Goal: Task Accomplishment & Management: Use online tool/utility

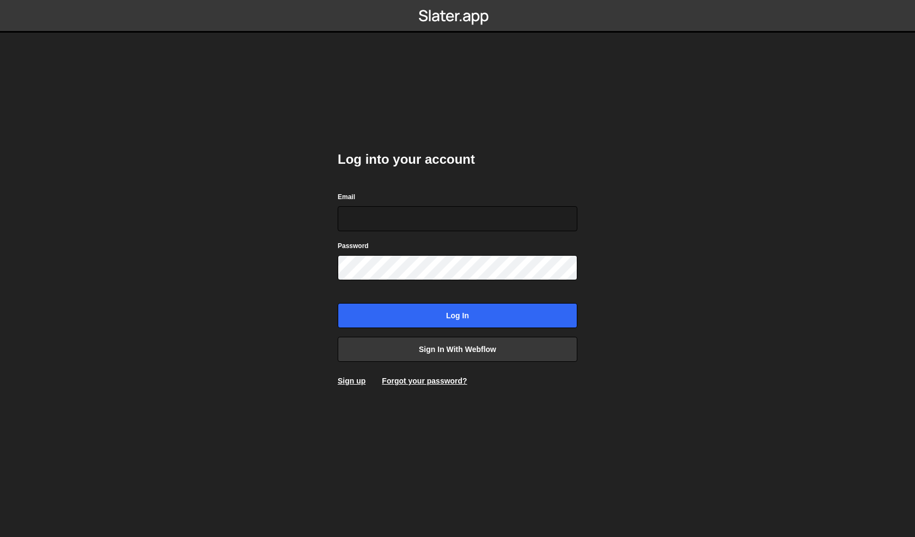
type input "[PERSON_NAME][EMAIL_ADDRESS][DOMAIN_NAME]"
click at [487, 302] on form "Email [PERSON_NAME][EMAIL_ADDRESS][DOMAIN_NAME] Password Log in" at bounding box center [458, 259] width 240 height 137
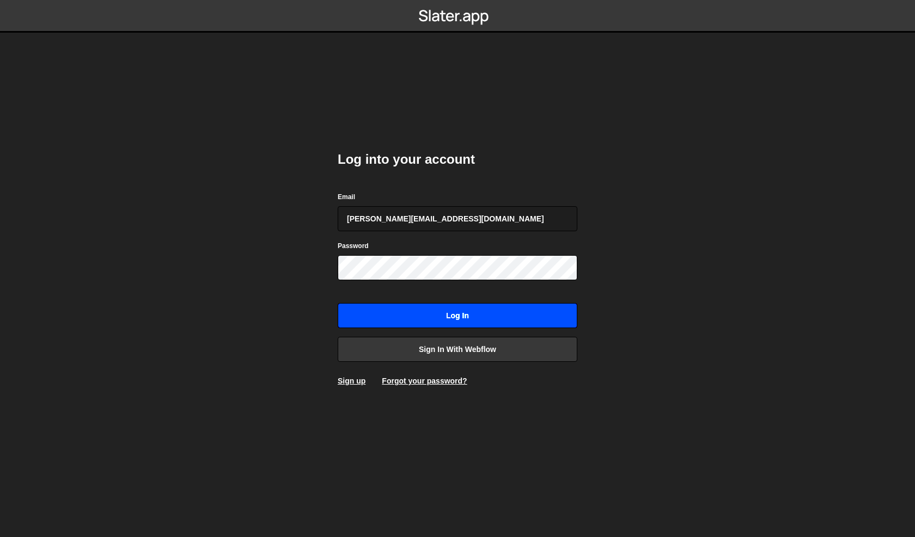
click at [476, 315] on input "Log in" at bounding box center [458, 315] width 240 height 25
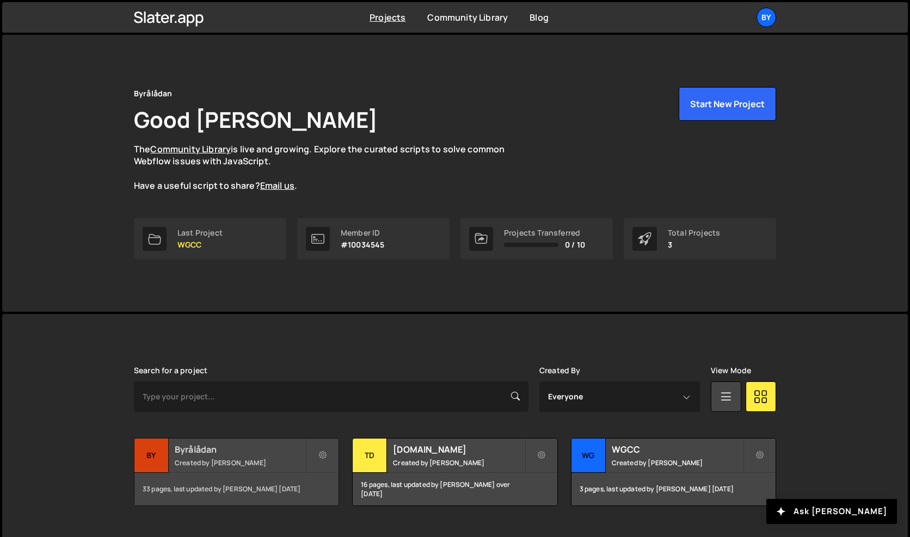
click at [226, 470] on div "Byrålådan Created by [PERSON_NAME]" at bounding box center [236, 456] width 204 height 34
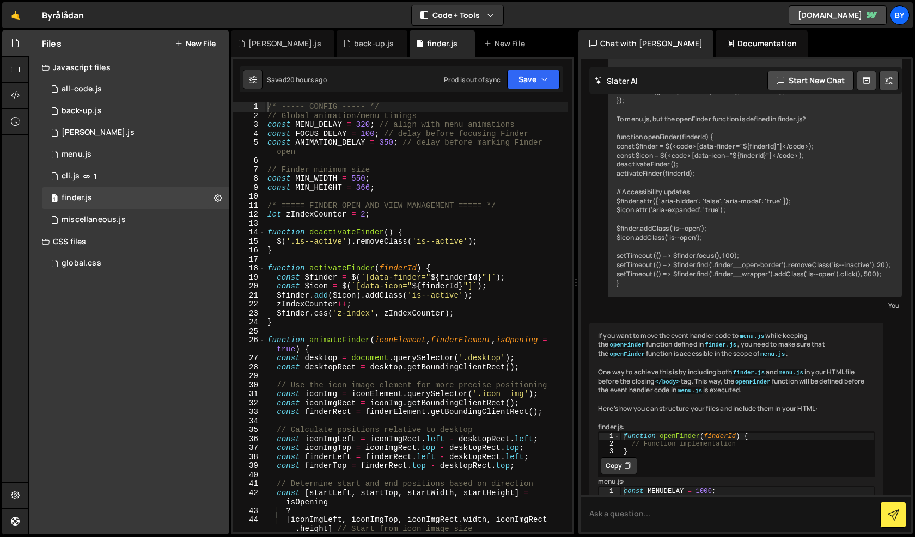
scroll to position [968, 0]
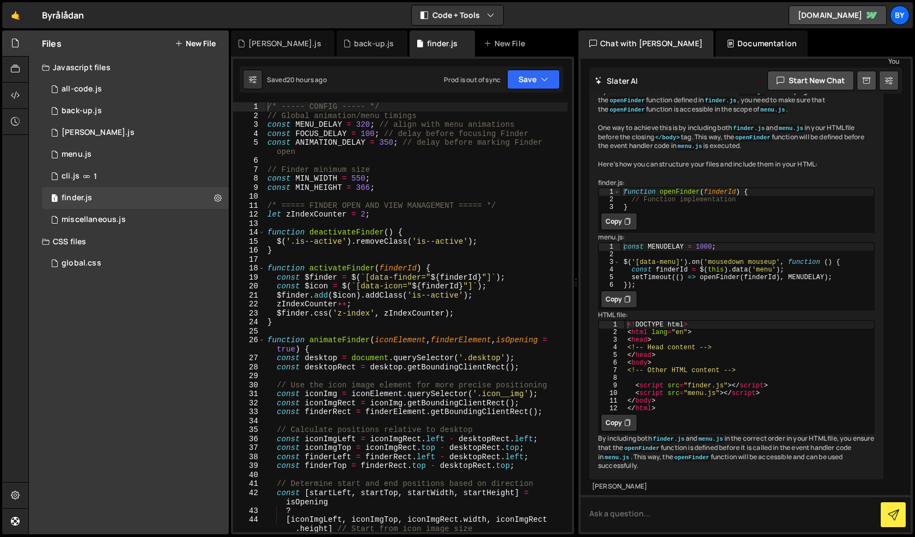
click at [367, 255] on div "/* ----- CONFIG ----- */ // Global animation/menu timings const MENU_DELAY = 32…" at bounding box center [416, 326] width 302 height 448
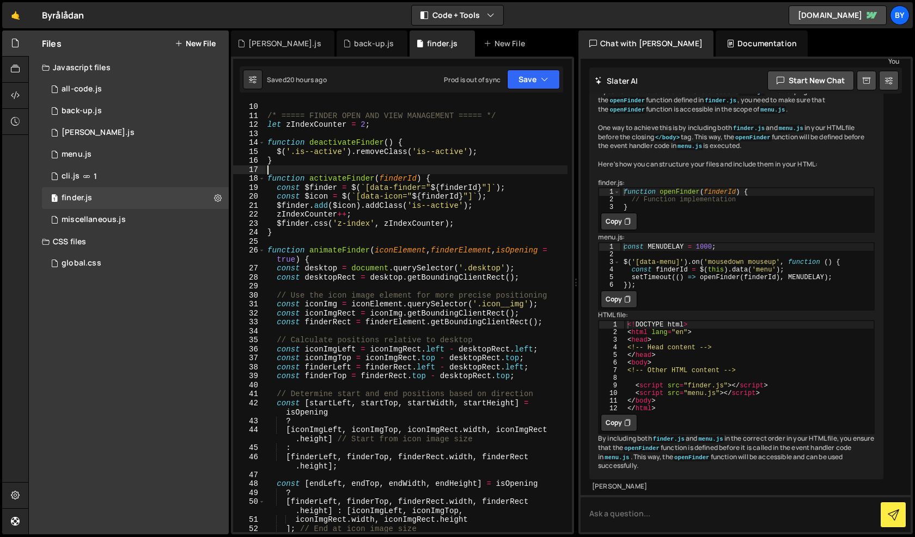
scroll to position [327, 0]
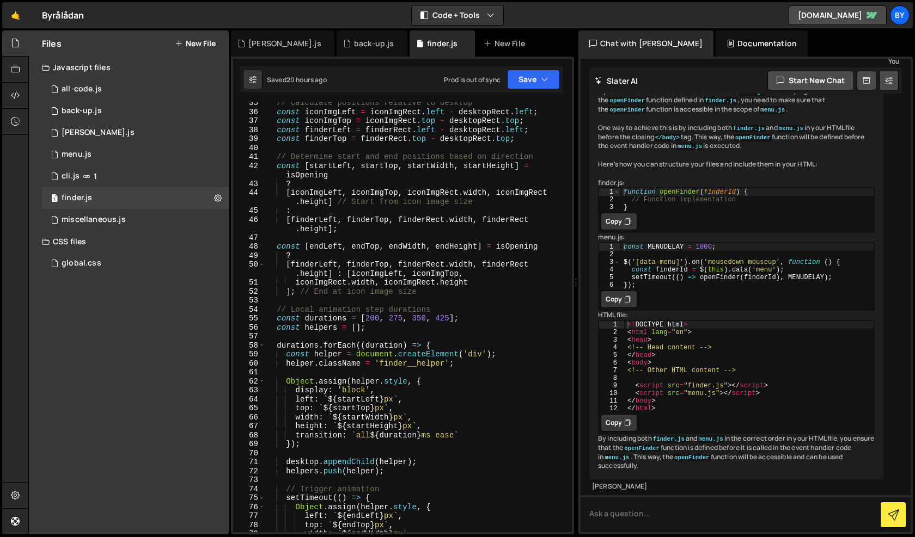
click at [373, 320] on div "// Calculate positions relative to desktop const iconImgLeft = iconImgRect . le…" at bounding box center [416, 323] width 302 height 448
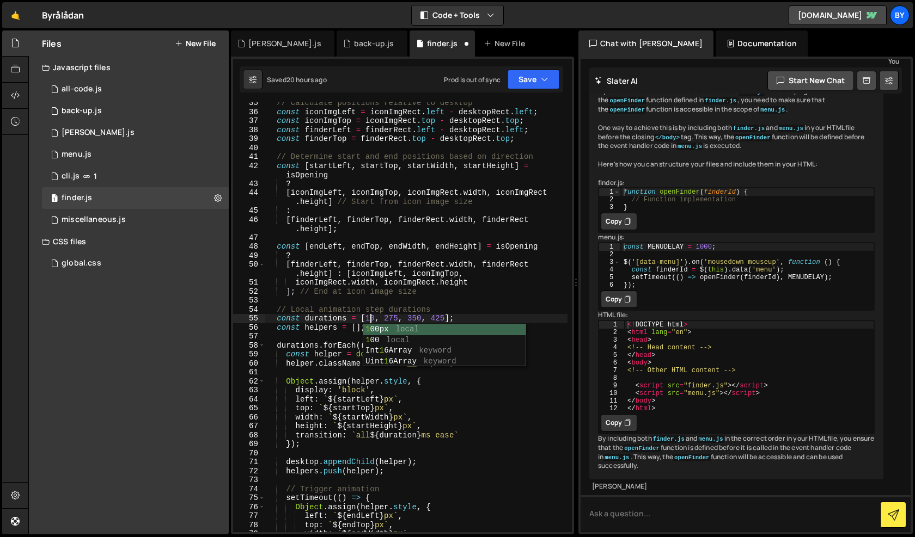
scroll to position [0, 7]
type textarea "const durations = [200, 275, 350, 425];"
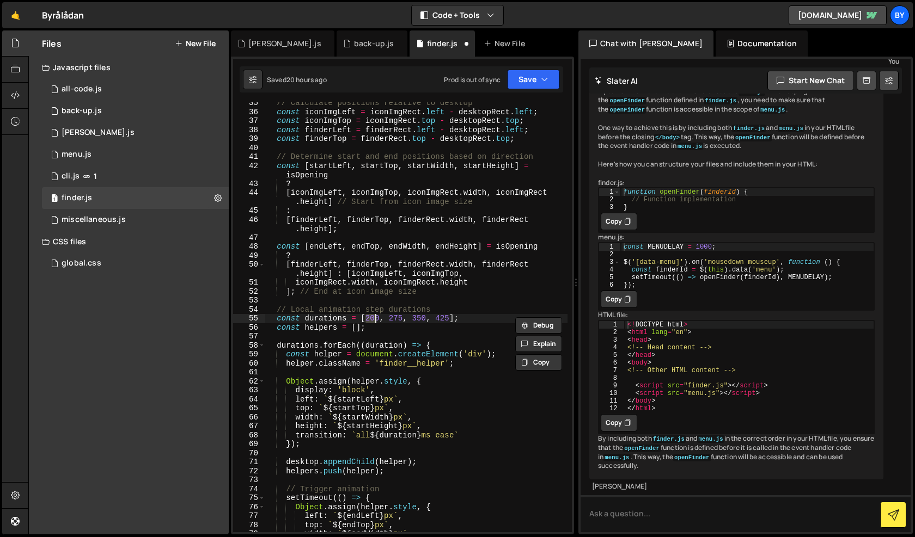
click at [392, 333] on div "// Calculate positions relative to desktop const iconImgLeft = iconImgRect . le…" at bounding box center [416, 323] width 302 height 448
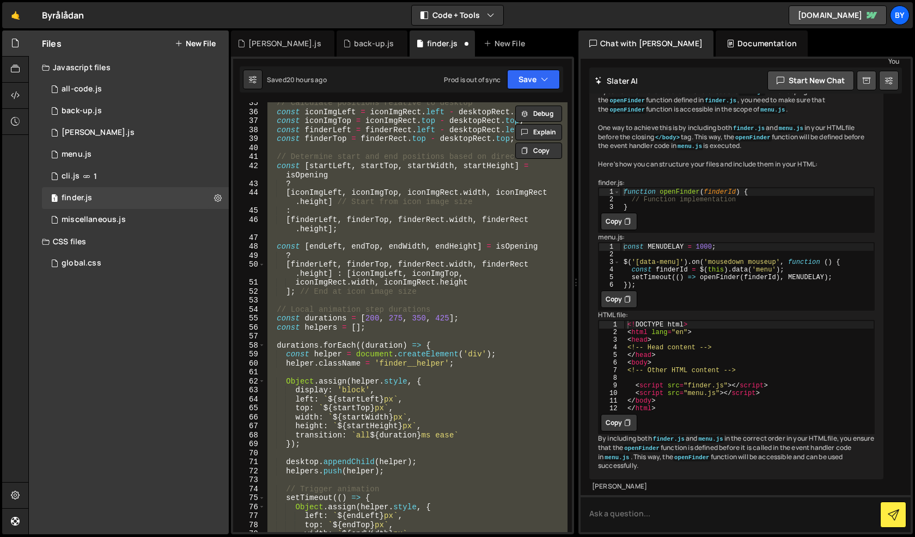
type textarea "});"
click at [392, 333] on div "// Calculate positions relative to desktop const iconImgLeft = iconImgRect . le…" at bounding box center [416, 323] width 302 height 448
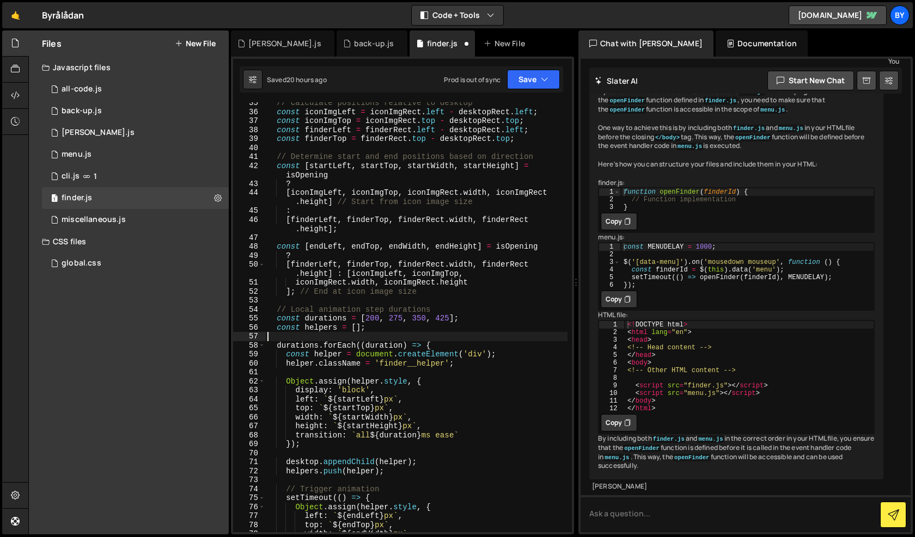
click at [372, 319] on div "// Calculate positions relative to desktop const iconImgLeft = iconImgRect . le…" at bounding box center [416, 323] width 302 height 448
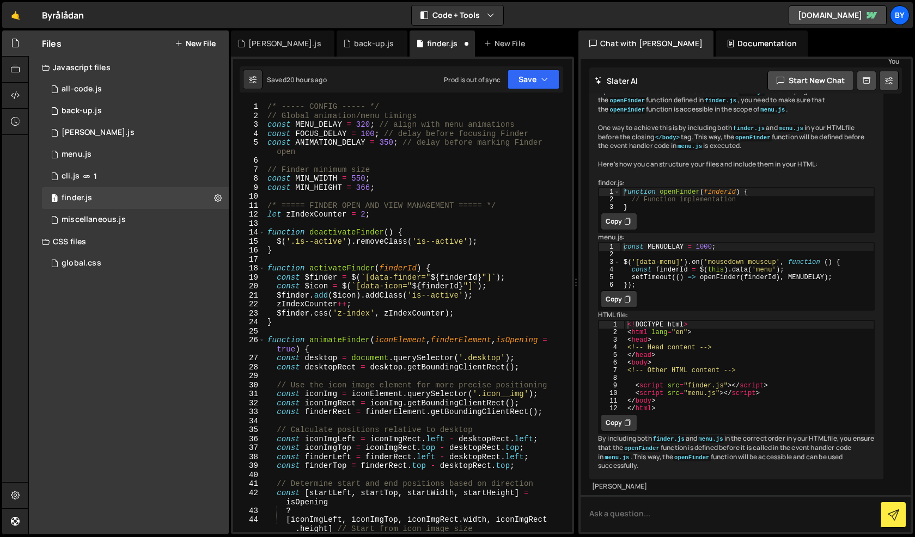
click at [388, 139] on div "/* ----- CONFIG ----- */ // Global animation/menu timings const MENU_DELAY = 32…" at bounding box center [416, 326] width 302 height 448
click at [542, 69] on div "Saved 20 hours ago Prod is out of sync Upgrade to Edit Save Save to Staging S S…" at bounding box center [401, 79] width 323 height 26
click at [530, 85] on button "Save" at bounding box center [533, 80] width 53 height 20
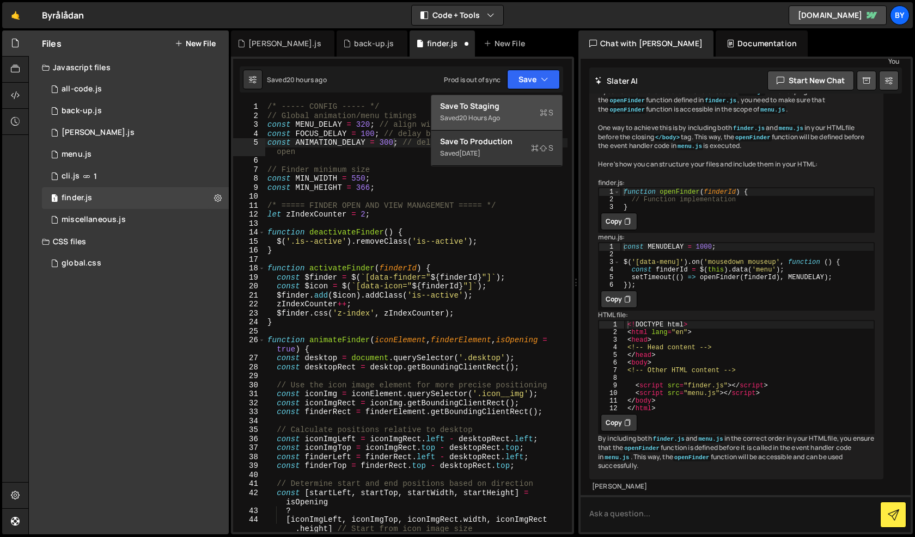
click at [517, 111] on div "Save to Staging S" at bounding box center [496, 106] width 113 height 11
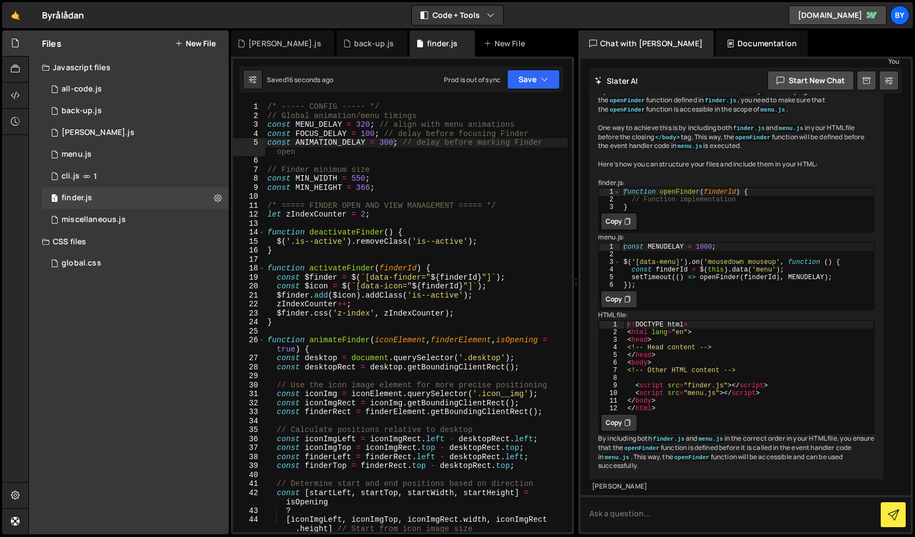
click at [402, 281] on div "/* ----- CONFIG ----- */ // Global animation/menu timings const MENU_DELAY = 32…" at bounding box center [416, 326] width 302 height 448
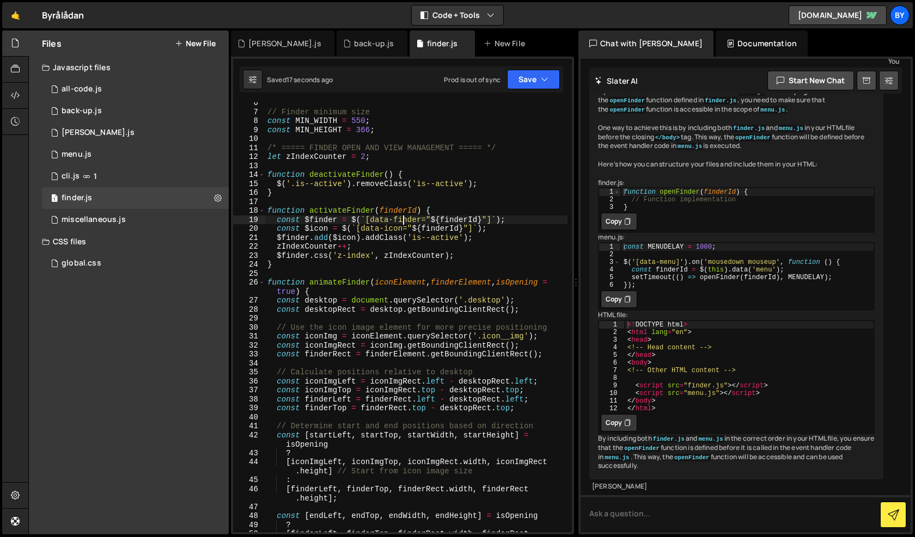
scroll to position [73, 0]
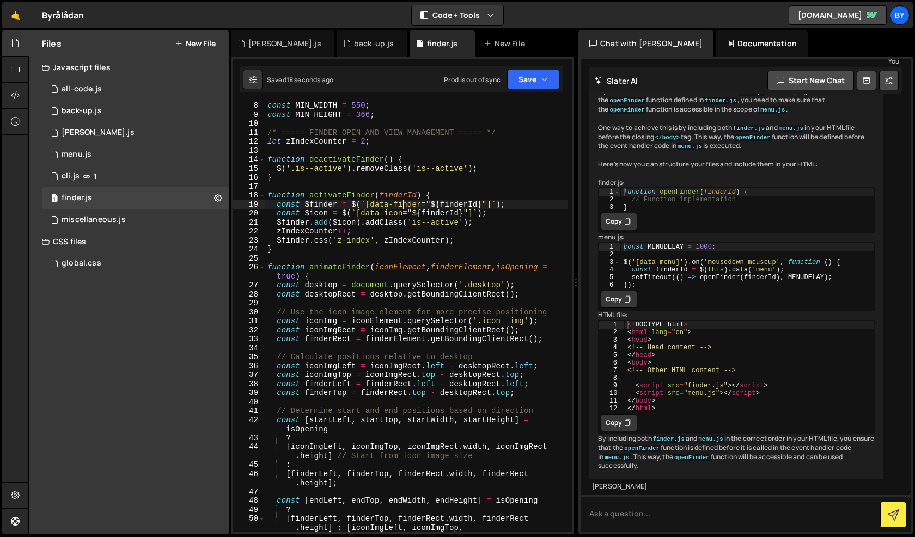
click at [379, 331] on div "const MIN_WIDTH = 550 ; const MIN_HEIGHT = 366 ; /* ===== FINDER OPEN AND VIEW …" at bounding box center [416, 325] width 302 height 448
type textarea "});"
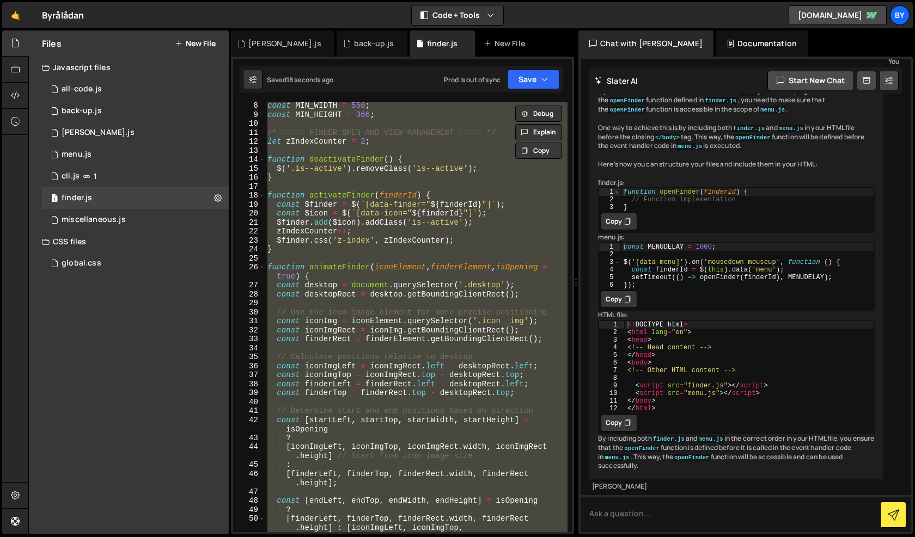
scroll to position [0, 1]
paste textarea
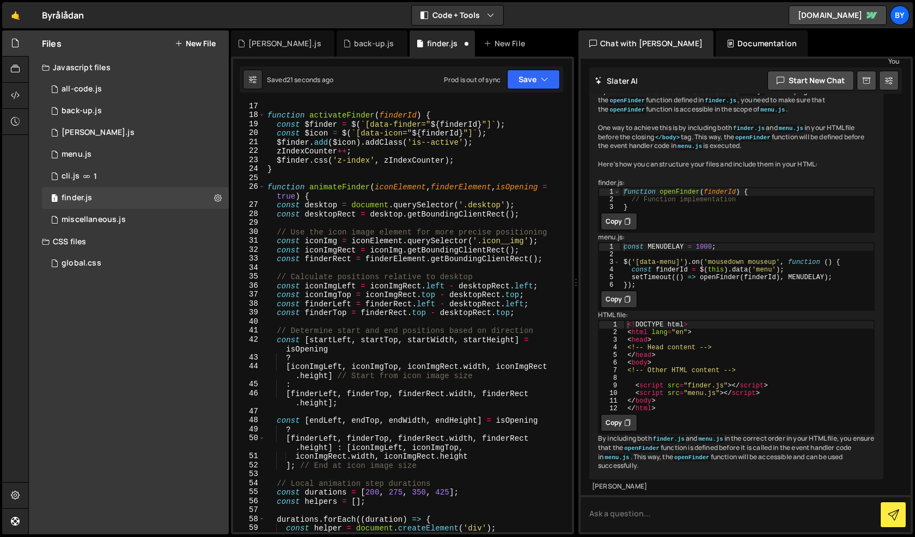
scroll to position [203, 0]
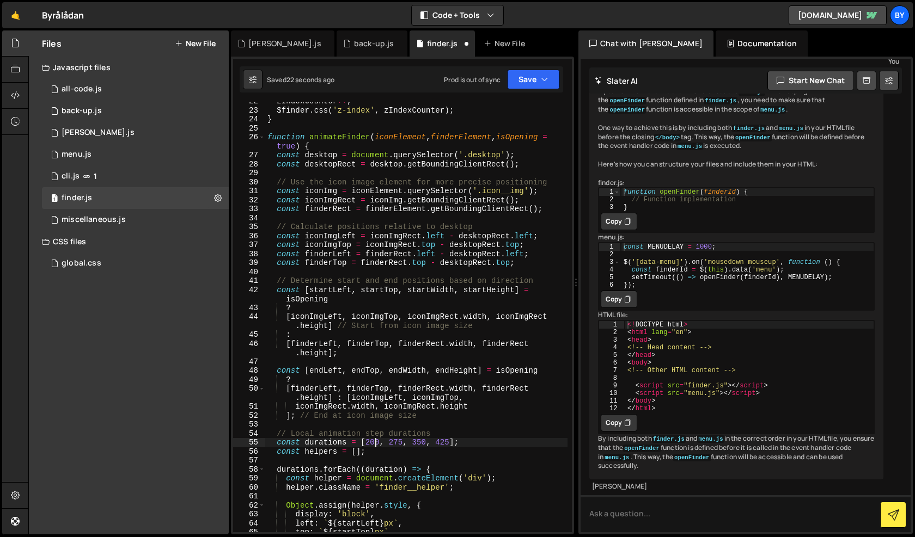
click at [373, 445] on div "zIndexCounter ++ ; $finder . css ( 'z-index' , zIndexCounter ) ; } function ani…" at bounding box center [416, 321] width 302 height 448
click at [396, 445] on div "zIndexCounter ++ ; $finder . css ( 'z-index' , zIndexCounter ) ; } function ani…" at bounding box center [416, 321] width 302 height 448
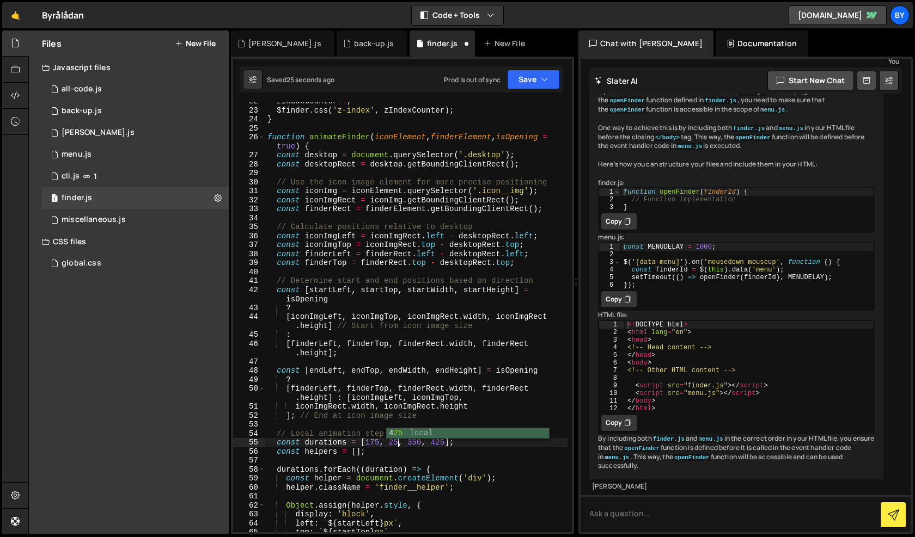
scroll to position [0, 9]
click at [420, 442] on div "zIndexCounter ++ ; $finder . css ( 'z-index' , zIndexCounter ) ; } function ani…" at bounding box center [416, 321] width 302 height 448
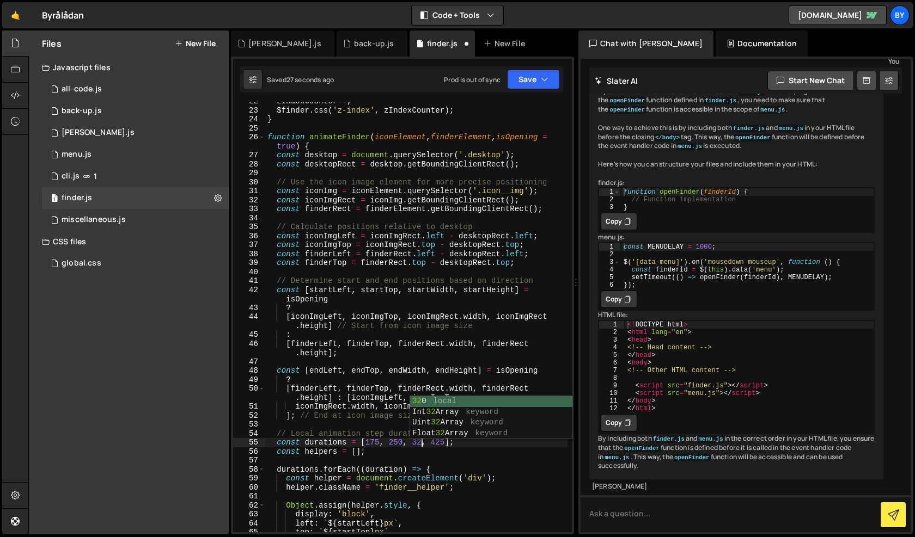
scroll to position [0, 11]
click at [440, 442] on div "zIndexCounter ++ ; $finder . css ( 'z-index' , zIndexCounter ) ; } function ani…" at bounding box center [416, 321] width 302 height 448
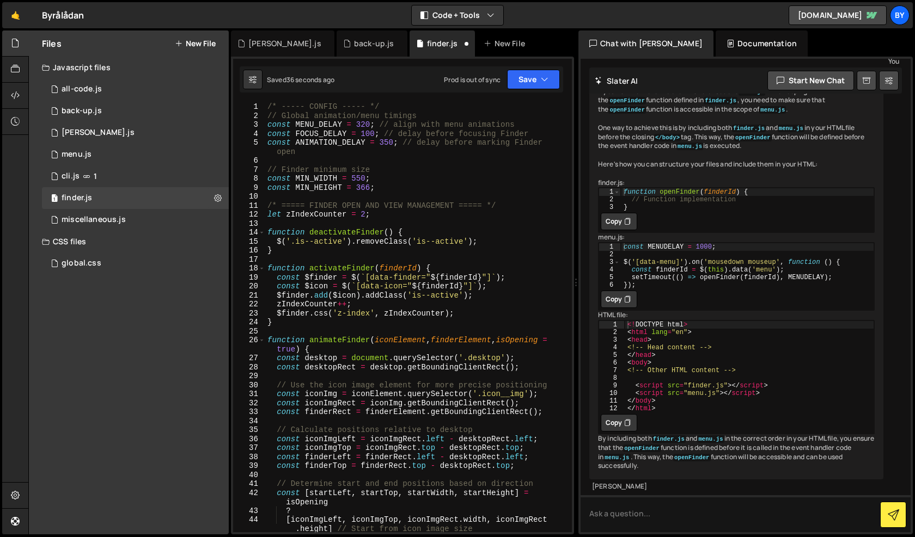
scroll to position [0, 0]
click at [388, 145] on div "/* ----- CONFIG ----- */ // Global animation/menu timings const MENU_DELAY = 32…" at bounding box center [416, 326] width 302 height 448
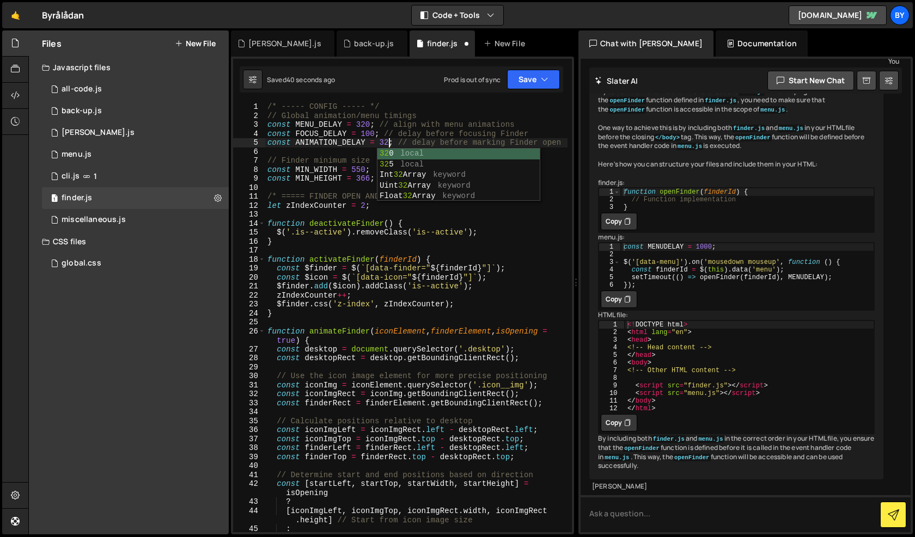
scroll to position [0, 9]
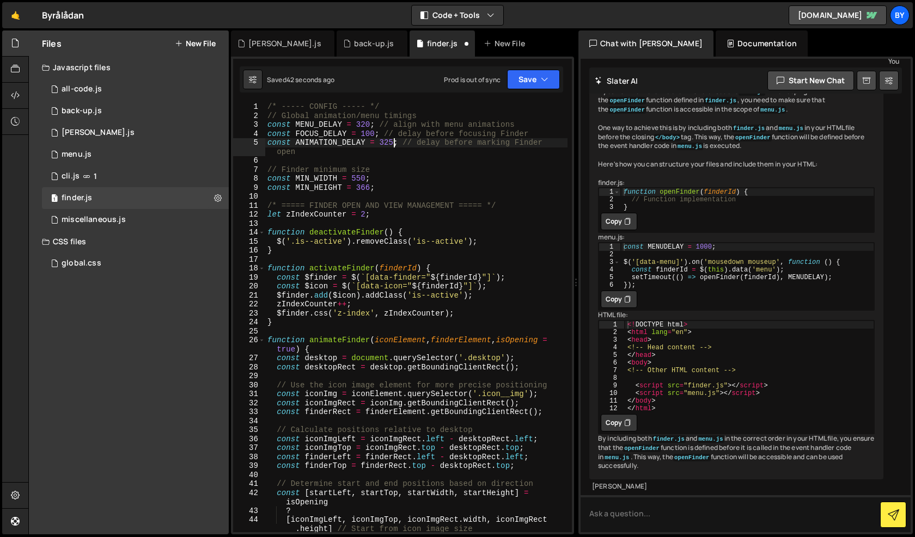
click at [531, 66] on div "Saved 42 seconds ago Prod is out of sync Upgrade to Edit Save Save to Staging S…" at bounding box center [401, 79] width 323 height 26
click at [530, 77] on button "Save" at bounding box center [533, 80] width 53 height 20
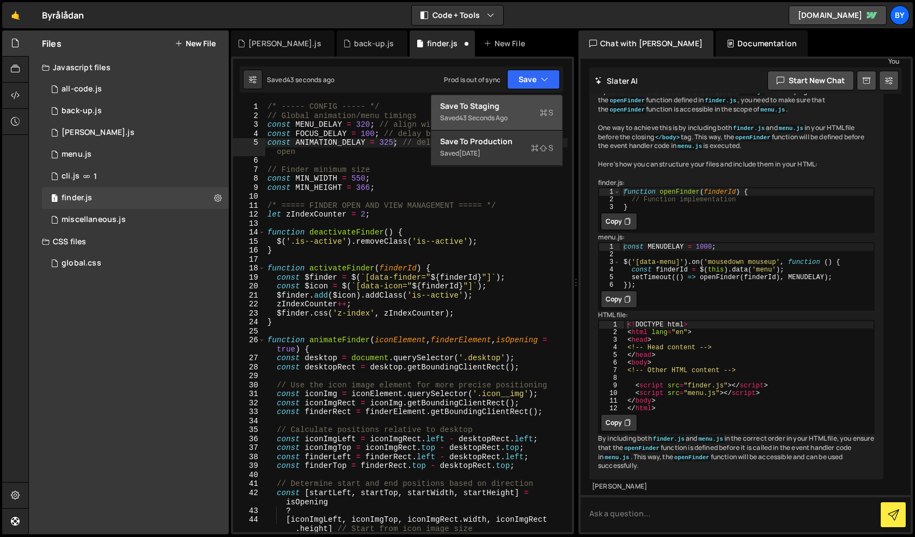
click at [521, 108] on div "Save to Staging S" at bounding box center [496, 106] width 113 height 11
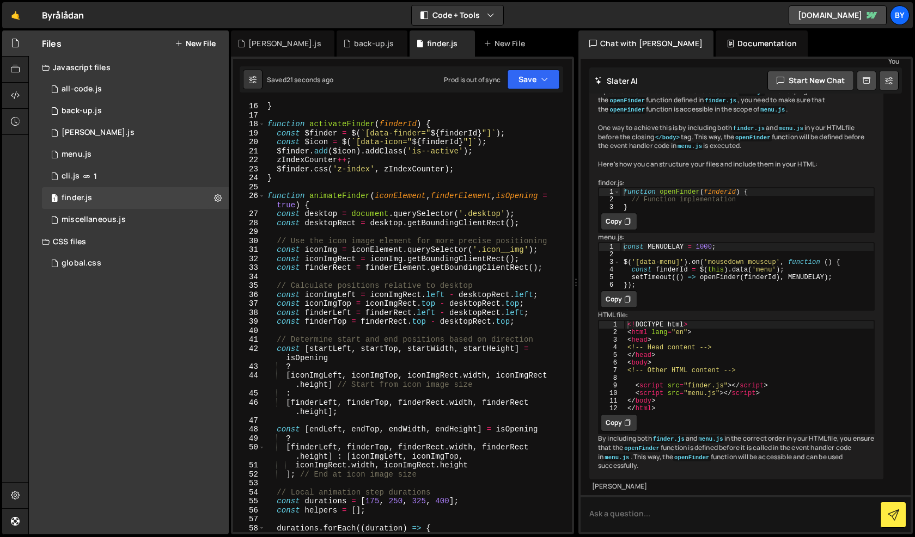
scroll to position [290, 0]
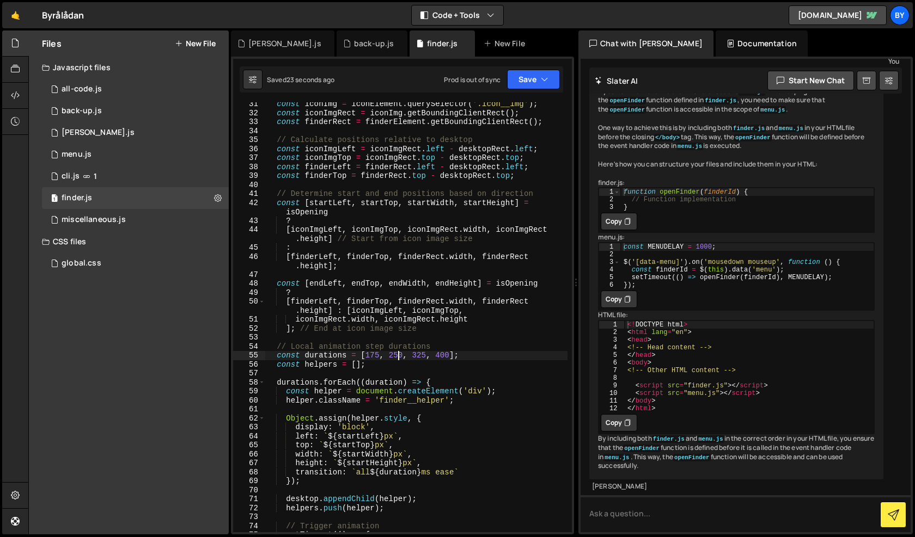
click at [400, 356] on div "const iconImg = iconElement . querySelector ( '.icon__img' ) ; const iconImgRec…" at bounding box center [416, 324] width 302 height 448
click at [402, 358] on div "const iconImg = iconElement . querySelector ( '.icon__img' ) ; const iconImgRec…" at bounding box center [416, 324] width 302 height 448
click at [395, 356] on div "const iconImg = iconElement . querySelector ( '.icon__img' ) ; const iconImgRec…" at bounding box center [416, 324] width 302 height 448
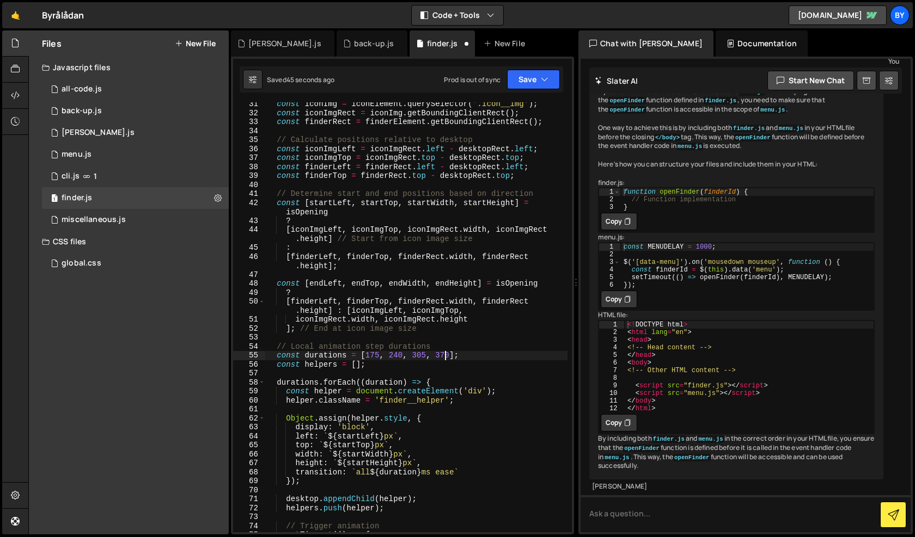
click at [529, 94] on div "const durations = [175, 240, 305, 370]; 31 32 33 34 35 36 37 38 39 40 41 42 43 …" at bounding box center [402, 296] width 343 height 478
click at [532, 84] on button "Save" at bounding box center [533, 80] width 53 height 20
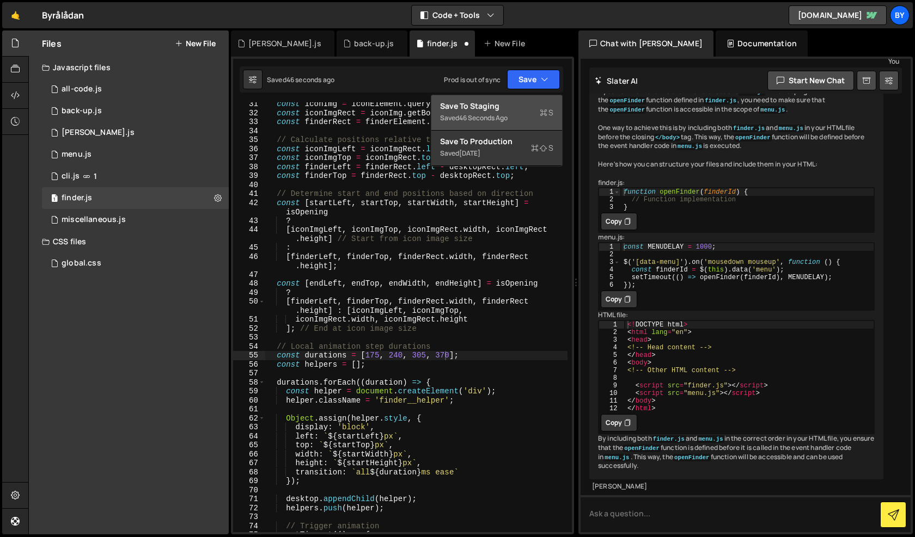
click at [510, 118] on div "Saved 46 seconds ago" at bounding box center [496, 118] width 113 height 13
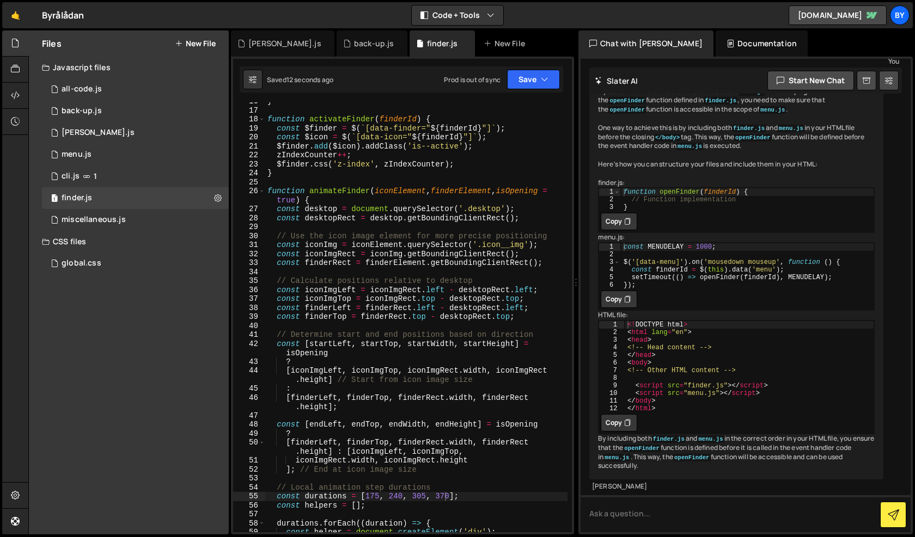
scroll to position [0, 0]
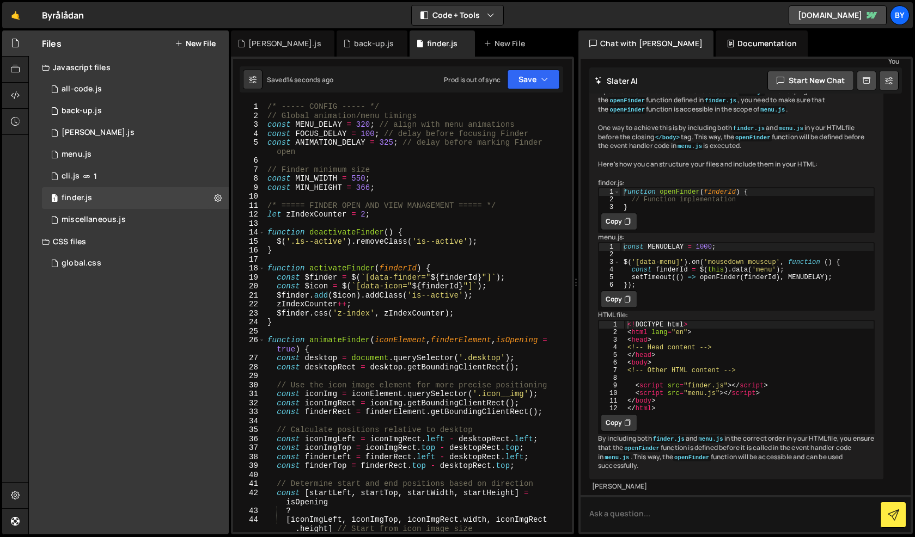
click at [385, 143] on div "/* ----- CONFIG ----- */ // Global animation/menu timings const MENU_DELAY = 32…" at bounding box center [416, 326] width 302 height 448
click at [548, 79] on icon "button" at bounding box center [545, 79] width 8 height 11
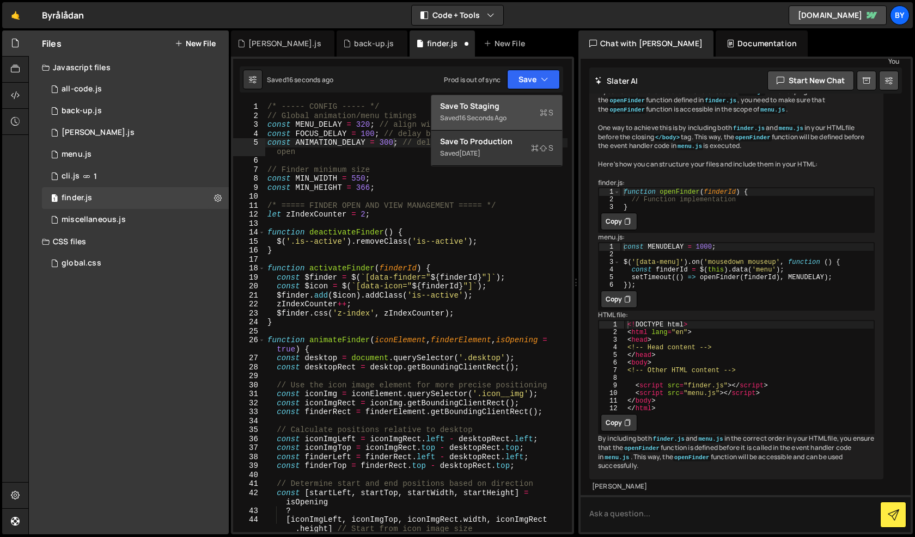
click at [528, 102] on div "Save to Staging S" at bounding box center [496, 106] width 113 height 11
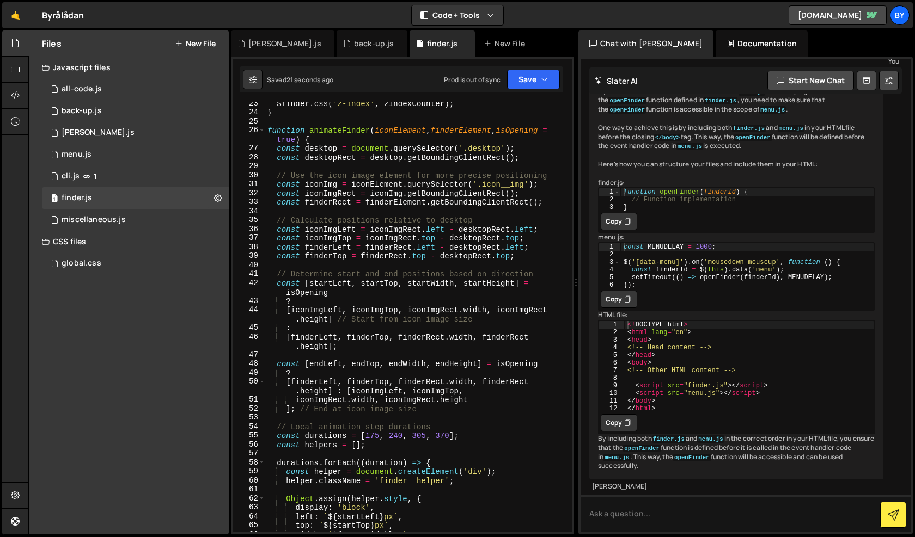
scroll to position [305, 0]
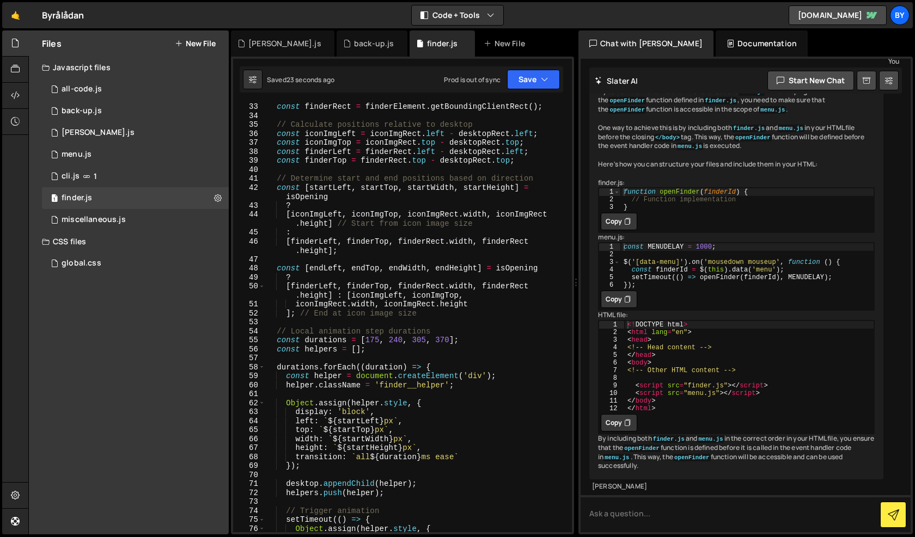
click at [372, 341] on div "const finderRect = finderElement . getBoundingClientRect ( ) ; // Calculate pos…" at bounding box center [416, 326] width 302 height 448
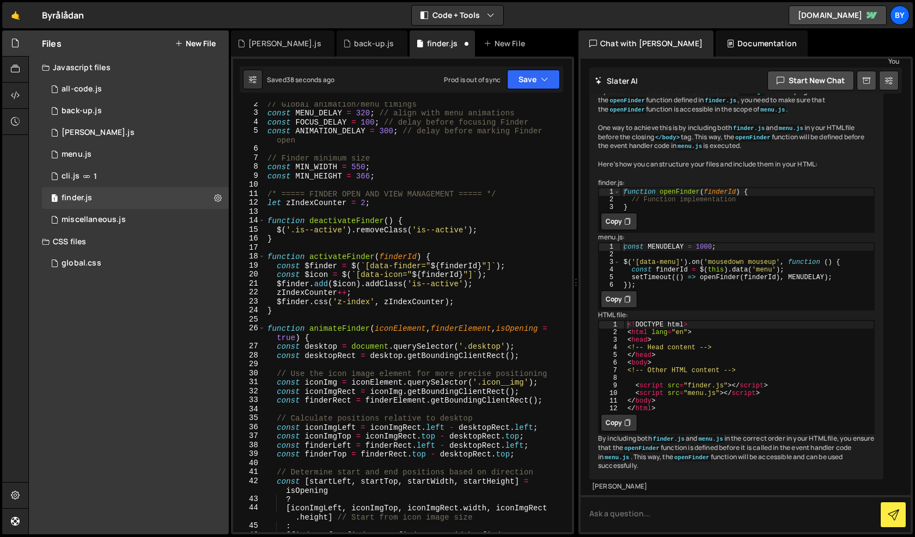
scroll to position [0, 0]
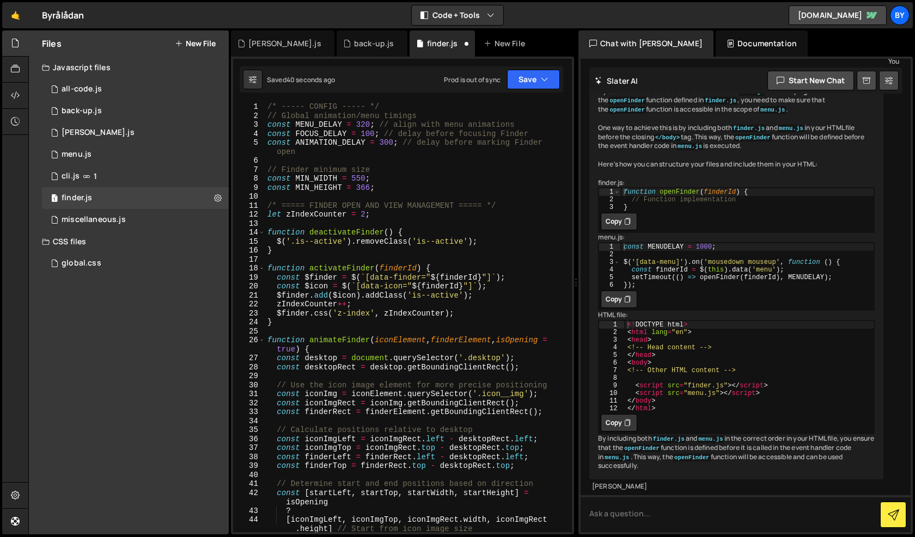
click at [390, 145] on div "/* ----- CONFIG ----- */ // Global animation/menu timings const MENU_DELAY = 32…" at bounding box center [416, 326] width 302 height 448
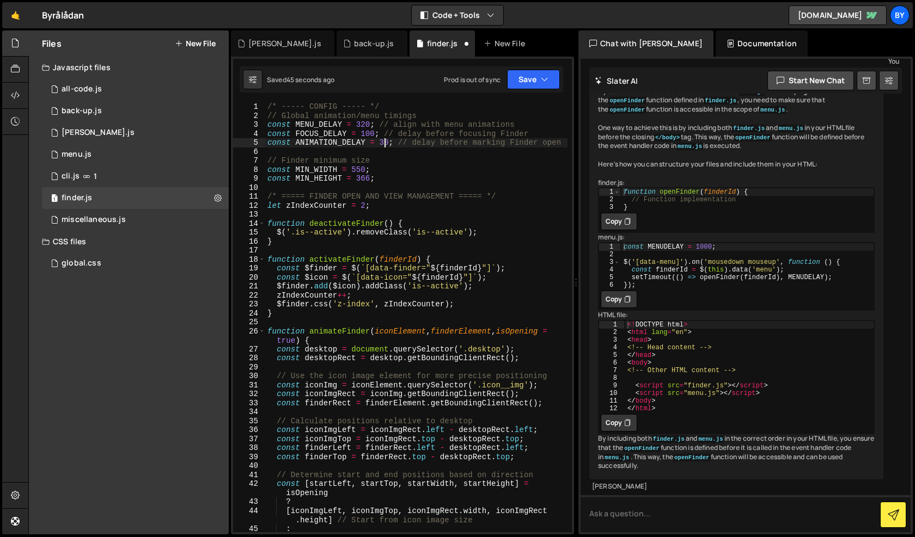
scroll to position [0, 9]
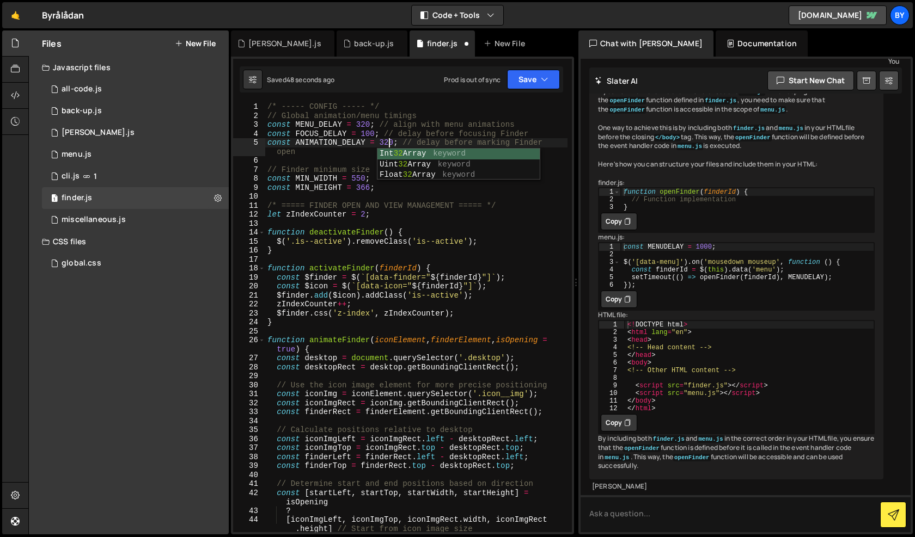
click at [471, 122] on div "/* ----- CONFIG ----- */ // Global animation/menu timings const MENU_DELAY = 32…" at bounding box center [416, 326] width 302 height 448
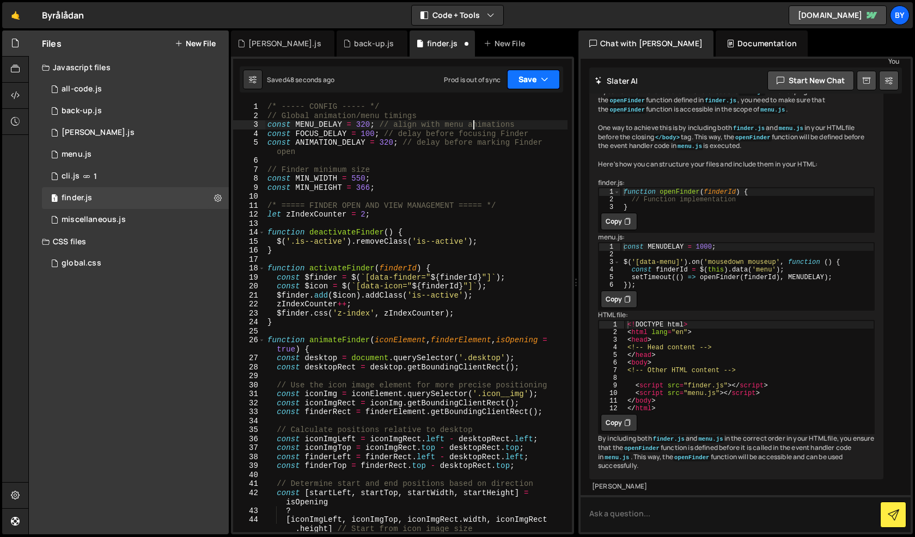
click at [528, 85] on button "Save" at bounding box center [533, 80] width 53 height 20
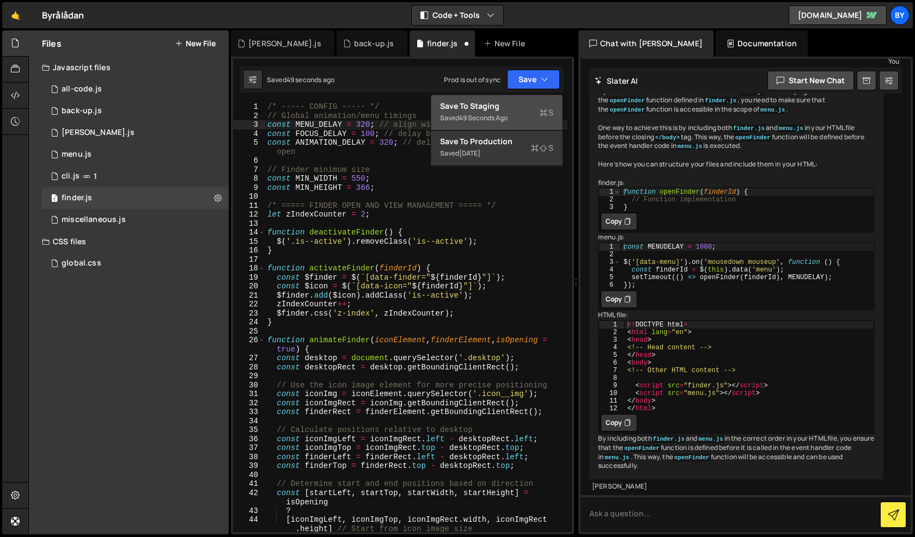
click at [528, 103] on div "Save to Staging S" at bounding box center [496, 106] width 113 height 11
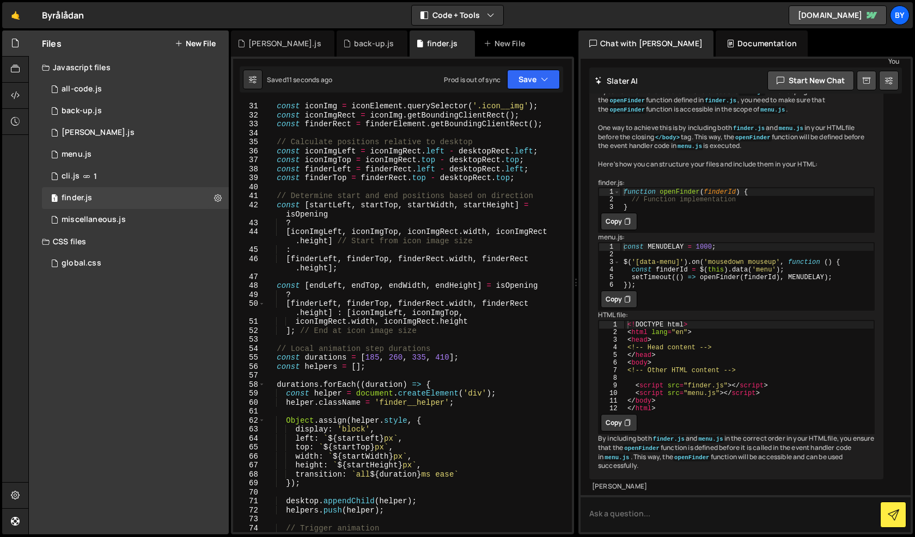
scroll to position [327, 0]
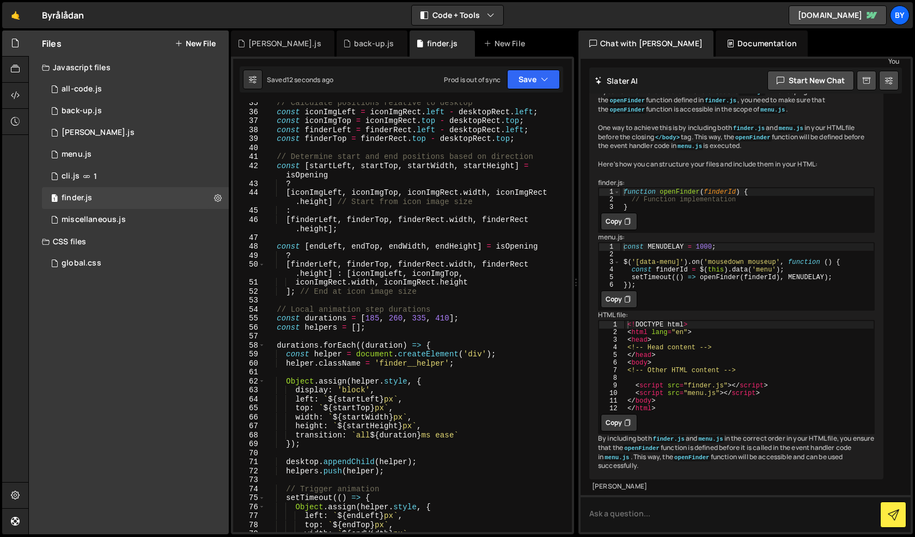
click at [377, 320] on div "// Calculate positions relative to desktop const iconImgLeft = iconImgRect . le…" at bounding box center [416, 323] width 302 height 448
click at [399, 317] on div "// Calculate positions relative to desktop const iconImgLeft = iconImgRect . le…" at bounding box center [416, 323] width 302 height 448
click at [528, 60] on div "const durations = [200, 250, 300, 350]; 35 36 37 38 39 40 41 42 43 44 45 46 47 …" at bounding box center [402, 296] width 343 height 478
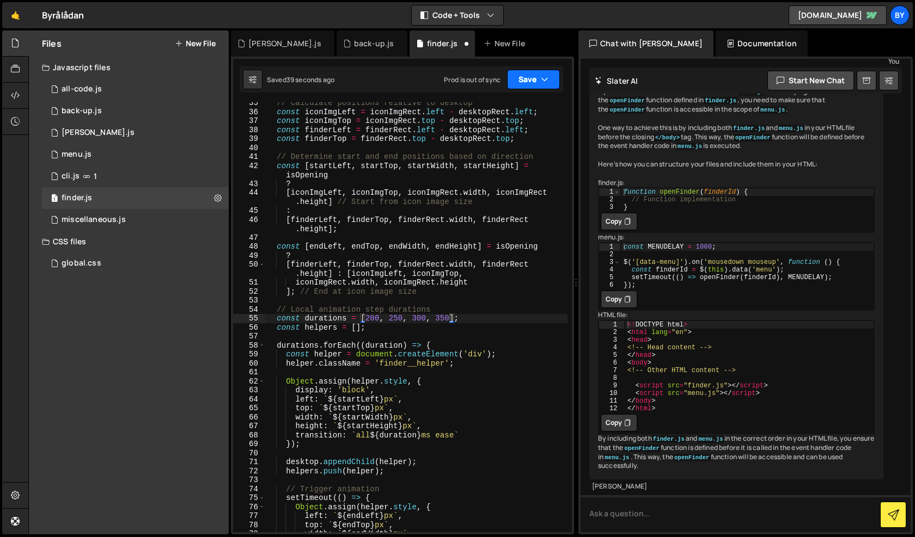
click at [528, 70] on button "Save" at bounding box center [533, 80] width 53 height 20
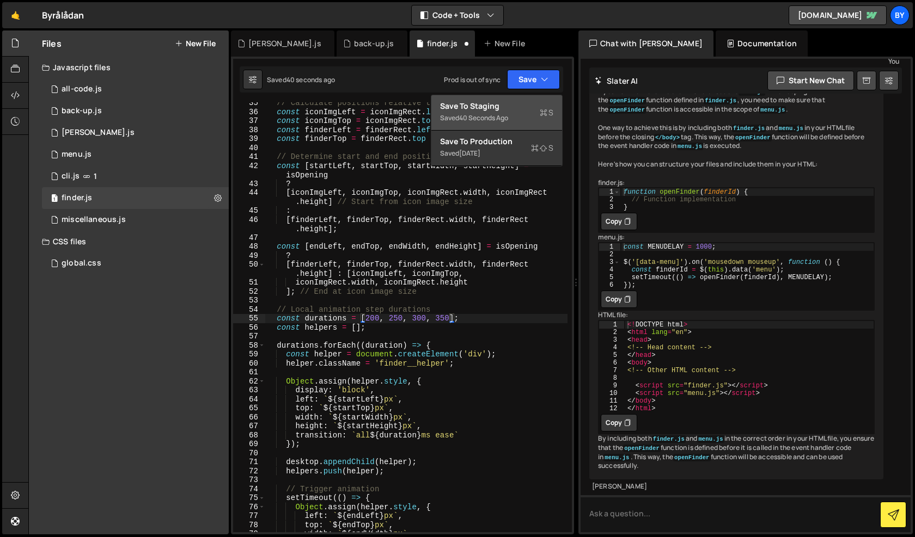
click at [528, 106] on div "Save to Staging S" at bounding box center [496, 106] width 113 height 11
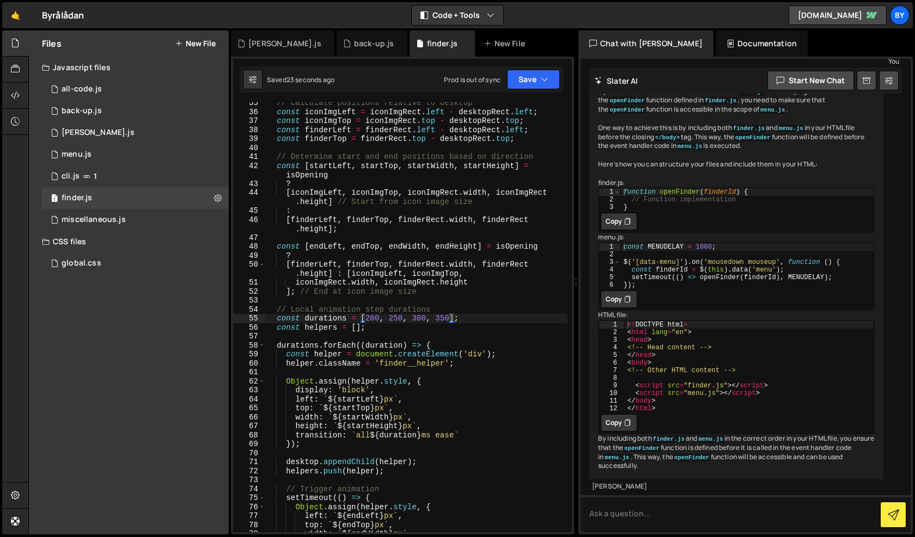
click at [397, 321] on div "// Calculate positions relative to desktop const iconImgLeft = iconImgRect . le…" at bounding box center [416, 323] width 302 height 448
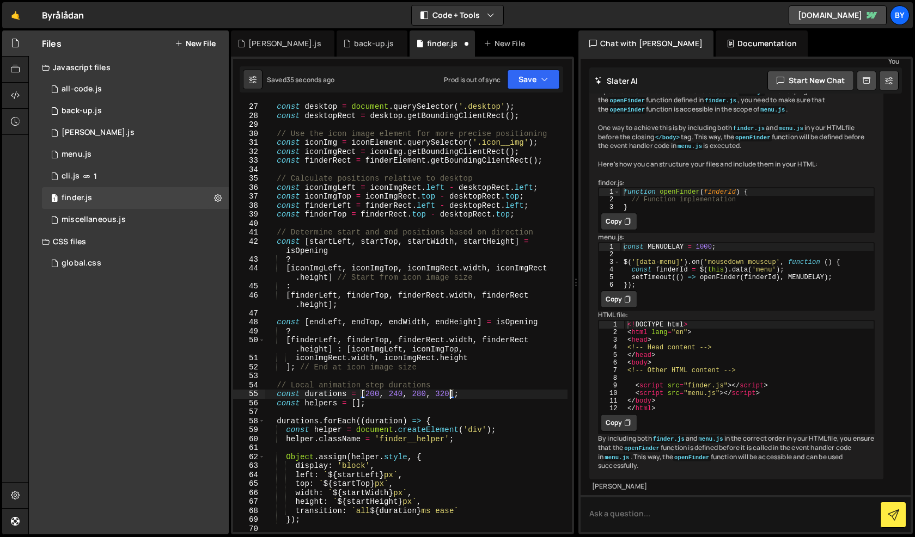
scroll to position [0, 0]
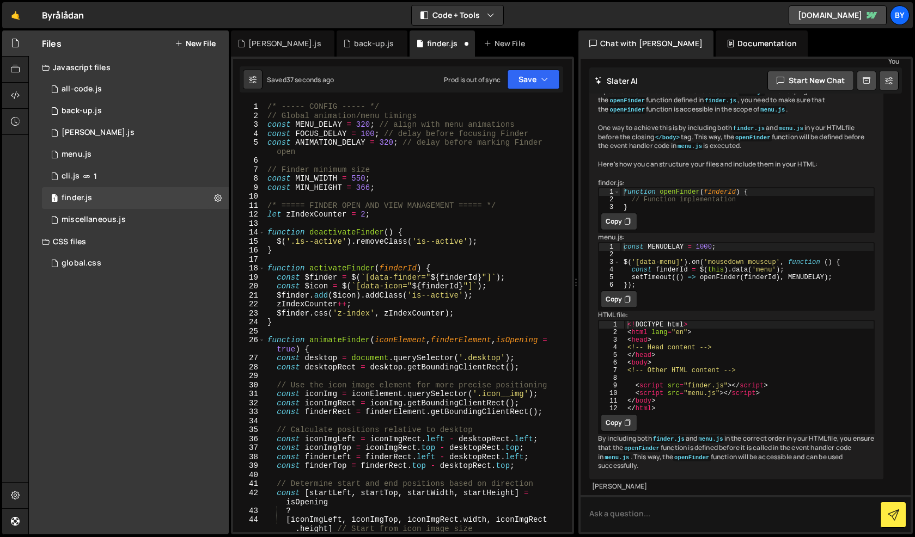
click at [386, 145] on div "/* ----- CONFIG ----- */ // Global animation/menu timings const MENU_DELAY = 32…" at bounding box center [416, 326] width 302 height 448
click at [552, 68] on div "Saved 38 seconds ago Prod is out of sync Upgrade to Edit Save Save to Staging S…" at bounding box center [401, 79] width 323 height 26
click at [543, 84] on icon "button" at bounding box center [545, 79] width 8 height 11
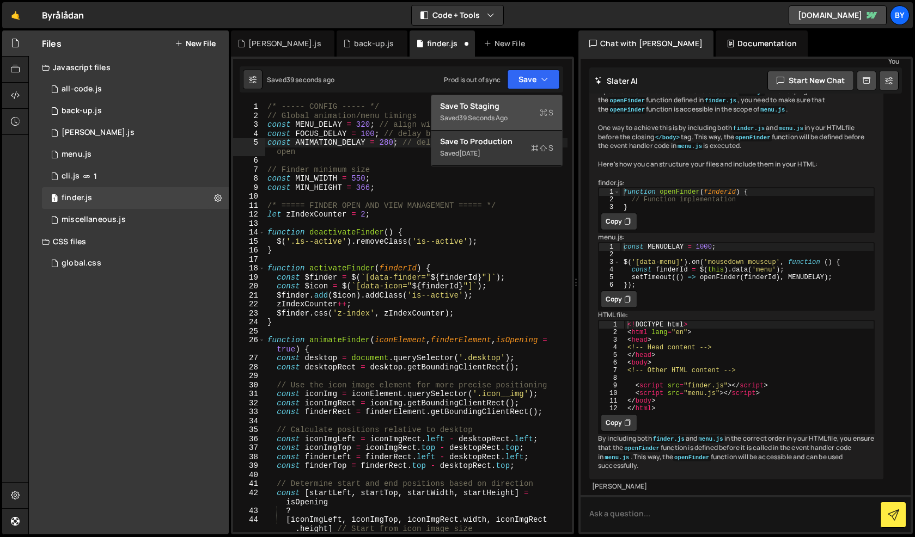
click at [530, 113] on div "Saved 39 seconds ago" at bounding box center [496, 118] width 113 height 13
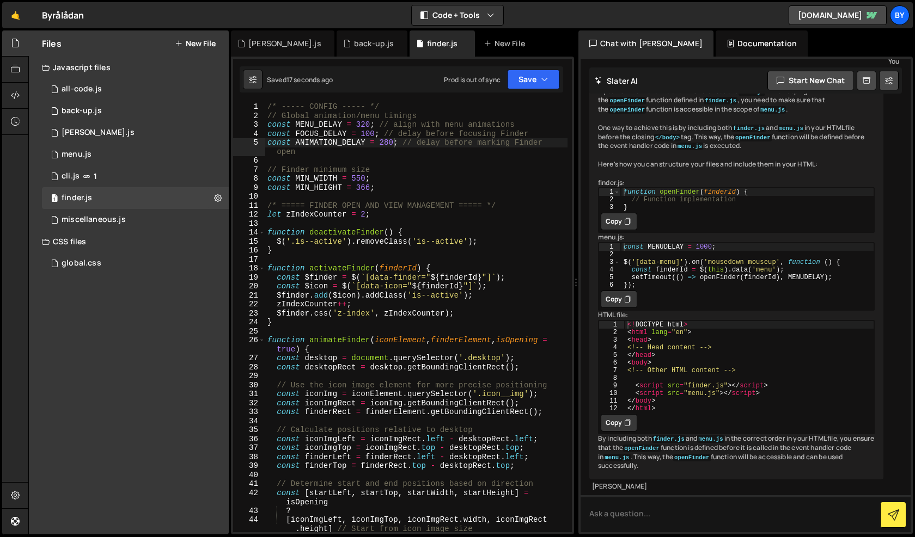
click at [349, 253] on div "/* ----- CONFIG ----- */ // Global animation/menu timings const MENU_DELAY = 32…" at bounding box center [416, 326] width 302 height 448
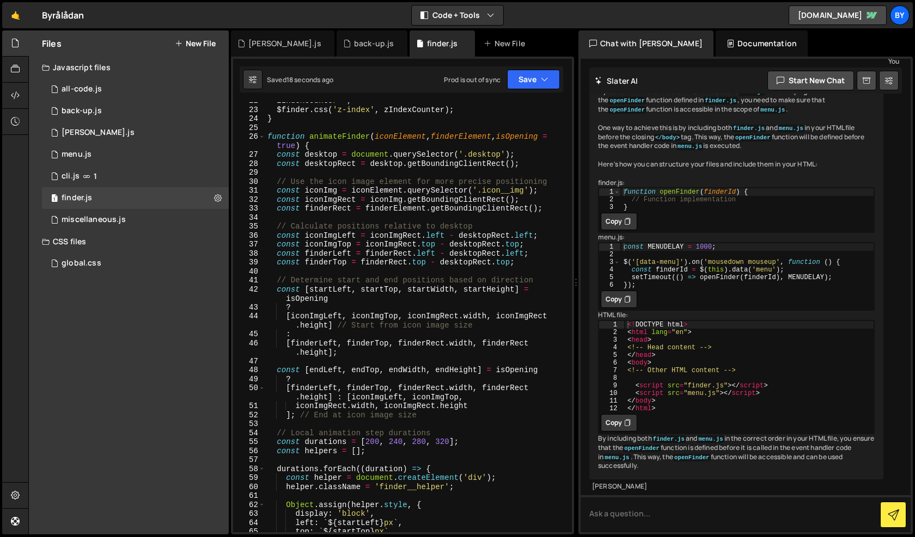
scroll to position [207, 0]
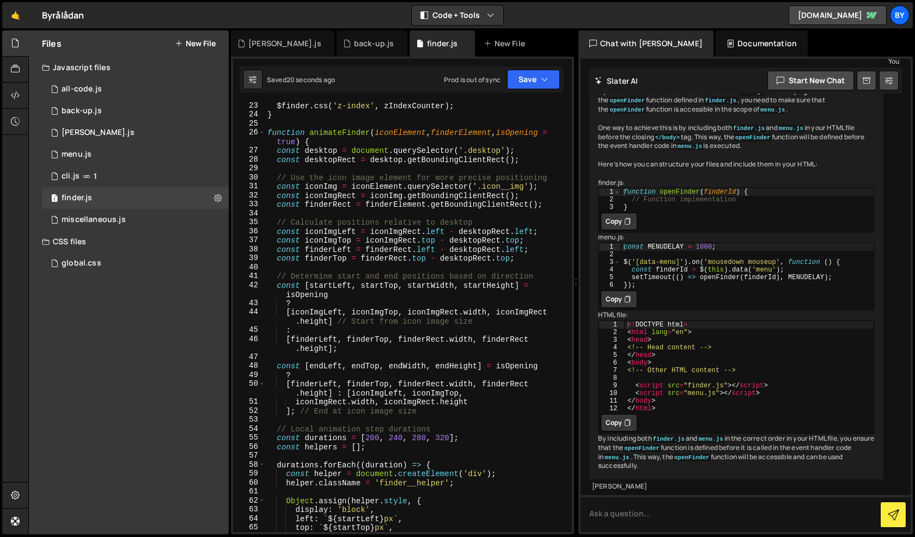
click at [401, 440] on div "$finder . css ( 'z-index' , zIndexCounter ) ; } function animateFinder ( iconEl…" at bounding box center [416, 325] width 302 height 448
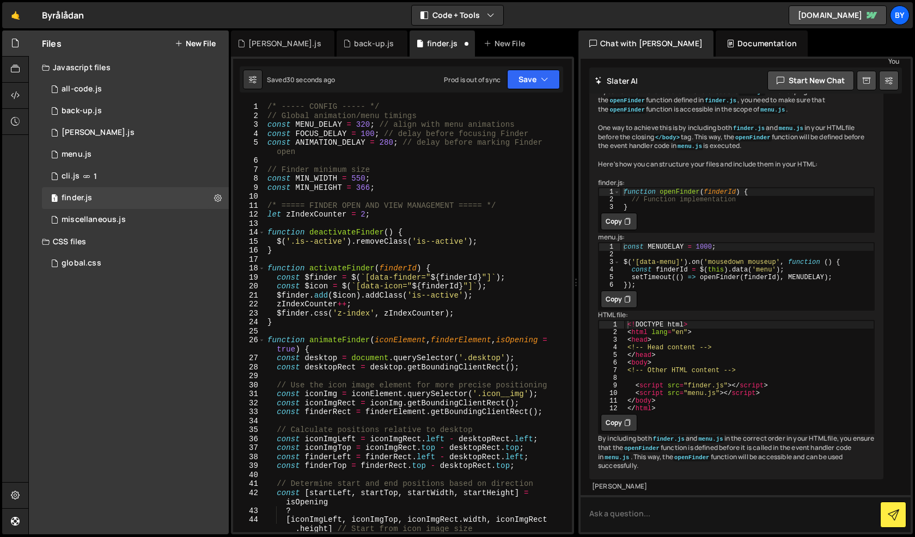
click at [387, 142] on div "/* ----- CONFIG ----- */ // Global animation/menu timings const MENU_DELAY = 32…" at bounding box center [416, 326] width 302 height 448
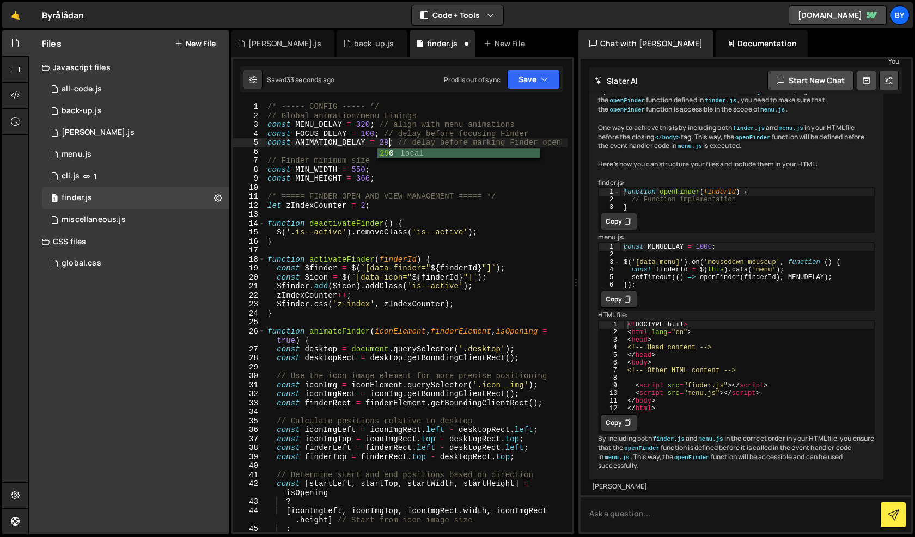
scroll to position [0, 9]
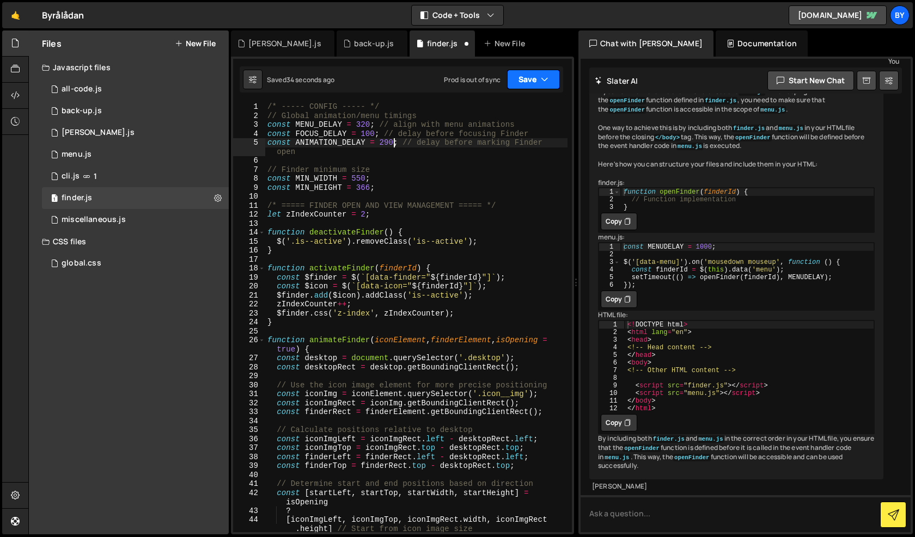
click at [510, 81] on button "Save" at bounding box center [533, 80] width 53 height 20
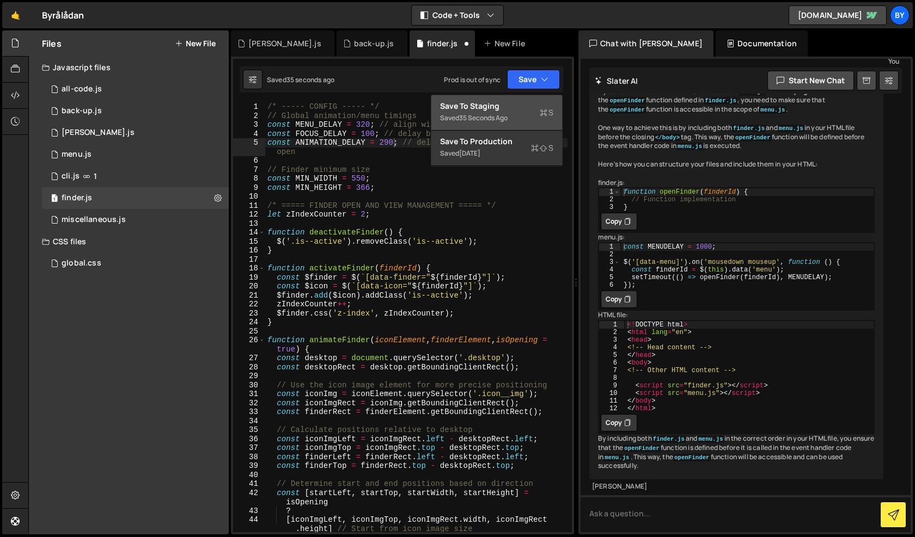
click at [510, 113] on div "Saved 35 seconds ago" at bounding box center [496, 118] width 113 height 13
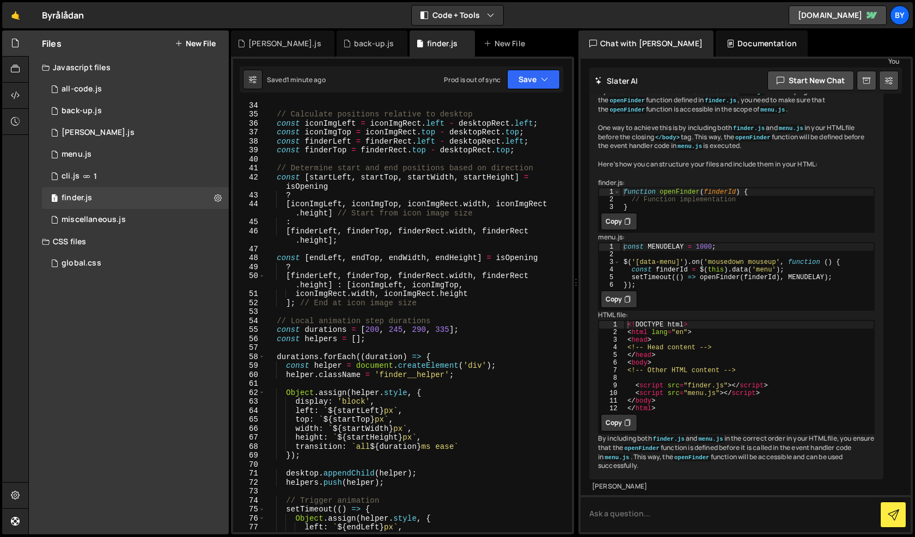
scroll to position [316, 0]
click at [401, 329] on div "// Calculate positions relative to desktop const iconImgLeft = iconImgRect . le…" at bounding box center [416, 325] width 302 height 448
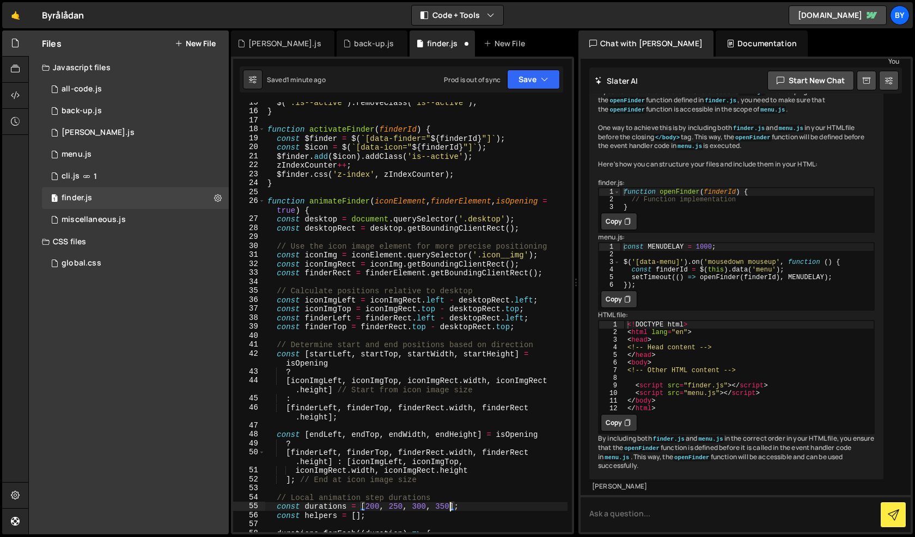
scroll to position [0, 0]
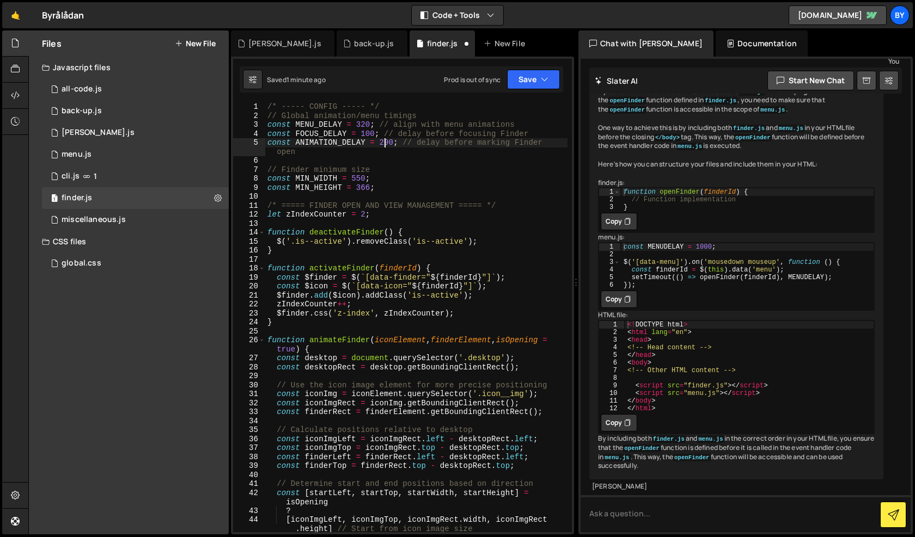
click at [385, 142] on div "/* ----- CONFIG ----- */ // Global animation/menu timings const MENU_DELAY = 32…" at bounding box center [416, 326] width 302 height 448
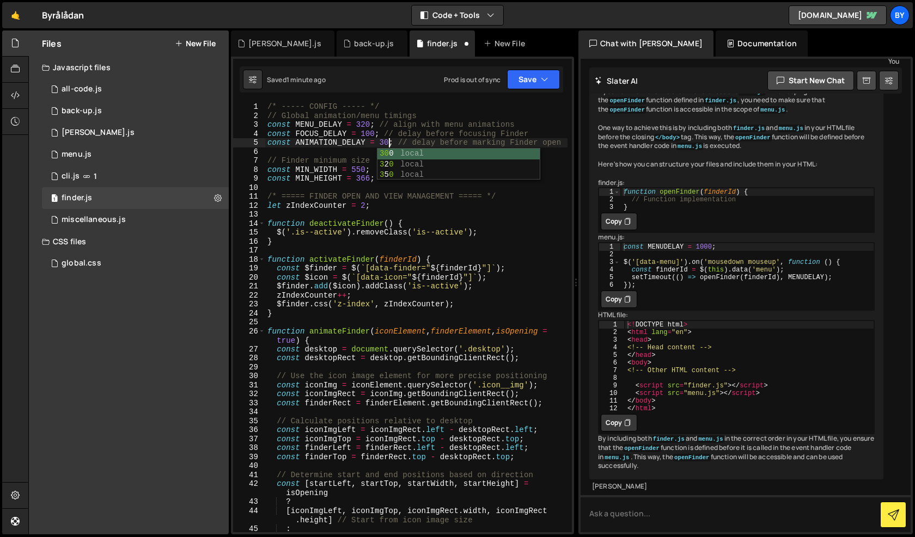
scroll to position [0, 9]
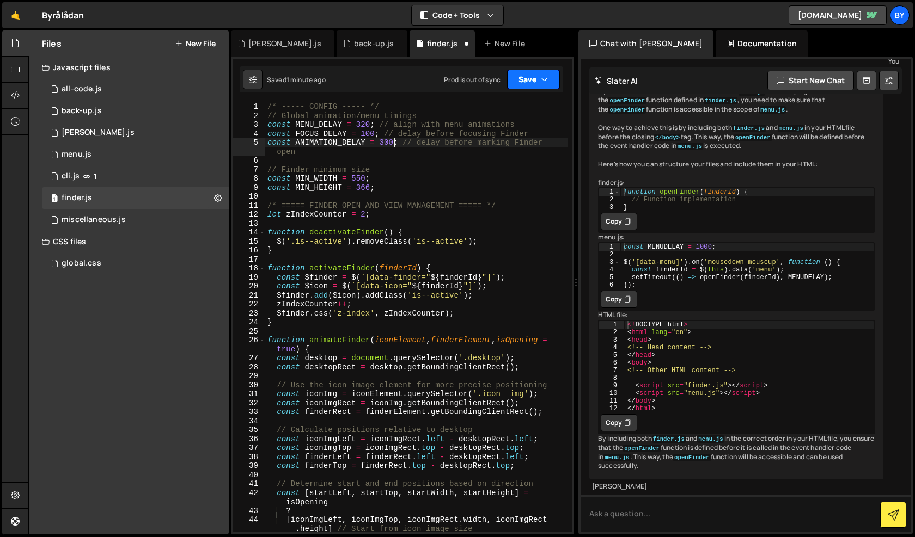
type textarea "const ANIMATION_DELAY = 300; // delay before marking Finder open"
click at [549, 81] on button "Save" at bounding box center [533, 80] width 53 height 20
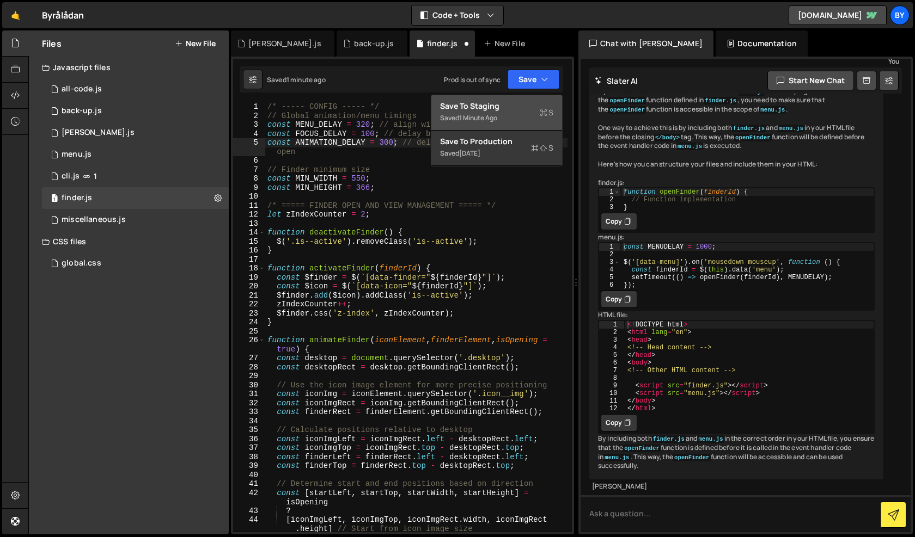
click at [538, 107] on div "Save to Staging S" at bounding box center [496, 106] width 113 height 11
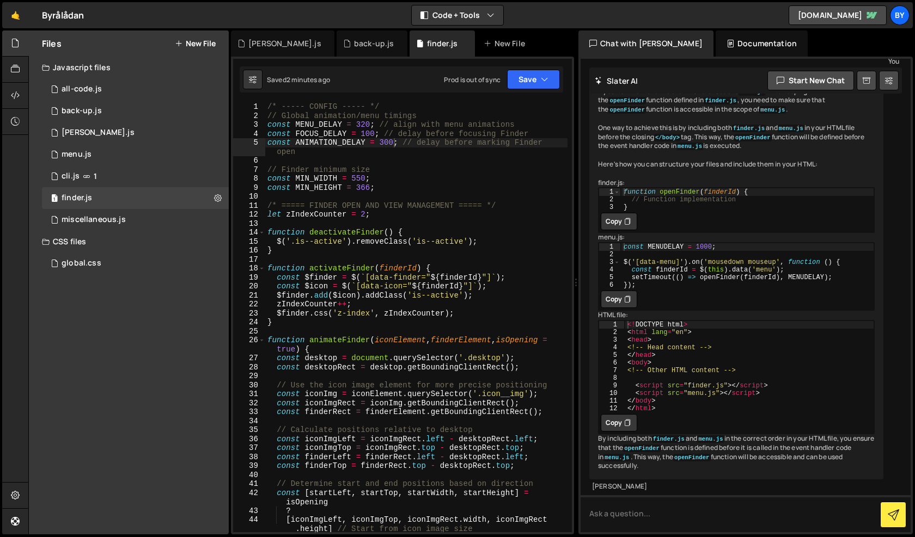
click at [100, 252] on div "CSS files" at bounding box center [129, 242] width 200 height 22
click at [100, 247] on div "CSS files" at bounding box center [129, 242] width 200 height 22
click at [99, 261] on div "global.css 0" at bounding box center [137, 264] width 191 height 22
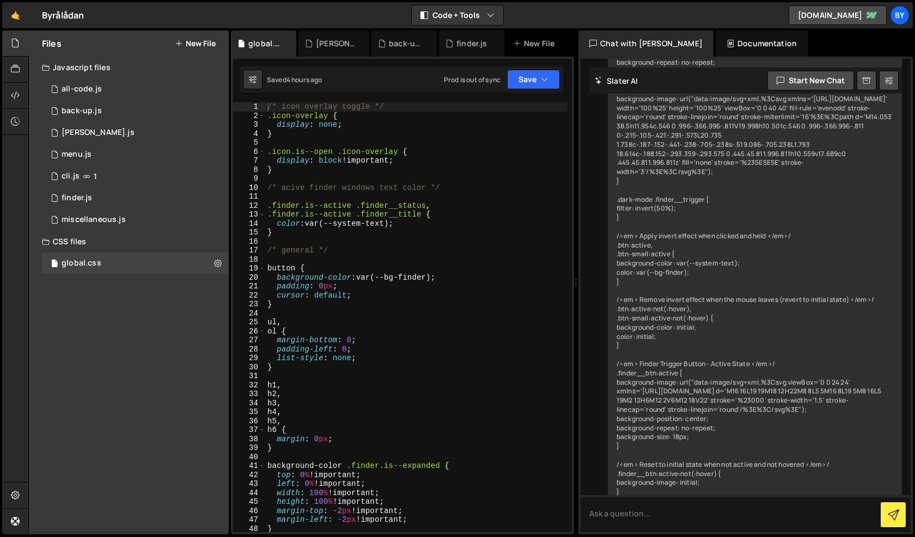
scroll to position [6894, 0]
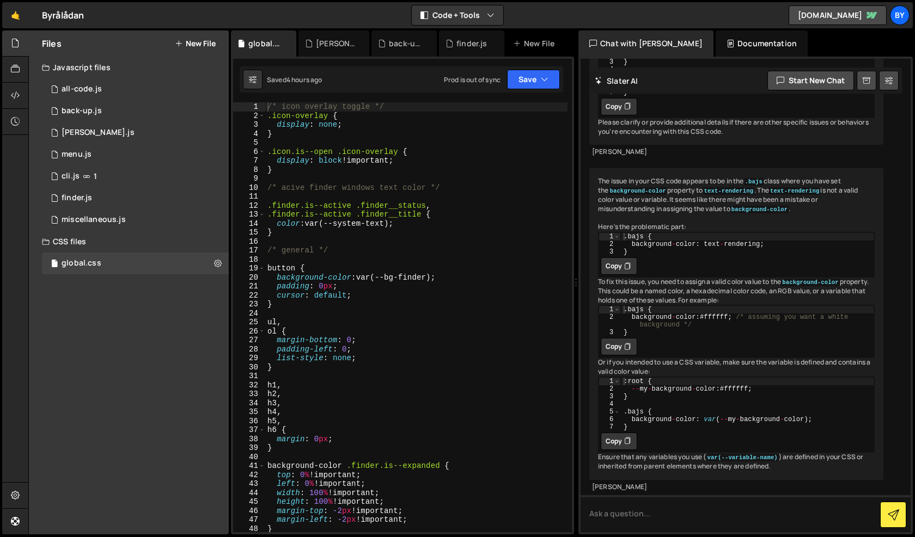
click at [375, 240] on div "/* icon overlay toggle */ .icon-overlay { display : none ; } .icon.is--open .ic…" at bounding box center [416, 326] width 302 height 448
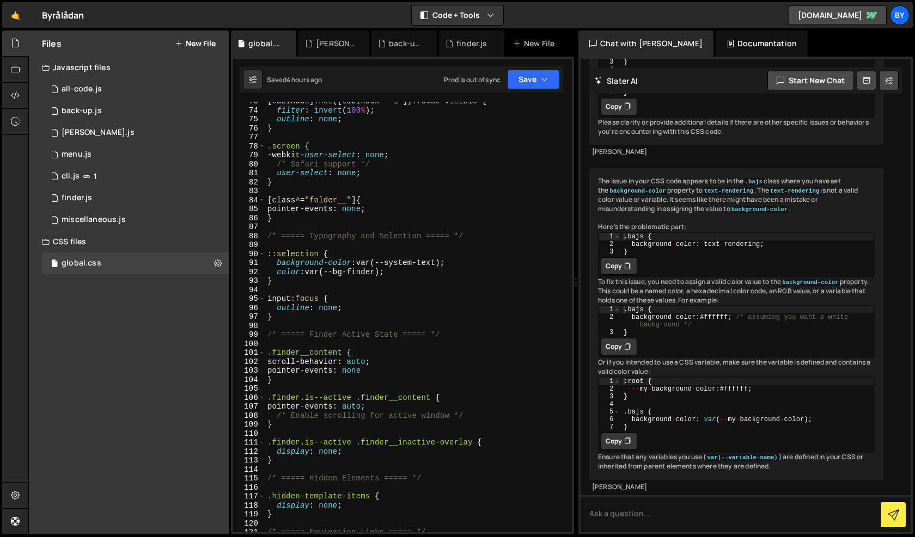
scroll to position [670, 0]
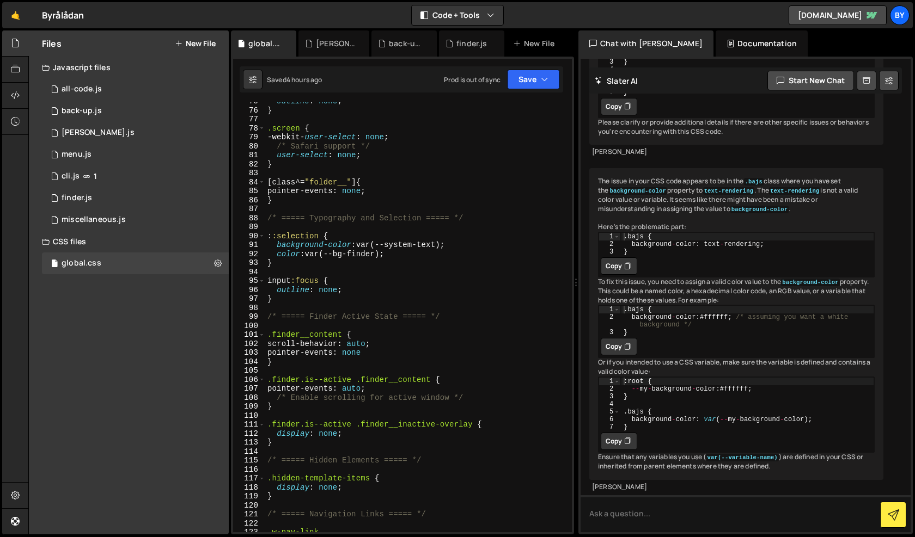
click at [364, 232] on div "outline : none ; } .screen { -webkit- user-select : none ; /* Safari support */…" at bounding box center [416, 321] width 302 height 448
drag, startPoint x: 386, startPoint y: 357, endPoint x: 301, endPoint y: 352, distance: 85.6
click at [301, 352] on div "outline : none ; } .screen { -webkit- user-select : none ; /* Safari support */…" at bounding box center [416, 321] width 302 height 448
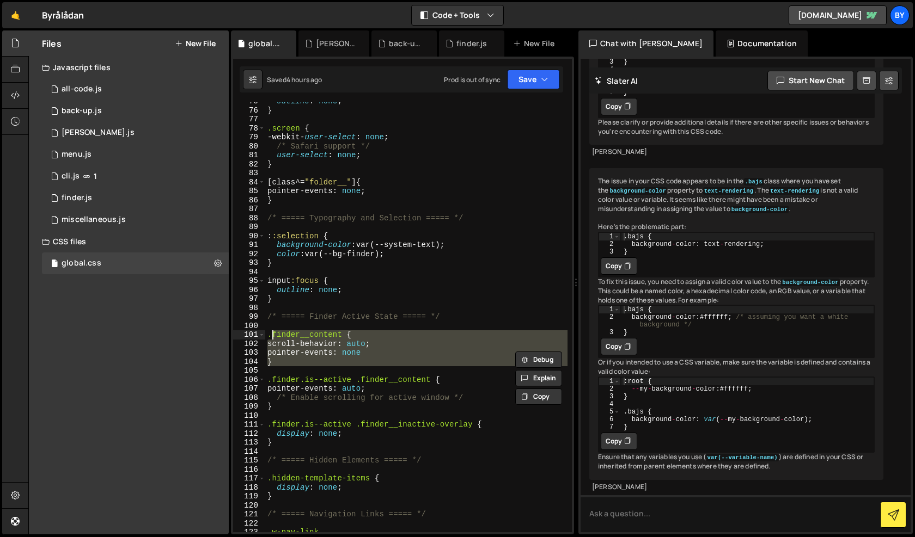
drag, startPoint x: 307, startPoint y: 375, endPoint x: 270, endPoint y: 333, distance: 55.5
click at [270, 333] on div "outline : none ; } .screen { -webkit- user-select : none ; /* Safari support */…" at bounding box center [416, 321] width 302 height 448
click at [320, 350] on div "outline : none ; } .screen { -webkit- user-select : none ; /* Safari support */…" at bounding box center [416, 317] width 302 height 430
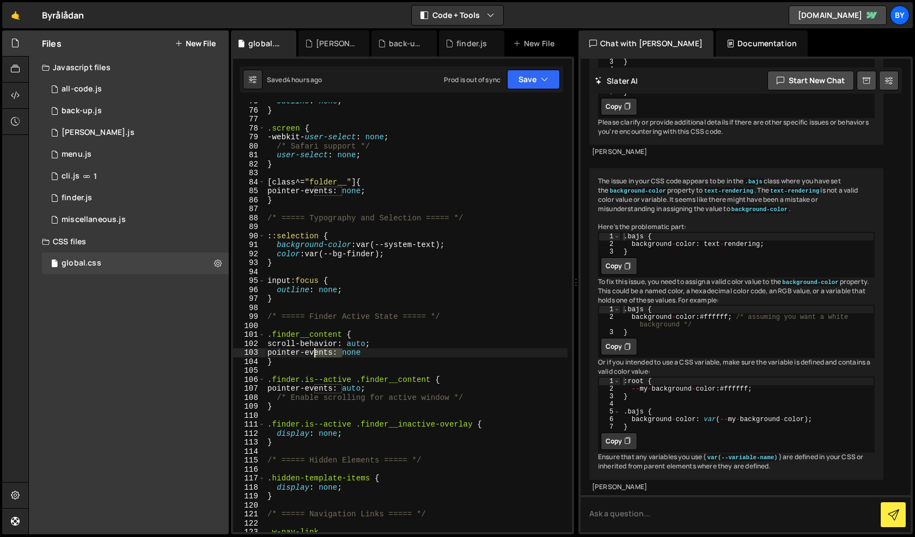
click at [320, 350] on div "outline : none ; } .screen { -webkit- user-select : none ; /* Safari support */…" at bounding box center [416, 321] width 302 height 448
click at [320, 344] on div "outline : none ; } .screen { -webkit- user-select : none ; /* Safari support */…" at bounding box center [416, 321] width 302 height 448
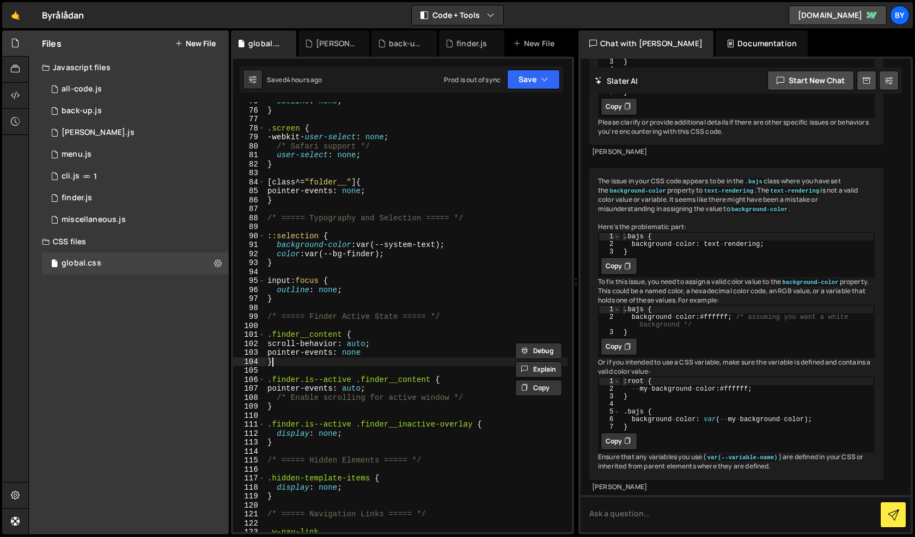
click at [330, 360] on div "outline : none ; } .screen { -webkit- user-select : none ; /* Safari support */…" at bounding box center [416, 321] width 302 height 448
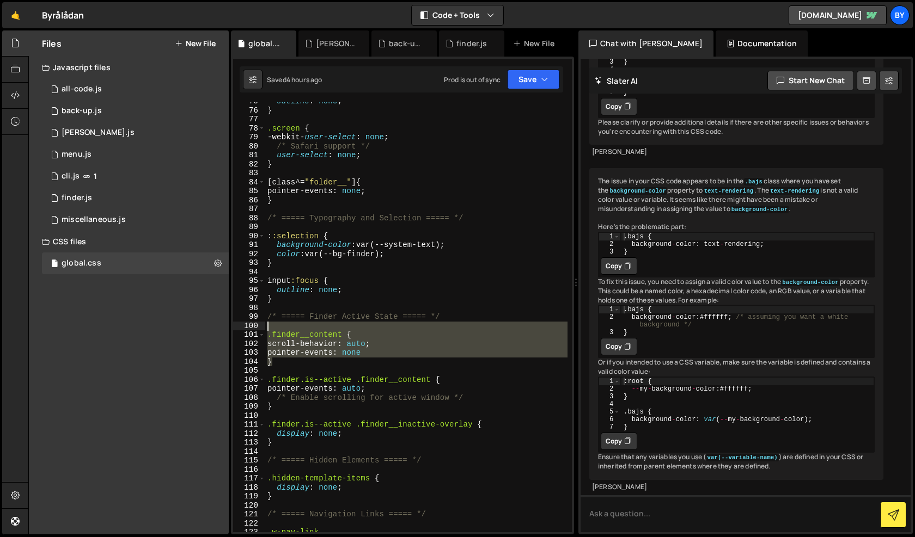
drag, startPoint x: 300, startPoint y: 366, endPoint x: 272, endPoint y: 329, distance: 46.7
click at [272, 329] on div "outline : none ; } .screen { -webkit- user-select : none ; /* Safari support */…" at bounding box center [416, 321] width 302 height 448
type textarea ".finder__content {"
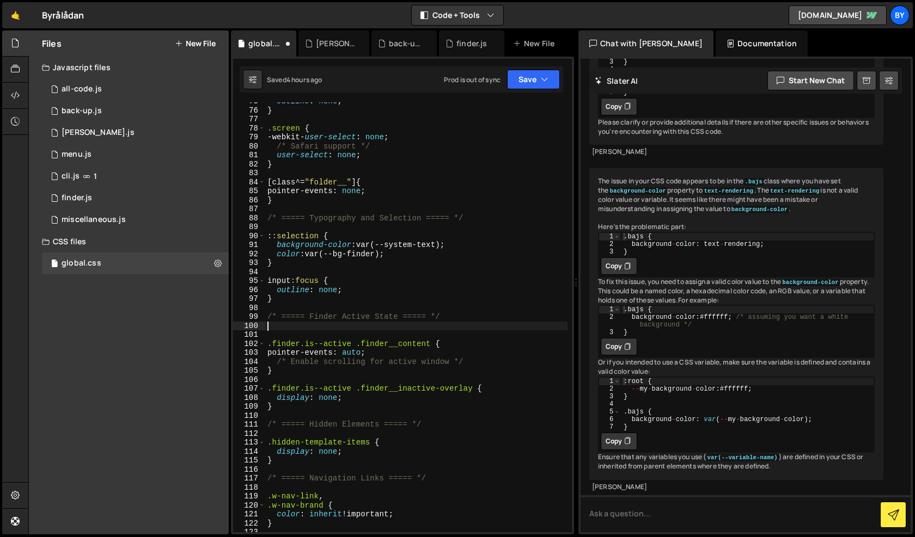
type textarea "/* ===== Finder Active State ===== */"
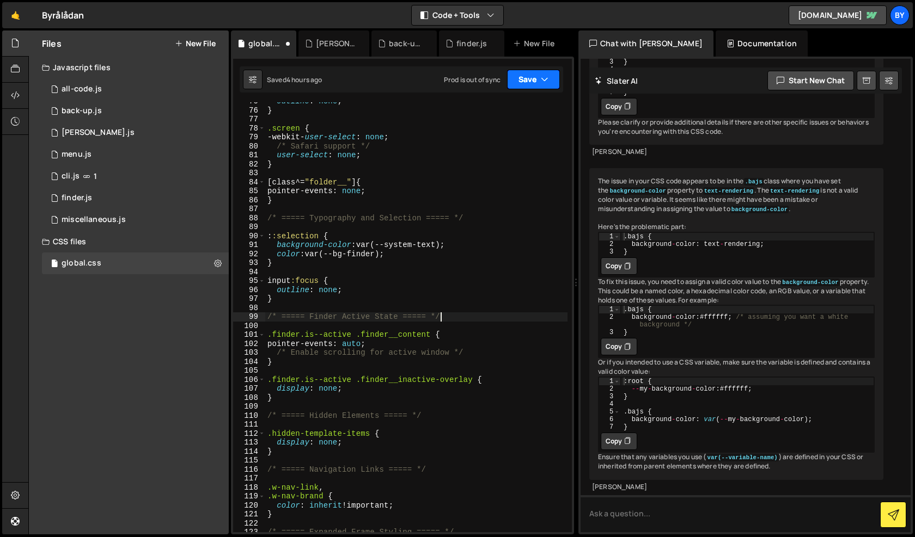
click at [533, 75] on button "Save" at bounding box center [533, 80] width 53 height 20
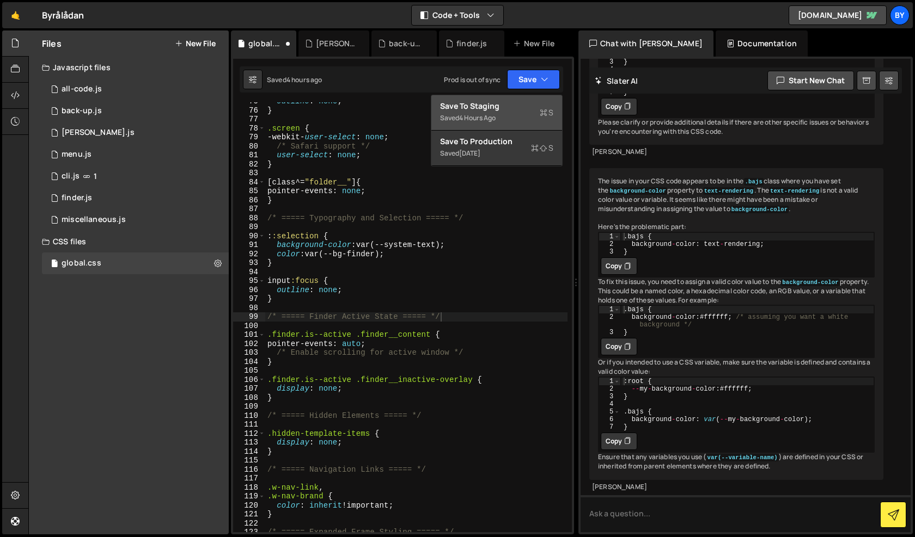
click at [521, 107] on div "Save to Staging S" at bounding box center [496, 106] width 113 height 11
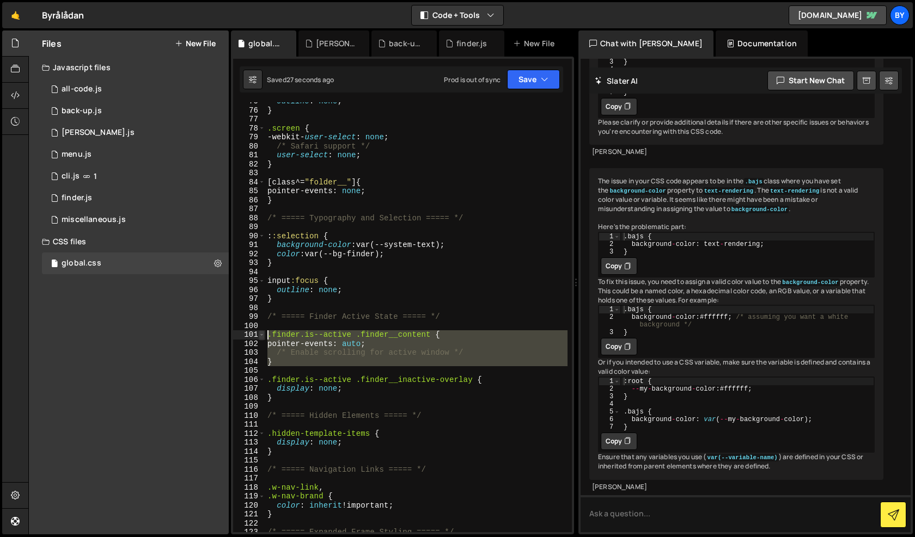
drag, startPoint x: 300, startPoint y: 371, endPoint x: 260, endPoint y: 334, distance: 54.3
click at [260, 334] on div "75 76 77 78 79 80 81 82 83 84 85 86 87 88 89 90 91 92 93 94 95 96 97 98 99 100 …" at bounding box center [402, 317] width 339 height 430
type textarea ".finder.is--active .finder__content { pointer-events: auto;"
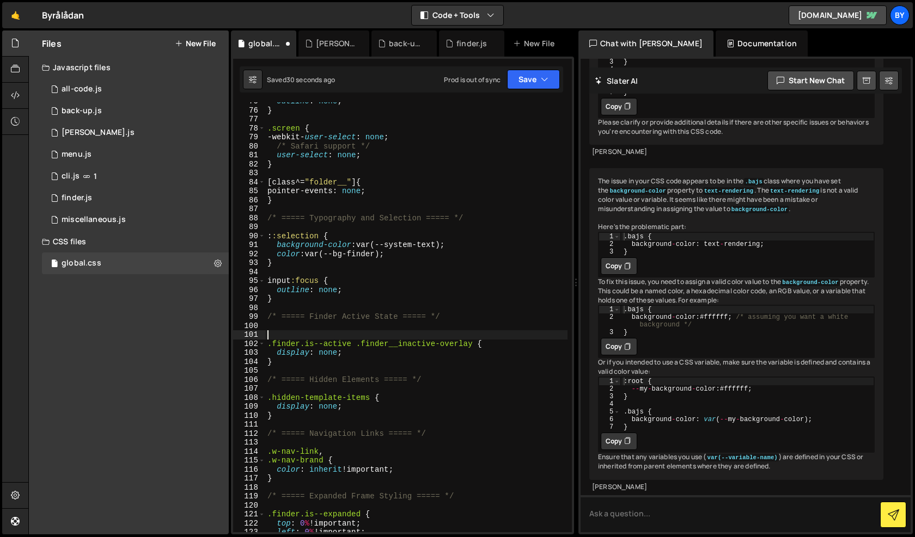
type textarea "}"
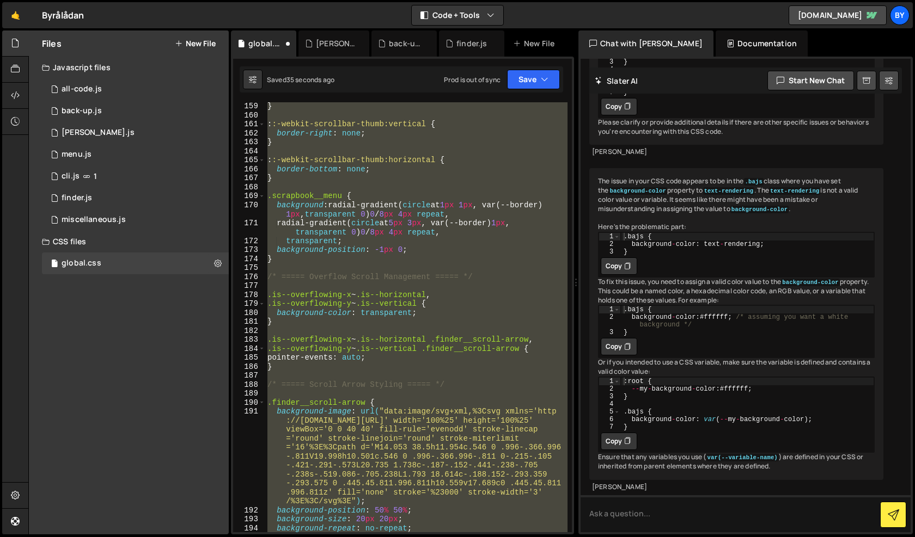
scroll to position [1646, 0]
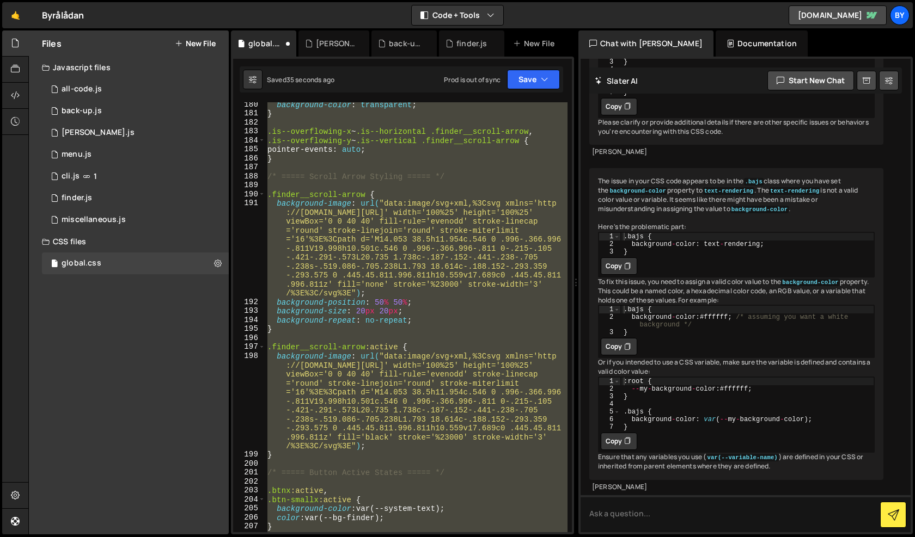
click at [426, 294] on div "background-color : transparent ; } .is--overflowing-x ~ .is--horizontal .finder…" at bounding box center [416, 324] width 302 height 448
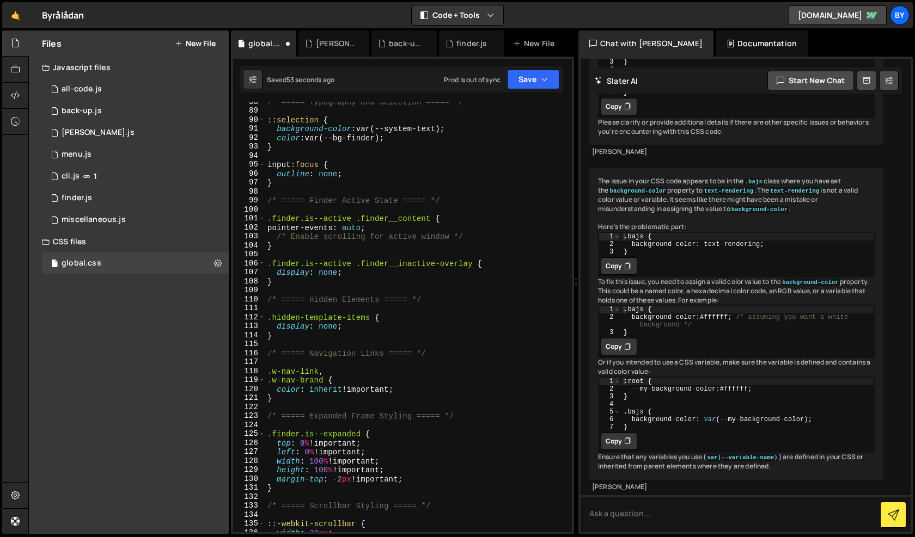
scroll to position [786, 0]
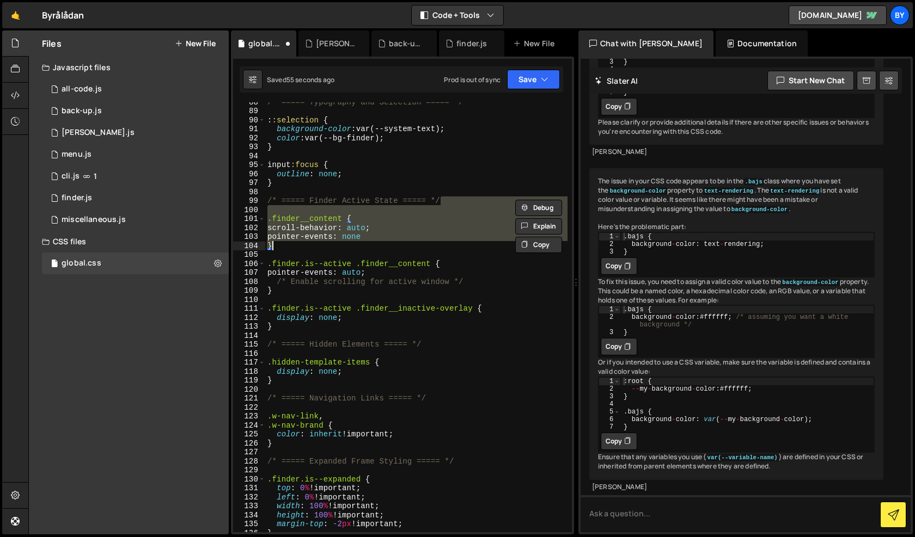
click at [364, 274] on div "/* ===== Typography and Selection ===== */ : :selection { background-color : va…" at bounding box center [416, 321] width 302 height 448
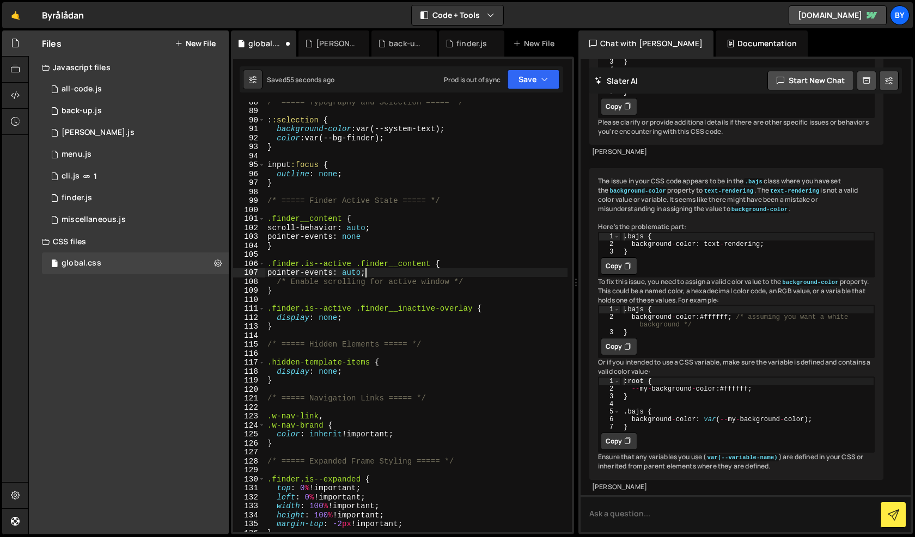
type textarea "}"
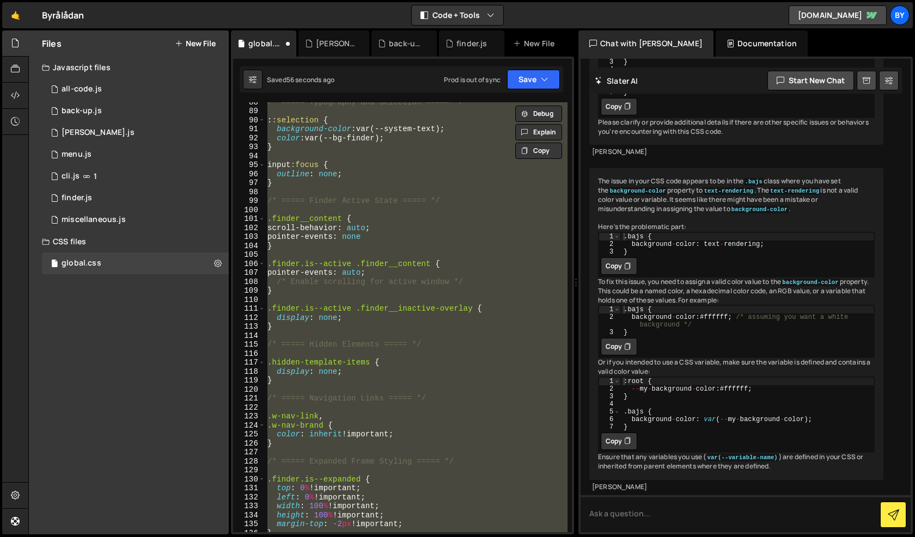
click at [315, 299] on div "/* ===== Typography and Selection ===== */ : :selection { background-color : va…" at bounding box center [416, 317] width 302 height 430
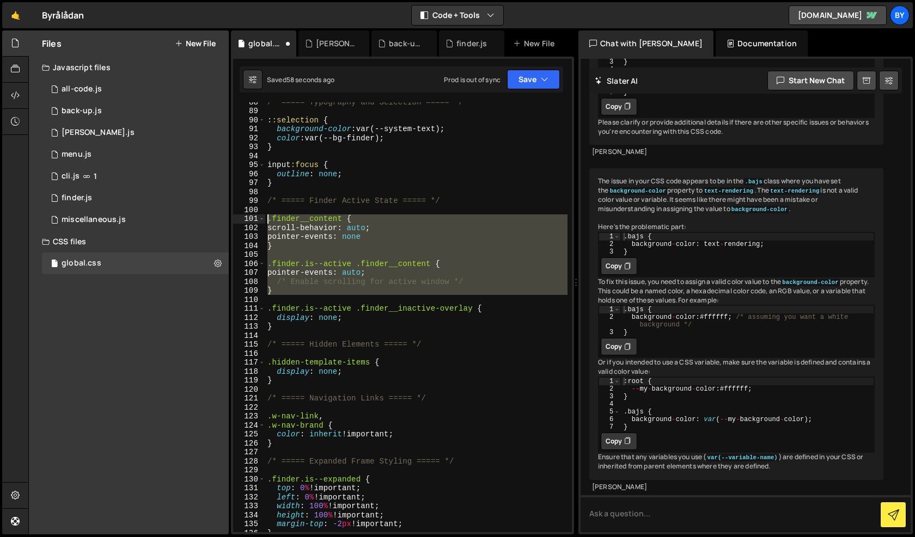
drag, startPoint x: 313, startPoint y: 299, endPoint x: 245, endPoint y: 219, distance: 105.1
click at [245, 219] on div "88 89 90 91 92 93 94 95 96 97 98 99 100 101 102 103 104 105 106 107 108 109 110…" at bounding box center [402, 317] width 339 height 430
type textarea ".finder__content { scroll-behavior: auto;"
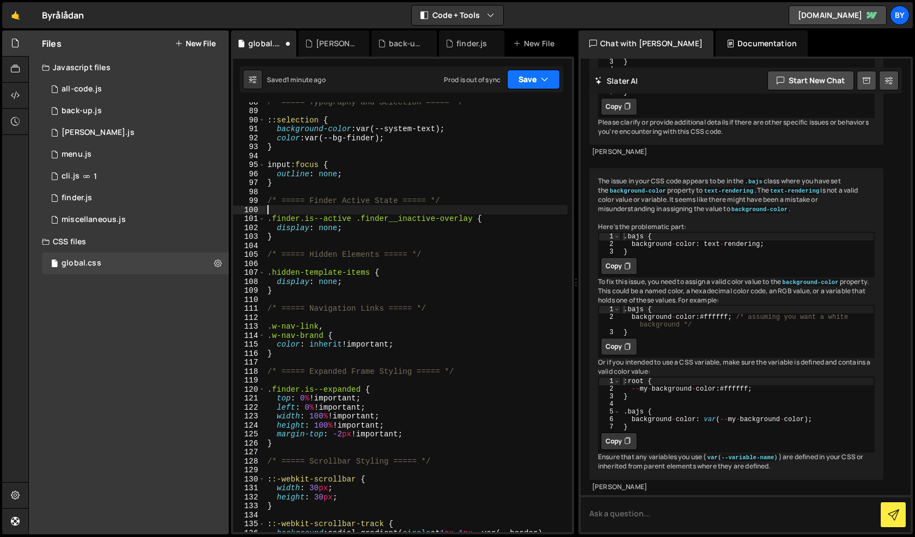
click at [534, 81] on button "Save" at bounding box center [533, 80] width 53 height 20
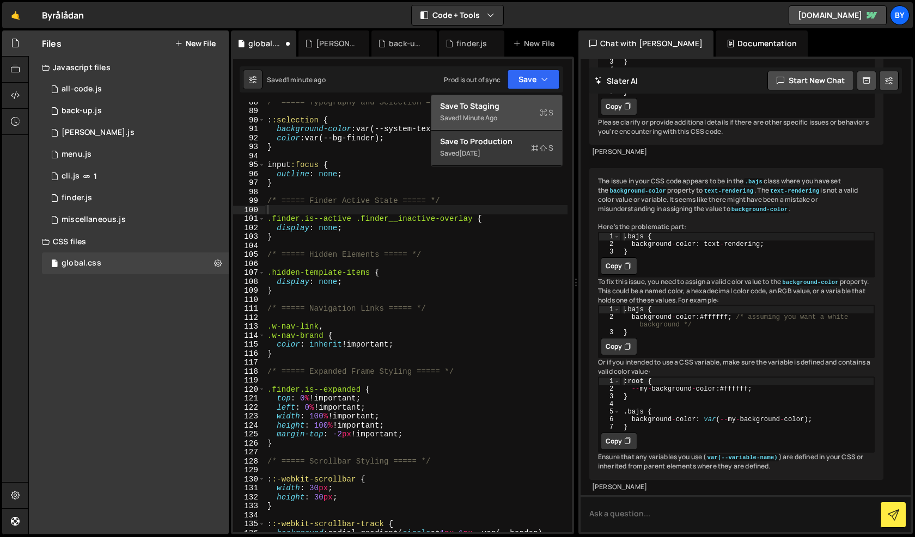
click at [513, 118] on div "Saved 1 minute ago" at bounding box center [496, 118] width 113 height 13
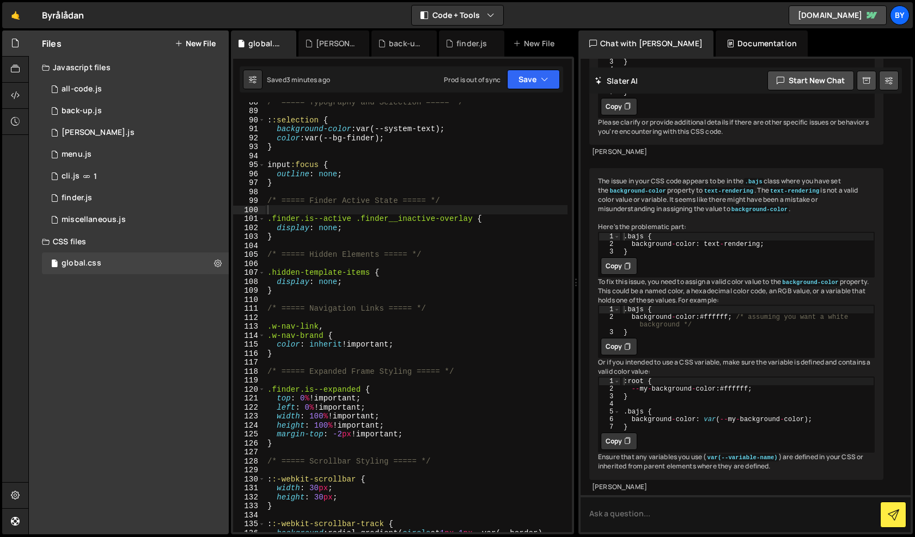
click at [411, 268] on div "/* ===== Typography and Selection ===== */ : :selection { background-color : va…" at bounding box center [416, 325] width 302 height 457
type textarea "}"
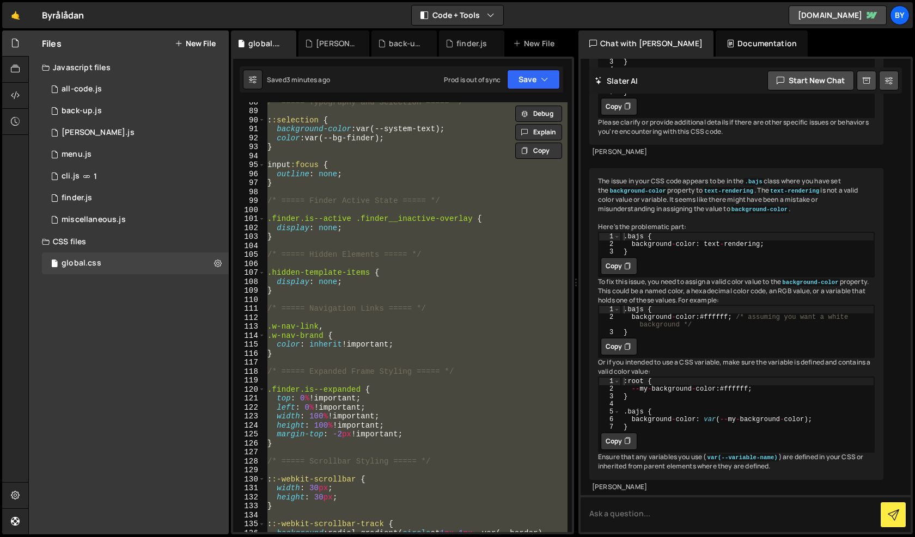
paste textarea
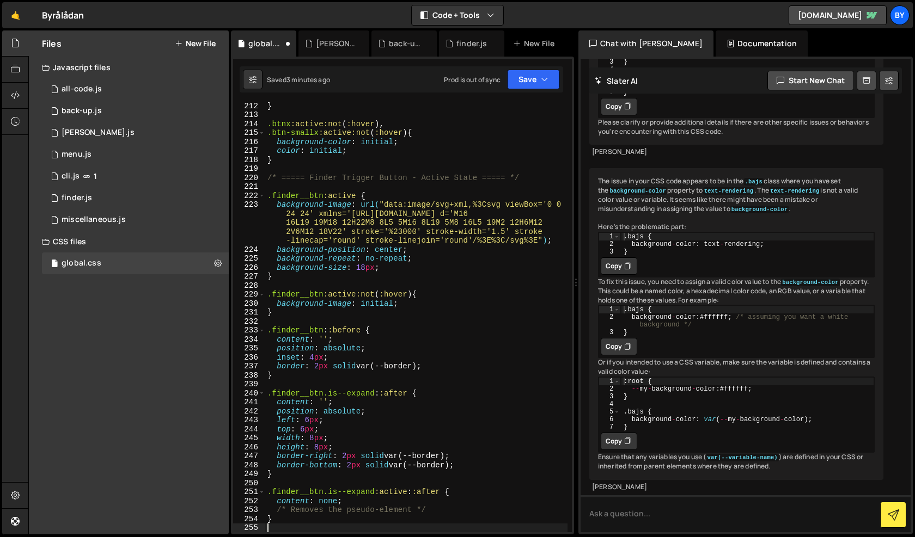
scroll to position [2112, 0]
click at [524, 73] on button "Save" at bounding box center [533, 80] width 53 height 20
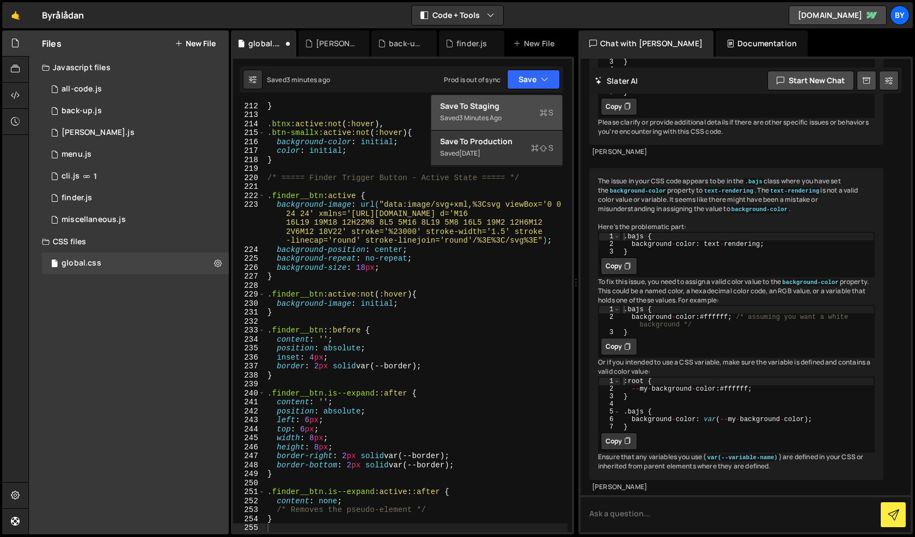
click at [518, 107] on div "Save to Staging S" at bounding box center [496, 106] width 113 height 11
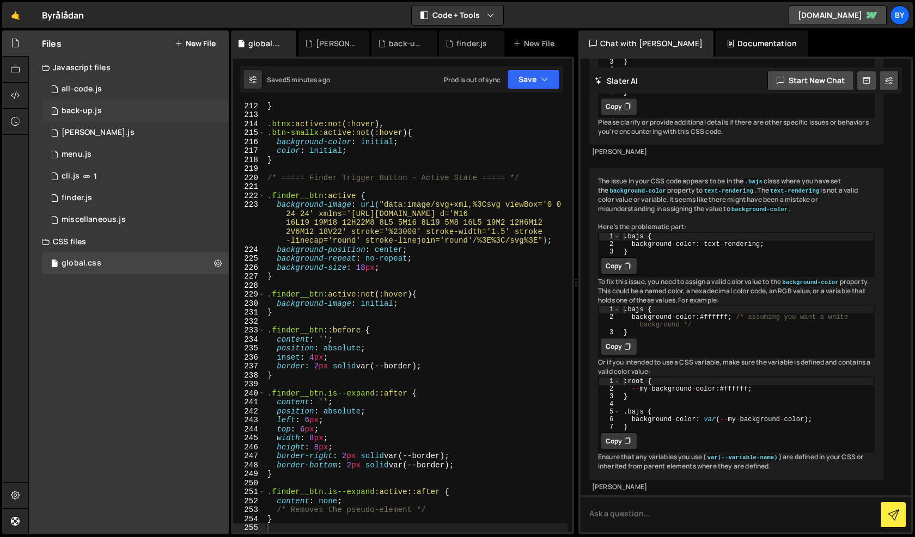
click at [118, 102] on div "1 back-up.js 0" at bounding box center [135, 111] width 187 height 22
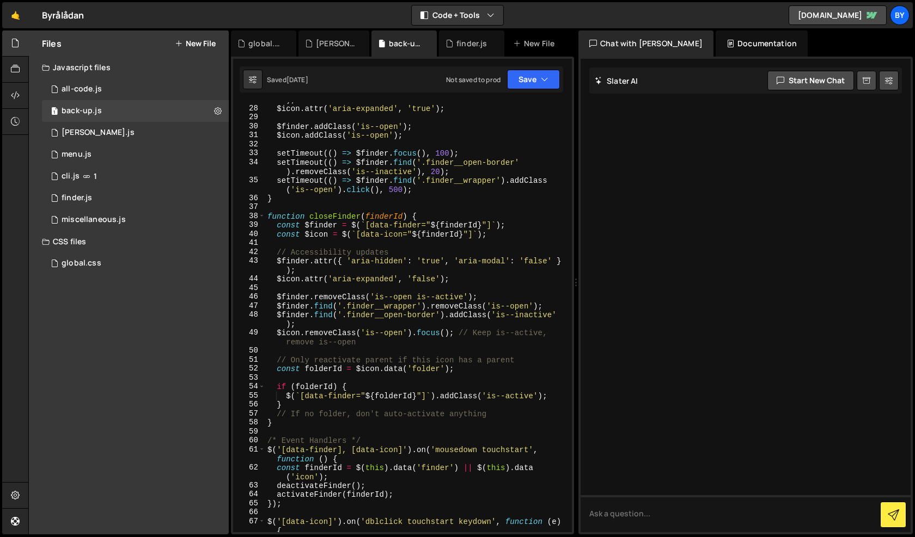
scroll to position [366, 0]
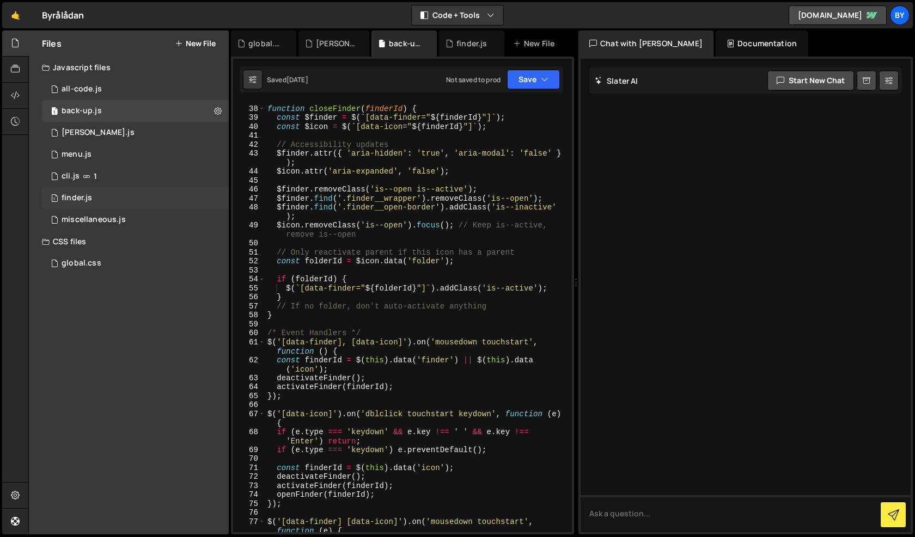
click at [112, 201] on div "1 finder.js 0" at bounding box center [135, 198] width 187 height 22
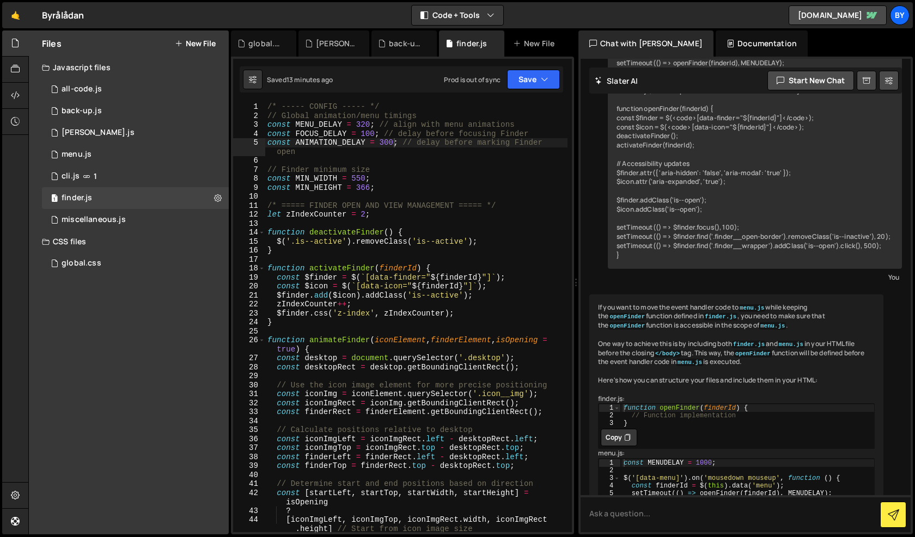
scroll to position [968, 0]
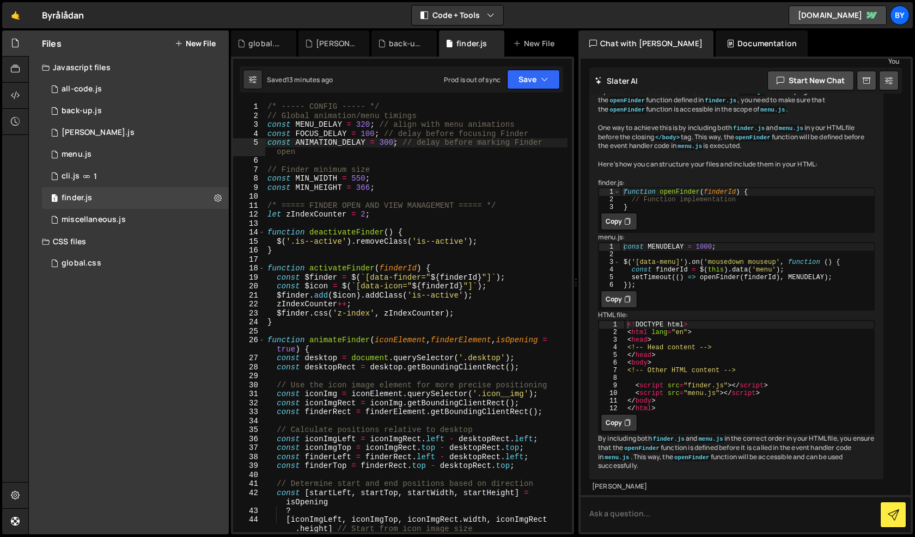
click at [434, 265] on div "/* ----- CONFIG ----- */ // Global animation/menu timings const MENU_DELAY = 32…" at bounding box center [416, 326] width 302 height 448
type textarea "});"
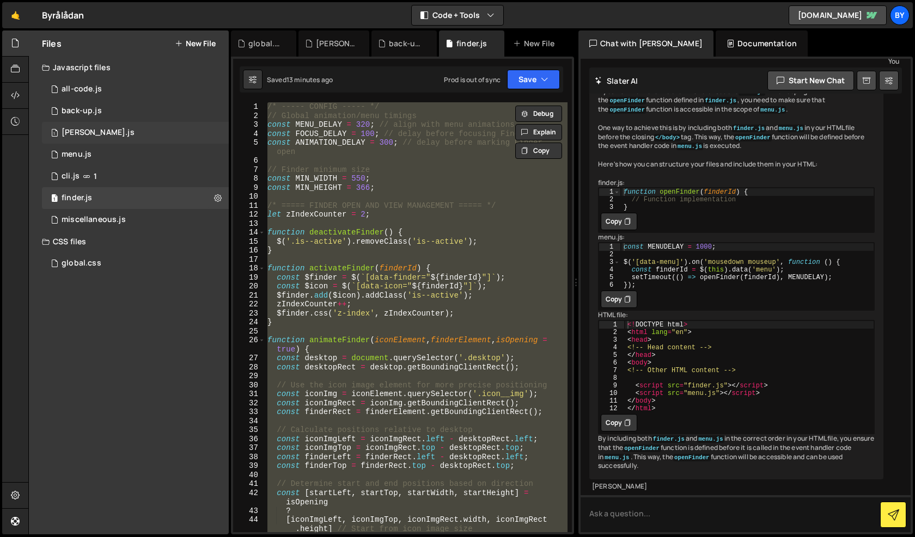
click at [158, 131] on div "1 claude.js 0" at bounding box center [135, 133] width 187 height 22
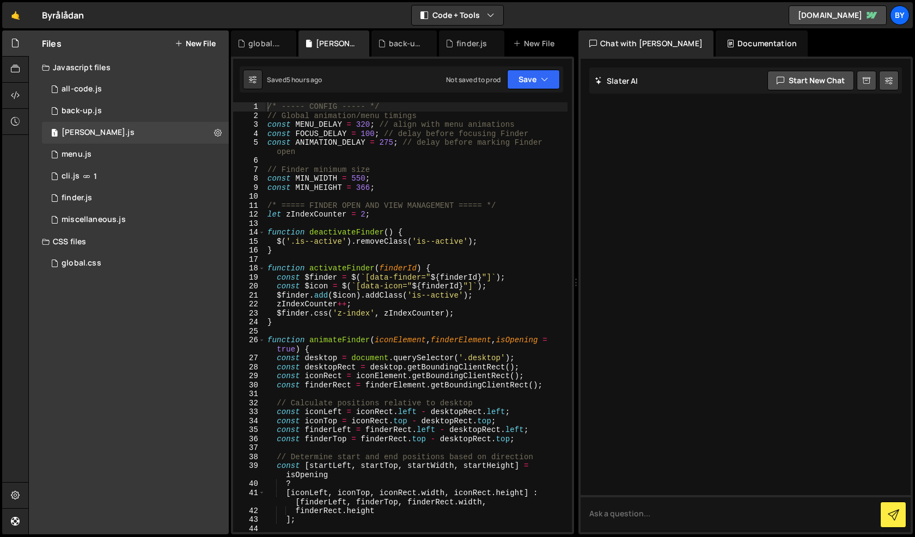
scroll to position [0, 0]
click at [386, 219] on div "/* ----- CONFIG ----- */ // Global animation/menu timings const MENU_DELAY = 32…" at bounding box center [416, 326] width 302 height 448
type textarea "});"
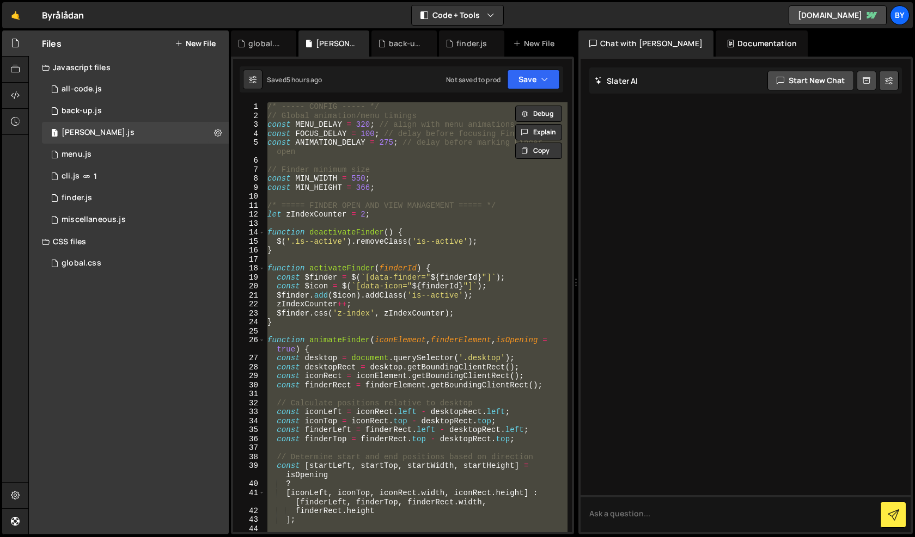
paste textarea
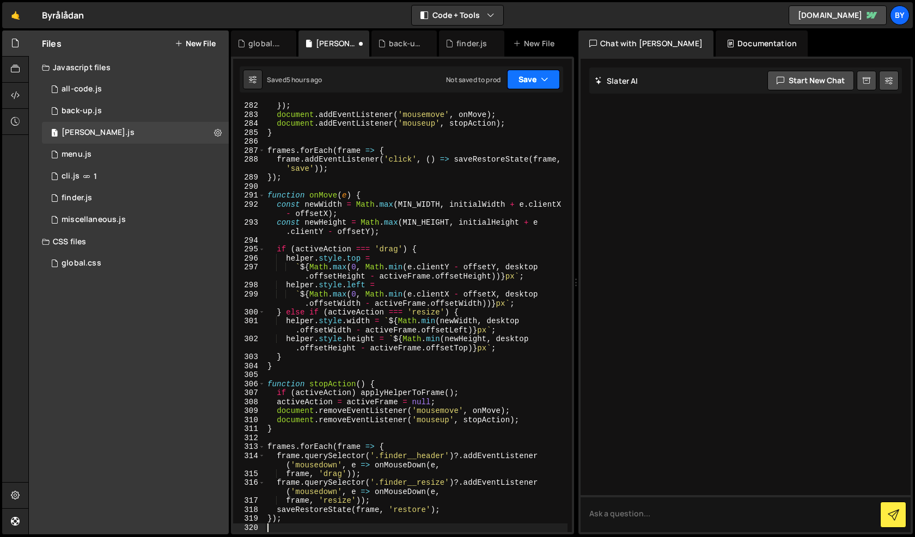
click at [527, 77] on button "Save" at bounding box center [533, 80] width 53 height 20
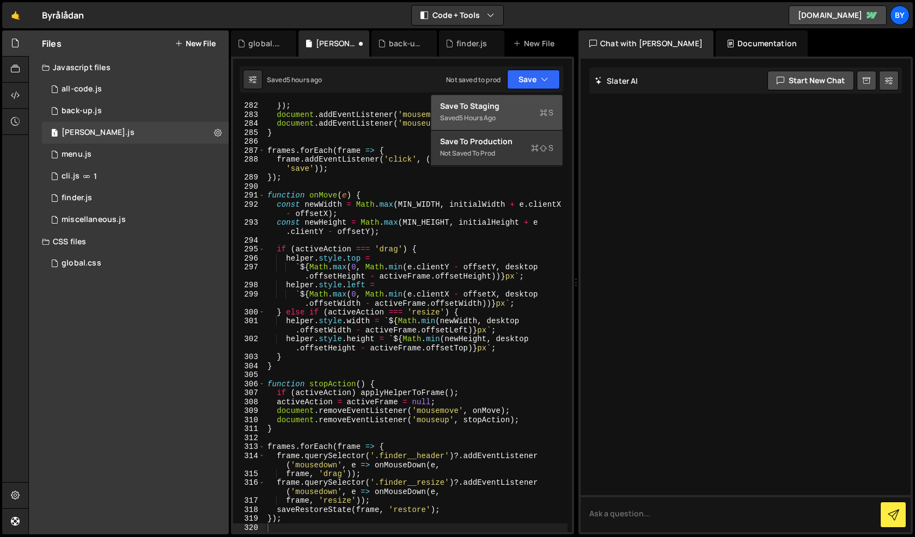
click at [520, 103] on div "Save to Staging S" at bounding box center [496, 106] width 113 height 11
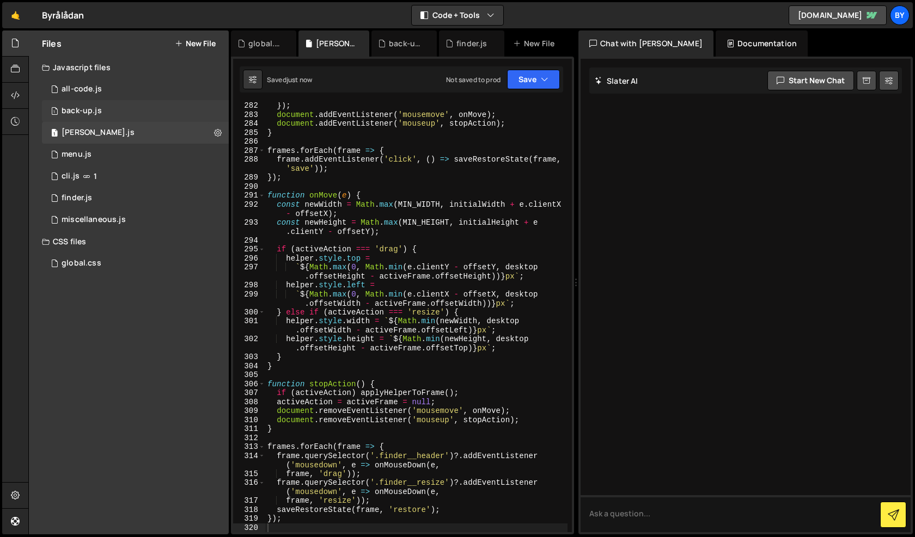
click at [108, 111] on div "1 back-up.js 0" at bounding box center [135, 111] width 187 height 22
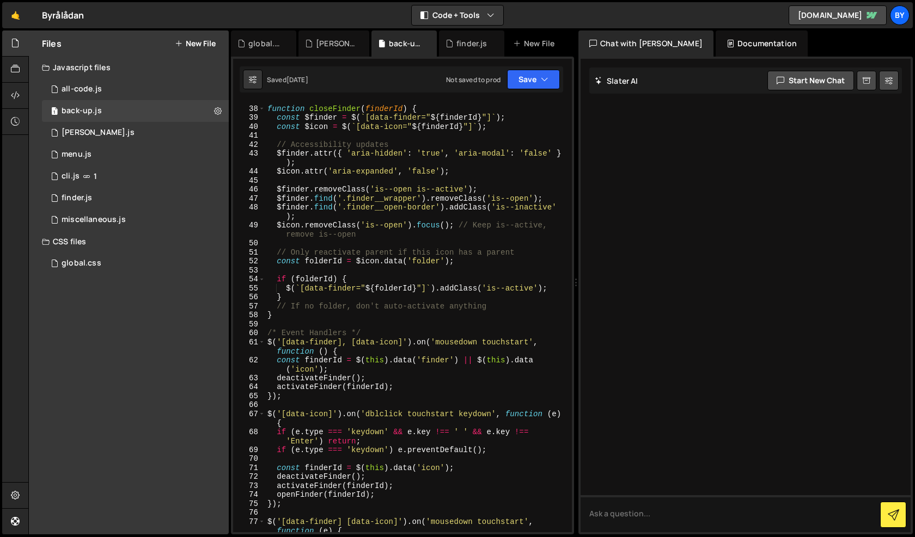
click at [397, 243] on div "function closeFinder ( finderId ) { const $finder = $ ( ` [data-finder=" ${ fin…" at bounding box center [416, 323] width 302 height 457
type textarea "});"
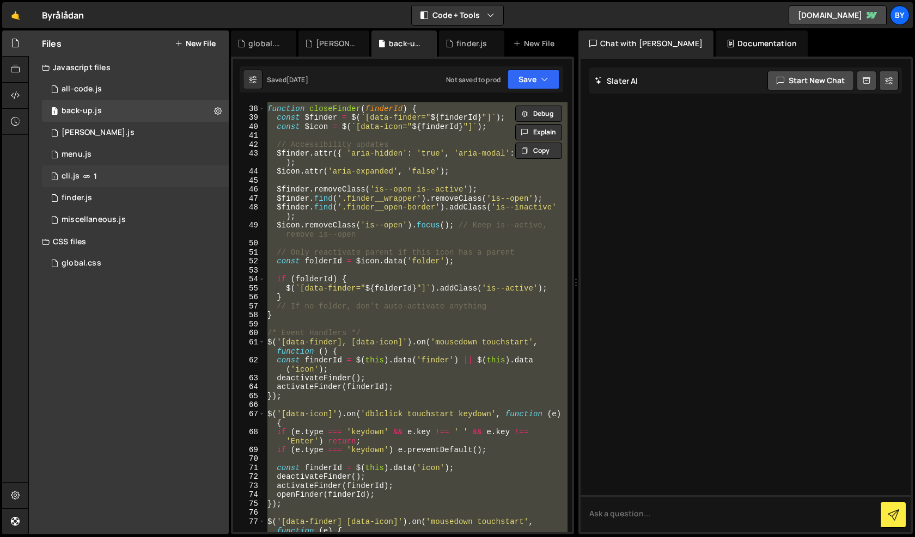
click at [103, 173] on div "1 cli.js 1" at bounding box center [135, 177] width 187 height 22
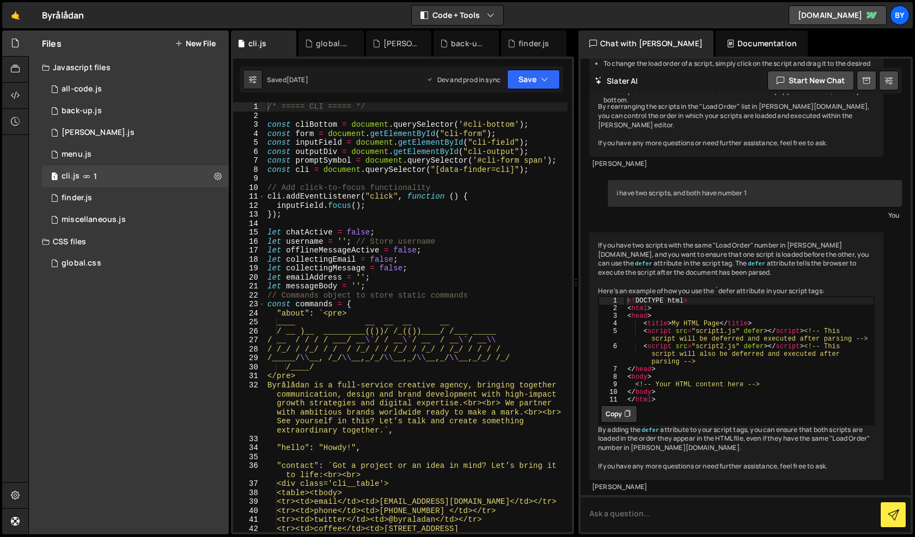
scroll to position [1084, 0]
click at [419, 214] on div "/* ===== CLI ===== */ const cliBottom = document . querySelector ( '#cli-bottom…" at bounding box center [416, 330] width 302 height 457
type textarea "});"
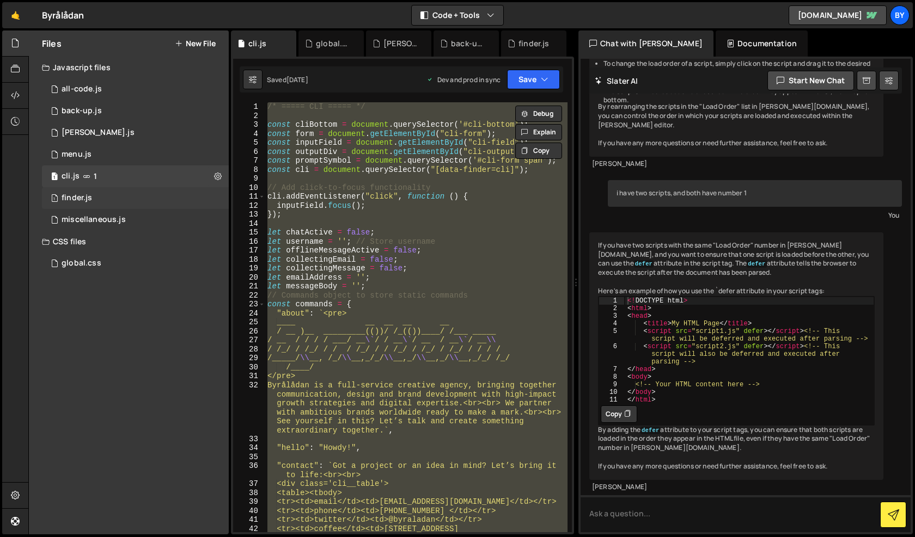
click at [70, 197] on div "finder.js" at bounding box center [77, 198] width 30 height 10
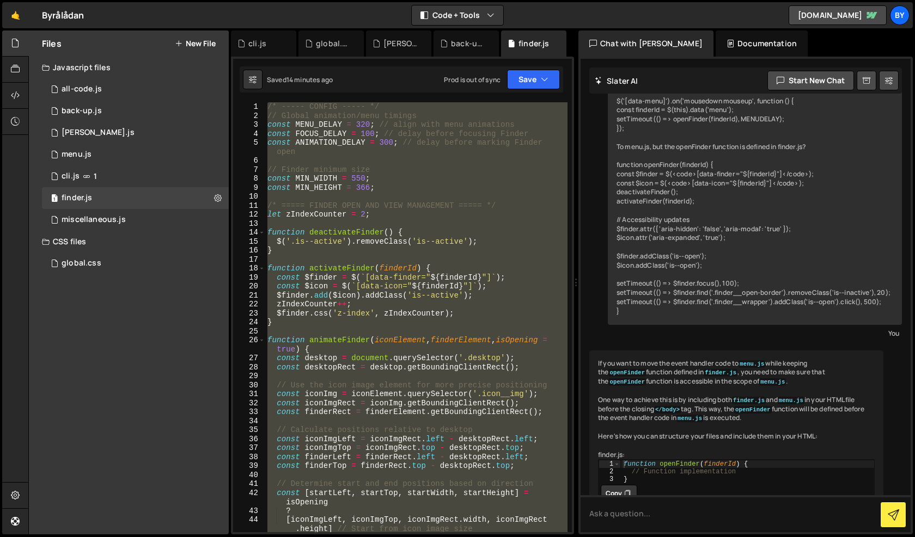
scroll to position [968, 0]
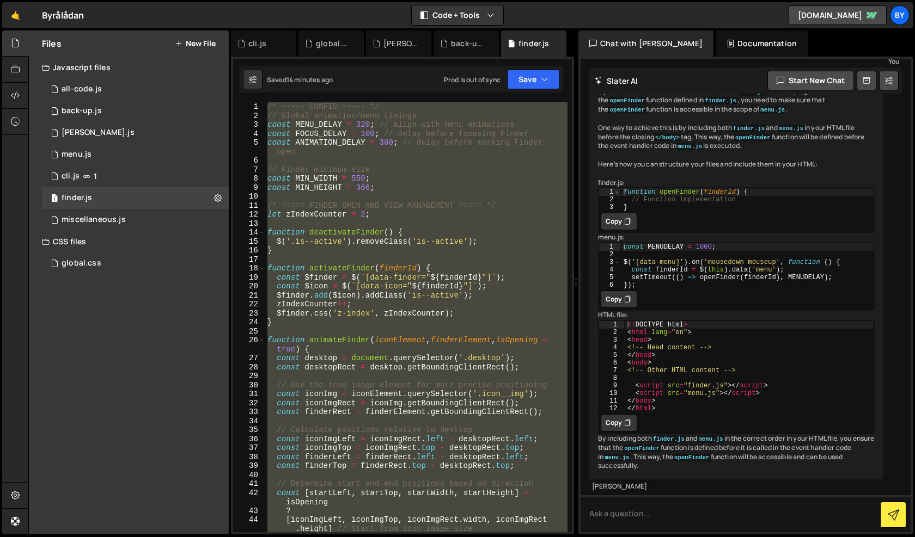
click at [380, 250] on div "/* ----- CONFIG ----- */ // Global animation/menu timings const MENU_DELAY = 32…" at bounding box center [416, 326] width 302 height 448
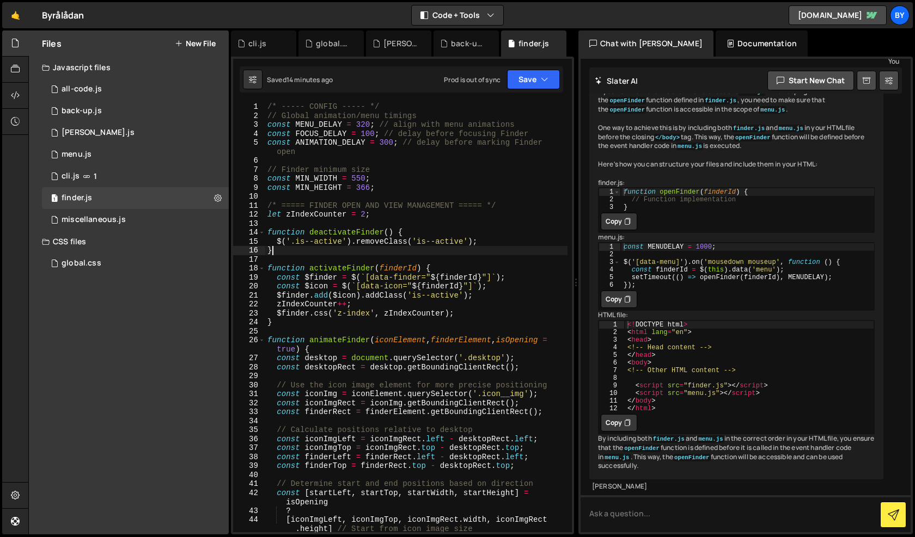
scroll to position [0, 0]
type textarea "});"
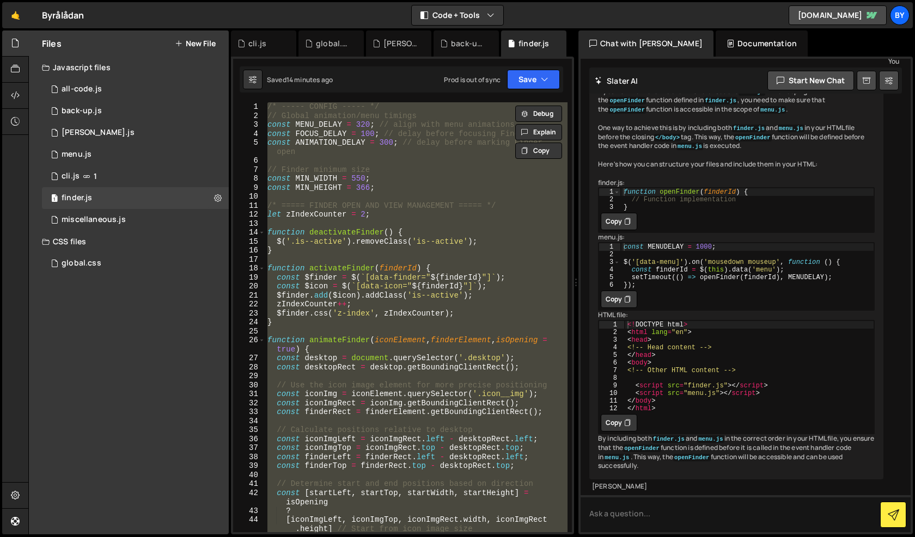
paste textarea
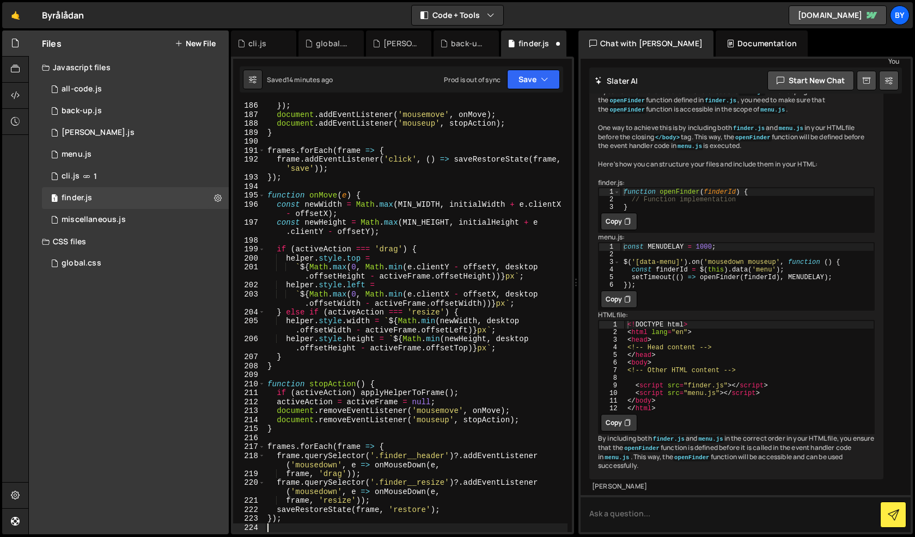
click at [560, 85] on div "Saved 14 minutes ago Prod is out of sync Upgrade to Edit Save Save to Staging S…" at bounding box center [401, 79] width 323 height 26
click at [531, 87] on button "Save" at bounding box center [533, 80] width 53 height 20
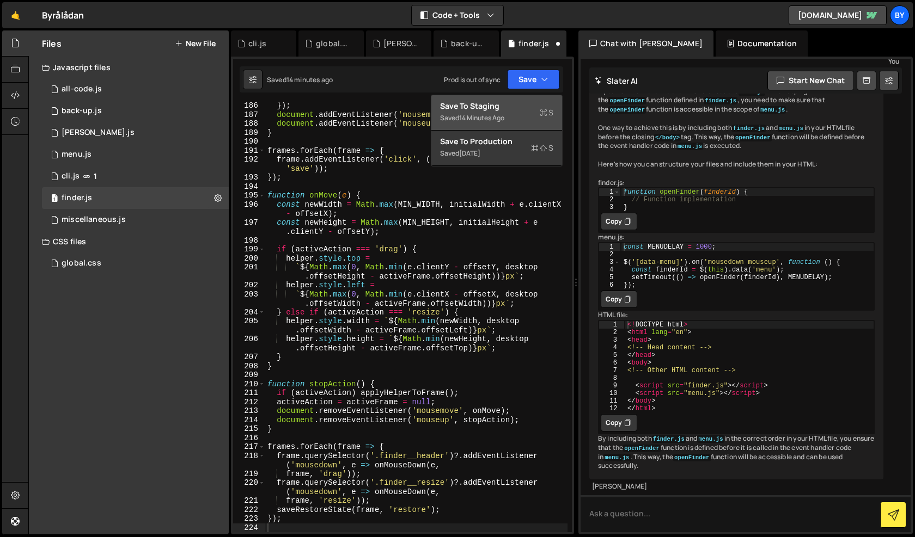
click at [525, 117] on div "Saved 14 minutes ago" at bounding box center [496, 118] width 113 height 13
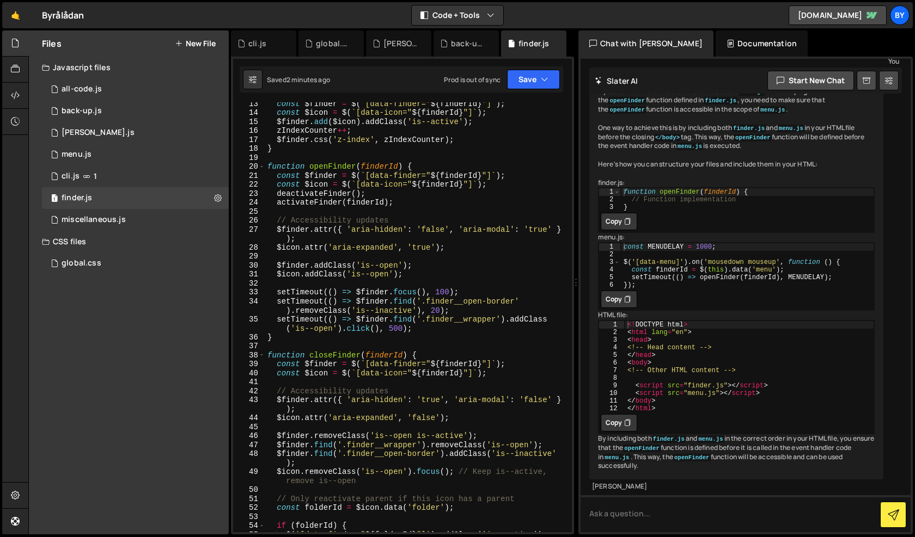
scroll to position [0, 0]
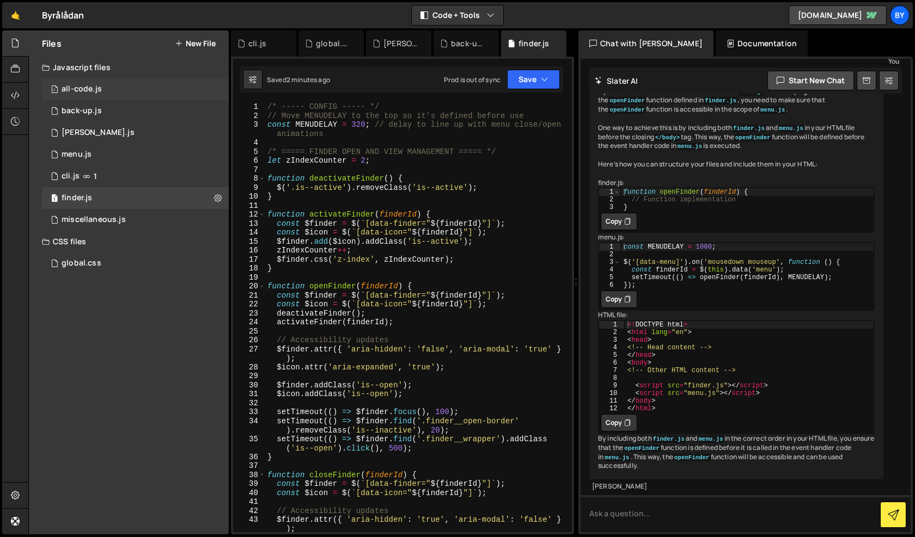
click at [111, 99] on div "1 all-code.js 0" at bounding box center [135, 89] width 187 height 22
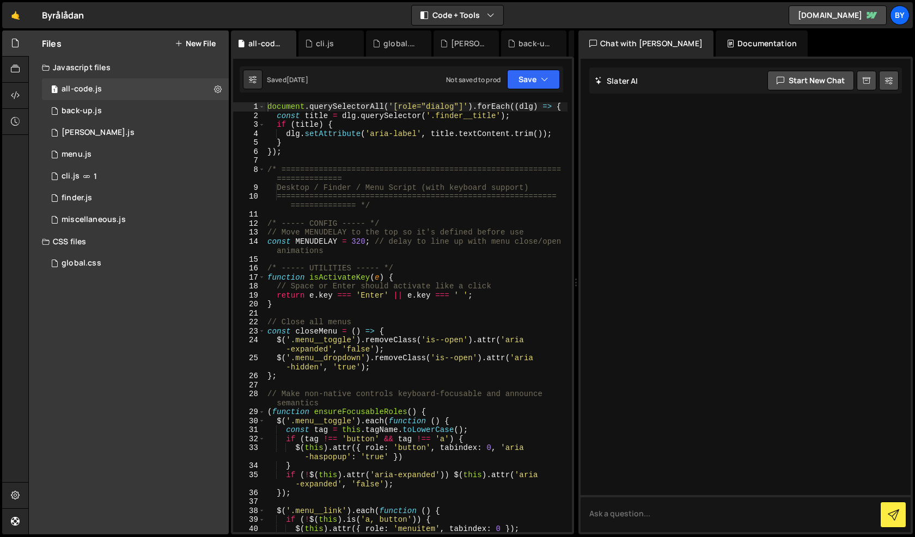
click at [341, 206] on div "document . querySelectorAll ( '[role="dialog"]' ) . forEach (( dlg ) => { const…" at bounding box center [416, 326] width 302 height 448
type textarea "renderToDoItems();"
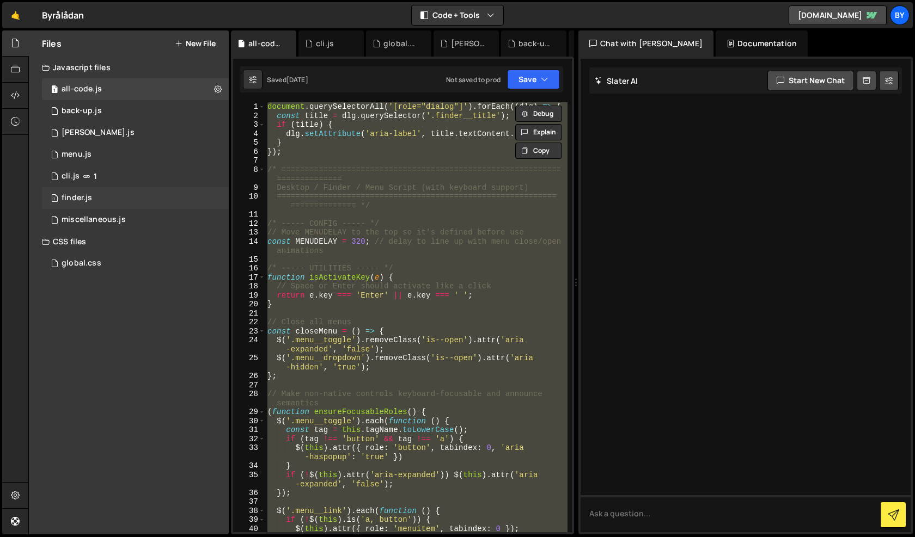
click at [94, 197] on div "1 finder.js 0" at bounding box center [135, 198] width 187 height 22
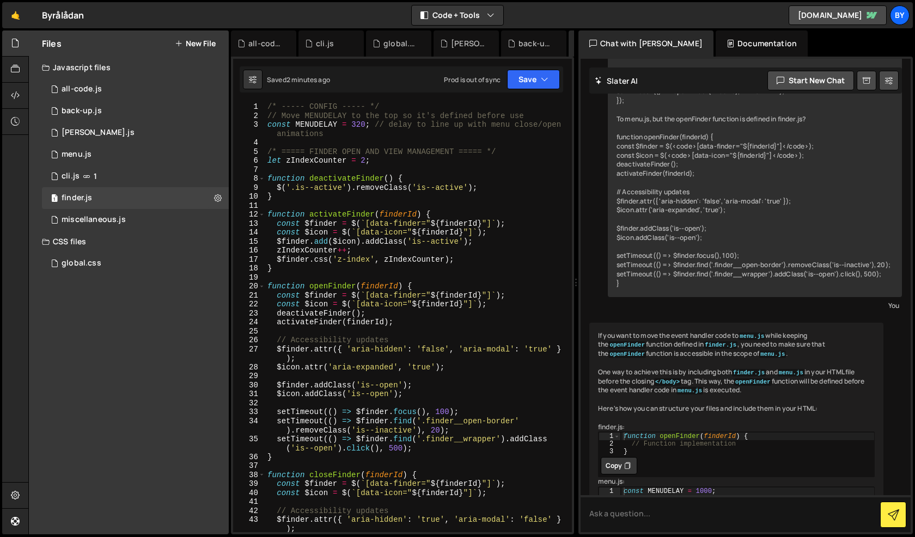
scroll to position [968, 0]
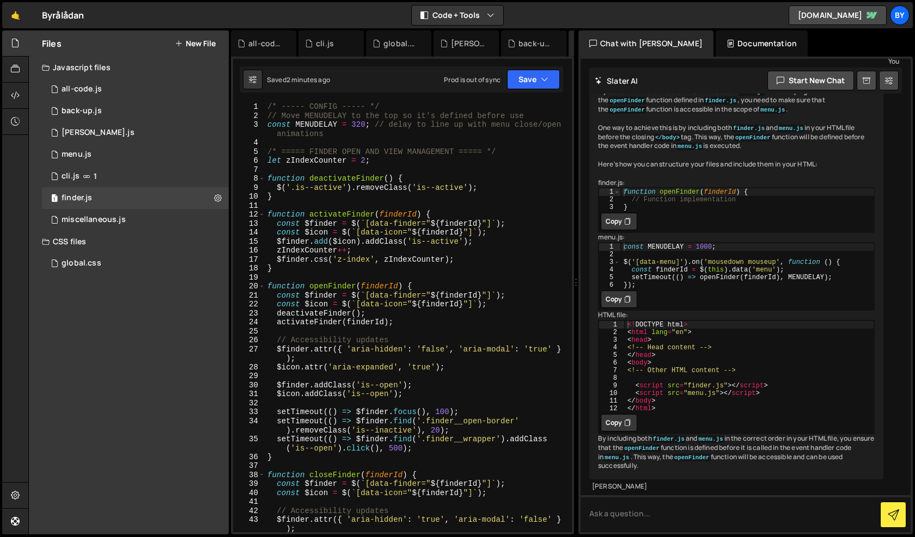
click at [413, 228] on div "/* ----- CONFIG ----- */ // Move MENUDELAY to the top so it's defined before us…" at bounding box center [416, 326] width 302 height 448
type textarea "});"
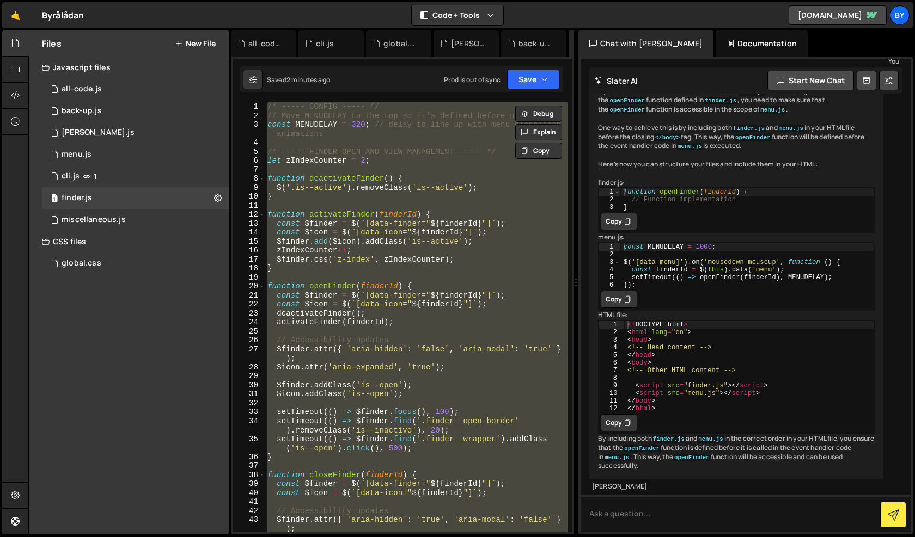
paste textarea
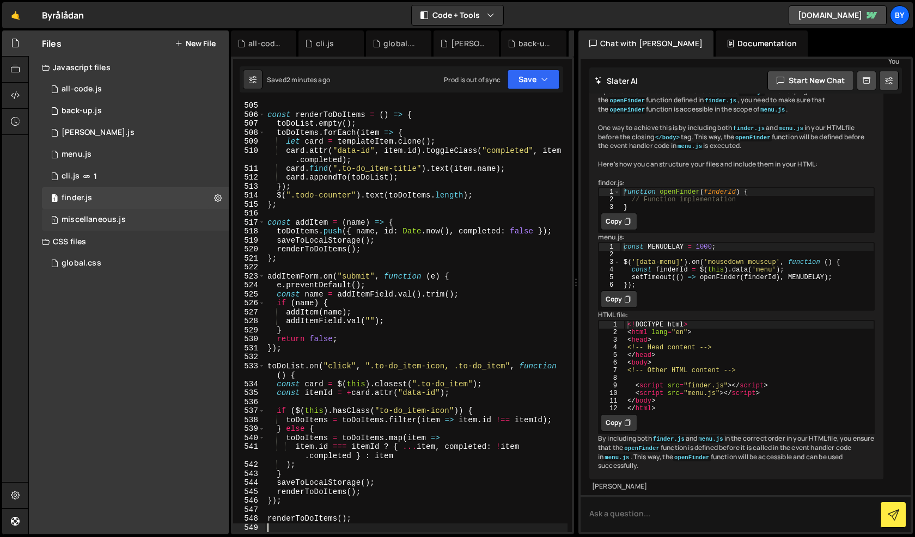
click at [181, 216] on div "1 miscellaneous.js 0" at bounding box center [135, 220] width 187 height 22
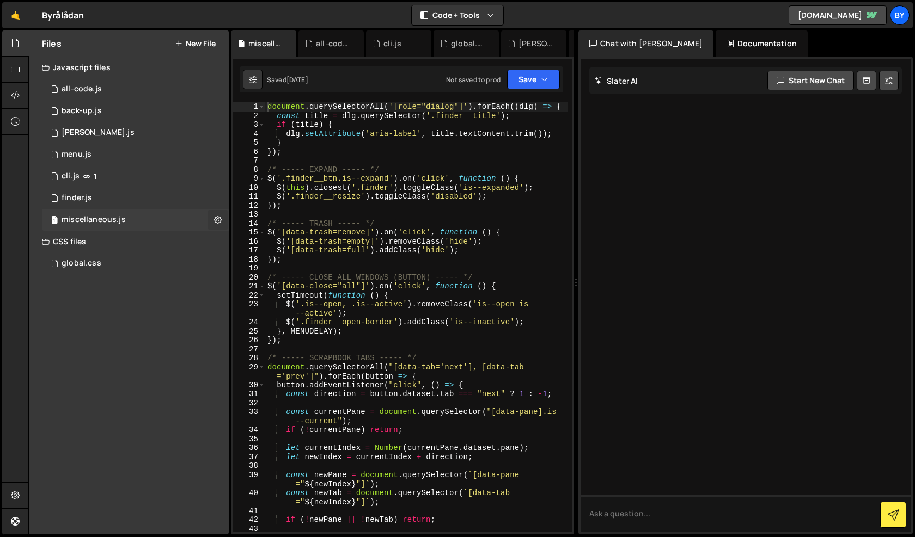
click at [220, 220] on icon at bounding box center [218, 220] width 8 height 10
type input "miscellaneous"
radio input "true"
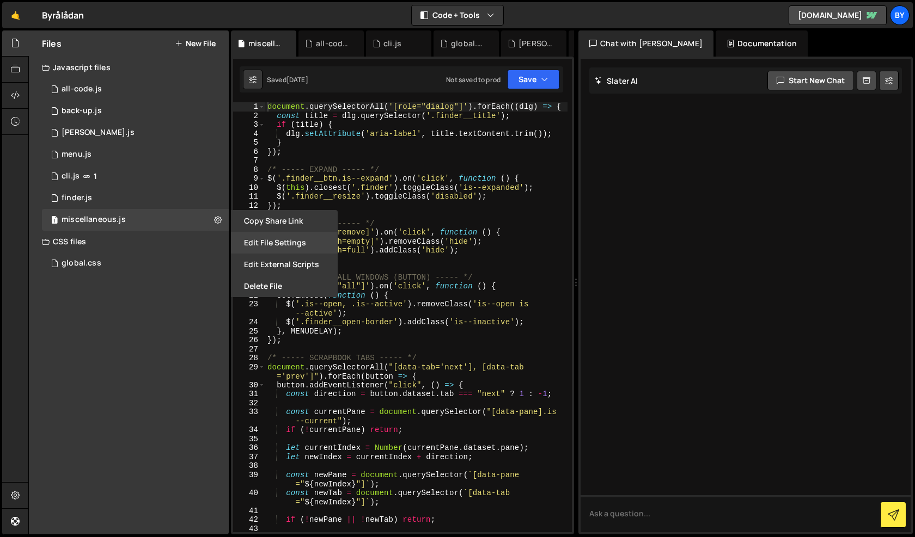
click at [290, 246] on button "Edit File Settings" at bounding box center [284, 243] width 107 height 22
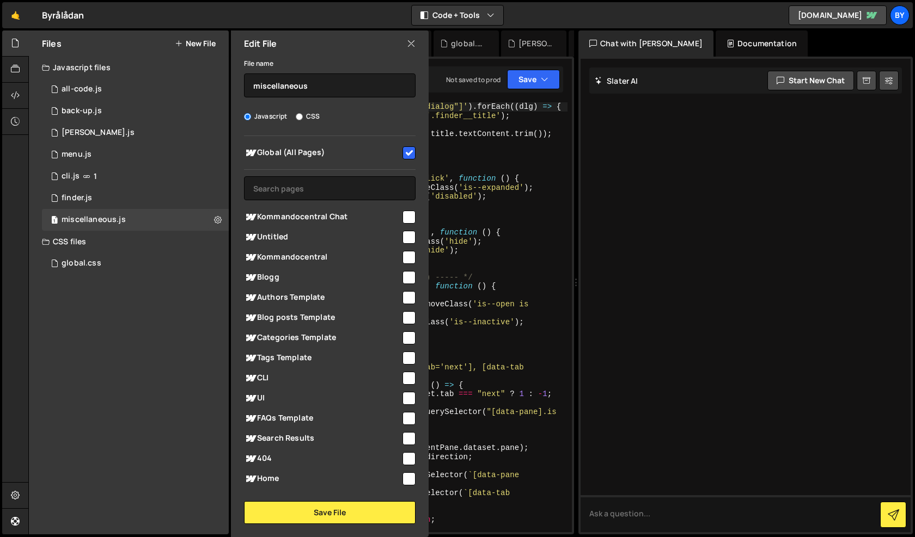
click at [403, 149] on input "checkbox" at bounding box center [408, 152] width 13 height 13
checkbox input "false"
click at [336, 505] on button "Save File" at bounding box center [329, 512] width 171 height 23
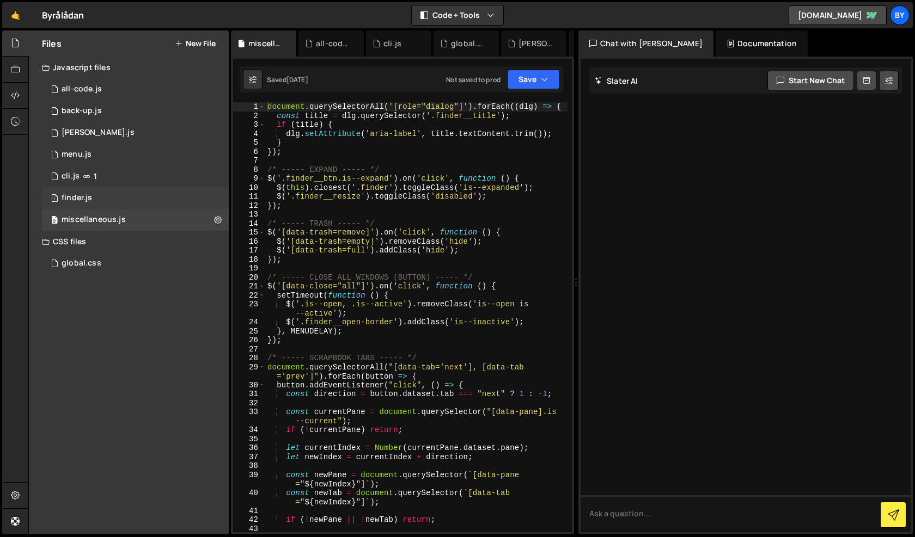
click at [133, 188] on div "1 finder.js 0" at bounding box center [135, 198] width 187 height 22
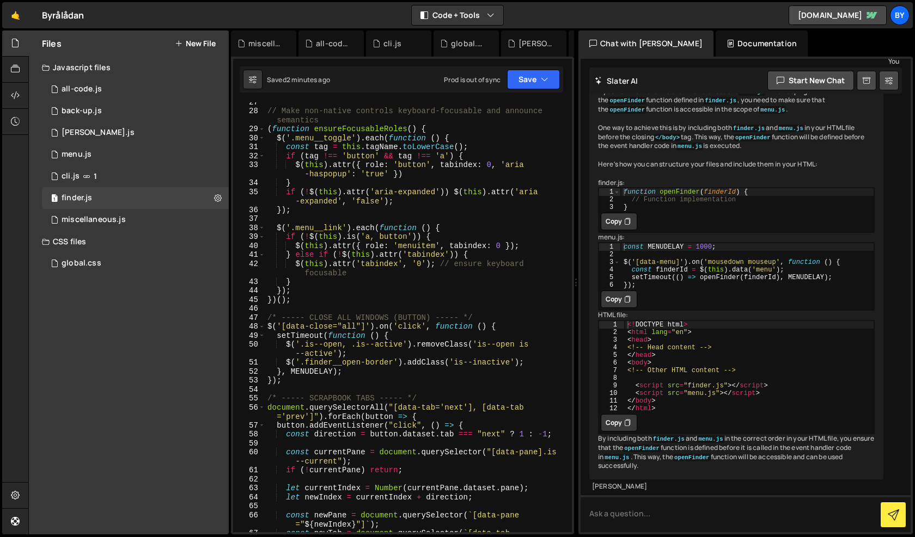
scroll to position [199, 0]
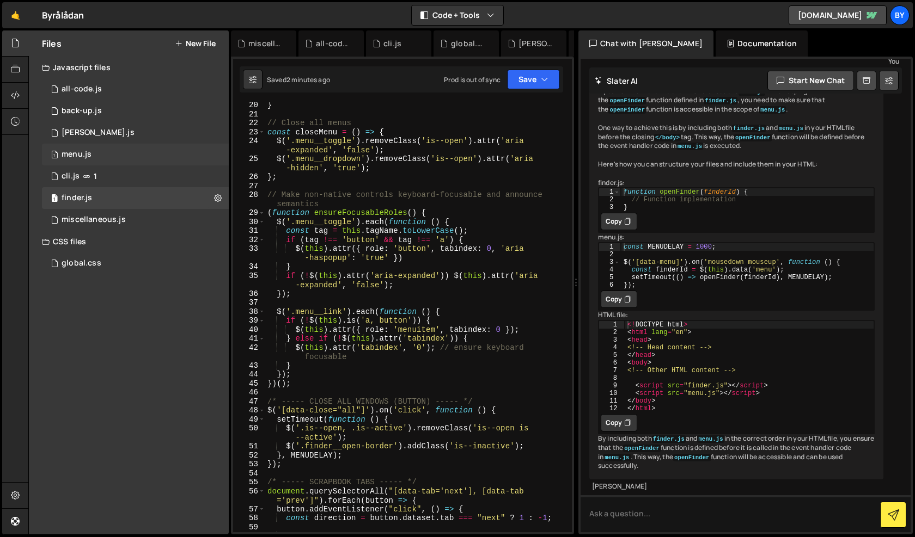
click at [169, 155] on div "1 menu.js 0" at bounding box center [135, 155] width 187 height 22
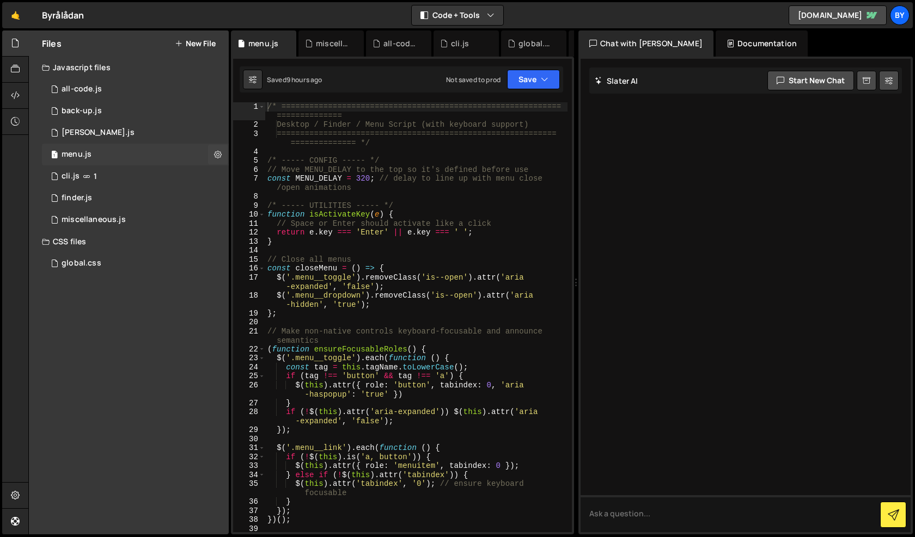
scroll to position [0, 0]
click at [220, 155] on icon at bounding box center [218, 154] width 8 height 10
type input "menu"
radio input "true"
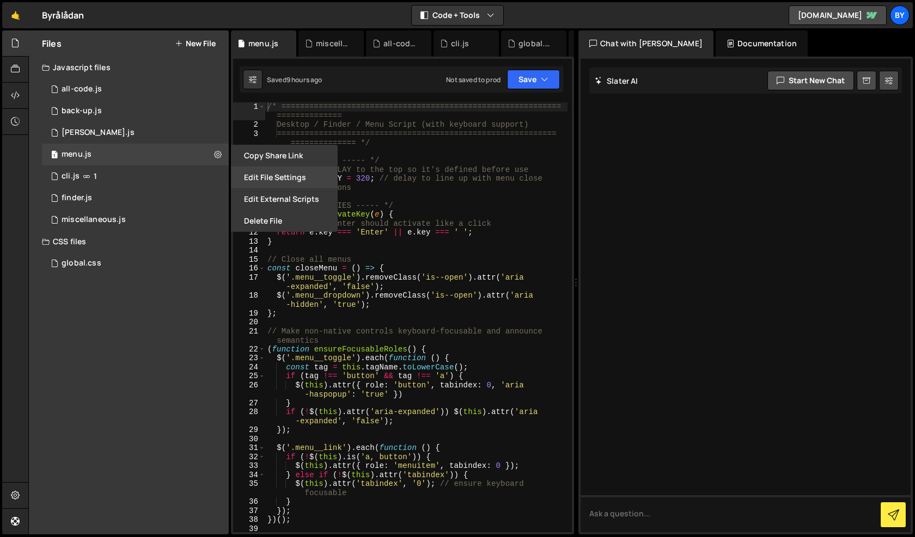
click at [284, 176] on button "Edit File Settings" at bounding box center [284, 178] width 107 height 22
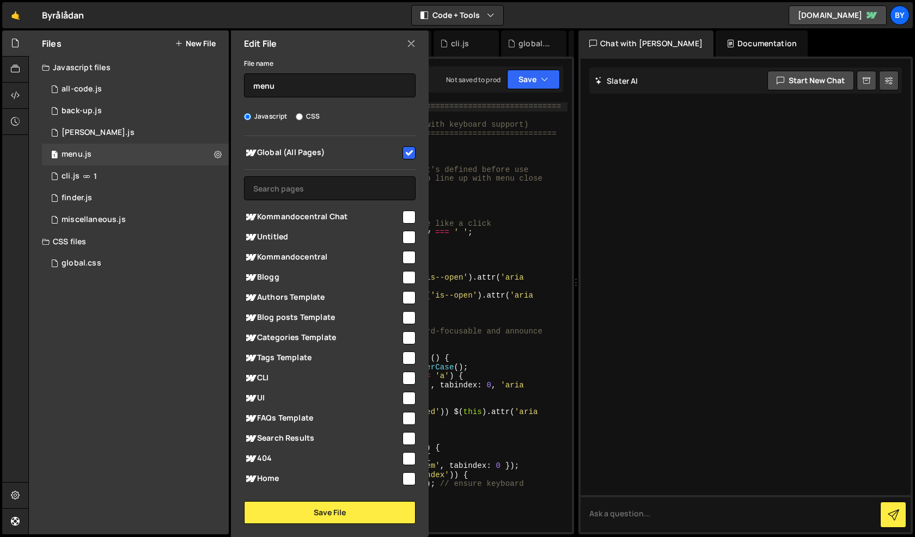
click at [405, 157] on input "checkbox" at bounding box center [408, 152] width 13 height 13
checkbox input "false"
click at [316, 514] on button "Save File" at bounding box center [329, 512] width 171 height 23
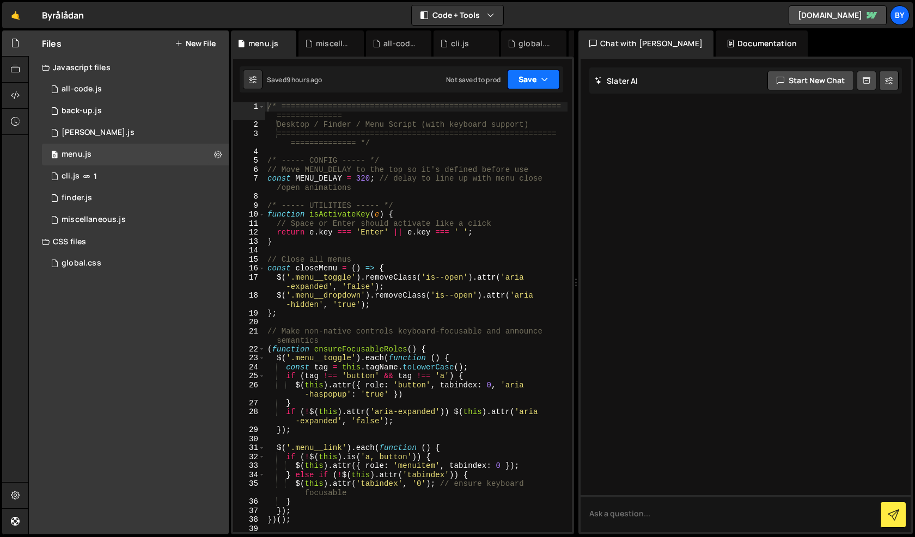
click at [520, 75] on button "Save" at bounding box center [533, 80] width 53 height 20
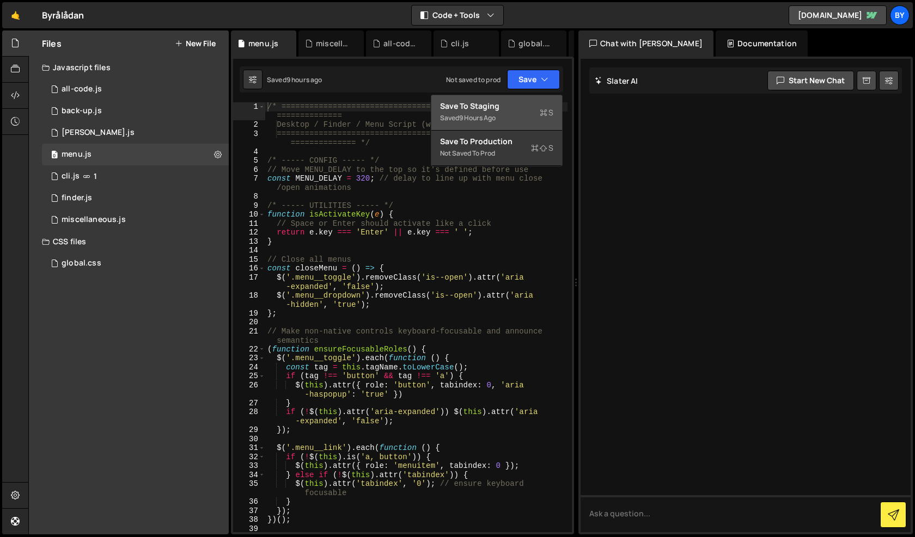
click at [495, 114] on div "9 hours ago" at bounding box center [477, 117] width 36 height 9
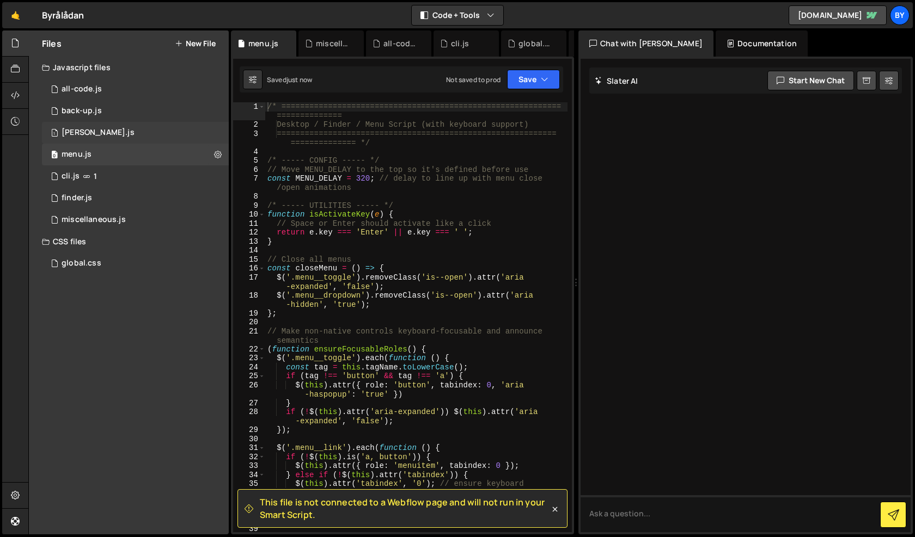
click at [114, 131] on div "1 claude.js 0" at bounding box center [135, 133] width 187 height 22
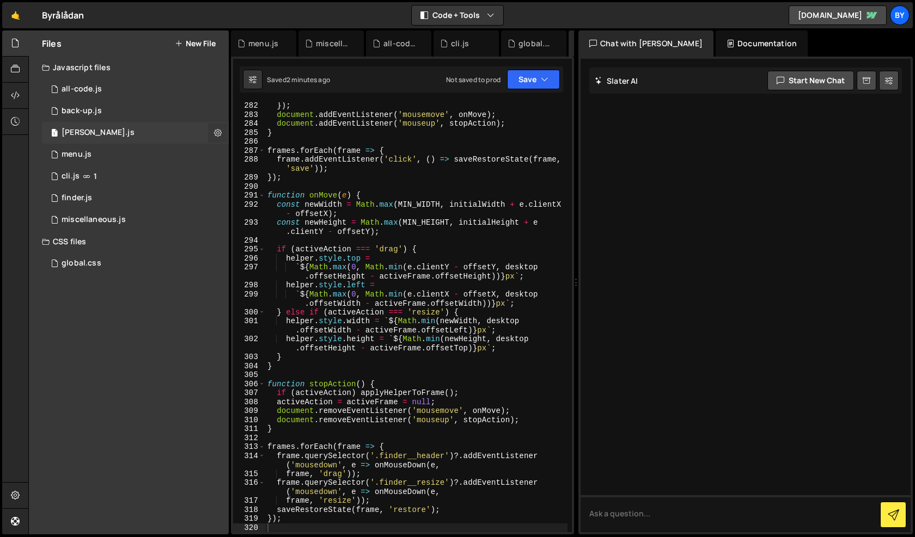
click at [216, 129] on icon at bounding box center [218, 132] width 8 height 10
type input "claude"
radio input "true"
checkbox input "true"
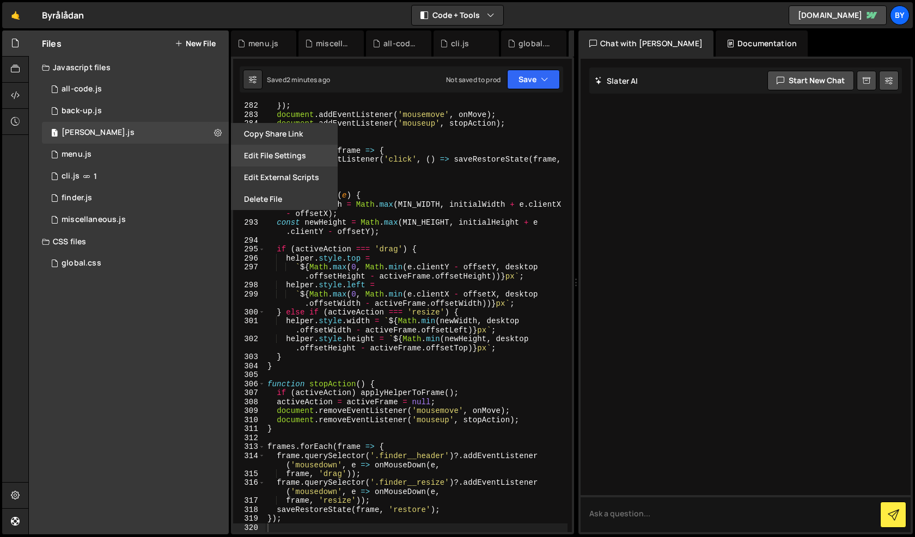
click at [299, 155] on button "Edit File Settings" at bounding box center [284, 156] width 107 height 22
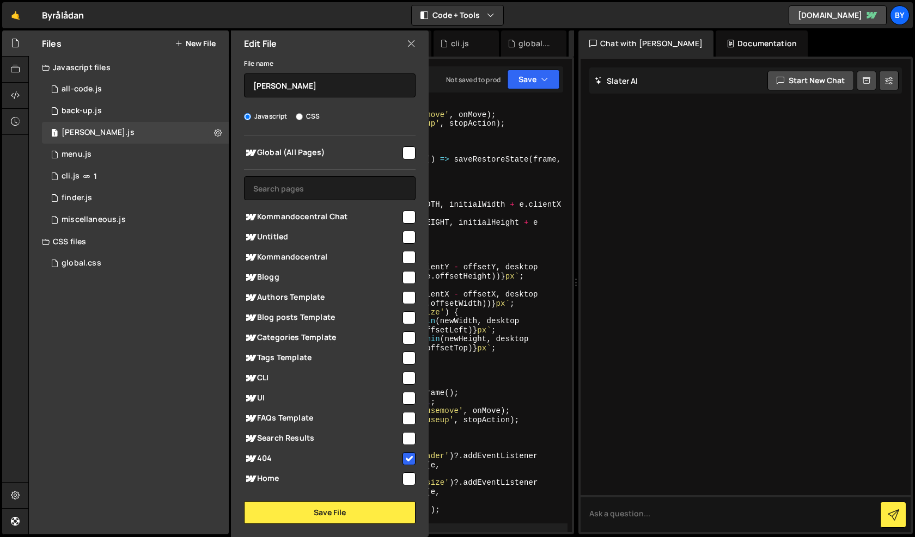
click at [411, 47] on icon at bounding box center [411, 44] width 9 height 12
checkbox input "false"
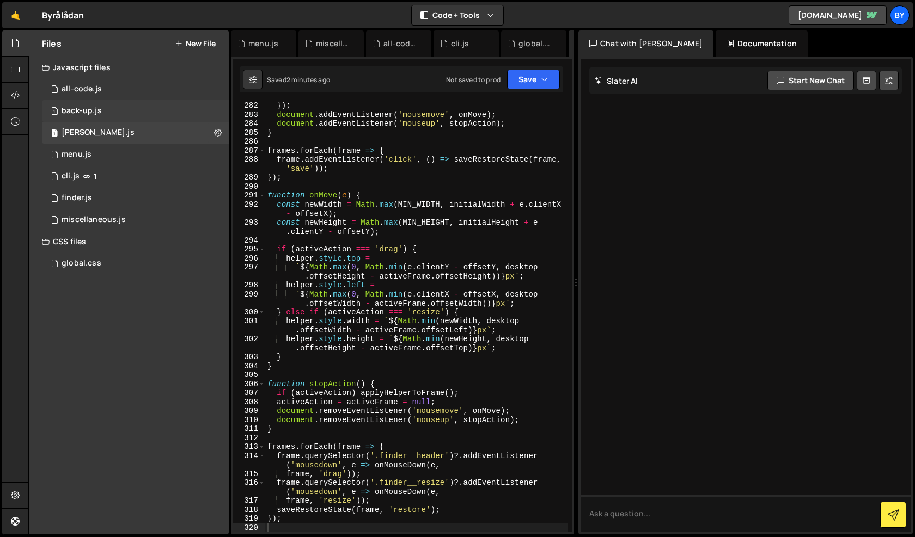
click at [117, 114] on div "1 back-up.js 0" at bounding box center [135, 111] width 187 height 22
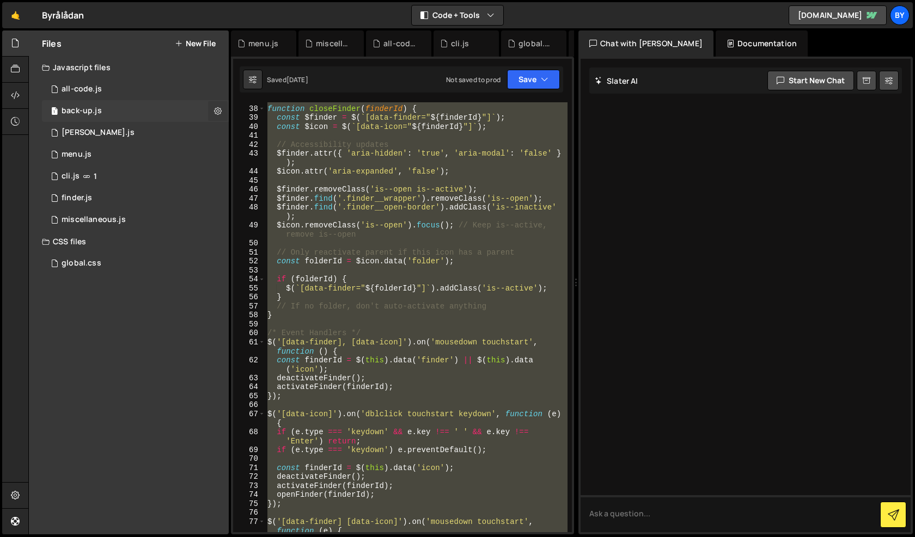
click at [220, 111] on icon at bounding box center [218, 111] width 8 height 10
type input "back-up"
radio input "true"
checkbox input "true"
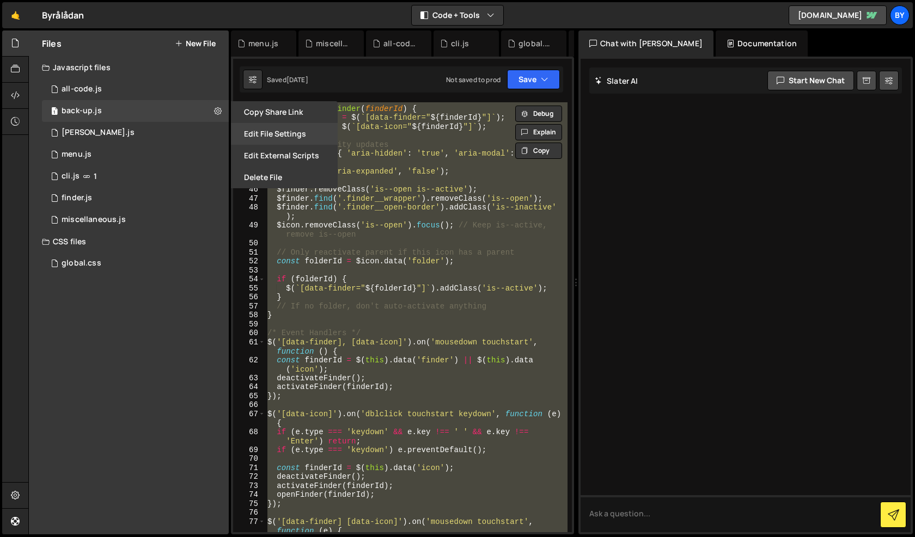
click at [283, 130] on button "Edit File Settings" at bounding box center [284, 134] width 107 height 22
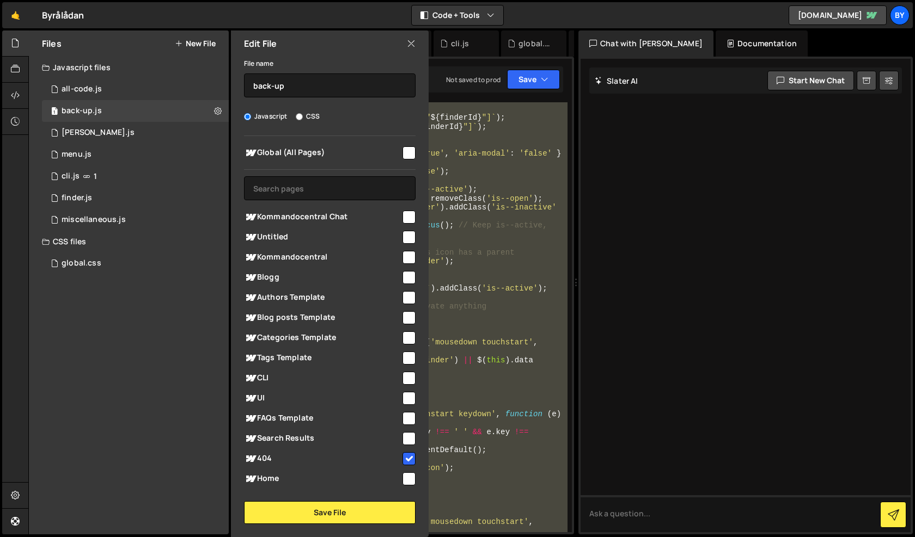
click at [413, 36] on div "Edit File" at bounding box center [330, 43] width 198 height 26
click at [410, 46] on icon at bounding box center [411, 44] width 9 height 12
checkbox input "false"
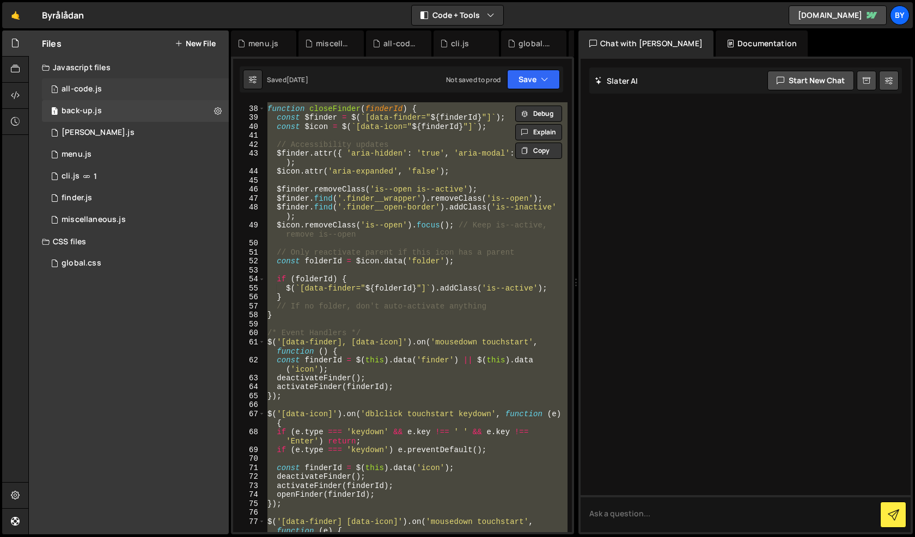
click at [125, 99] on div "1 all-code.js 0" at bounding box center [135, 89] width 187 height 22
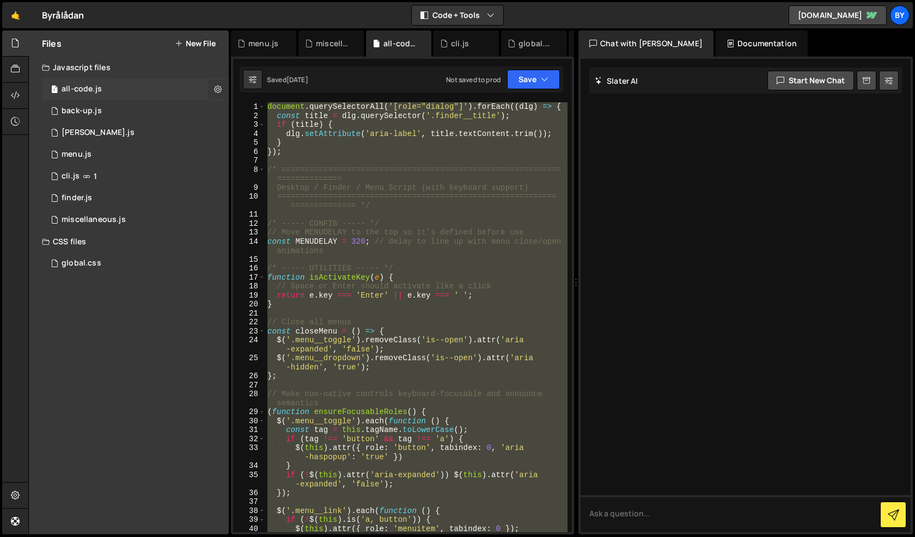
click at [215, 90] on icon at bounding box center [218, 89] width 8 height 10
type input "all-code"
radio input "true"
checkbox input "true"
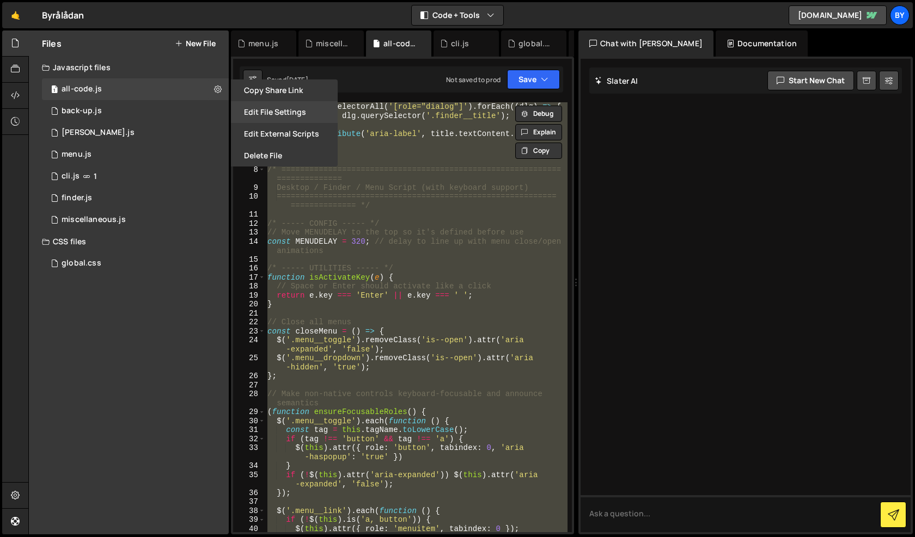
click at [284, 108] on button "Edit File Settings" at bounding box center [284, 112] width 107 height 22
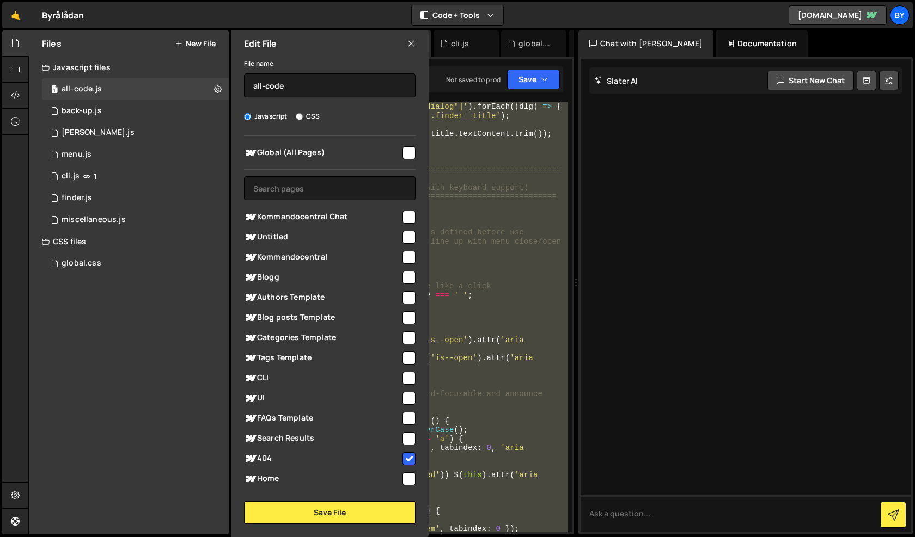
click at [407, 43] on icon at bounding box center [411, 44] width 9 height 12
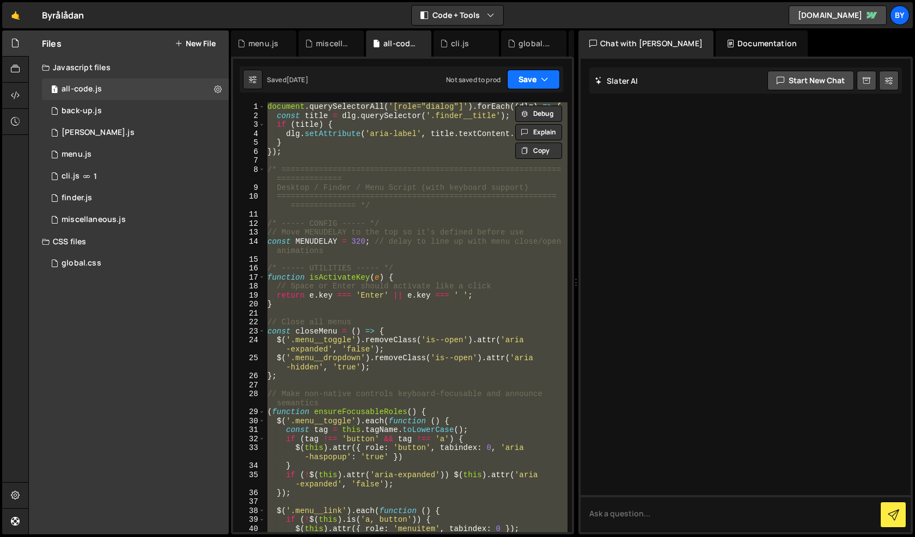
click at [525, 77] on button "Save" at bounding box center [533, 80] width 53 height 20
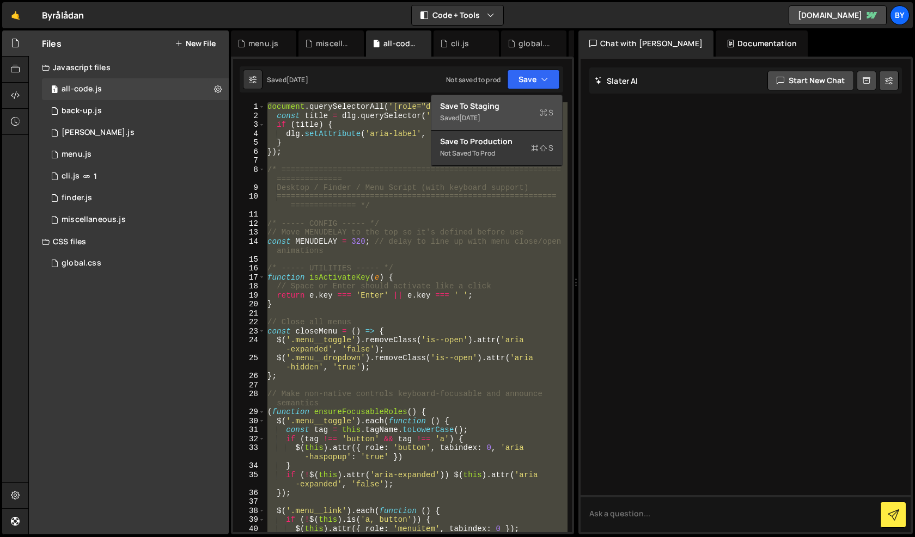
click at [512, 108] on div "Save to Staging S" at bounding box center [496, 106] width 113 height 11
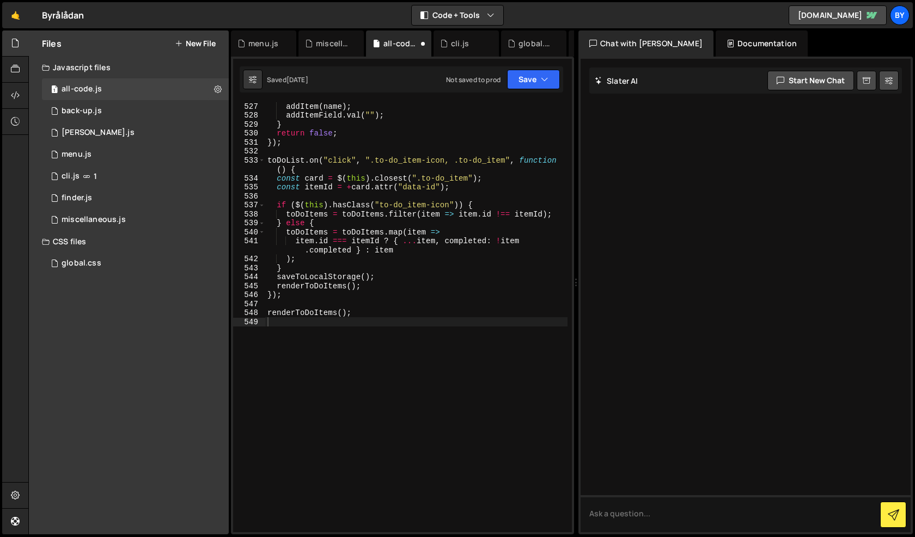
scroll to position [5256, 0]
click at [99, 102] on div "1 back-up.js 0" at bounding box center [135, 111] width 187 height 22
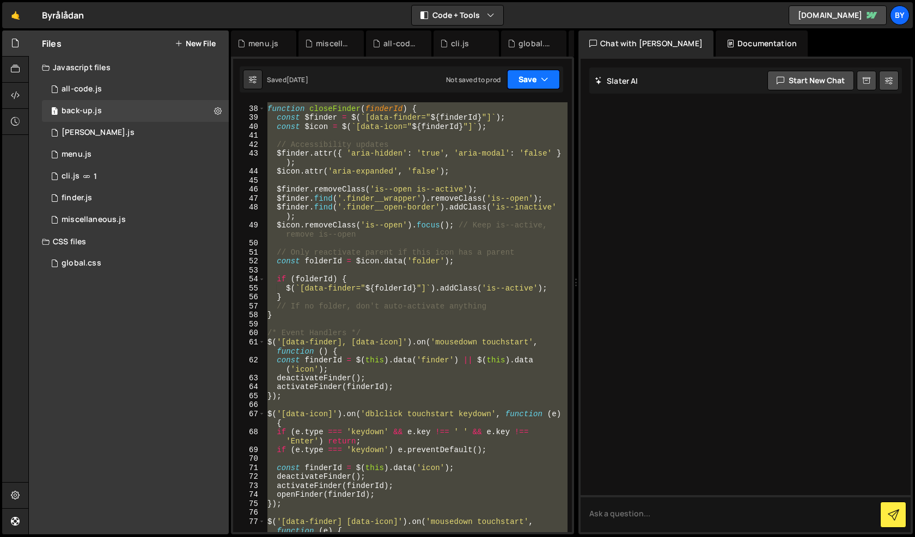
click at [536, 85] on button "Save" at bounding box center [533, 80] width 53 height 20
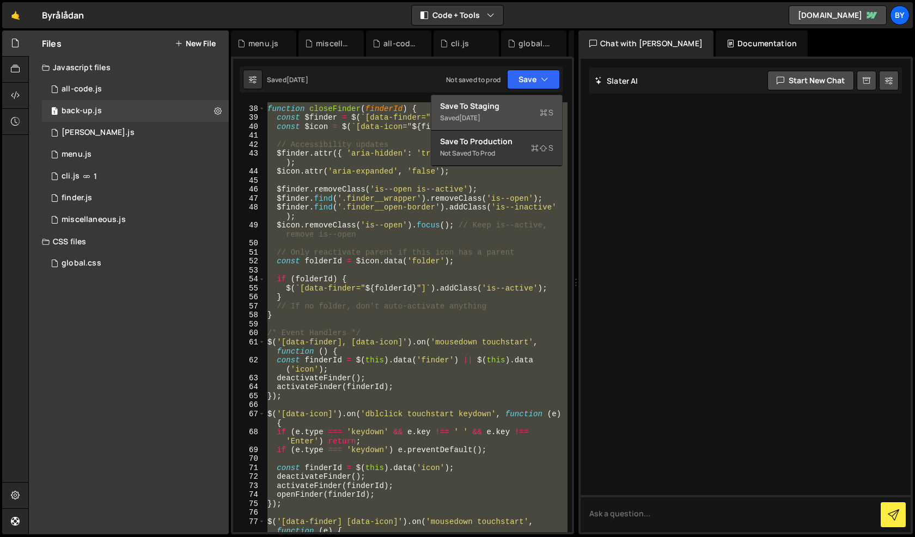
click at [523, 126] on button "Save to Staging S Saved 1 day ago" at bounding box center [496, 112] width 131 height 35
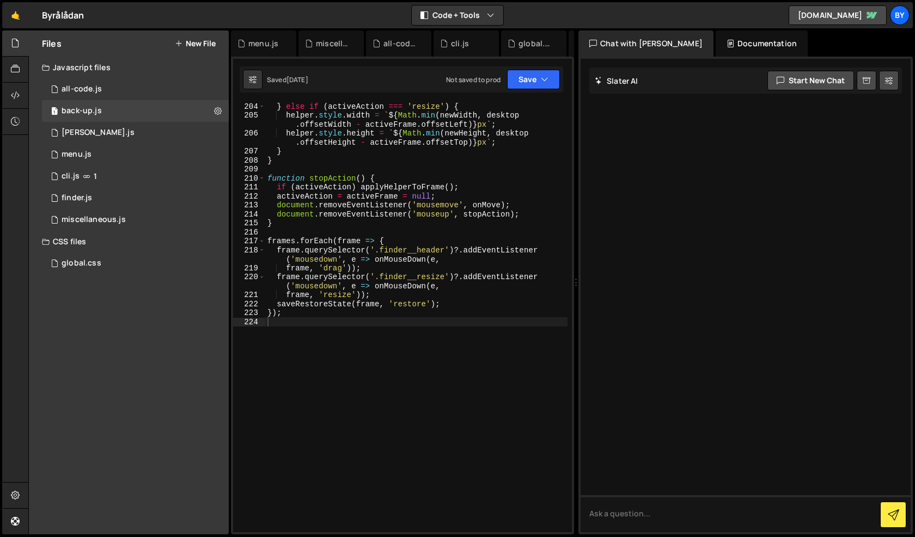
scroll to position [2075, 0]
click at [110, 134] on div "1 claude.js 0" at bounding box center [135, 133] width 187 height 22
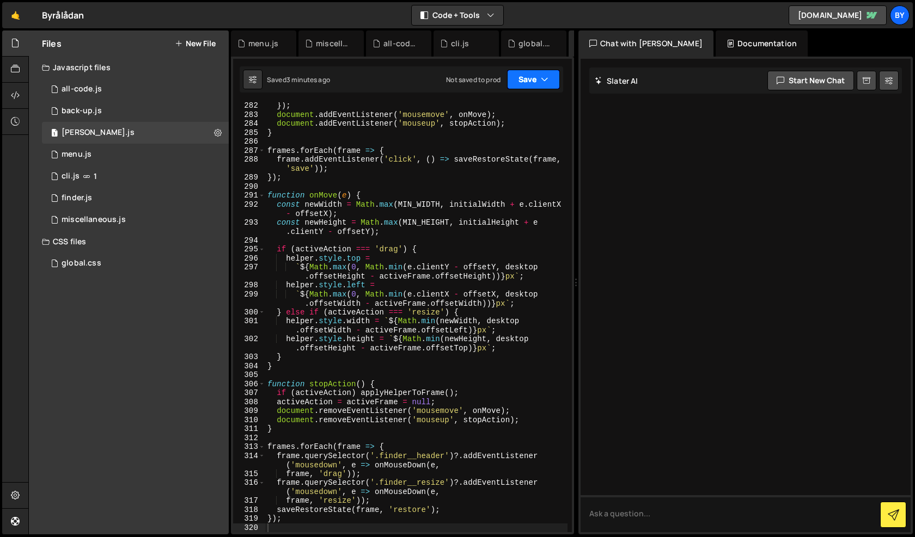
click at [542, 85] on button "Save" at bounding box center [533, 80] width 53 height 20
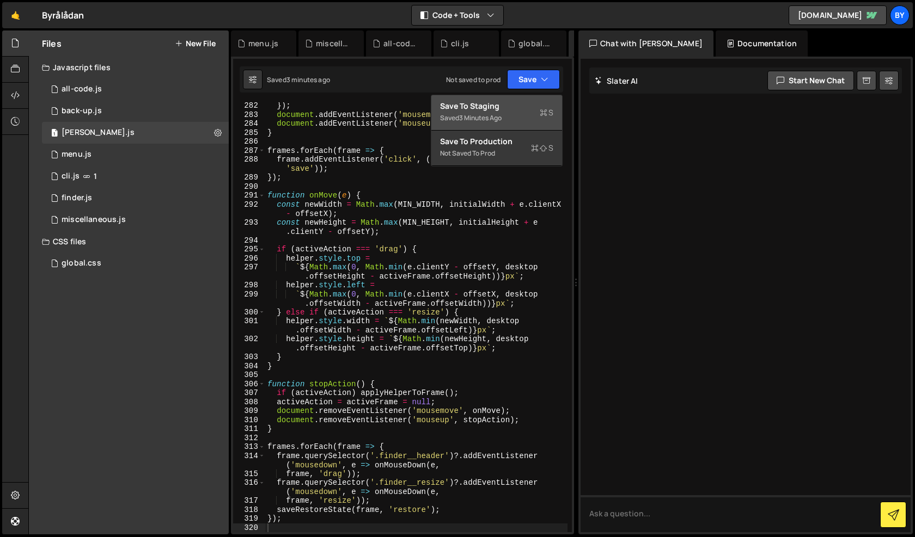
click at [520, 104] on div "Save to Staging S" at bounding box center [496, 106] width 113 height 11
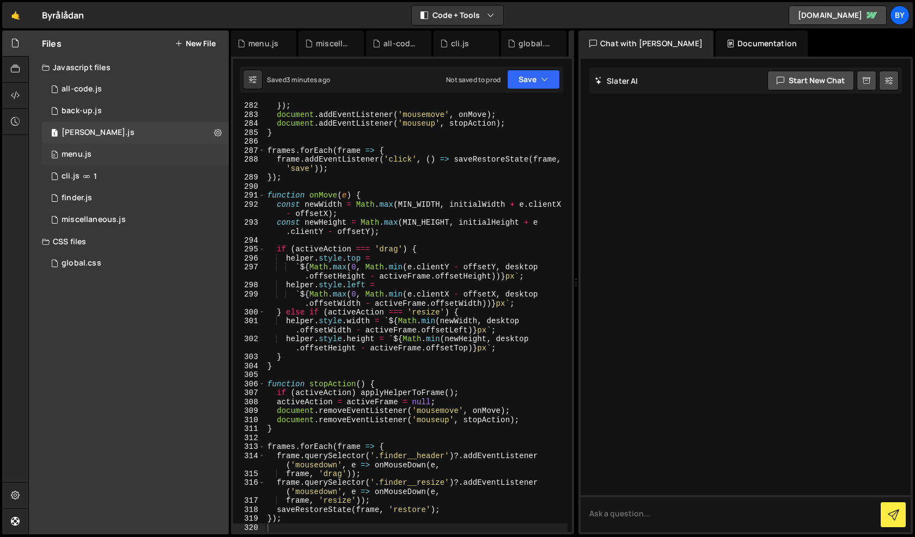
click at [113, 158] on div "0 menu.js 0" at bounding box center [135, 155] width 187 height 22
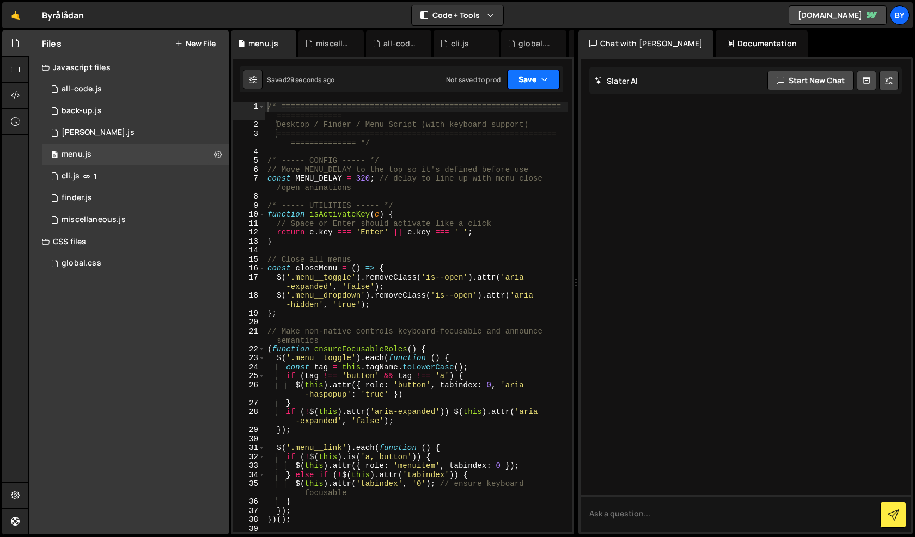
click at [543, 73] on button "Save" at bounding box center [533, 80] width 53 height 20
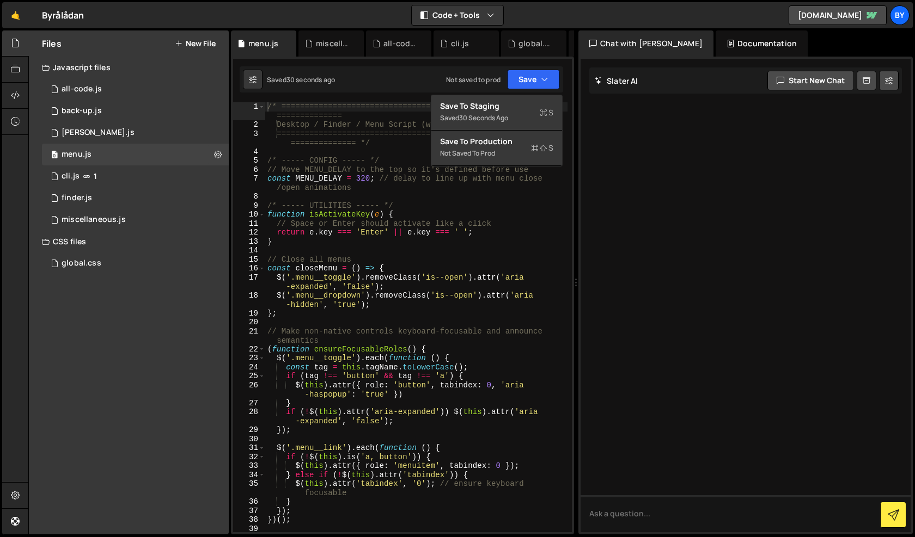
click at [527, 112] on div "Saved 30 seconds ago" at bounding box center [496, 118] width 113 height 13
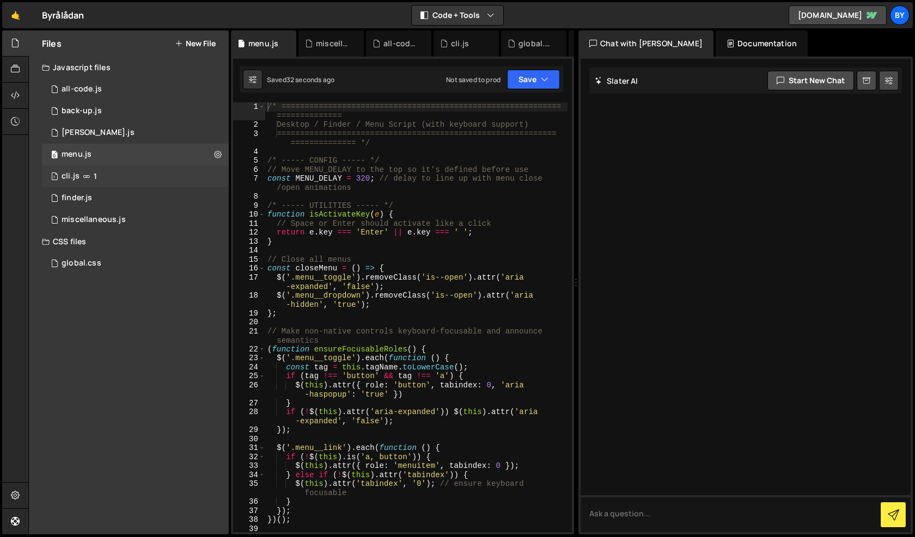
click at [162, 173] on div "1 cli.js 1" at bounding box center [135, 177] width 187 height 22
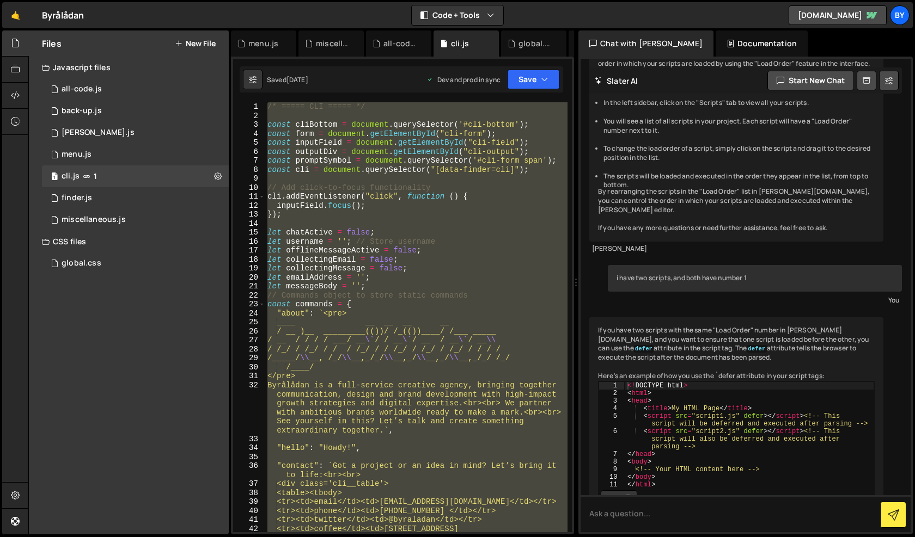
scroll to position [1084, 0]
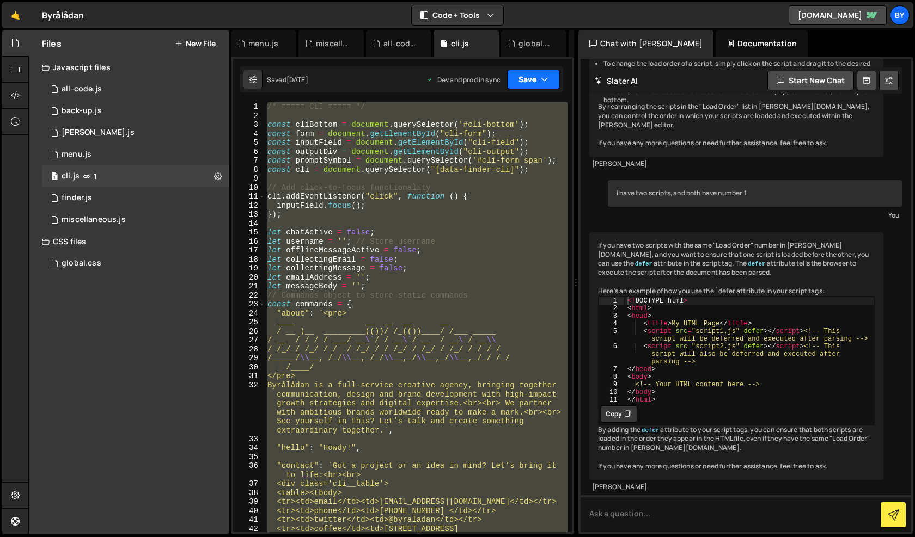
click at [540, 81] on button "Save" at bounding box center [533, 80] width 53 height 20
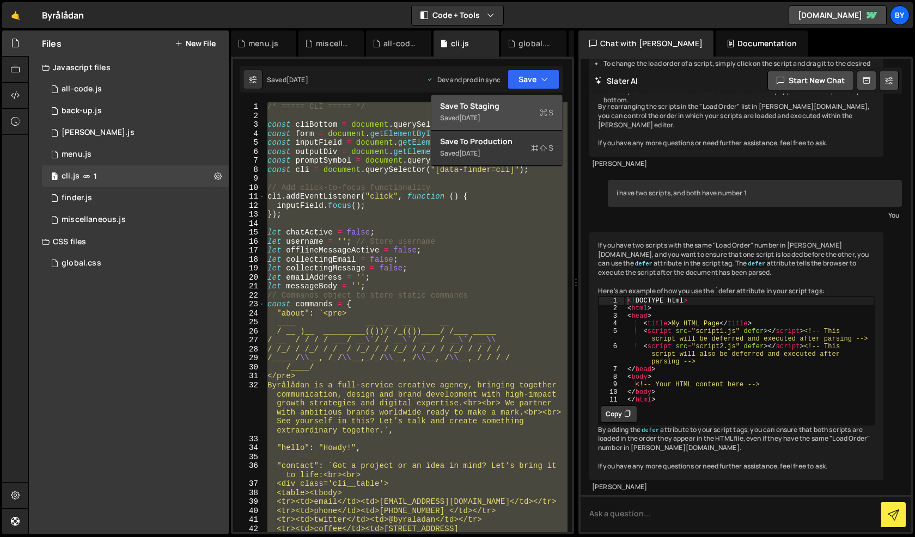
click at [524, 105] on div "Save to Staging S" at bounding box center [496, 106] width 113 height 11
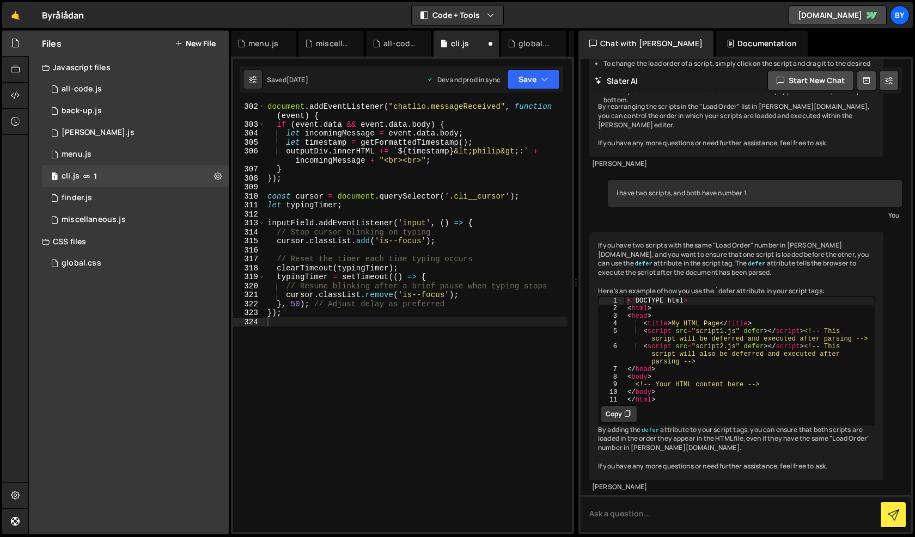
scroll to position [3082, 0]
click at [124, 198] on div "1 finder.js 0" at bounding box center [135, 198] width 187 height 22
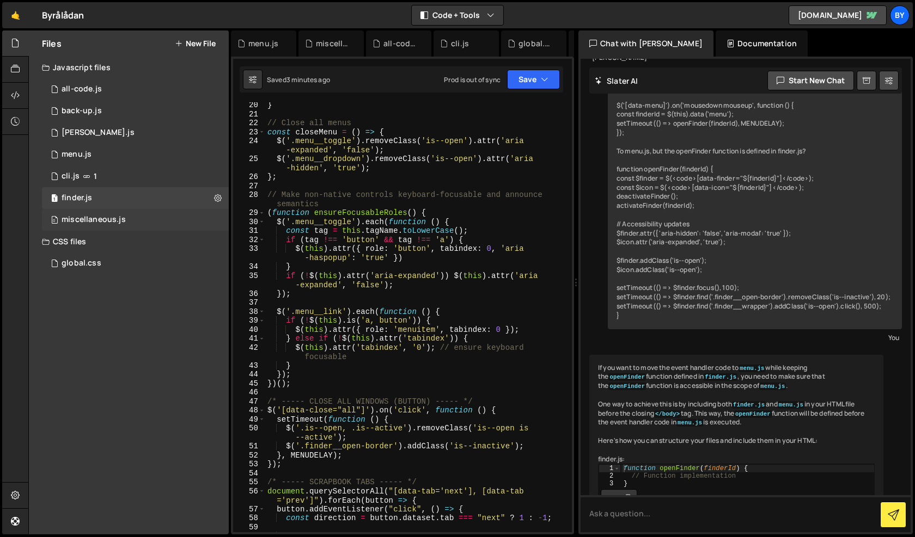
scroll to position [968, 0]
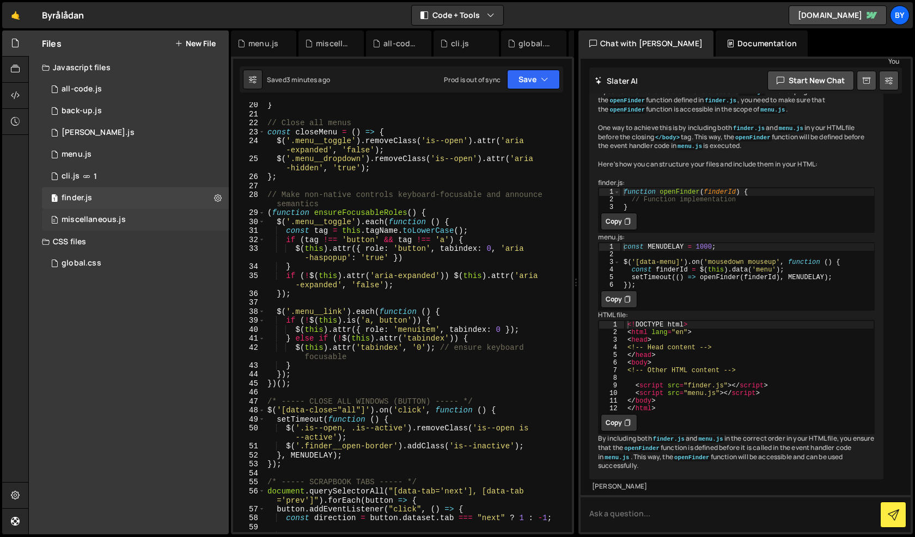
click at [124, 212] on div "0 miscellaneous.js 0" at bounding box center [135, 220] width 187 height 22
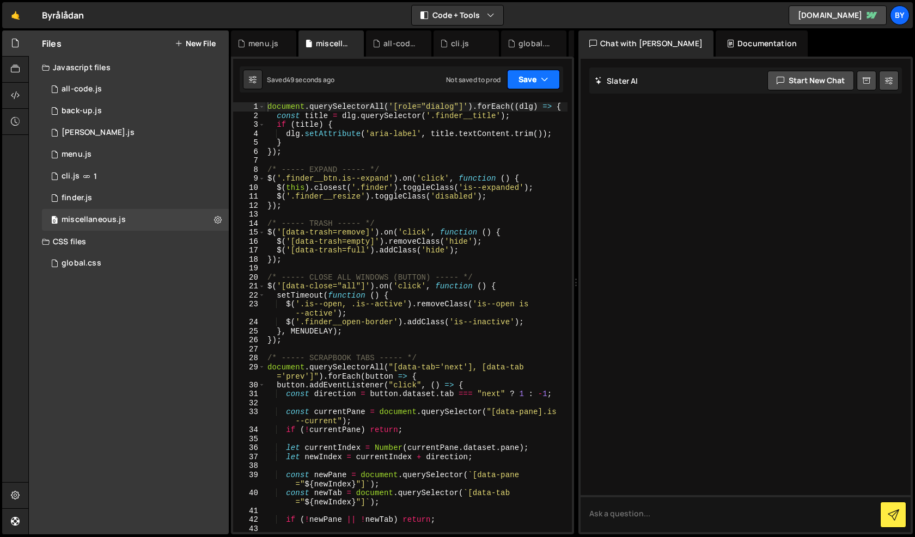
click at [537, 80] on button "Save" at bounding box center [533, 80] width 53 height 20
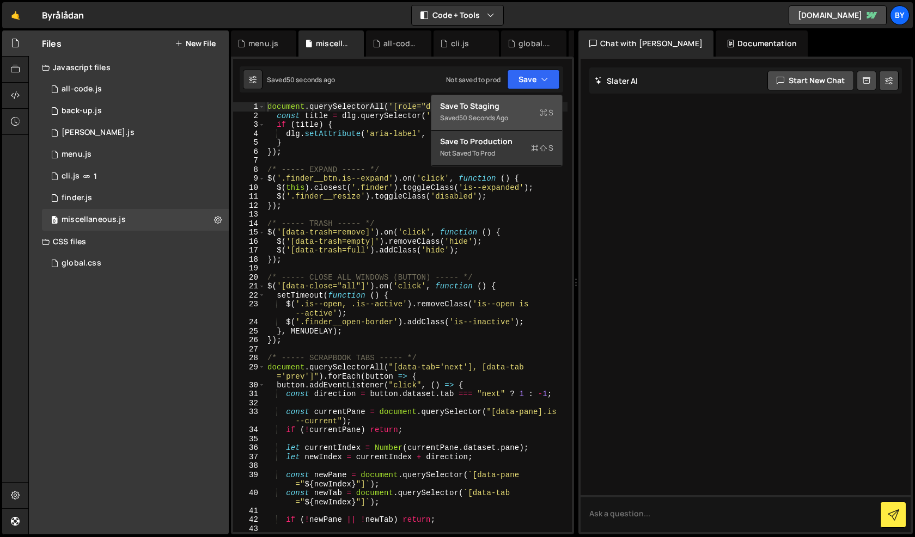
click at [524, 109] on div "Save to Staging S" at bounding box center [496, 106] width 113 height 11
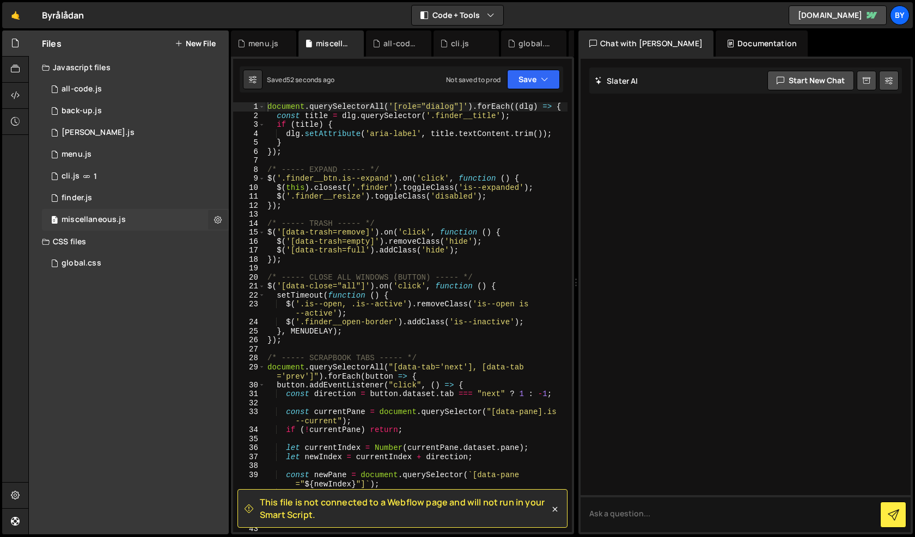
click at [216, 220] on icon at bounding box center [218, 220] width 8 height 10
type input "miscellaneous"
radio input "true"
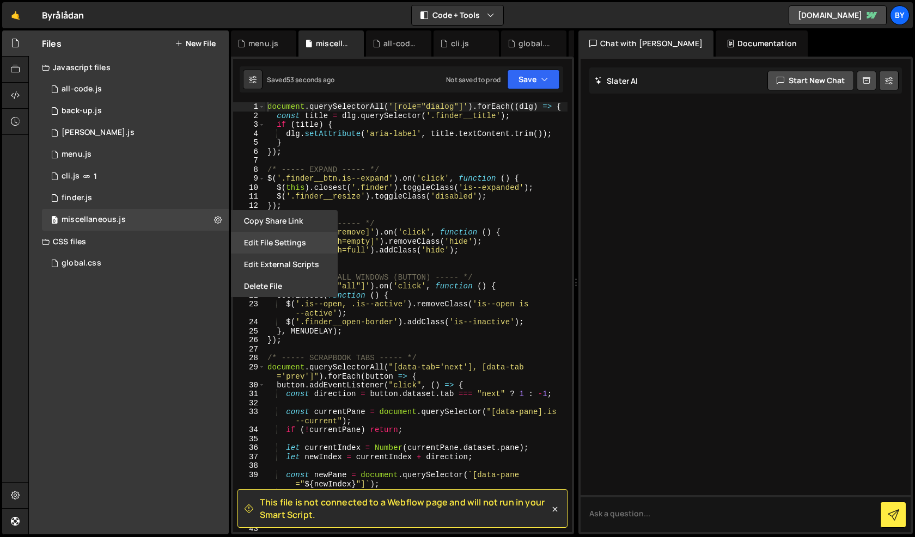
click at [272, 238] on button "Edit File Settings" at bounding box center [284, 243] width 107 height 22
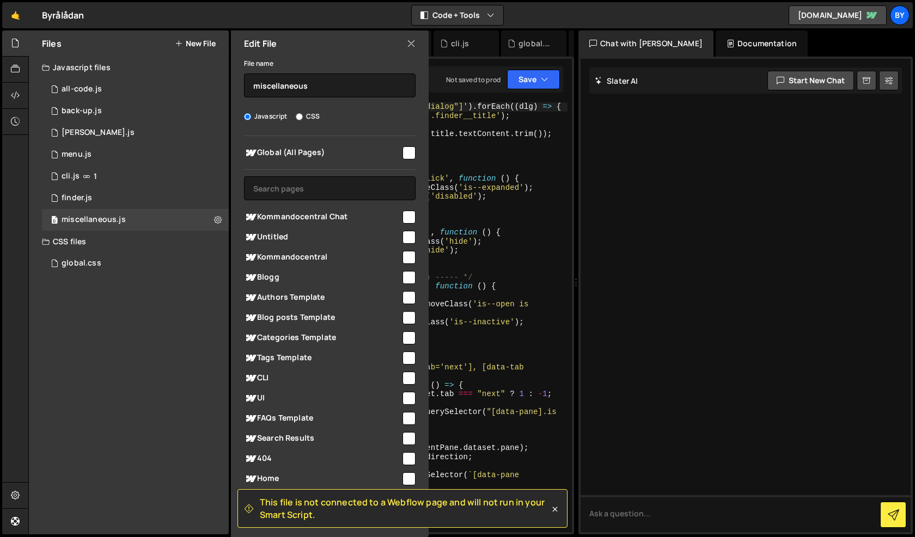
scroll to position [17, 0]
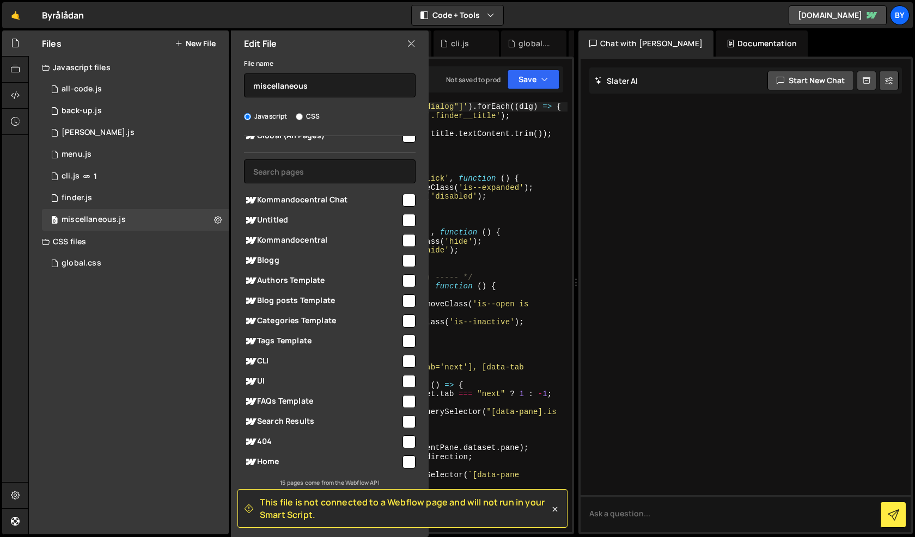
click at [406, 445] on input "checkbox" at bounding box center [408, 442] width 13 height 13
checkbox input "true"
click at [559, 514] on icon at bounding box center [554, 509] width 11 height 11
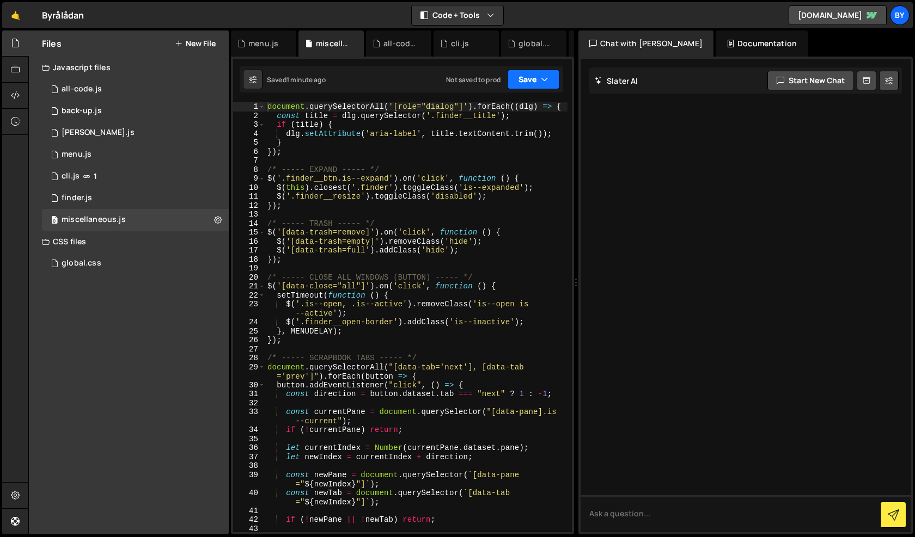
click at [530, 73] on button "Save" at bounding box center [533, 80] width 53 height 20
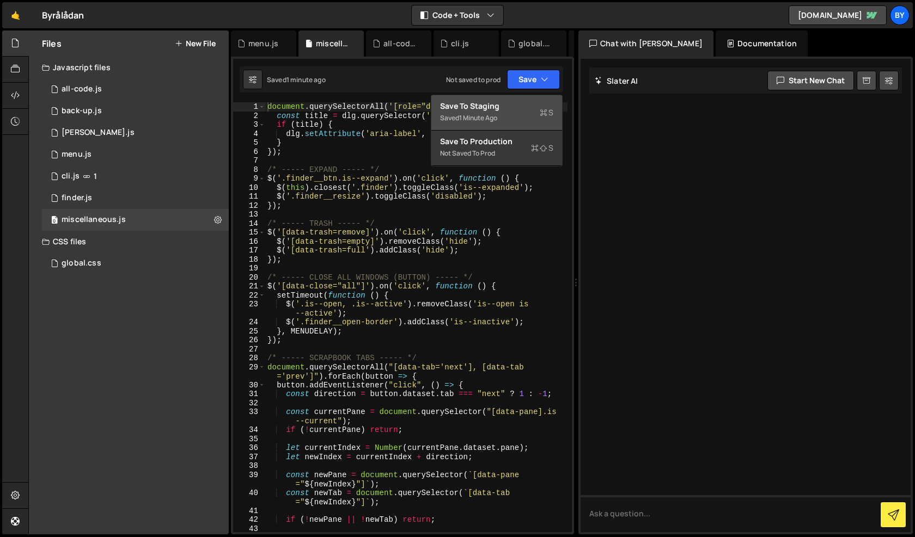
click at [520, 96] on button "Save to Staging S Saved 1 minute ago" at bounding box center [496, 112] width 131 height 35
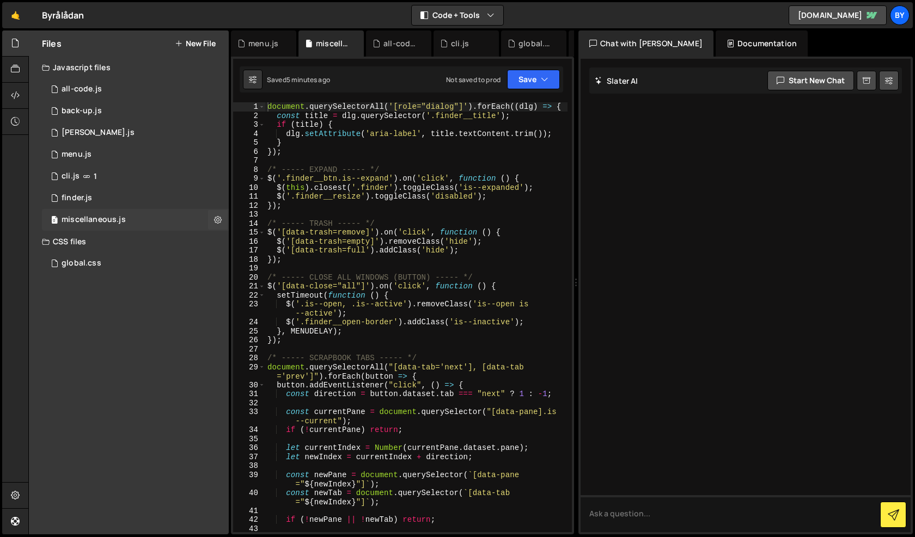
click at [179, 220] on div "0 miscellaneous.js 0" at bounding box center [135, 220] width 187 height 22
click at [540, 79] on button "Save" at bounding box center [533, 80] width 53 height 20
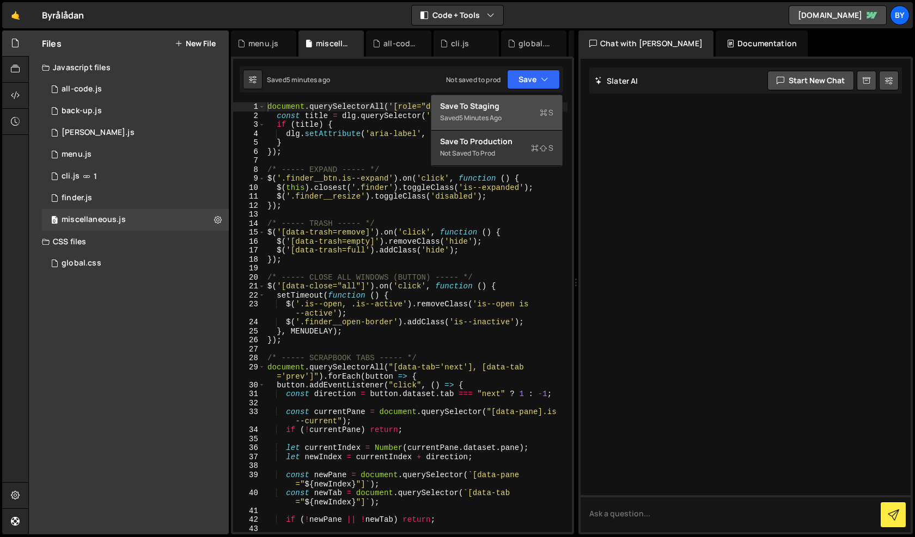
click at [530, 97] on button "Save to Staging S Saved 5 minutes ago" at bounding box center [496, 112] width 131 height 35
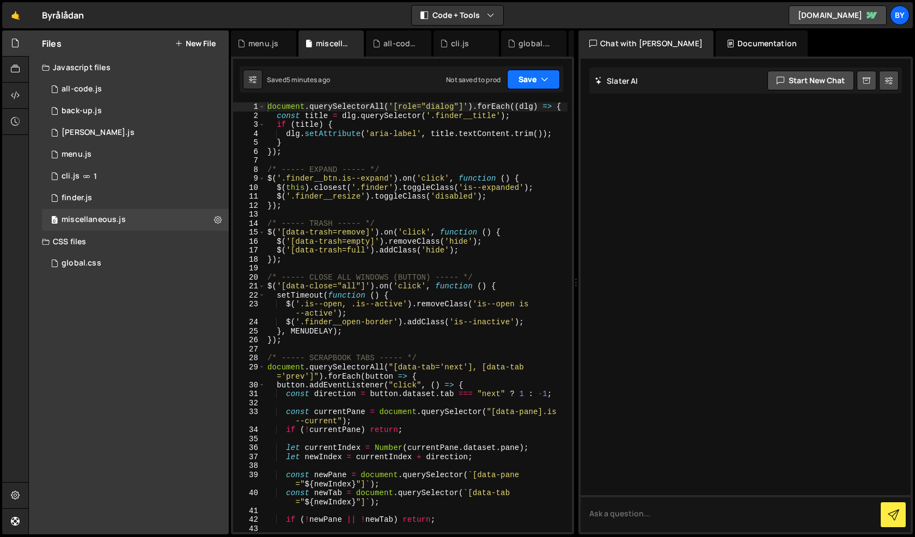
click at [524, 79] on button "Save" at bounding box center [533, 80] width 53 height 20
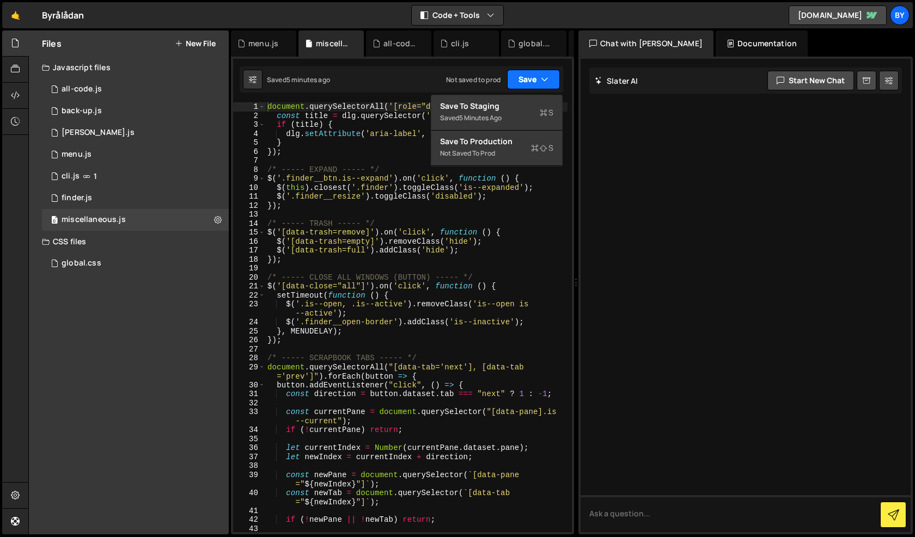
click at [524, 79] on button "Save" at bounding box center [533, 80] width 53 height 20
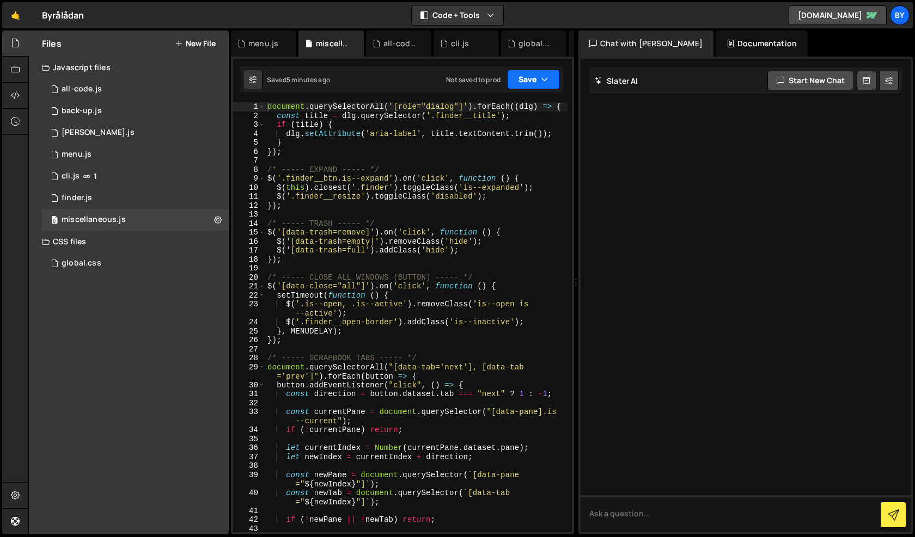
click at [521, 85] on button "Save" at bounding box center [533, 80] width 53 height 20
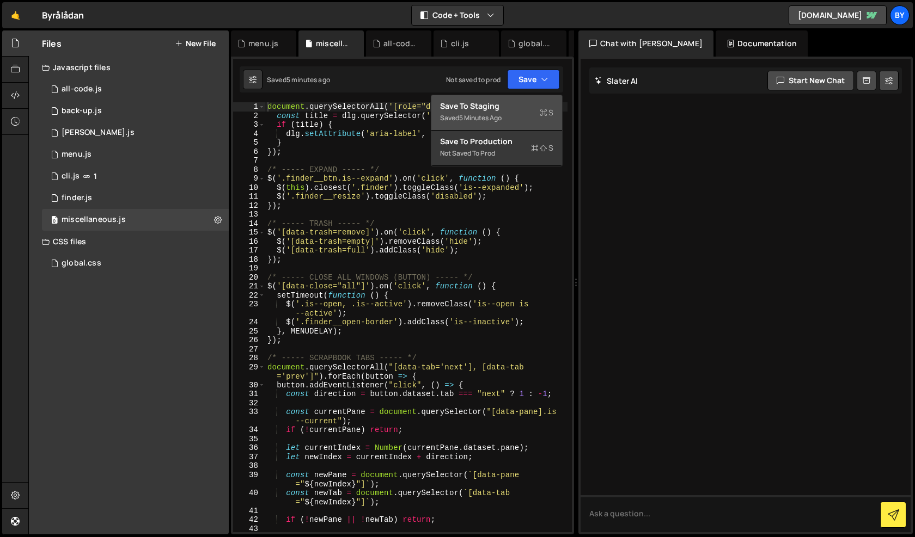
click at [520, 112] on div "Saved 5 minutes ago" at bounding box center [496, 118] width 113 height 13
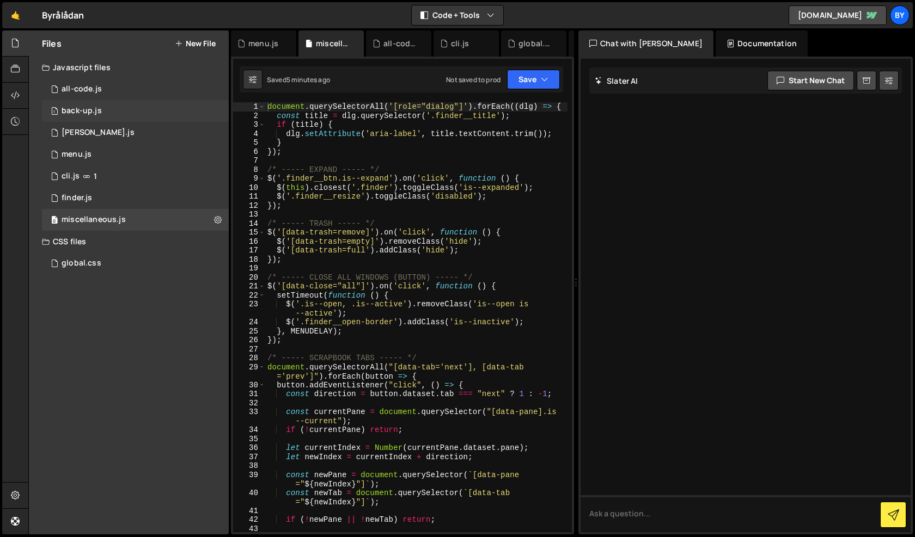
click at [136, 114] on div "1 back-up.js 0" at bounding box center [135, 111] width 187 height 22
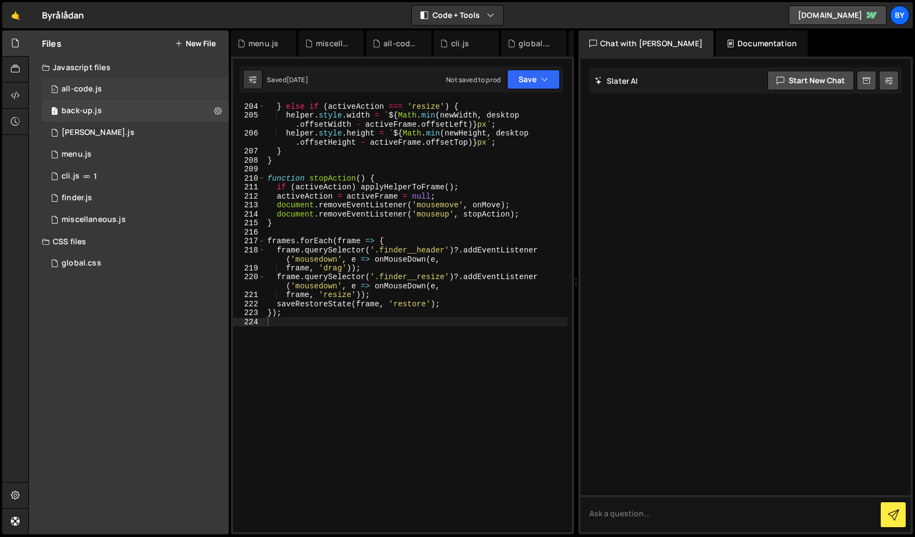
click at [141, 91] on div "1 all-code.js 0" at bounding box center [135, 89] width 187 height 22
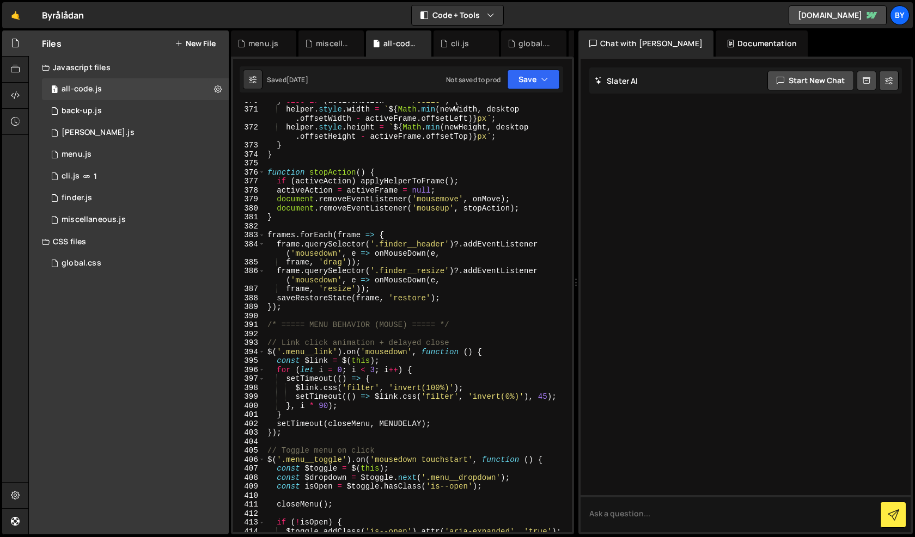
scroll to position [3636, 0]
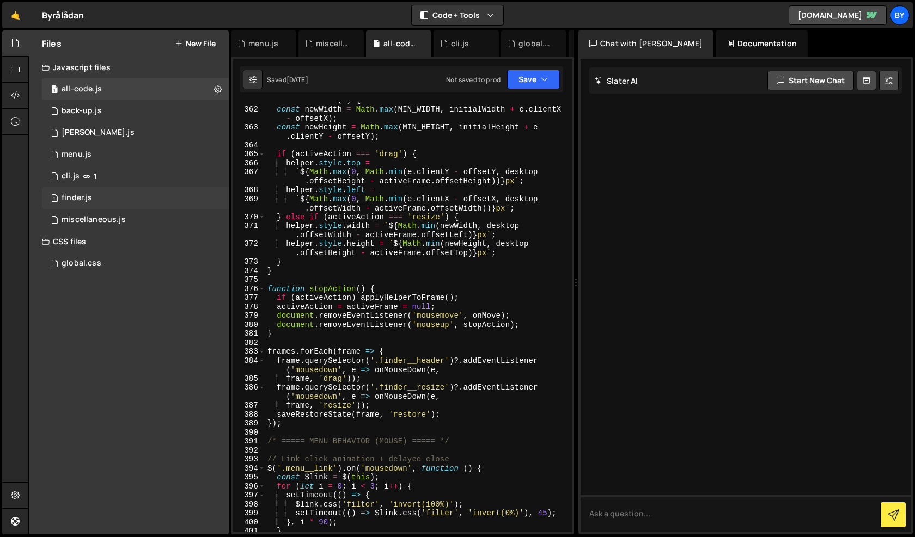
click at [127, 196] on div "1 finder.js 0" at bounding box center [135, 198] width 187 height 22
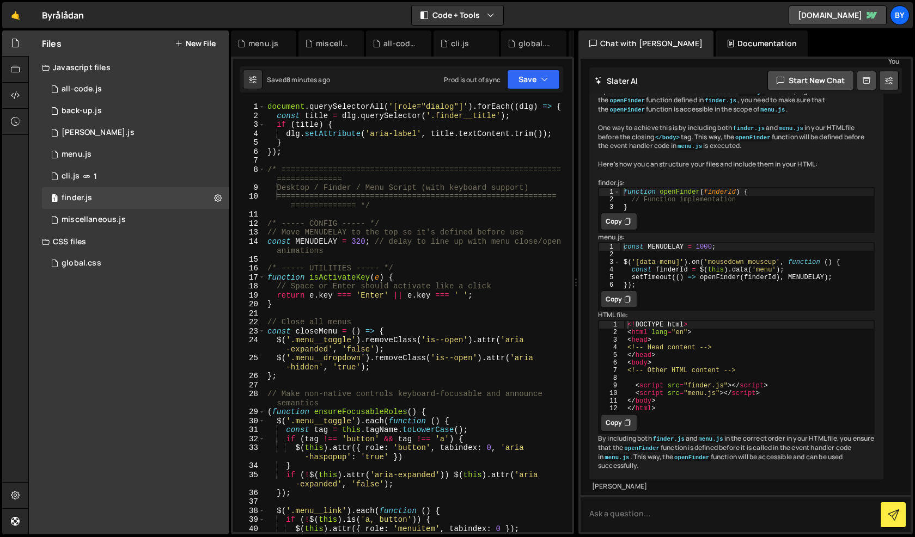
scroll to position [0, 0]
click at [142, 101] on div "1 back-up.js 0" at bounding box center [135, 111] width 187 height 22
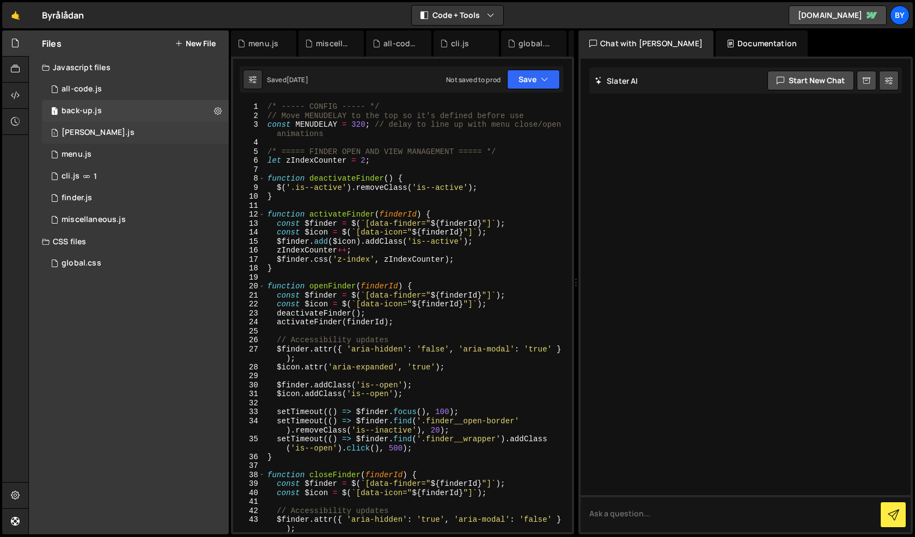
click at [137, 142] on div "1 claude.js 0" at bounding box center [135, 133] width 187 height 22
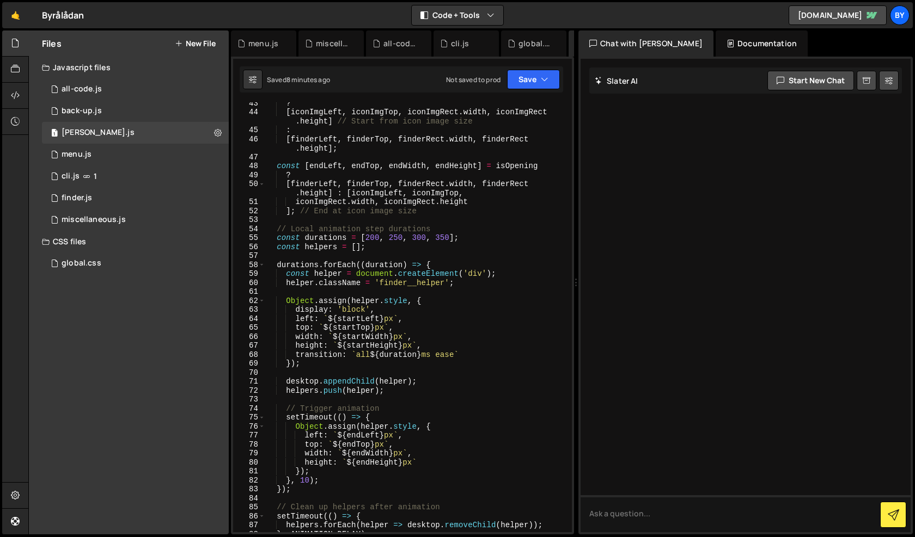
scroll to position [697, 0]
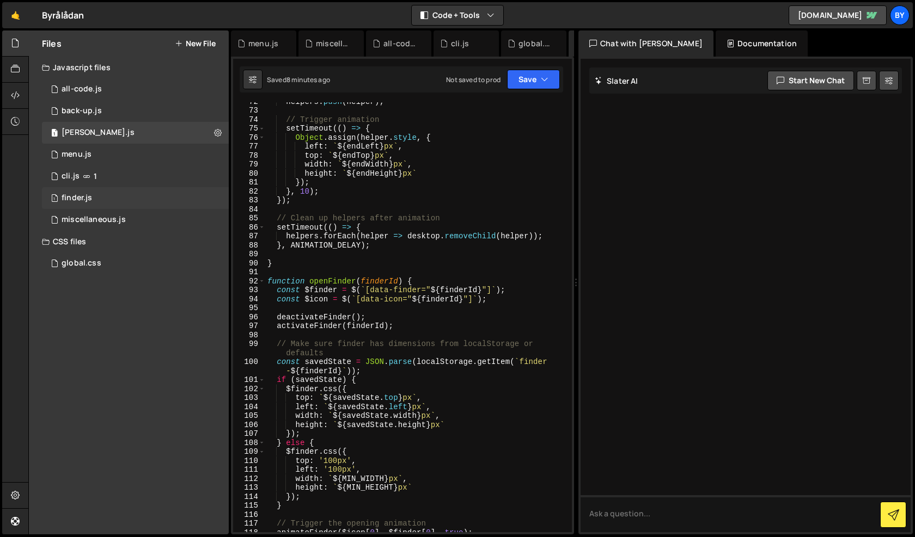
click at [170, 206] on div "1 finder.js 0" at bounding box center [135, 198] width 187 height 22
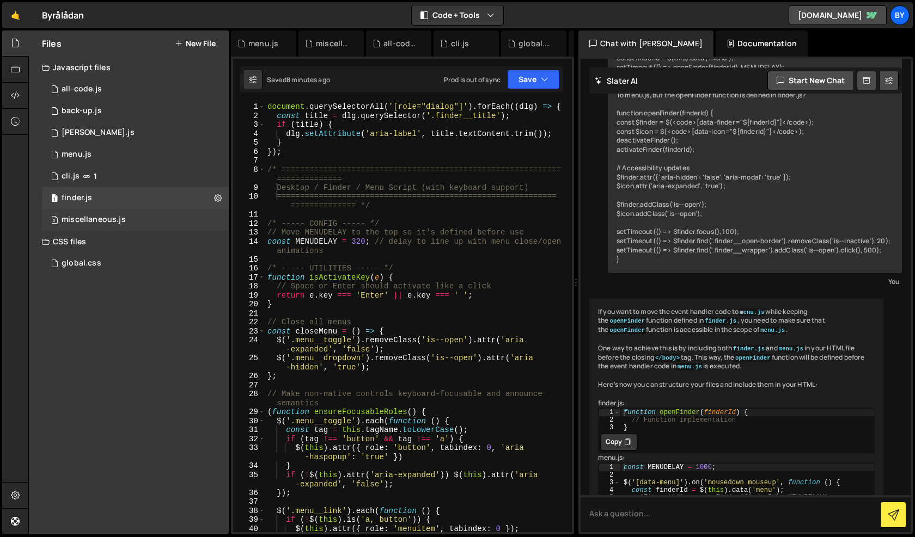
scroll to position [968, 0]
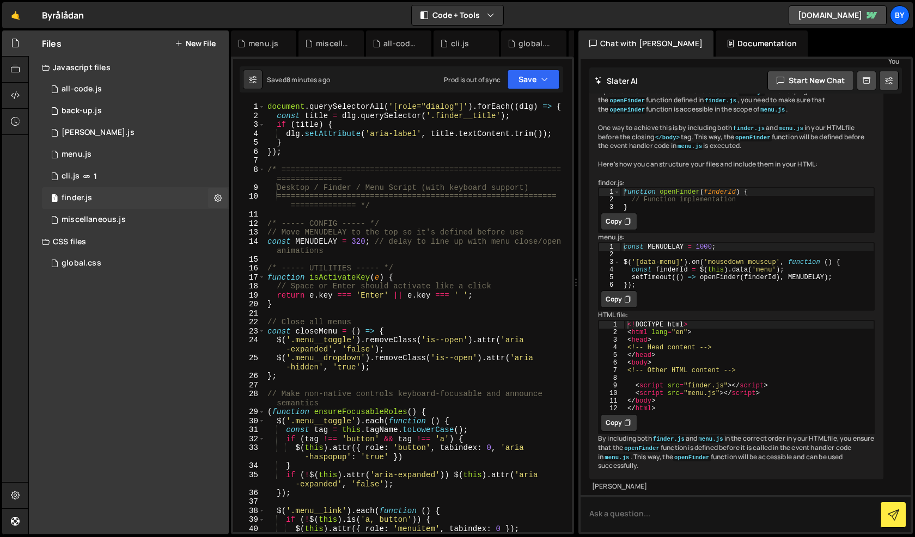
click at [165, 200] on div "1 finder.js 0" at bounding box center [135, 198] width 187 height 22
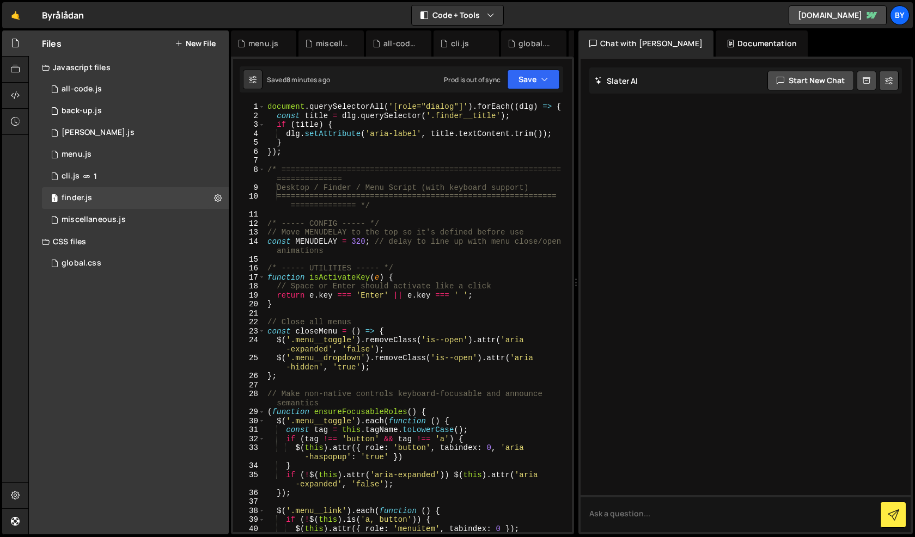
scroll to position [0, 0]
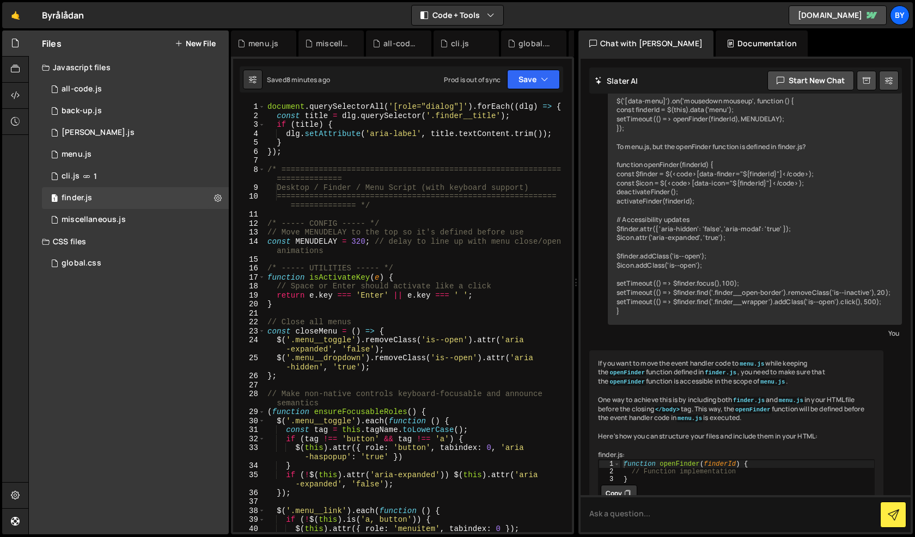
click at [381, 219] on div "document . querySelectorAll ( '[role="dialog"]' ) . forEach (( dlg ) => { const…" at bounding box center [416, 326] width 302 height 448
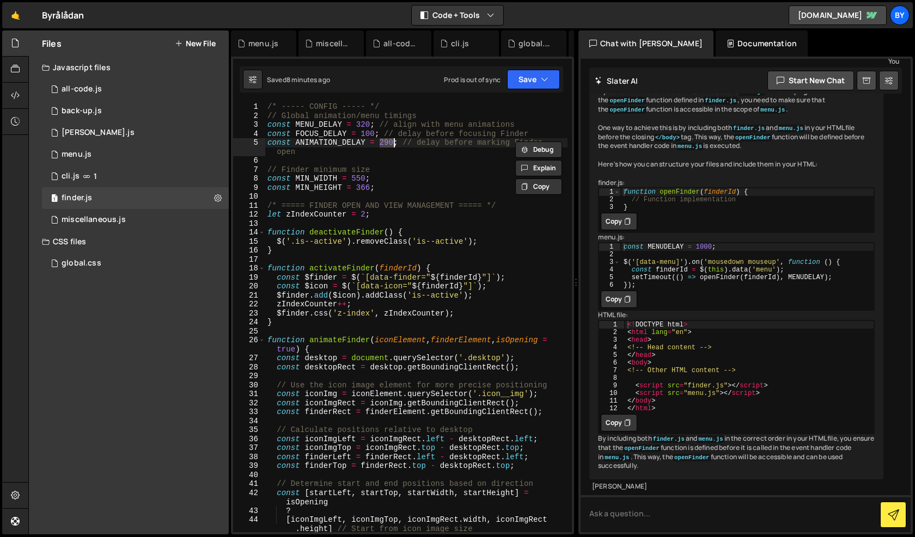
type textarea "const ANIMATION_DELAY = 300; // delay before marking Finder open"
click at [452, 164] on div "/* ----- CONFIG ----- */ // Global animation/menu timings const MENU_DELAY = 32…" at bounding box center [416, 326] width 302 height 448
type textarea "});"
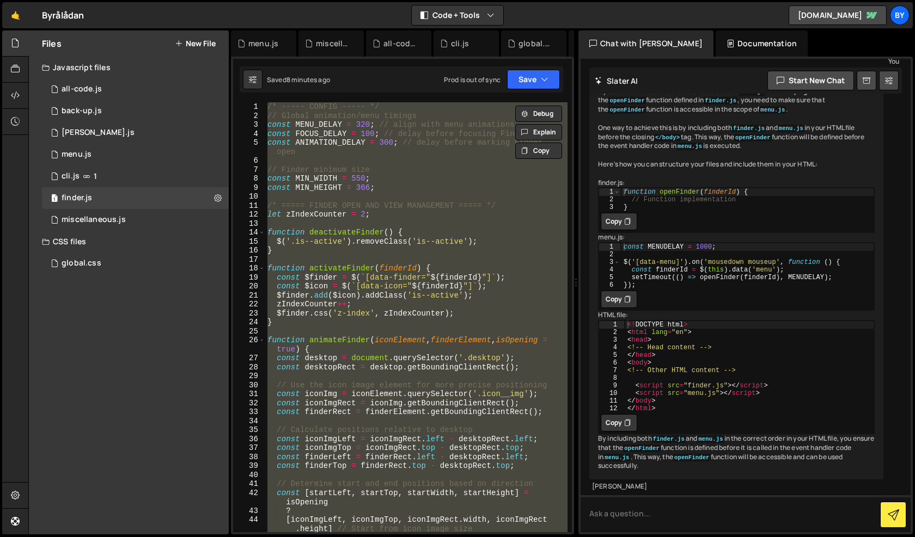
click at [452, 164] on div "/* ----- CONFIG ----- */ // Global animation/menu timings const MENU_DELAY = 32…" at bounding box center [416, 317] width 302 height 430
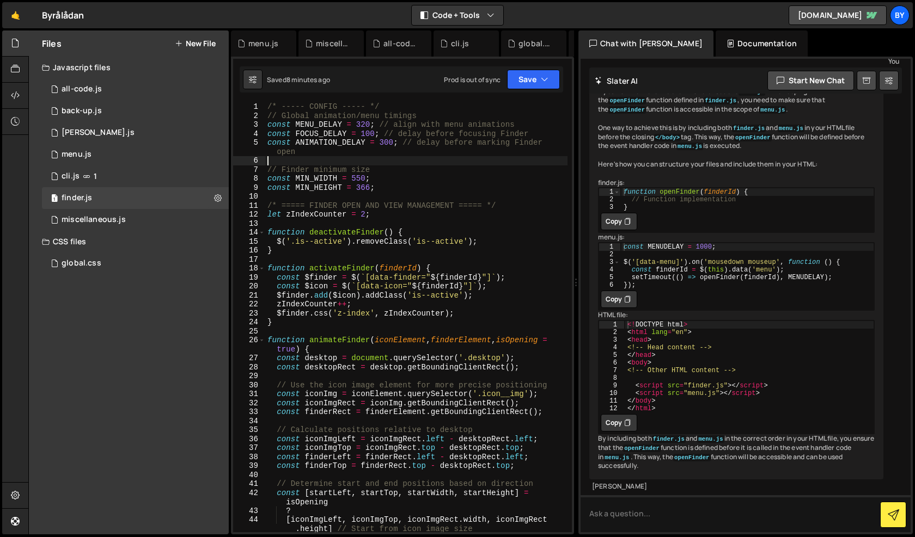
type textarea "});"
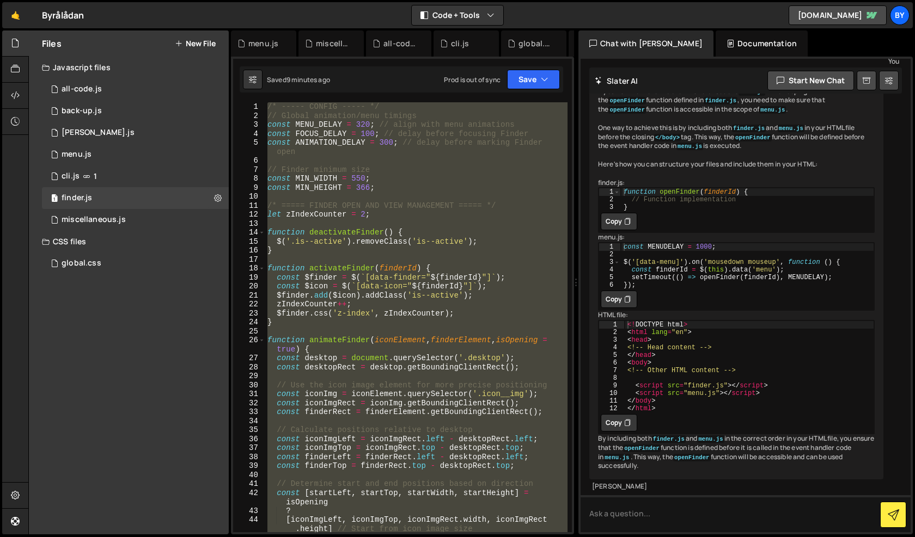
click at [485, 197] on div "/* ----- CONFIG ----- */ // Global animation/menu timings const MENU_DELAY = 32…" at bounding box center [416, 317] width 302 height 430
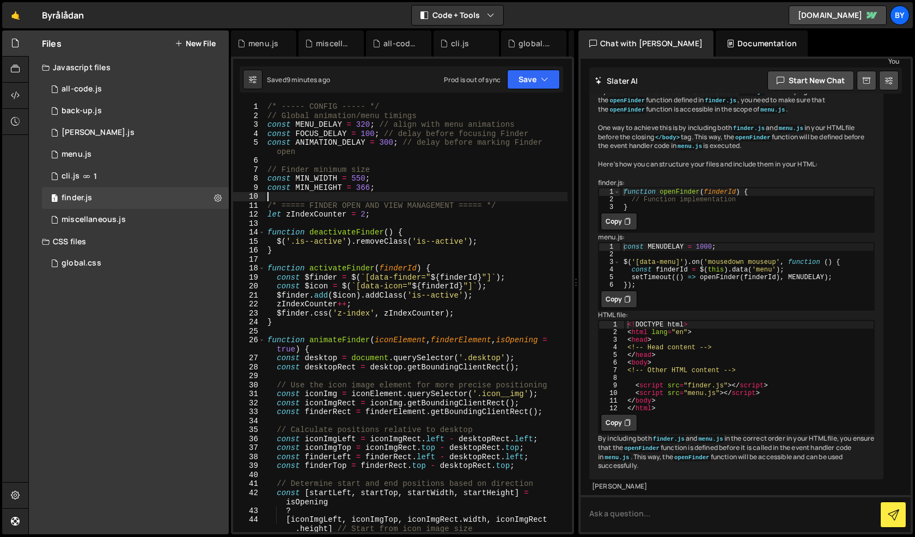
type textarea "});"
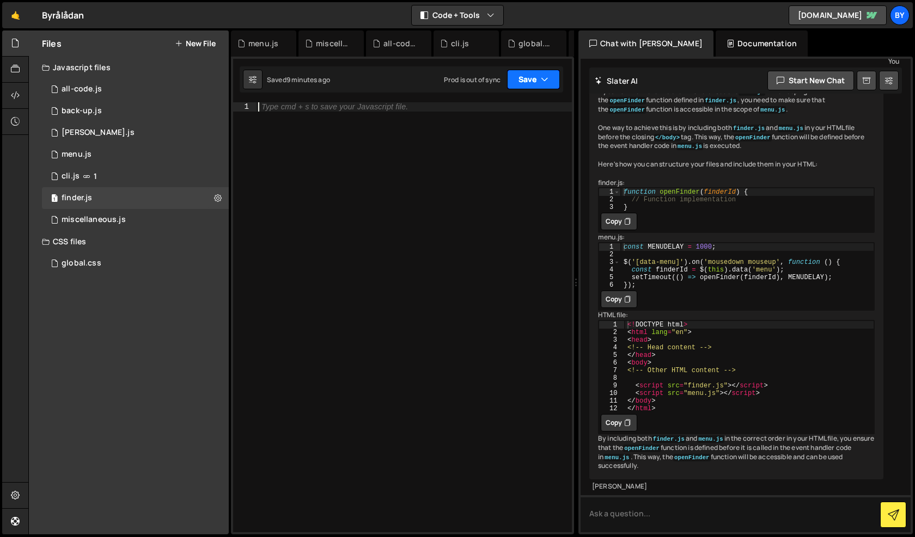
click at [525, 85] on button "Save" at bounding box center [533, 80] width 53 height 20
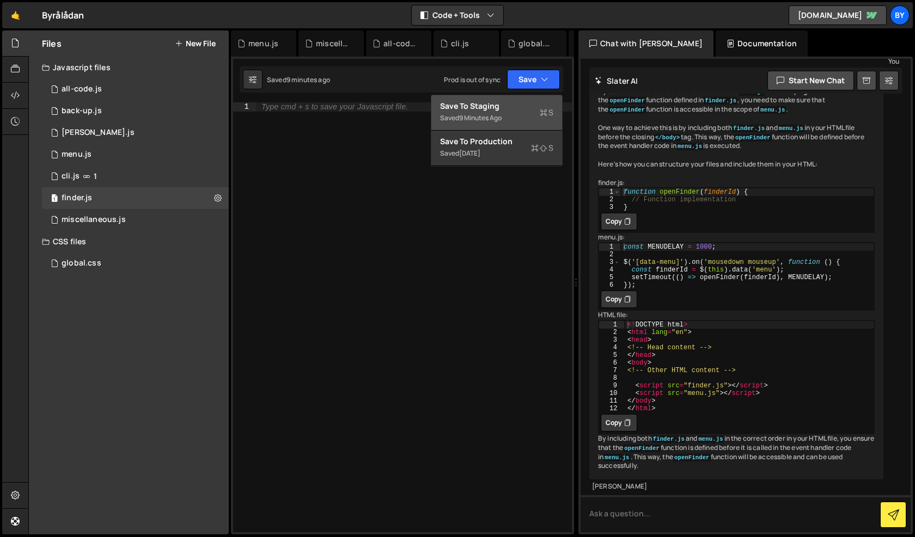
click at [524, 108] on div "Save to Staging S" at bounding box center [496, 106] width 113 height 11
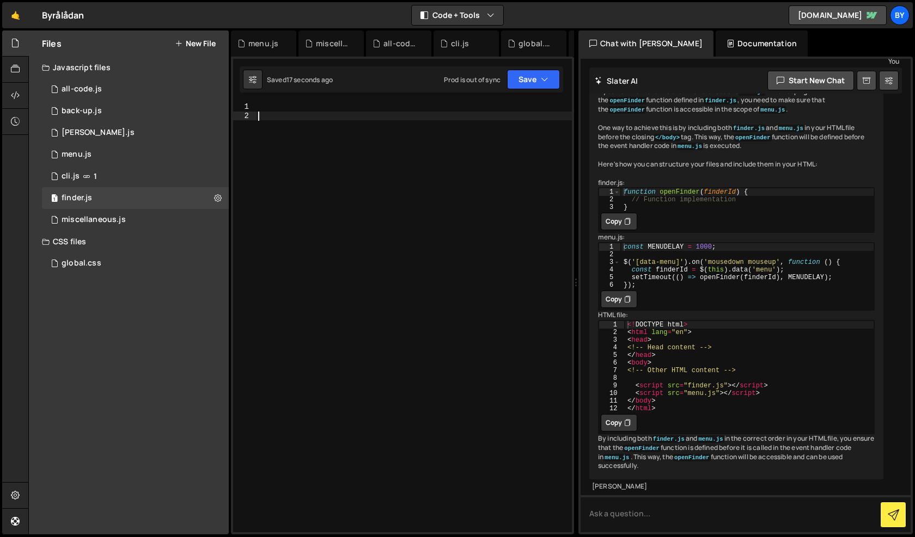
click at [365, 169] on div at bounding box center [414, 326] width 316 height 448
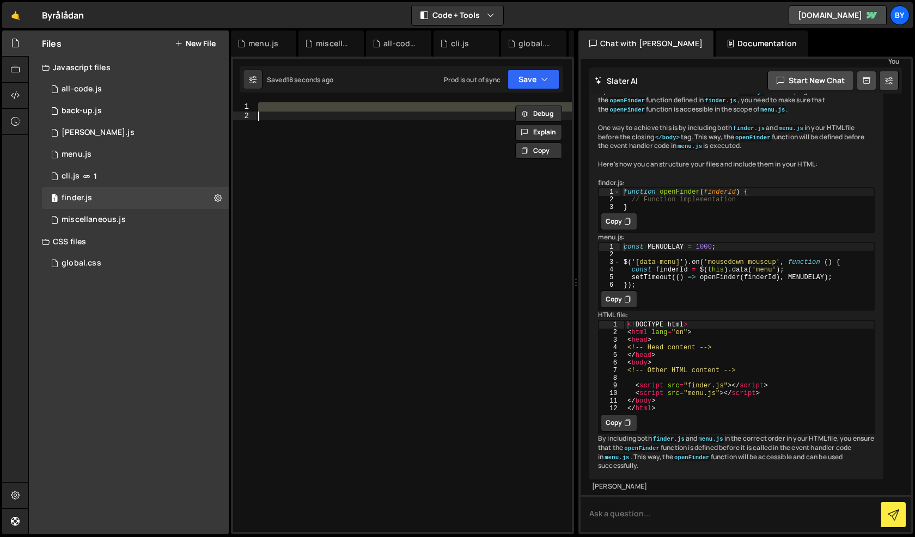
paste textarea
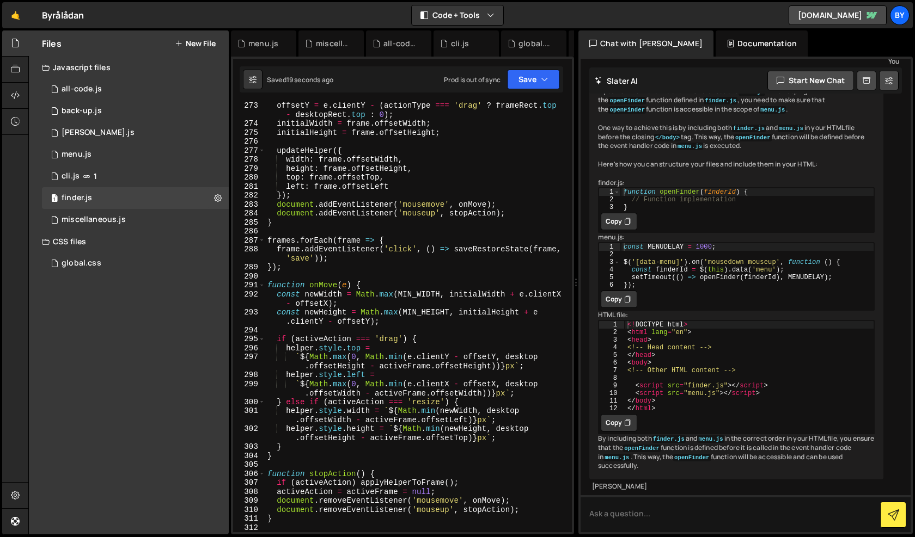
scroll to position [2696, 0]
click at [516, 82] on button "Save" at bounding box center [533, 80] width 53 height 20
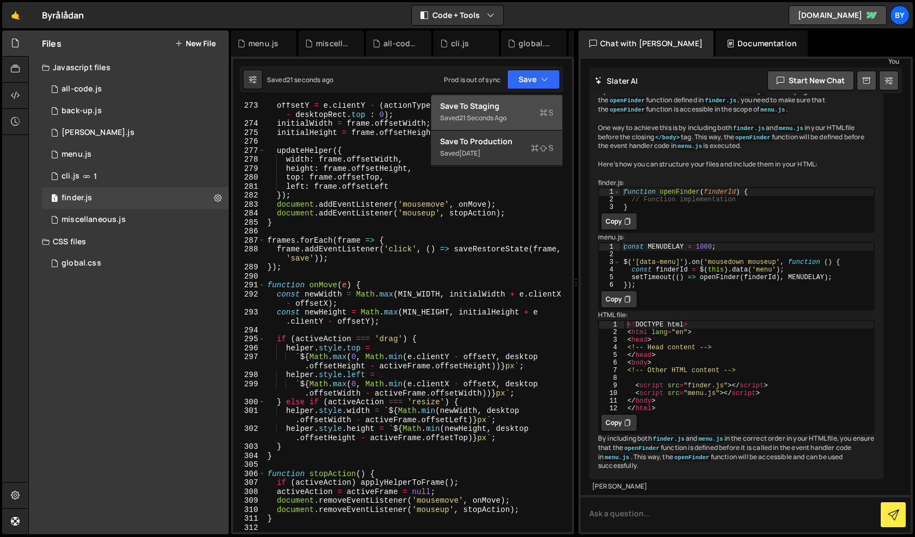
click at [515, 108] on div "Save to Staging S" at bounding box center [496, 106] width 113 height 11
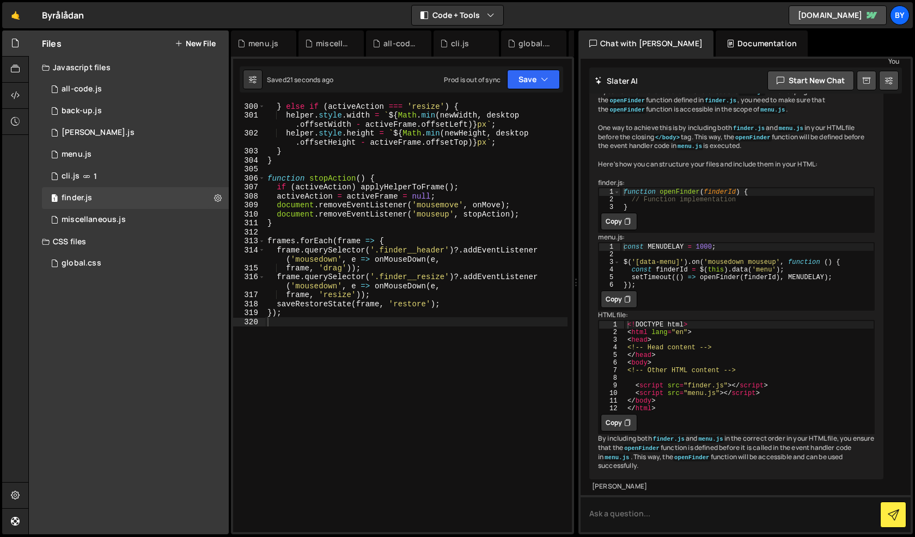
scroll to position [2992, 0]
click at [339, 250] on div "} else if ( activeAction === 'resize' ) { helper . style . width = ` ${ Math . …" at bounding box center [416, 326] width 302 height 448
type textarea "});"
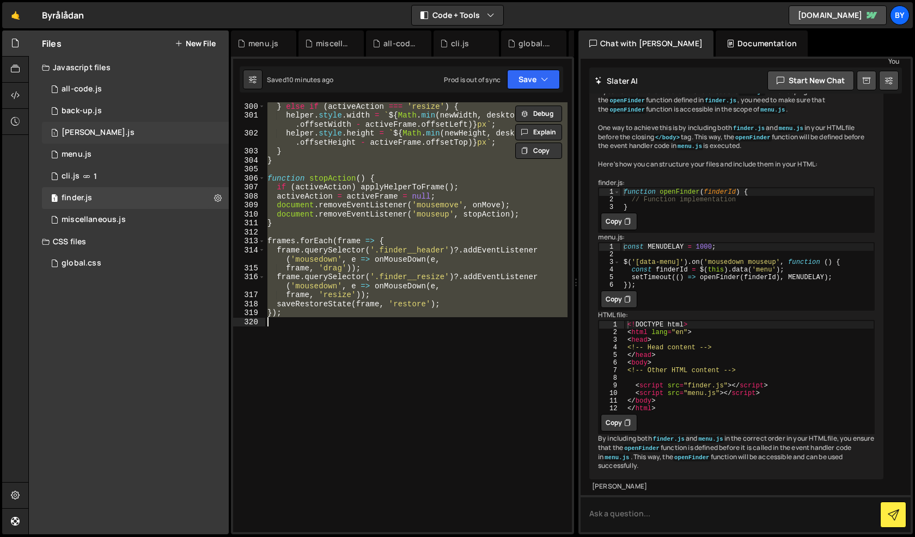
click at [180, 132] on div "1 claude.js 0" at bounding box center [135, 133] width 187 height 22
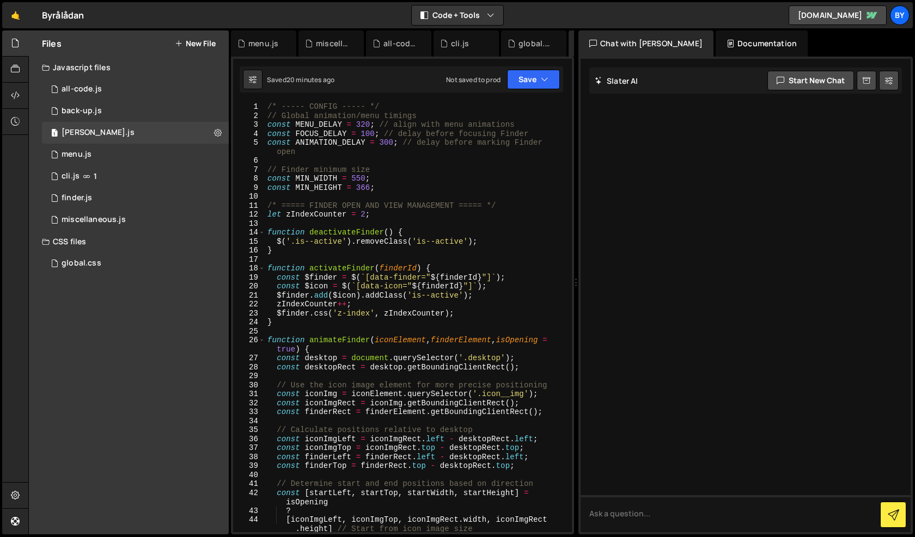
scroll to position [0, 0]
click at [327, 241] on div "/* ----- CONFIG ----- */ // Global animation/menu timings const MENU_DELAY = 32…" at bounding box center [416, 326] width 302 height 448
type textarea "});"
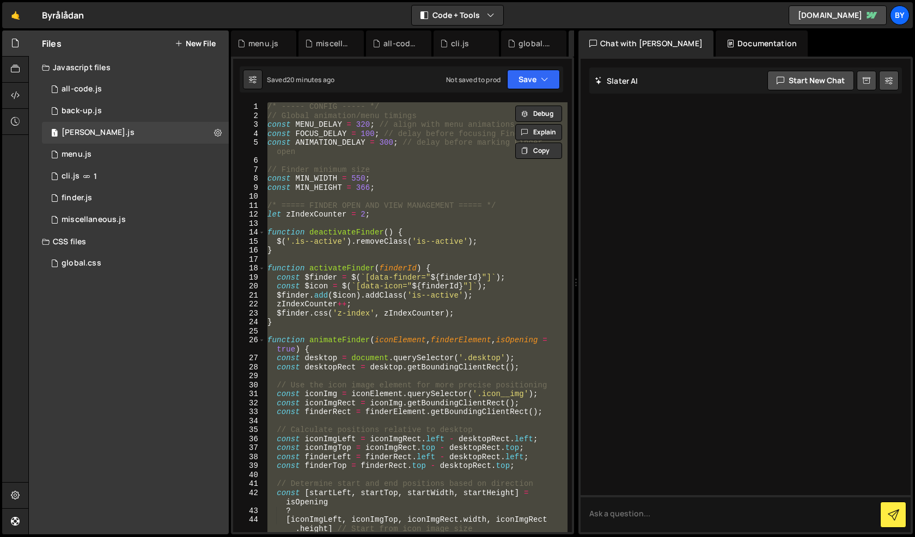
paste textarea
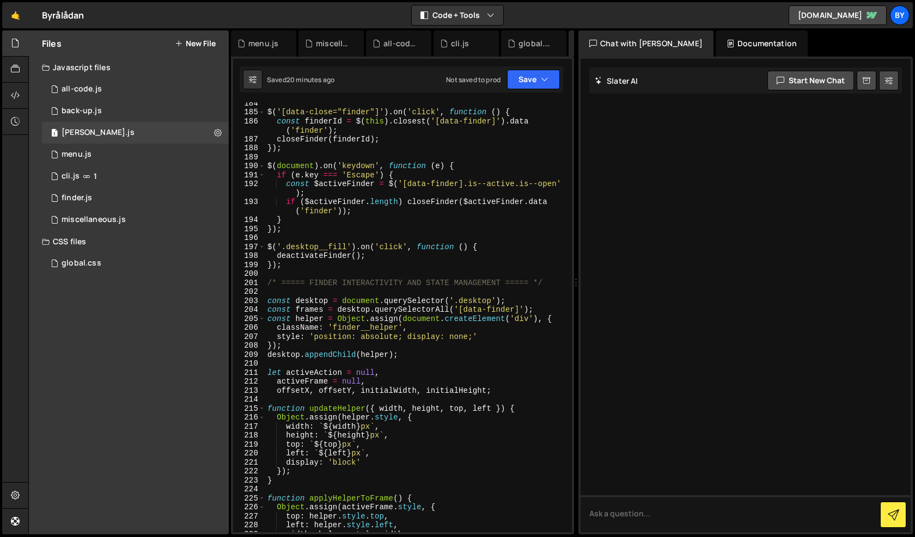
scroll to position [1822, 0]
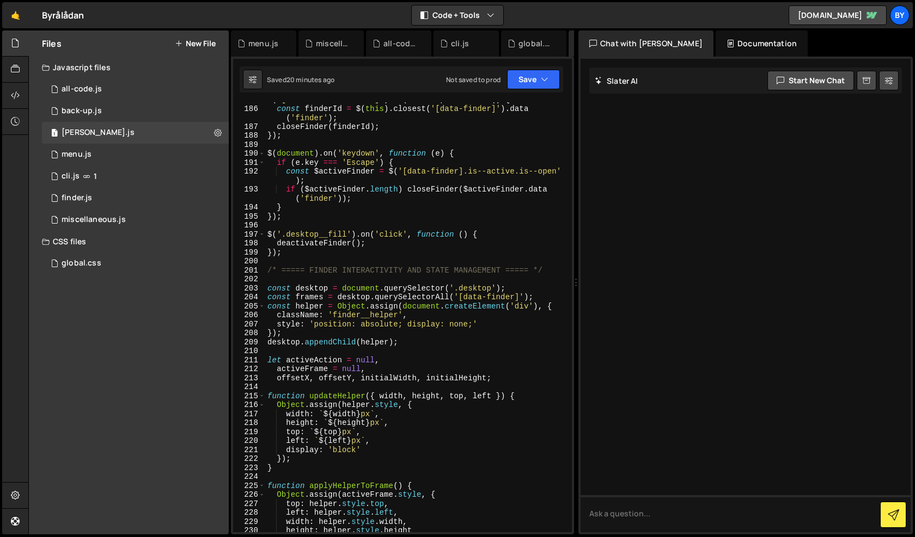
click at [268, 272] on div "$ ( '[data-close="finder"]' ) . on ( 'click' , function ( ) { const finderId = …" at bounding box center [416, 319] width 302 height 448
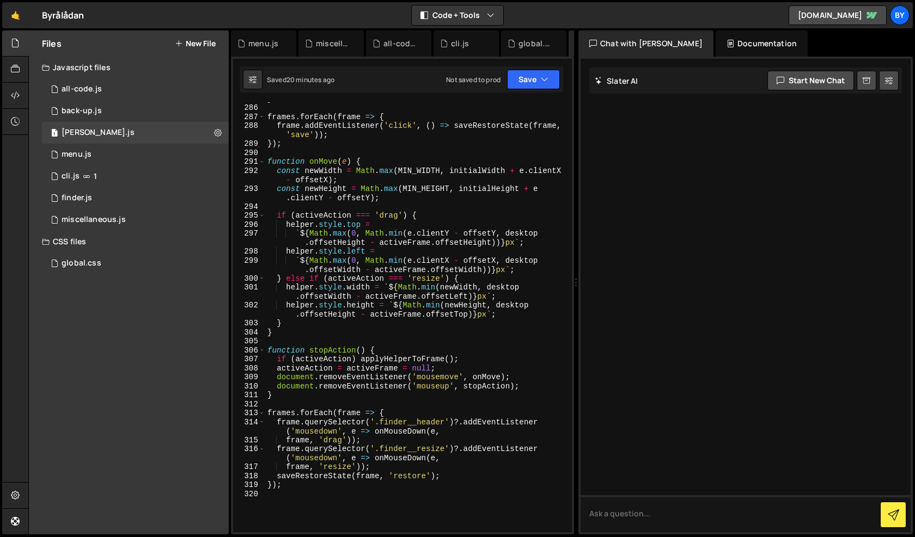
scroll to position [2997, 0]
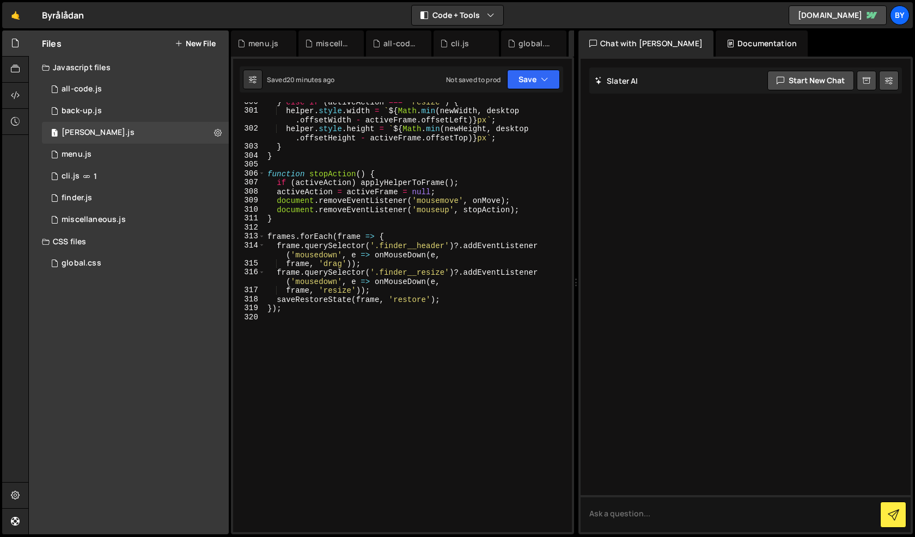
click at [390, 318] on div "} else if ( activeAction === 'resize' ) { helper . style . width = ` ${ Math . …" at bounding box center [416, 321] width 302 height 448
type textarea "});"
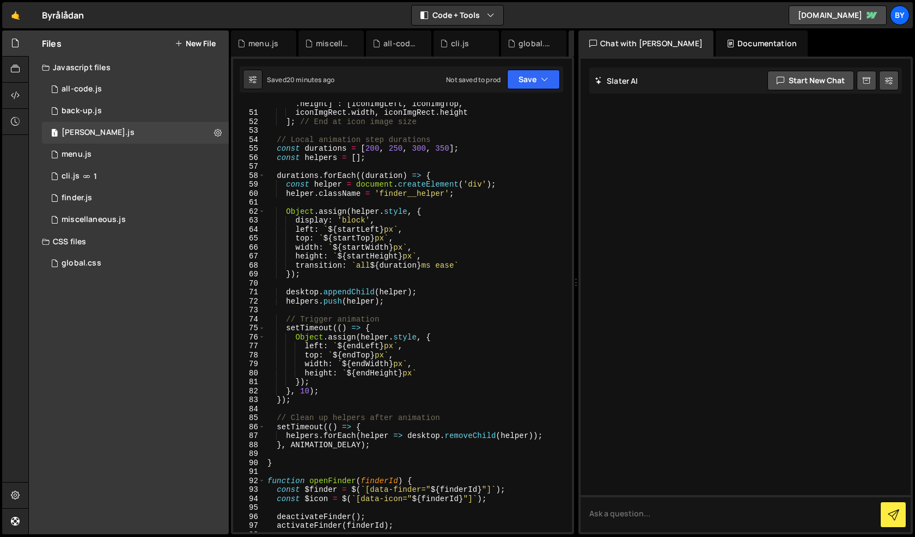
scroll to position [0, 0]
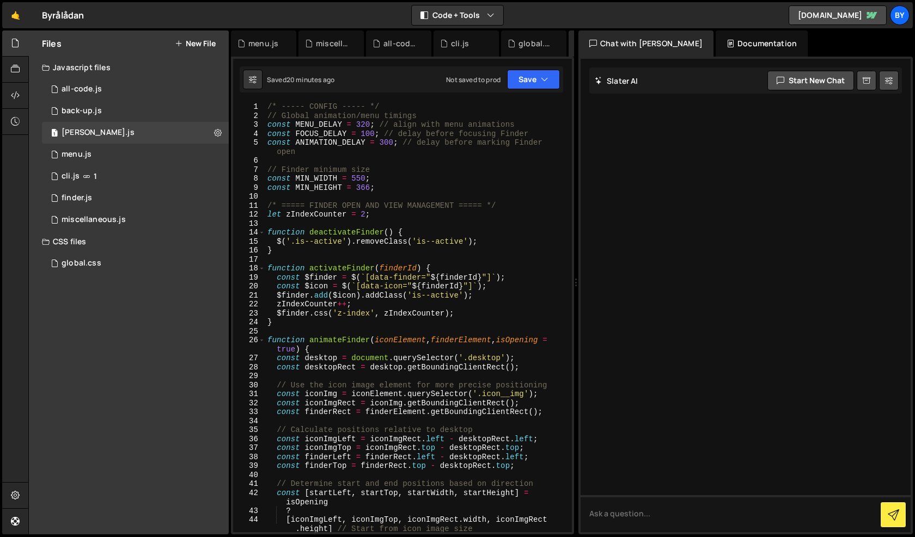
type textarea "});"
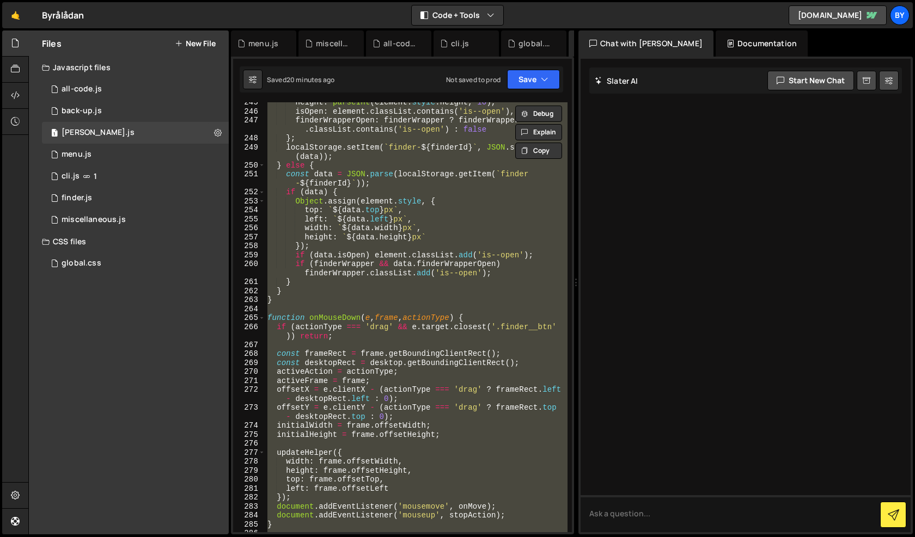
scroll to position [2154, 0]
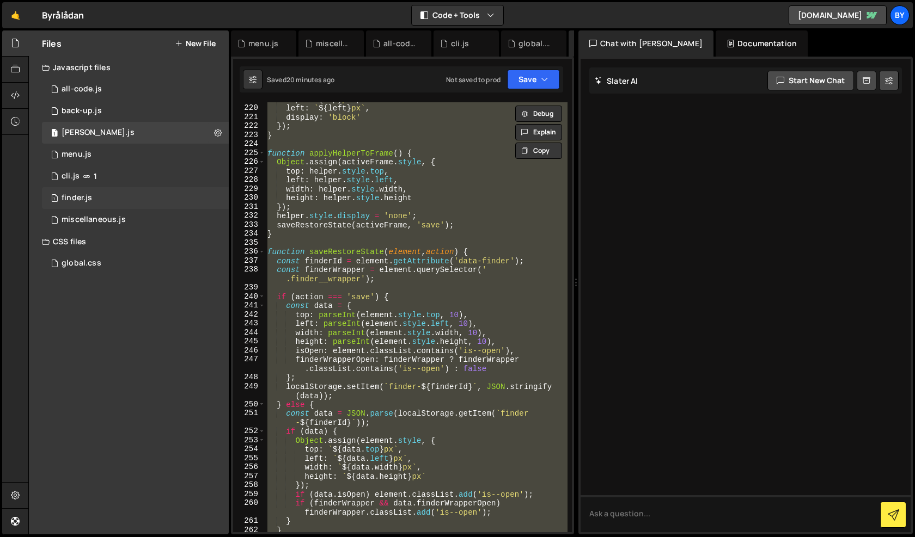
click at [125, 197] on div "1 finder.js 0" at bounding box center [135, 198] width 187 height 22
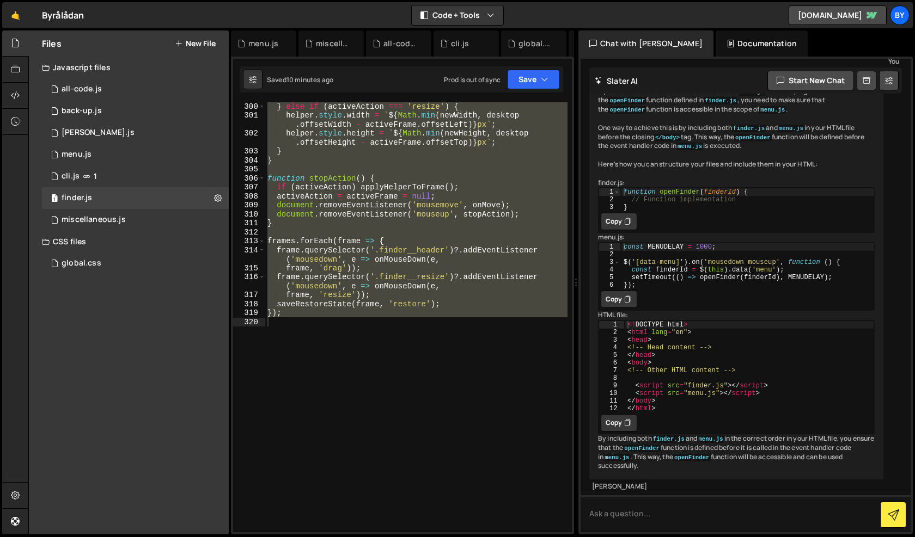
scroll to position [968, 0]
click at [363, 330] on div "} else if ( activeAction === 'resize' ) { helper . style . width = ` ${ Math . …" at bounding box center [416, 317] width 302 height 430
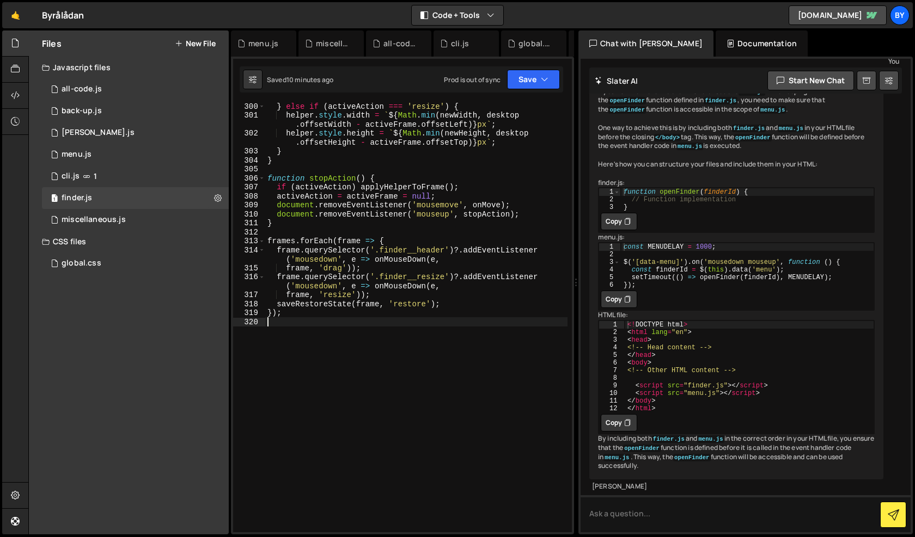
click at [363, 330] on div "} else if ( activeAction === 'resize' ) { helper . style . width = ` ${ Math . …" at bounding box center [416, 326] width 302 height 448
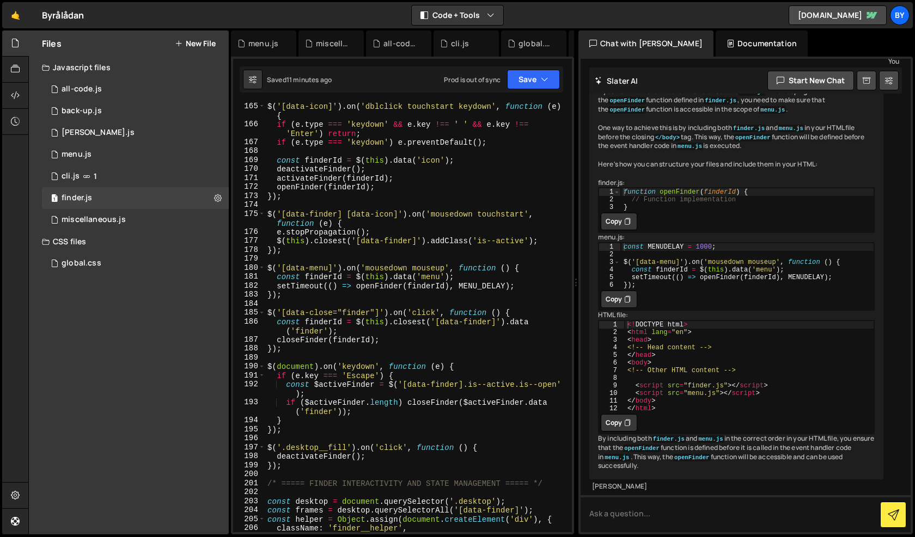
scroll to position [1680, 0]
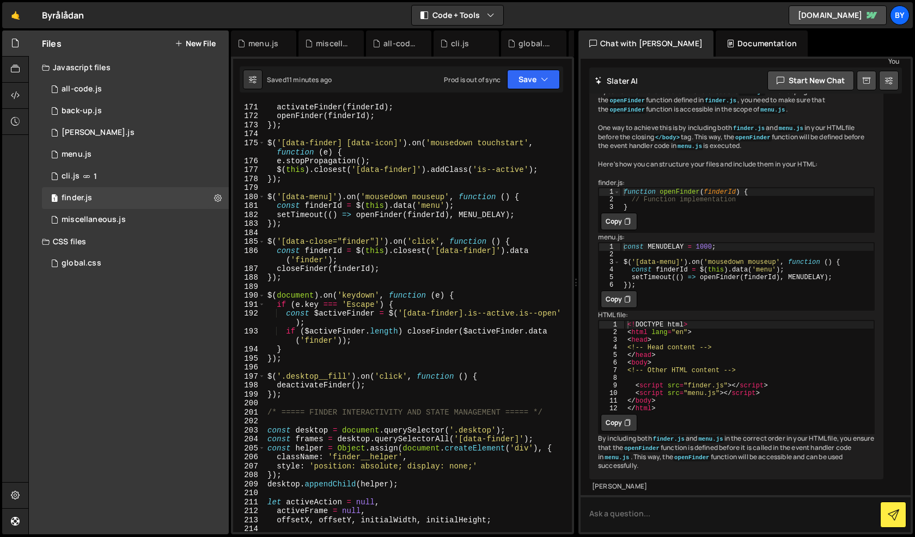
click at [269, 415] on div "deactivateFinder ( ) ; activateFinder ( finderId ) ; openFinder ( finderId ) ; …" at bounding box center [416, 318] width 302 height 448
type textarea "/* ===== FINDER INTERACTIVITY AND STATE MANAGEMENT ===== */"
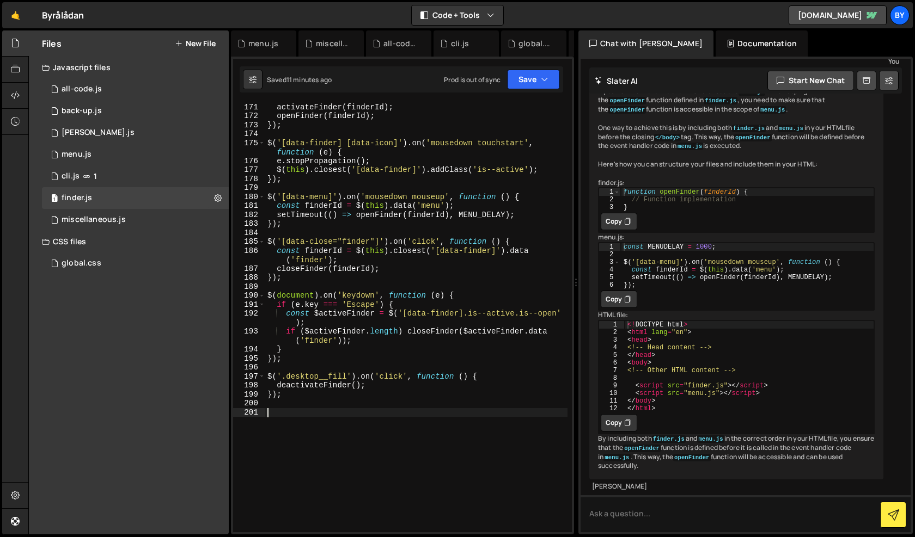
scroll to position [0, 0]
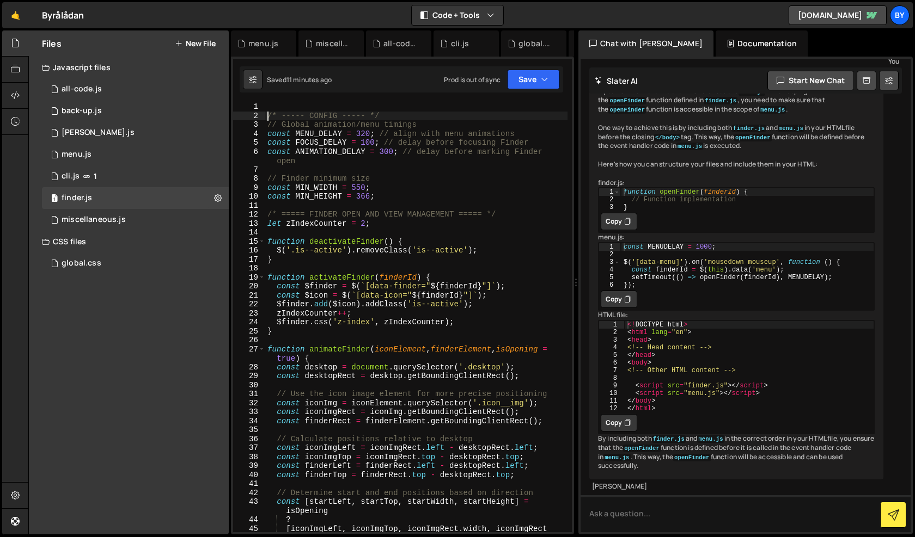
type textarea "/* ----- CONFIG ----- */"
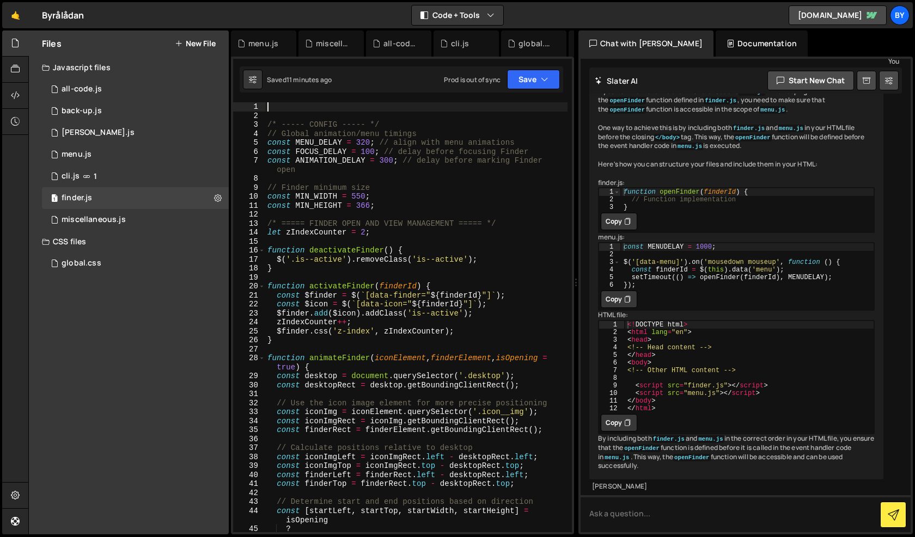
paste textarea
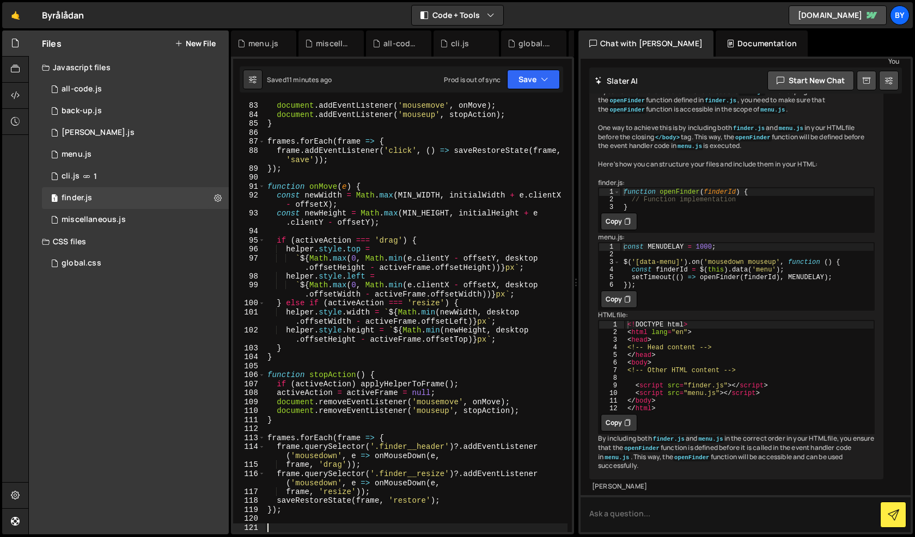
scroll to position [810, 0]
click at [538, 79] on button "Save" at bounding box center [533, 80] width 53 height 20
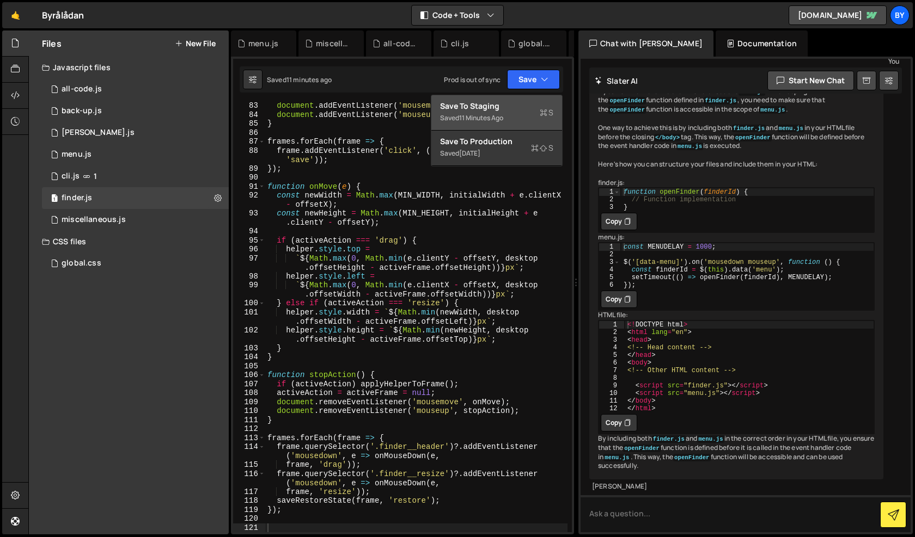
click at [506, 107] on div "Save to Staging S" at bounding box center [496, 106] width 113 height 11
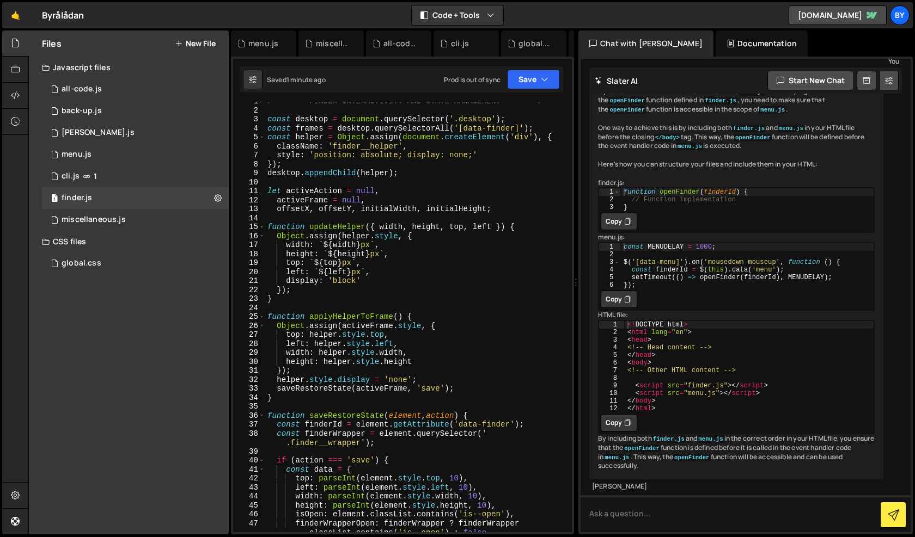
scroll to position [0, 0]
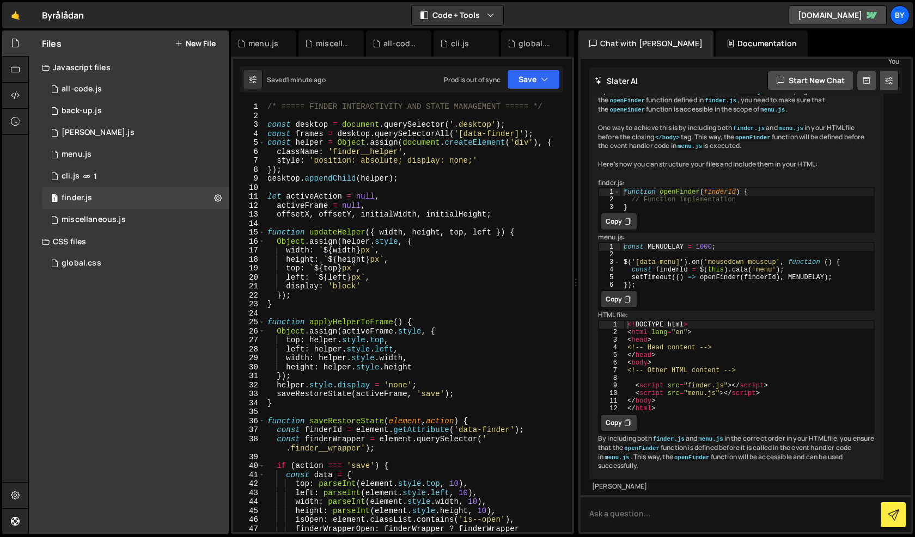
click at [267, 109] on div "/* ===== FINDER INTERACTIVITY AND STATE MANAGEMENT ===== */ const desktop = doc…" at bounding box center [416, 330] width 302 height 457
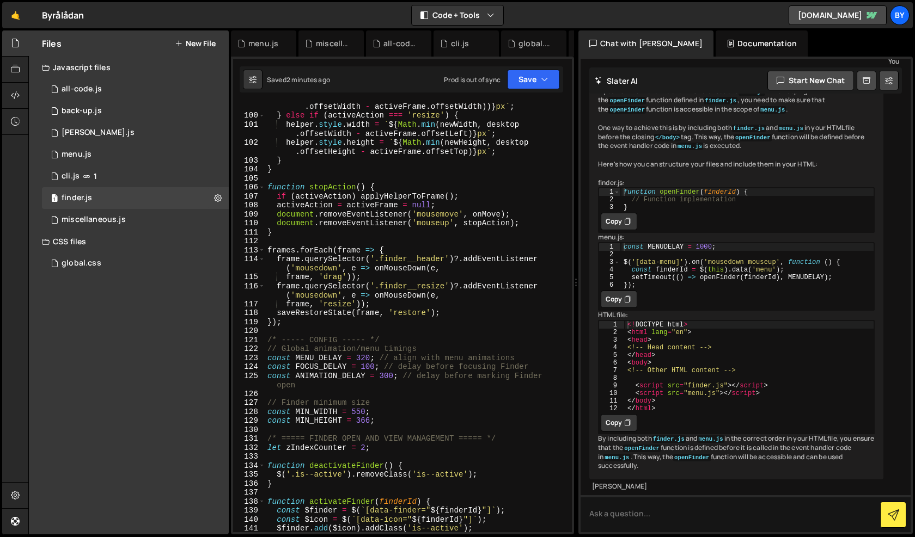
scroll to position [1054, 0]
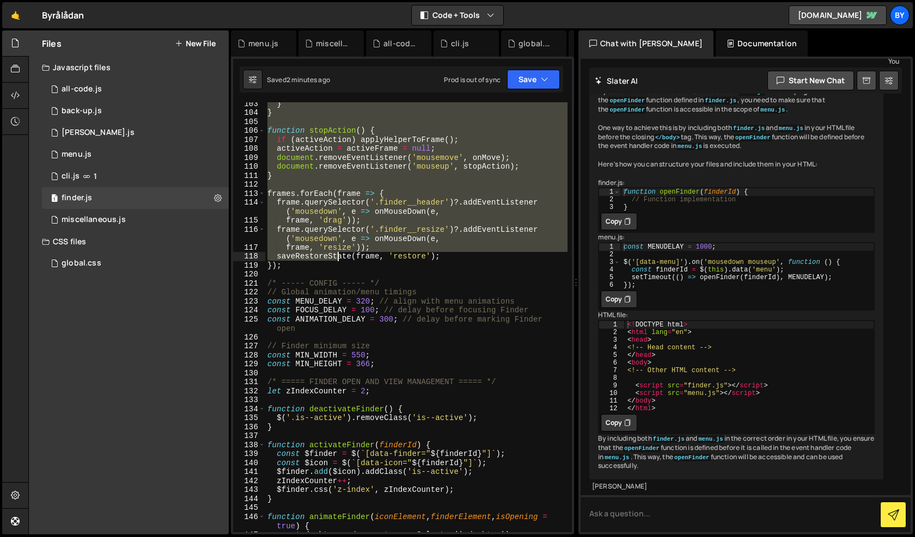
click at [337, 256] on div "} } function stopAction ( ) { if ( activeAction ) applyHelperToFrame ( ) ; acti…" at bounding box center [416, 323] width 302 height 448
click at [336, 261] on div "} } function stopAction ( ) { if ( activeAction ) applyHelperToFrame ( ) ; acti…" at bounding box center [416, 323] width 302 height 448
type textarea "saveRestoreState(frame, 'restore'); });"
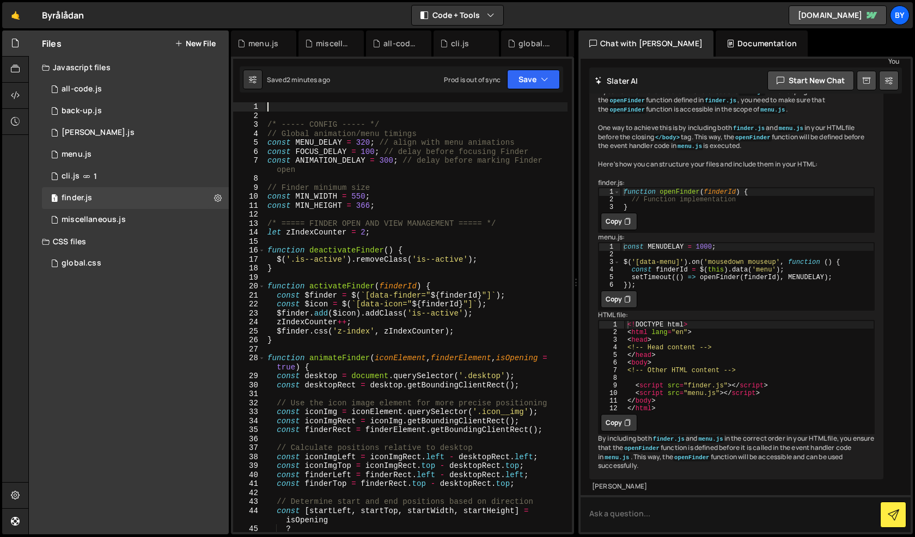
scroll to position [0, 0]
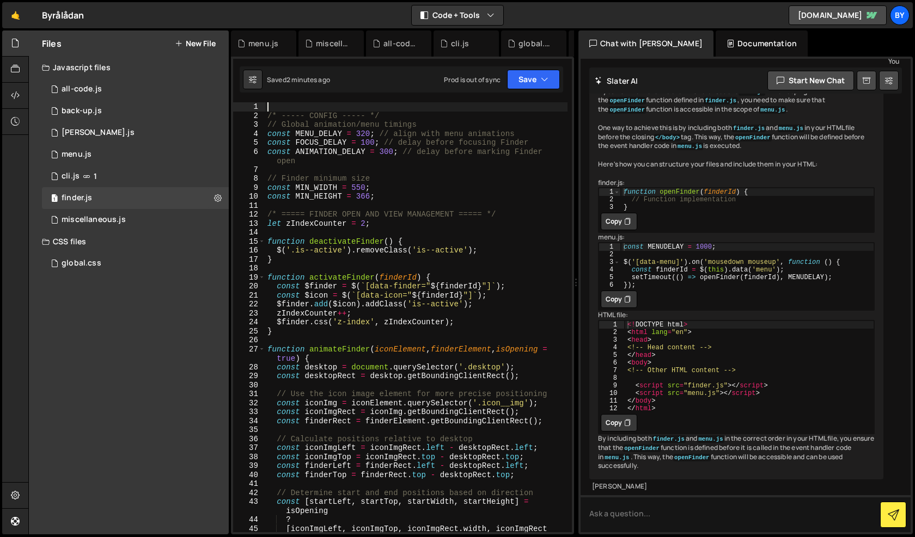
type textarea "/* ----- CONFIG ----- */"
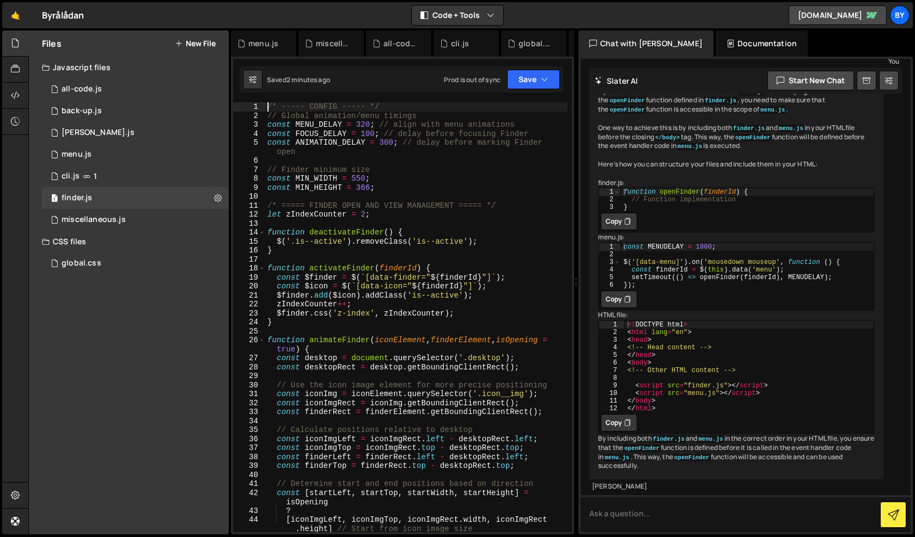
scroll to position [1555, 0]
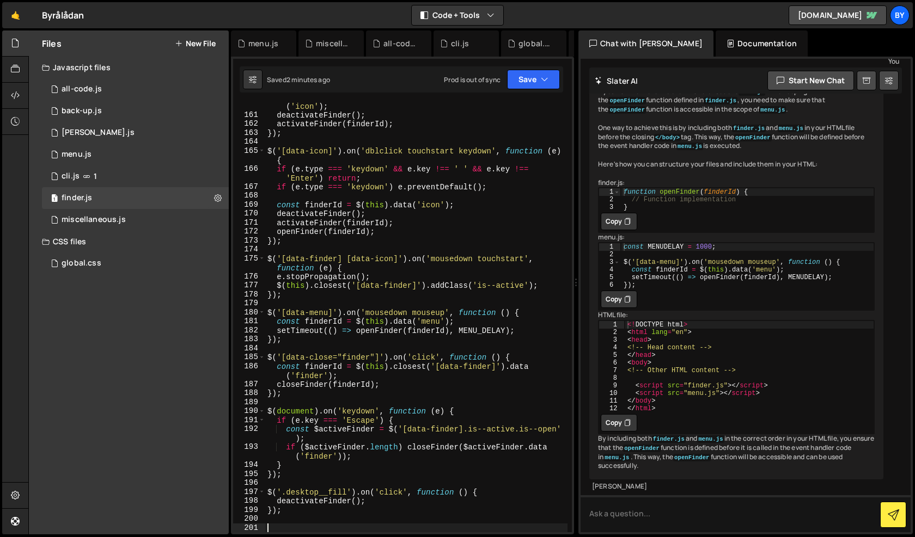
paste textarea "});"
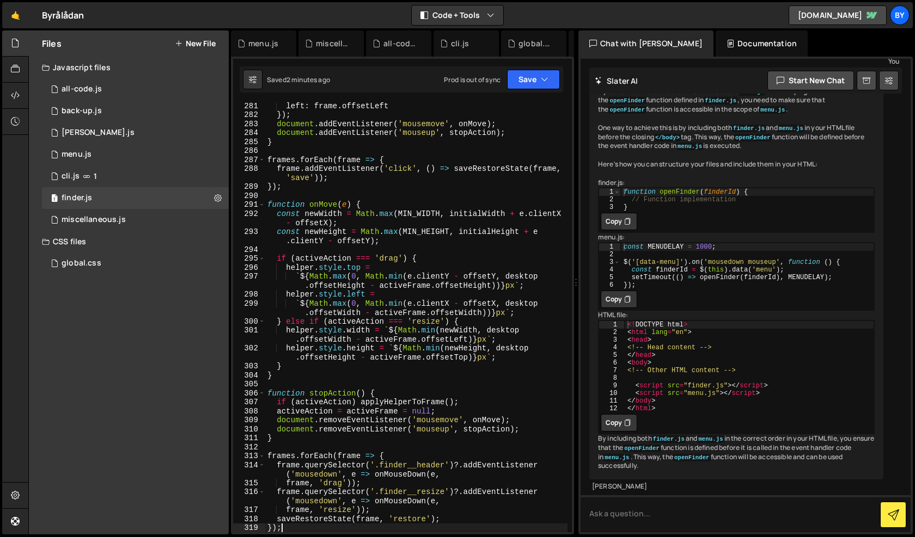
scroll to position [2777, 0]
click at [535, 71] on button "Save" at bounding box center [533, 80] width 53 height 20
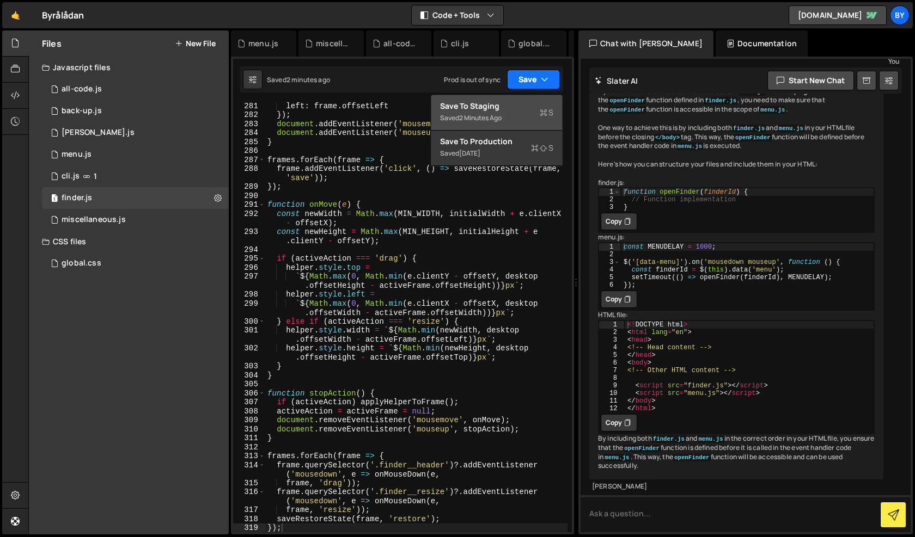
click at [522, 113] on div "Saved 2 minutes ago" at bounding box center [496, 118] width 113 height 13
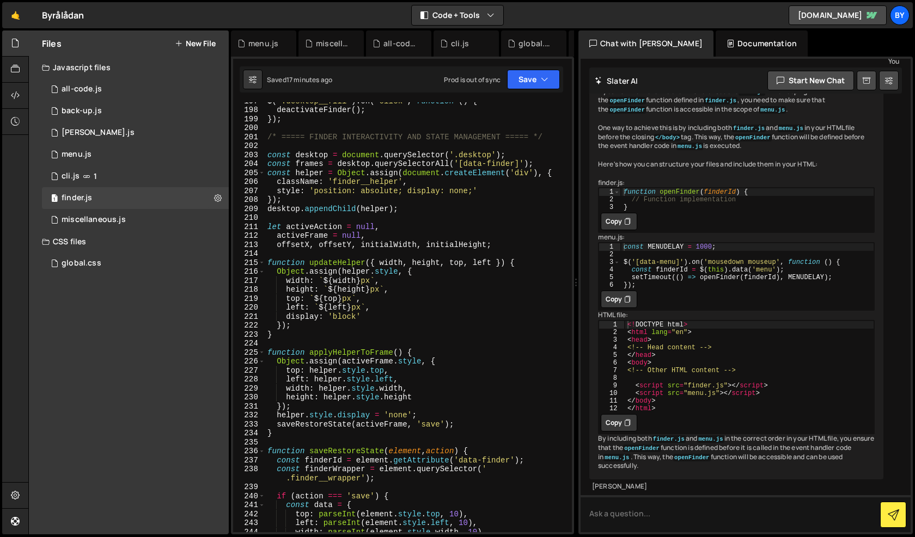
scroll to position [1932, 0]
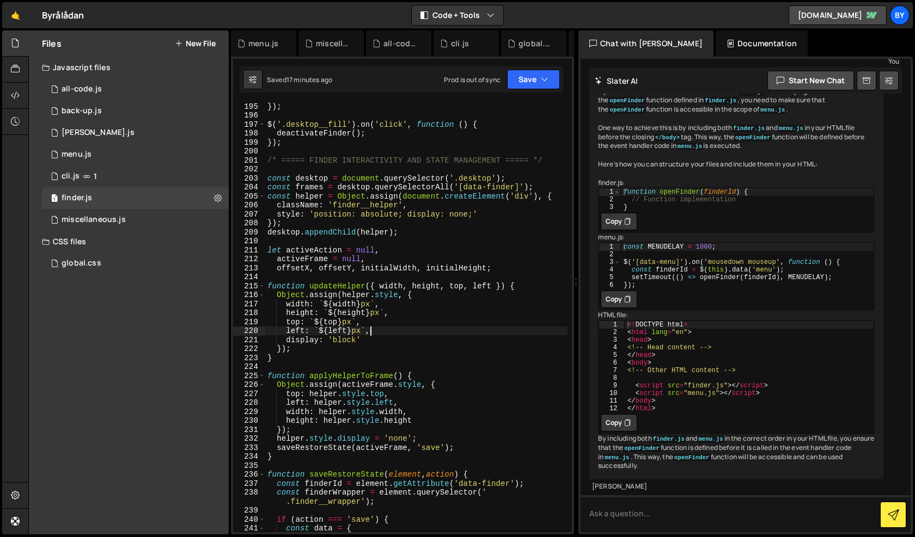
click at [395, 333] on div "}) ; $ ( '.desktop__fill' ) . on ( 'click' , function ( ) { deactivateFinder ( …" at bounding box center [416, 326] width 302 height 448
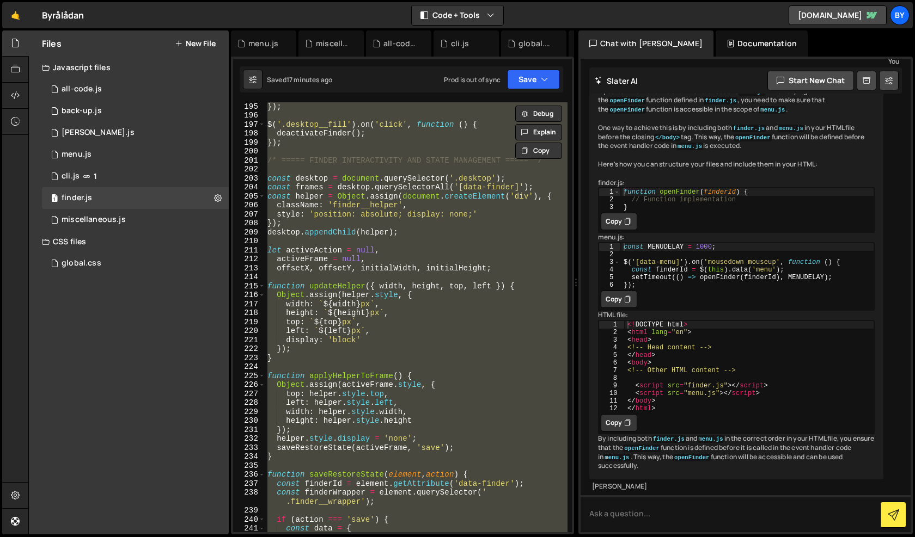
click at [395, 333] on div "}) ; $ ( '.desktop__fill' ) . on ( 'click' , function ( ) { deactivateFinder ( …" at bounding box center [416, 326] width 302 height 448
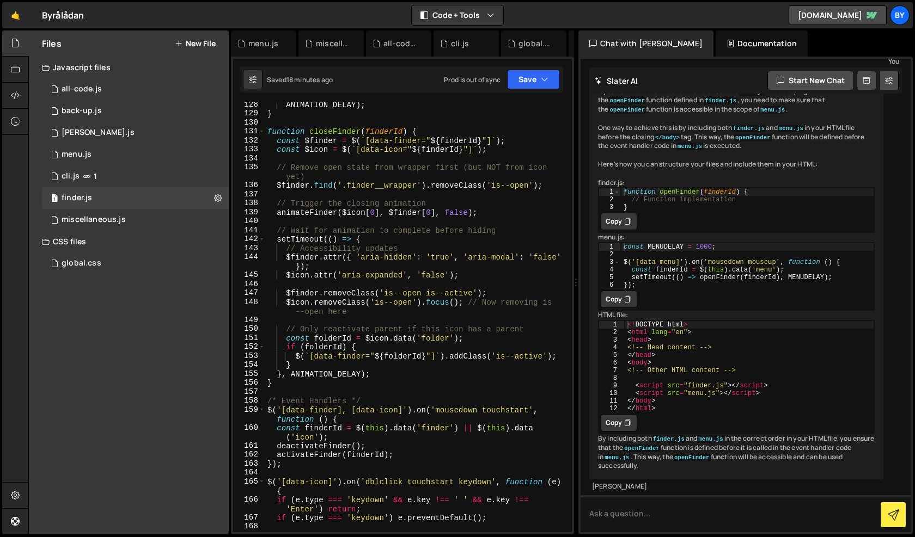
scroll to position [1233, 0]
drag, startPoint x: 375, startPoint y: 380, endPoint x: 370, endPoint y: 376, distance: 6.2
click at [370, 376] on div "ANIMATION_DELAY ) ; } function closeFinder ( finderId ) { const $finder = $ ( `…" at bounding box center [416, 324] width 302 height 448
click at [372, 371] on div "ANIMATION_DELAY ) ; } function closeFinder ( finderId ) { const $finder = $ ( `…" at bounding box center [416, 317] width 302 height 430
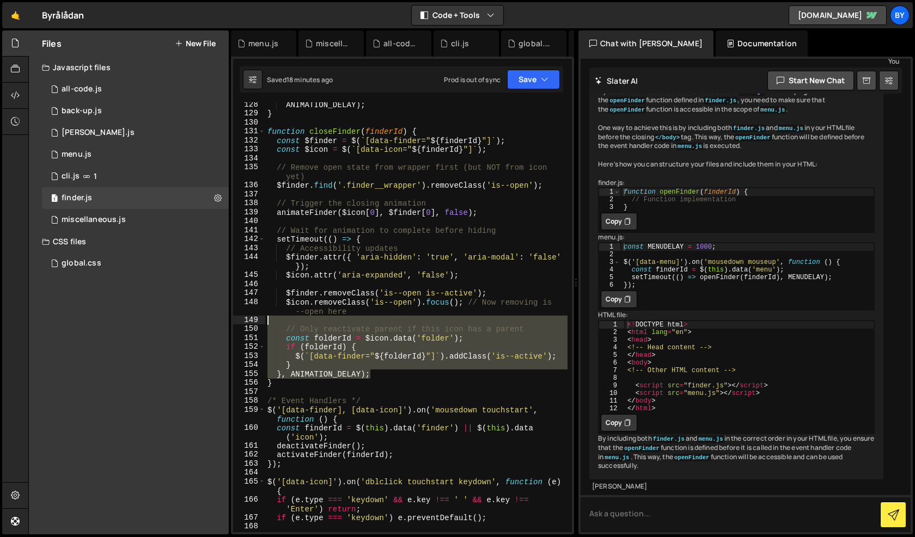
drag, startPoint x: 376, startPoint y: 372, endPoint x: 286, endPoint y: 320, distance: 104.4
click at [286, 320] on div "ANIMATION_DELAY ) ; } function closeFinder ( finderId ) { const $finder = $ ( `…" at bounding box center [416, 324] width 302 height 448
type textarea "// Only reactivate parent if this icon has a parent"
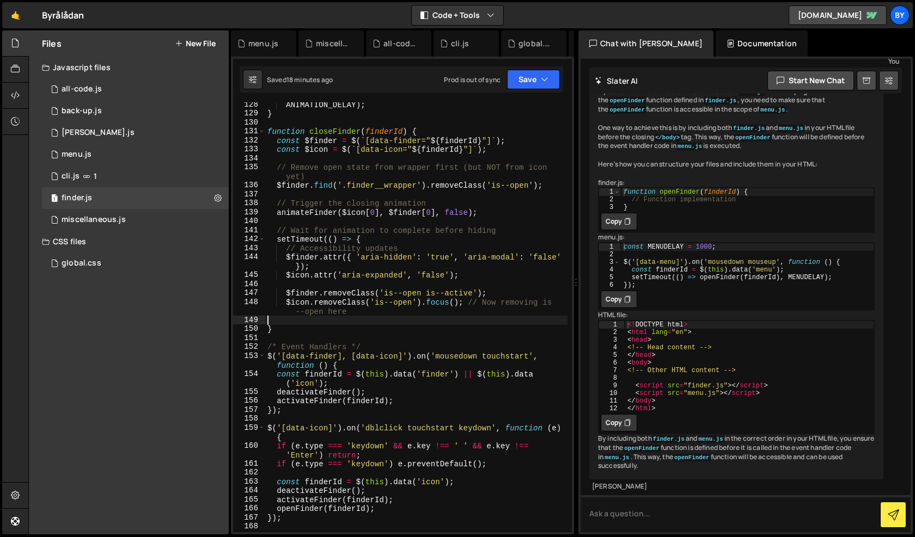
paste textarea "});"
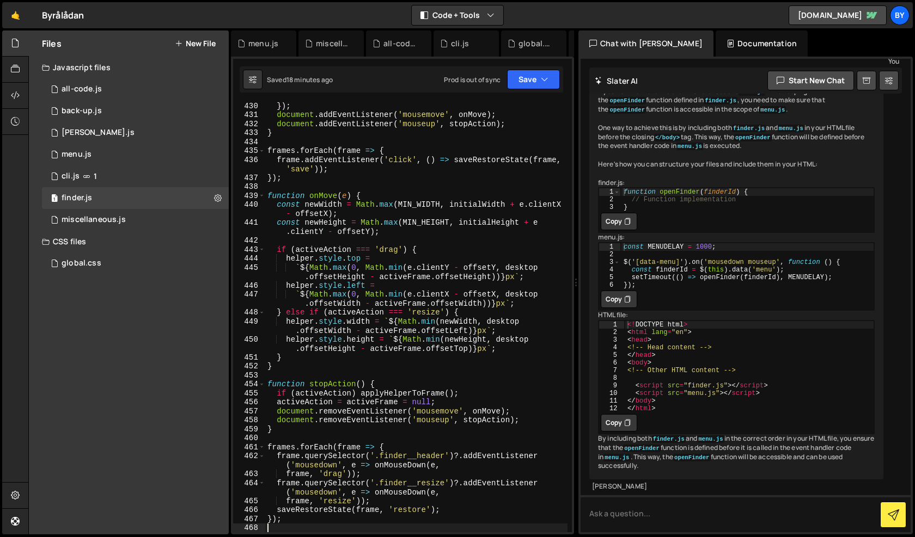
scroll to position [4232, 0]
type textarea "});"
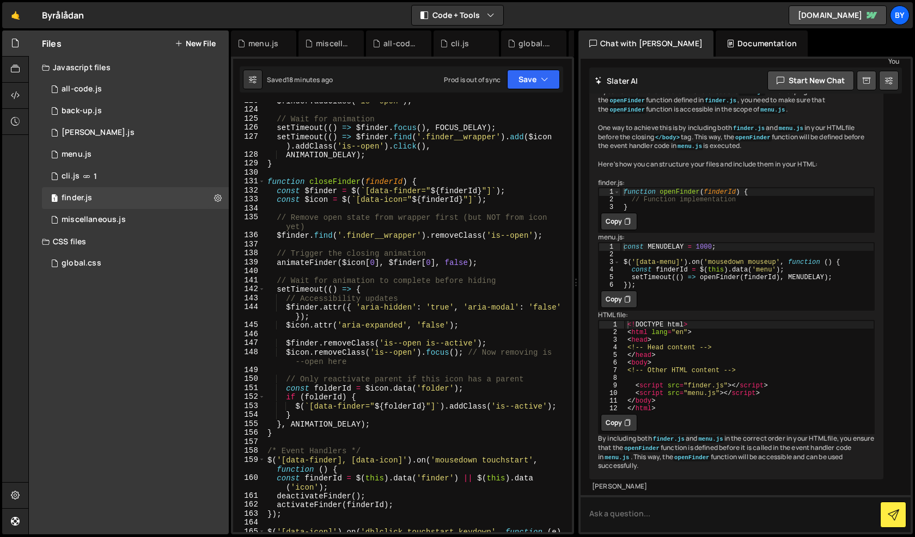
scroll to position [1183, 0]
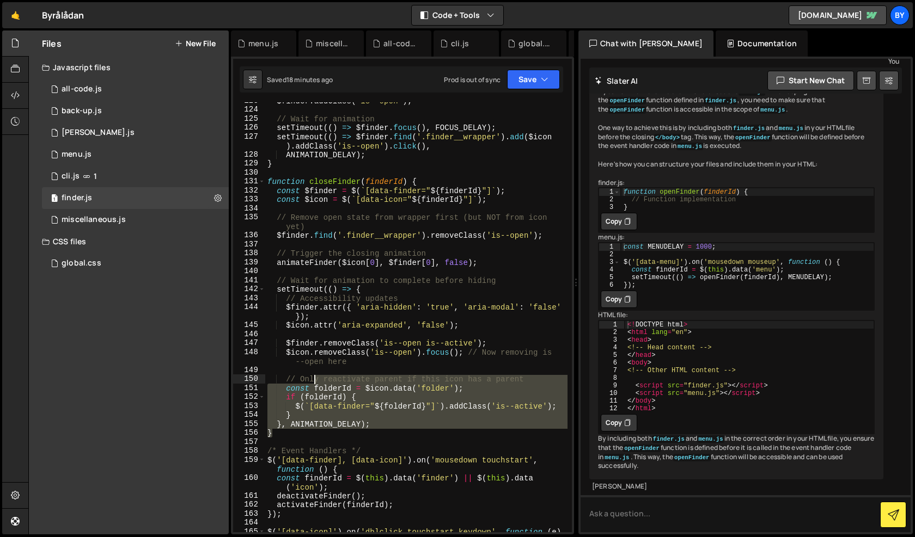
drag, startPoint x: 382, startPoint y: 429, endPoint x: 310, endPoint y: 380, distance: 86.5
click at [310, 380] on div "$finder . addClass ( 'is--open' ) ; // Wait for animation setTimeout (( ) => $f…" at bounding box center [416, 324] width 302 height 457
click at [346, 411] on div "$finder . addClass ( 'is--open' ) ; // Wait for animation setTimeout (( ) => $f…" at bounding box center [416, 317] width 302 height 430
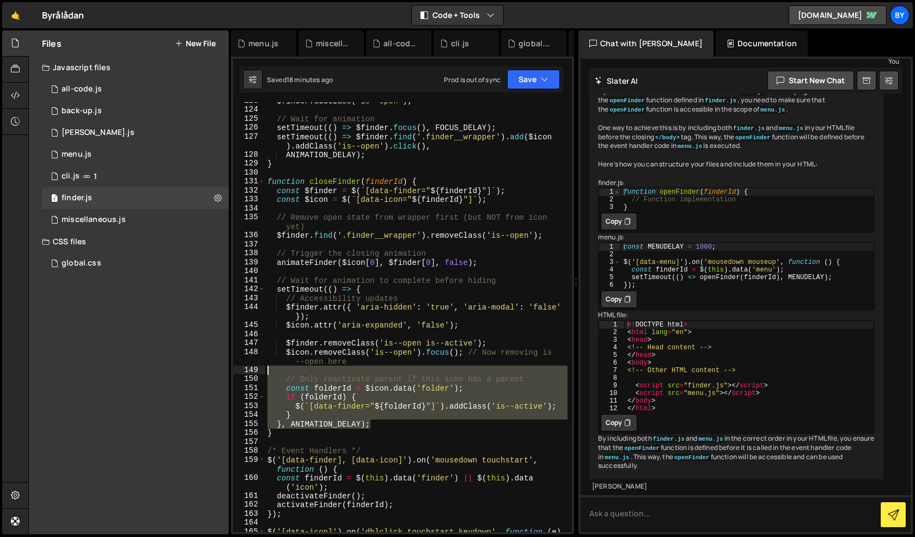
drag, startPoint x: 376, startPoint y: 422, endPoint x: 262, endPoint y: 367, distance: 125.9
click at [262, 367] on div "$(`[data-finder="${folderId}"]`).addClass('is--active'); 123 124 125 126 127 12…" at bounding box center [402, 317] width 339 height 430
type textarea "// Only reactivate parent if this icon has a parent"
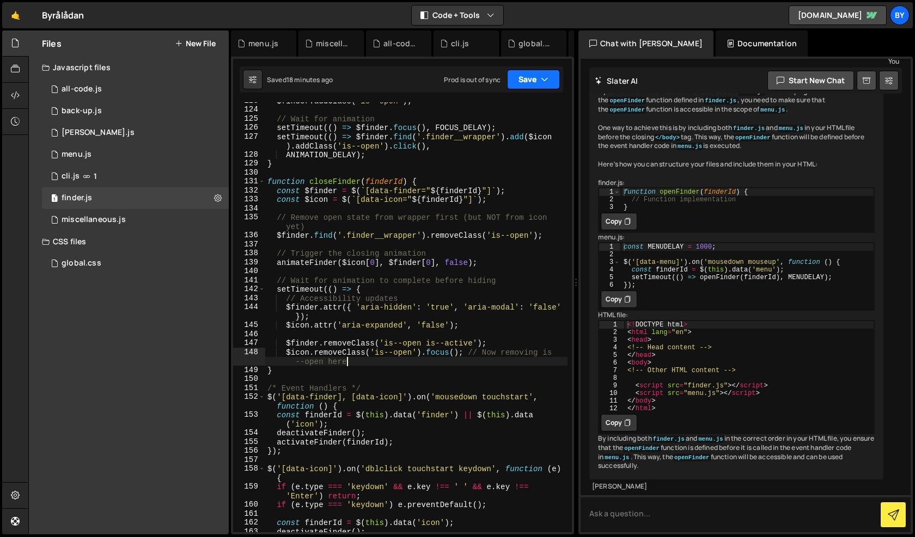
click at [555, 71] on button "Save" at bounding box center [533, 80] width 53 height 20
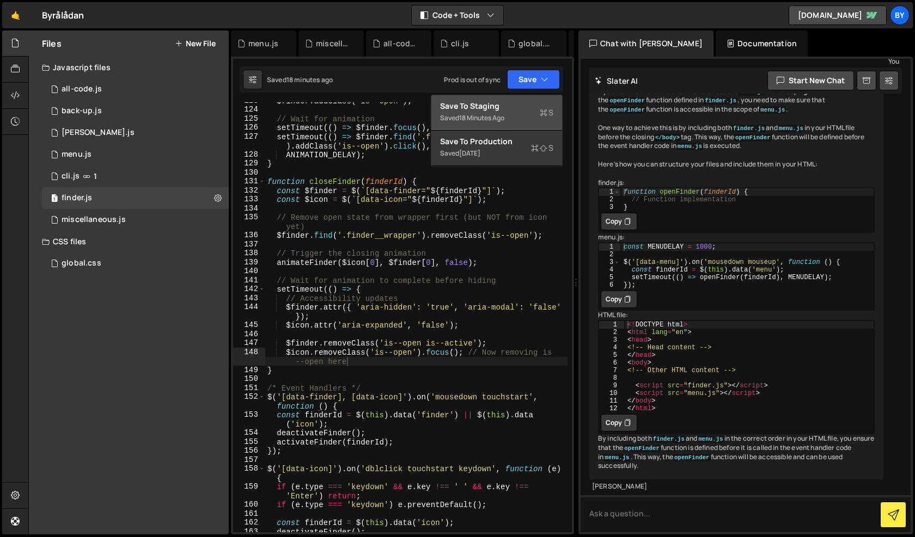
click at [529, 102] on div "Save to Staging S" at bounding box center [496, 106] width 113 height 11
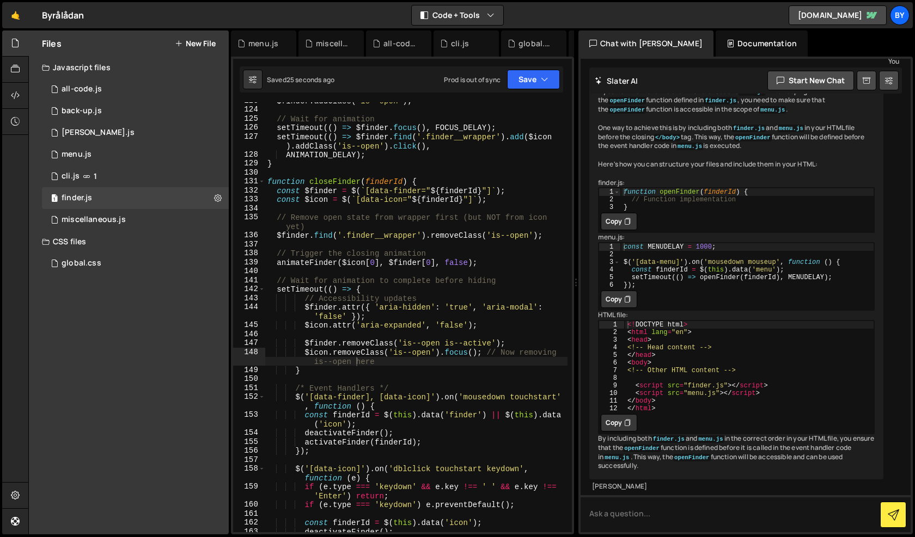
click at [423, 240] on div "$finder . addClass ( 'is--open' ) ; // Wait for animation setTimeout (( ) => $f…" at bounding box center [416, 320] width 302 height 448
type textarea "});"
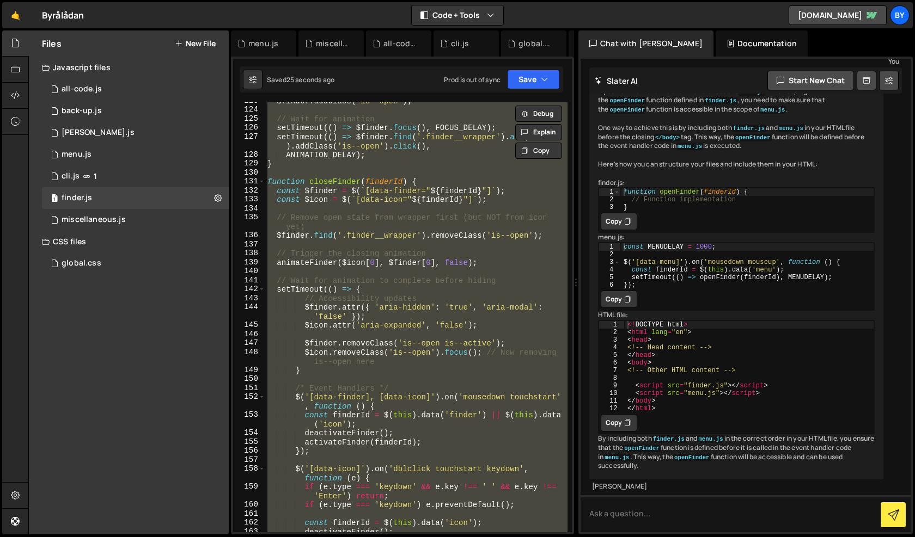
paste textarea
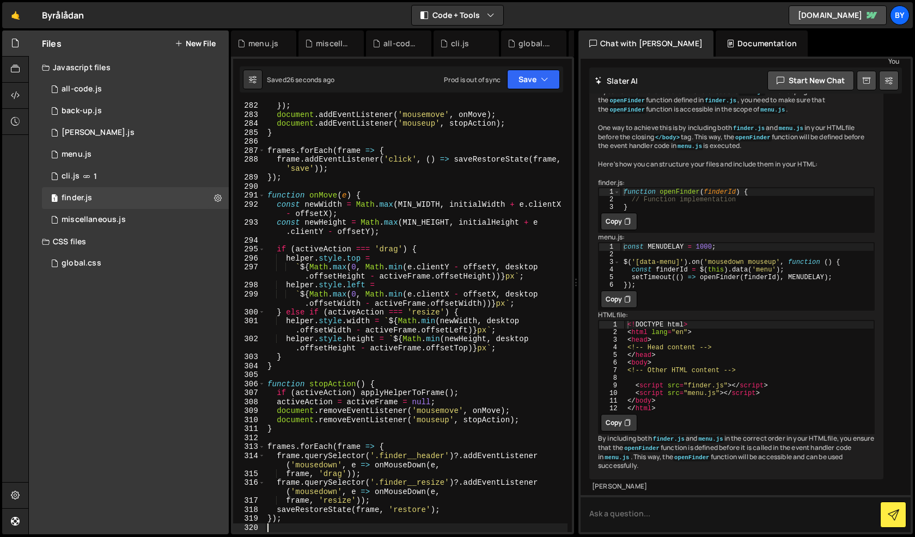
scroll to position [2786, 0]
click at [415, 294] on div "}) ; document . addEventListener ( 'mousemove' , onMove ) ; document . addEvent…" at bounding box center [416, 325] width 302 height 448
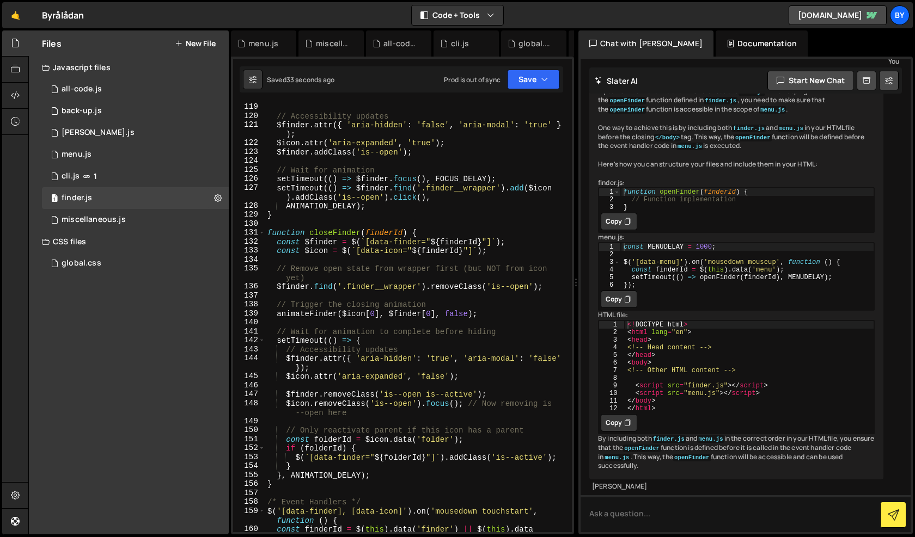
scroll to position [1137, 0]
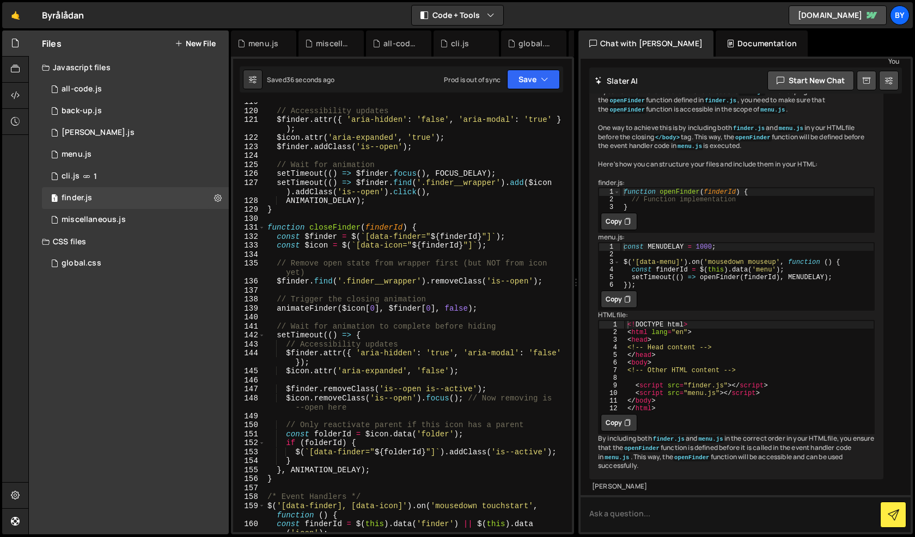
click at [281, 474] on div "// Accessibility updates $finder . attr ({ 'aria-hidden' : 'false' , 'aria-moda…" at bounding box center [416, 325] width 302 height 457
click at [276, 473] on div "// Accessibility updates $finder . attr ({ 'aria-hidden' : 'false' , 'aria-moda…" at bounding box center [416, 325] width 302 height 457
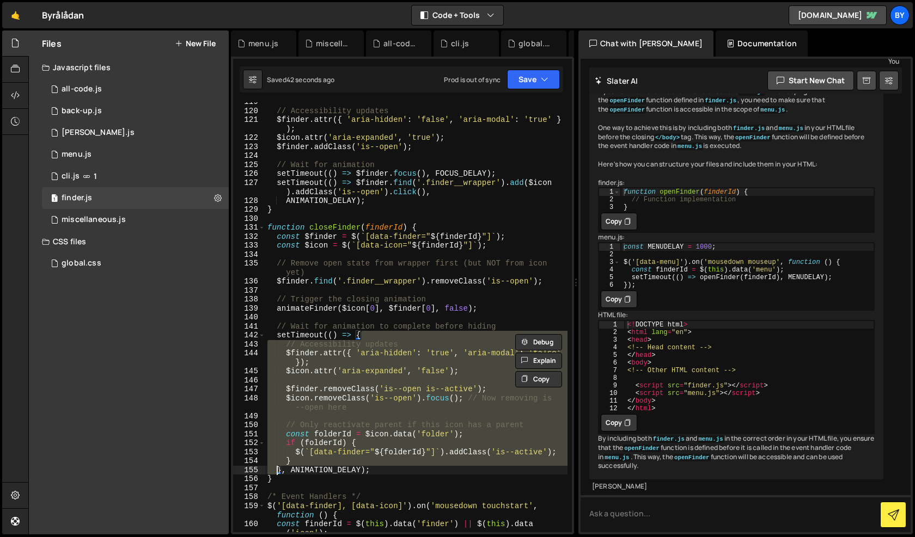
click at [358, 439] on div "// Accessibility updates $finder . attr ({ 'aria-hidden' : 'false' , 'aria-moda…" at bounding box center [416, 325] width 302 height 457
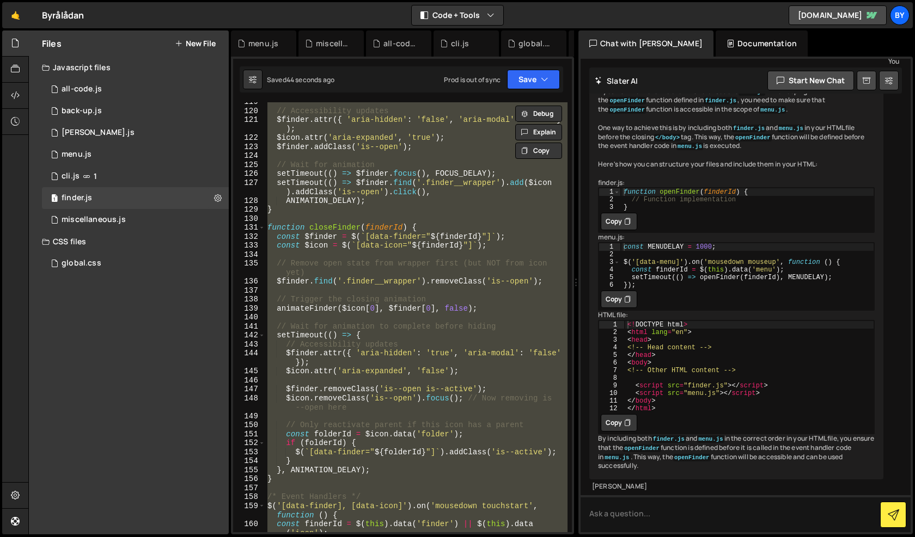
click at [379, 475] on div "// Accessibility updates $finder . attr ({ 'aria-hidden' : 'false' , 'aria-moda…" at bounding box center [416, 325] width 302 height 457
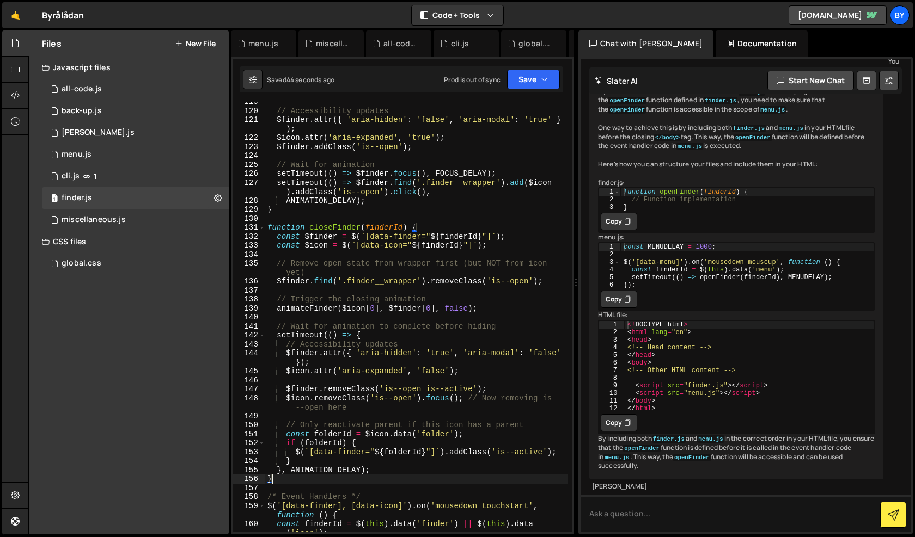
type textarea "});"
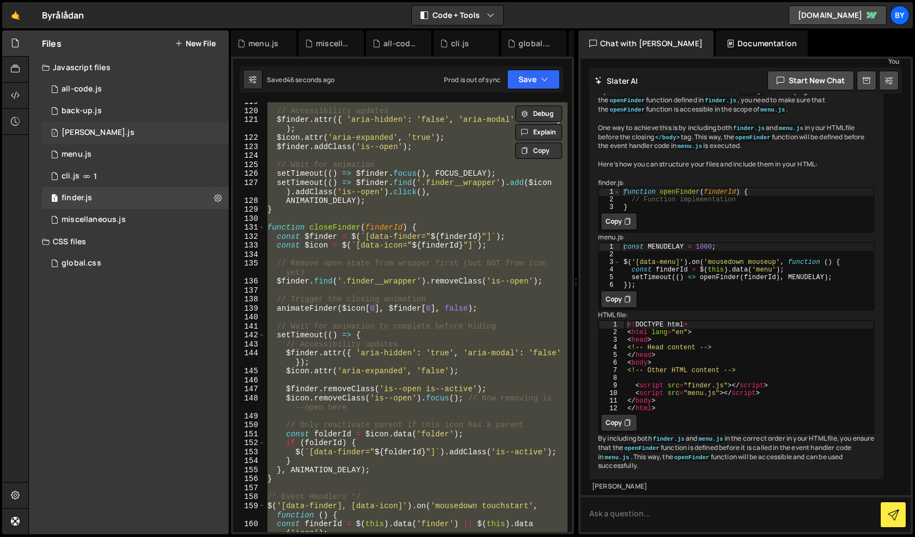
click at [135, 127] on div "1 claude.js 0" at bounding box center [135, 133] width 187 height 22
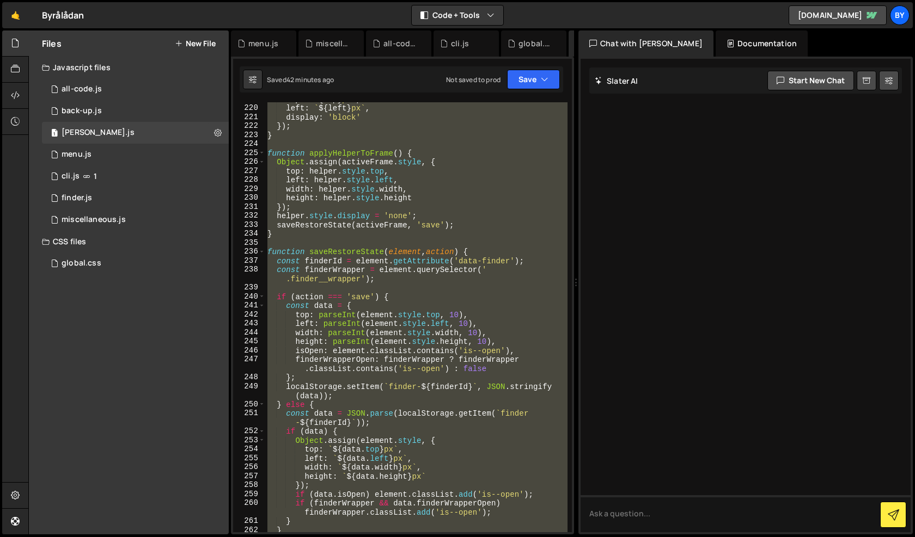
click at [412, 267] on div "top : ` ${ top } px ` , left : ` ${ left } px ` , display : 'block' }) ; } func…" at bounding box center [416, 319] width 302 height 448
type textarea "});"
paste textarea
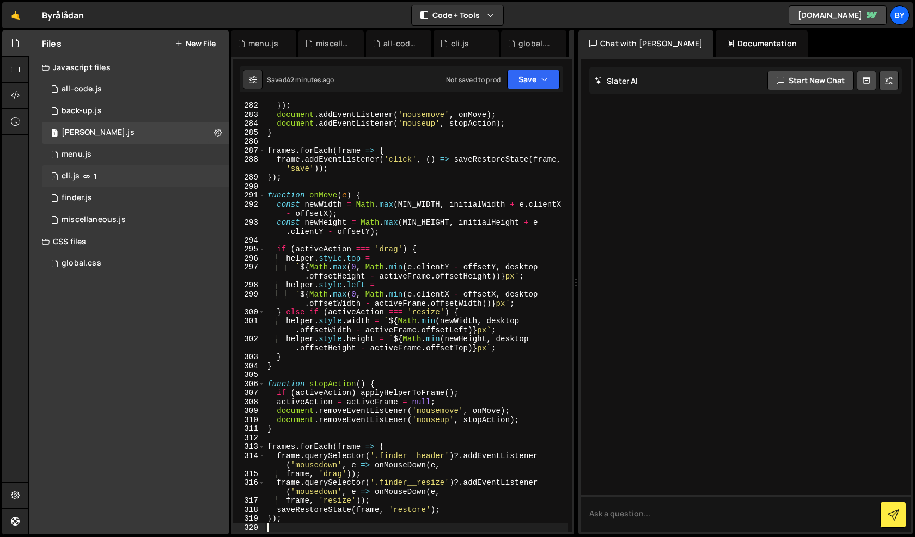
click at [129, 186] on div "1 cli.js 1" at bounding box center [135, 177] width 187 height 22
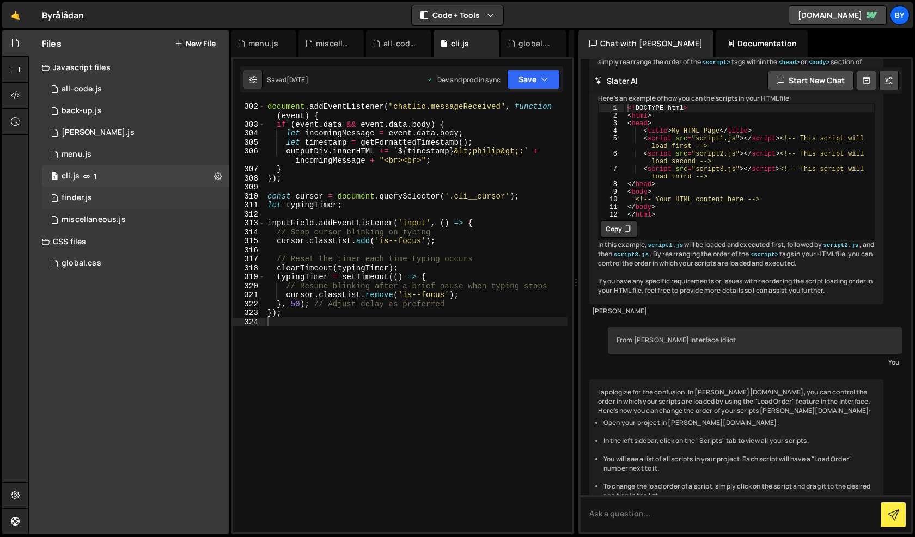
click at [130, 201] on div "1 finder.js 0" at bounding box center [135, 198] width 187 height 22
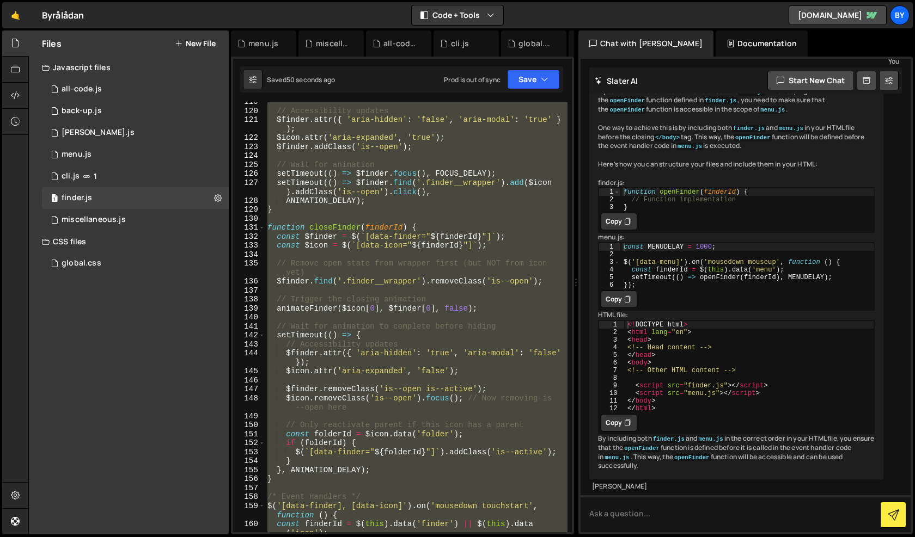
scroll to position [968, 0]
click at [378, 466] on div "// Accessibility updates $finder . attr ({ 'aria-hidden' : 'false' , 'aria-moda…" at bounding box center [416, 325] width 302 height 457
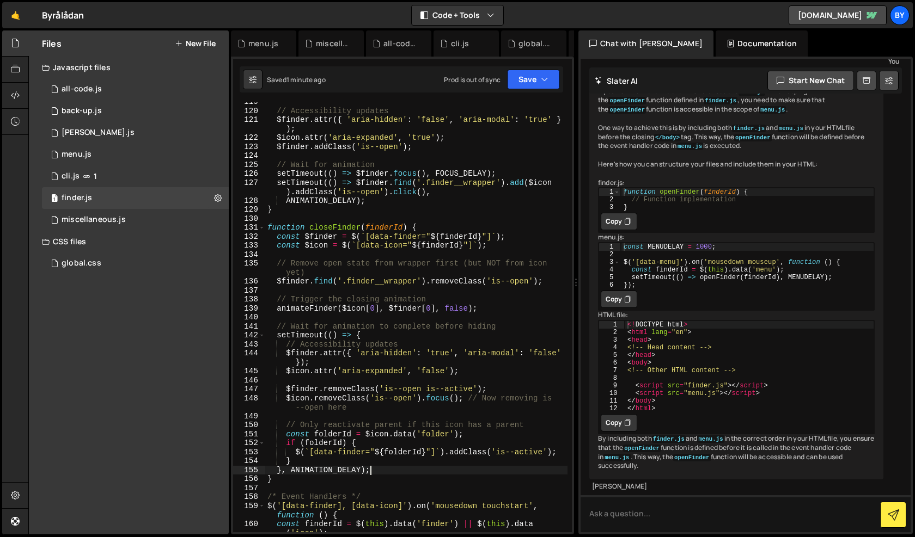
click at [286, 462] on div "// Accessibility updates $finder . attr ({ 'aria-hidden' : 'false' , 'aria-moda…" at bounding box center [416, 325] width 302 height 457
click at [299, 461] on div "// Accessibility updates $finder . attr ({ 'aria-hidden' : 'false' , 'aria-moda…" at bounding box center [416, 325] width 302 height 457
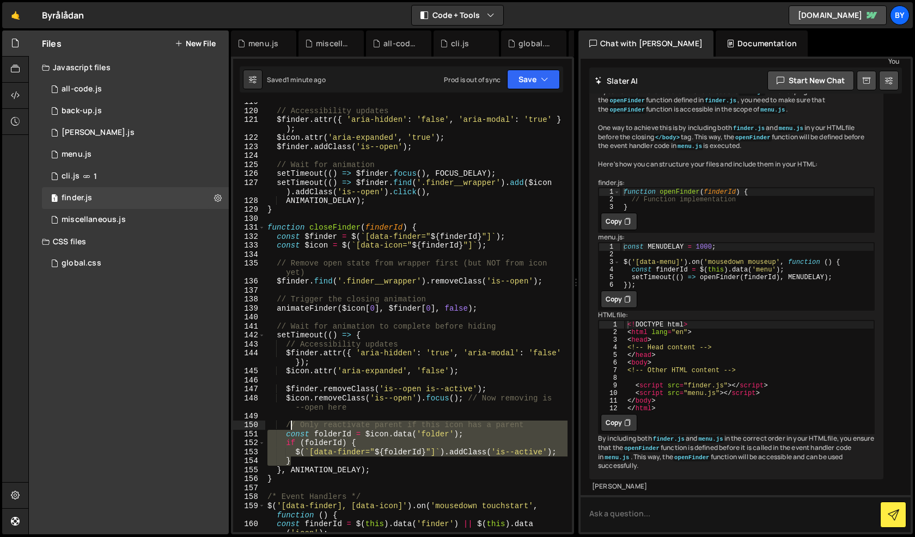
drag, startPoint x: 301, startPoint y: 461, endPoint x: 286, endPoint y: 419, distance: 44.4
click at [286, 419] on div "// Accessibility updates $finder . attr ({ 'aria-hidden' : 'false' , 'aria-moda…" at bounding box center [416, 325] width 302 height 457
type textarea "// Only reactivate parent if this icon has a parent"
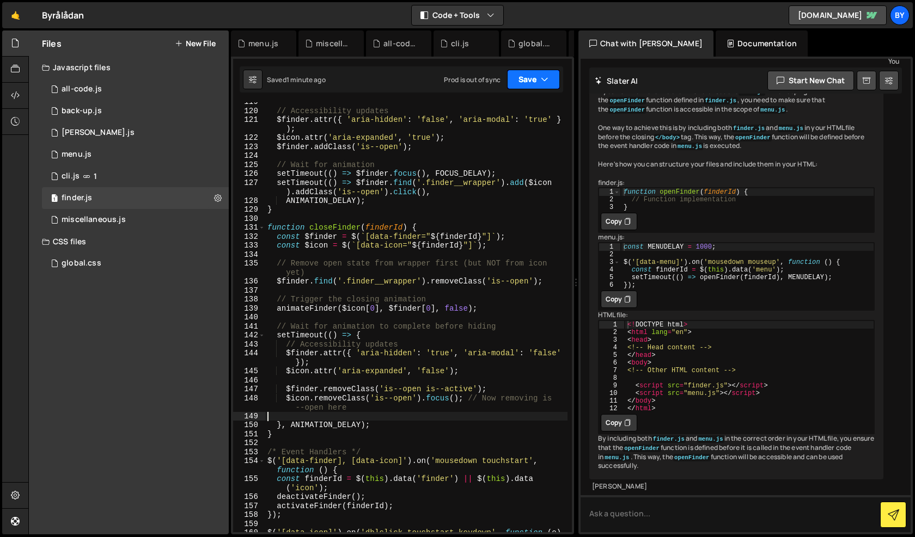
click at [543, 72] on button "Save" at bounding box center [533, 80] width 53 height 20
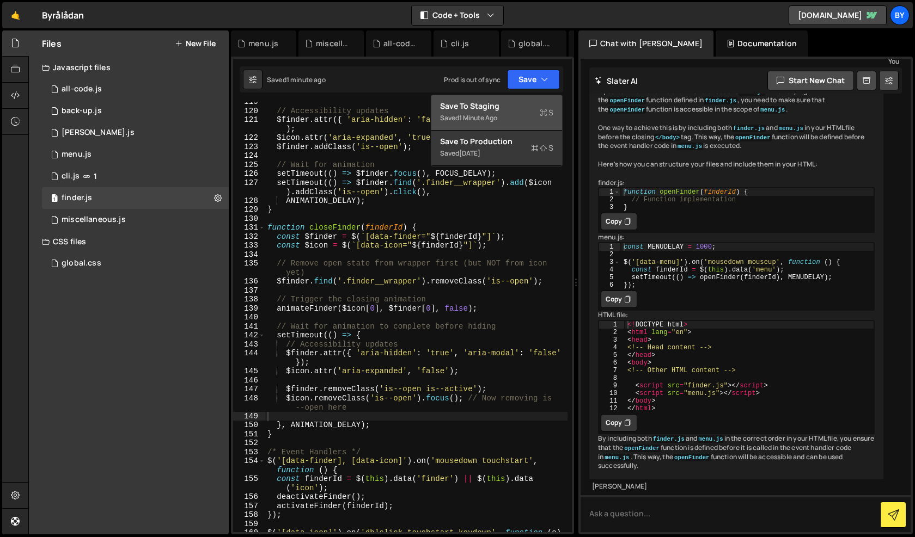
click at [523, 119] on div "Saved 1 minute ago" at bounding box center [496, 118] width 113 height 13
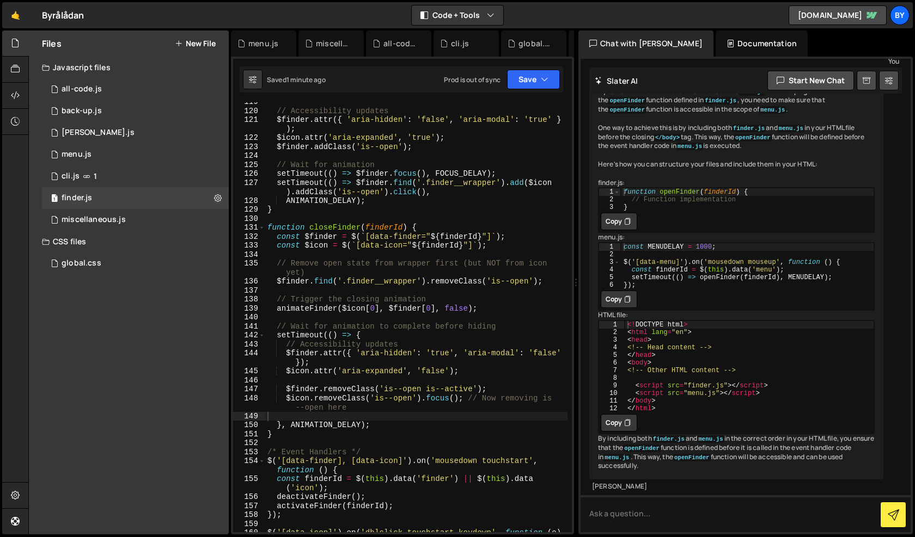
click at [346, 334] on div "// Accessibility updates $finder . attr ({ 'aria-hidden' : 'false' , 'aria-moda…" at bounding box center [416, 325] width 302 height 457
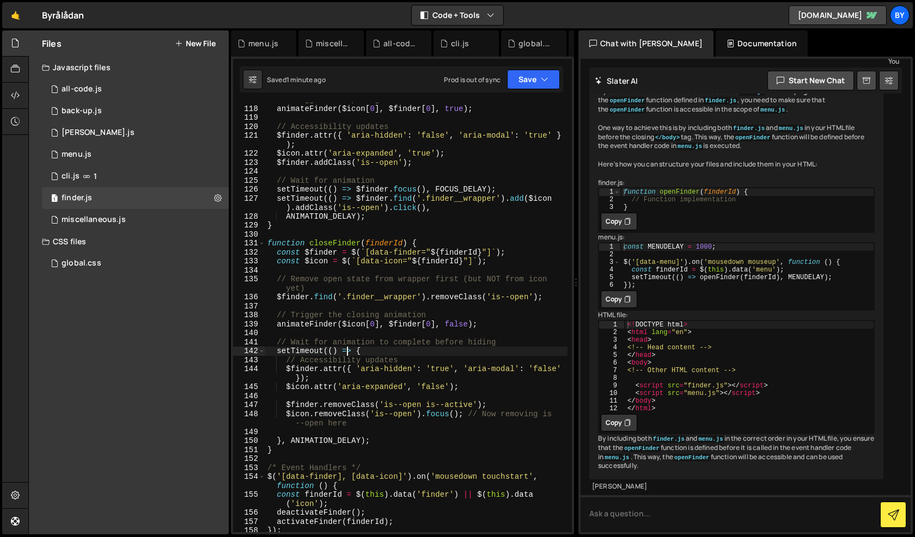
scroll to position [1121, 0]
click at [438, 423] on div "// Trigger the opening animation animateFinder ( $icon [ 0 ] , $finder [ 0 ] , …" at bounding box center [416, 319] width 302 height 448
type textarea "$icon.removeClass('is--open').focus(); // Now removing is--open here"
click at [470, 411] on div "// Trigger the opening animation animateFinder ( $icon [ 0 ] , $finder [ 0 ] , …" at bounding box center [416, 319] width 302 height 448
click at [450, 306] on div "// Trigger the opening animation animateFinder ( $icon [ 0 ] , $finder [ 0 ] , …" at bounding box center [416, 319] width 302 height 448
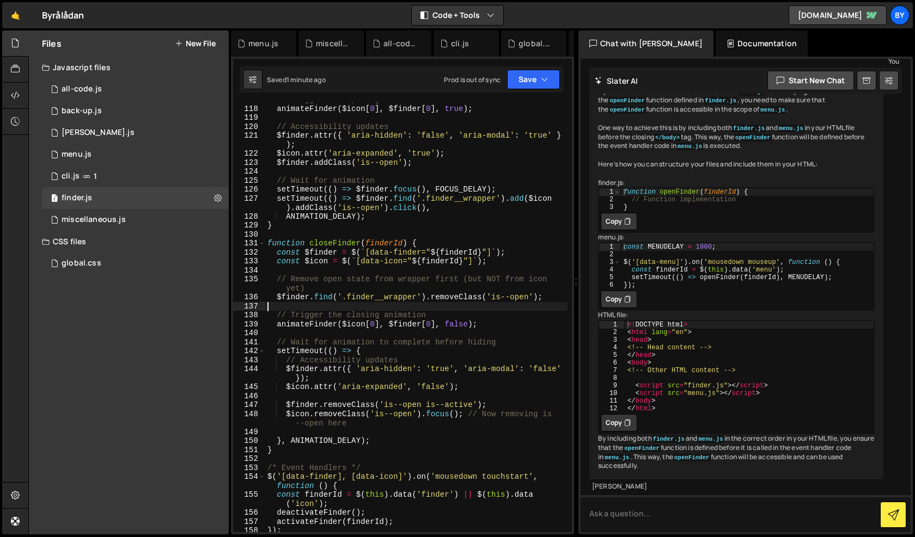
click at [450, 306] on div "// Trigger the opening animation animateFinder ( $icon [ 0 ] , $finder [ 0 ] , …" at bounding box center [416, 319] width 302 height 448
type textarea "});"
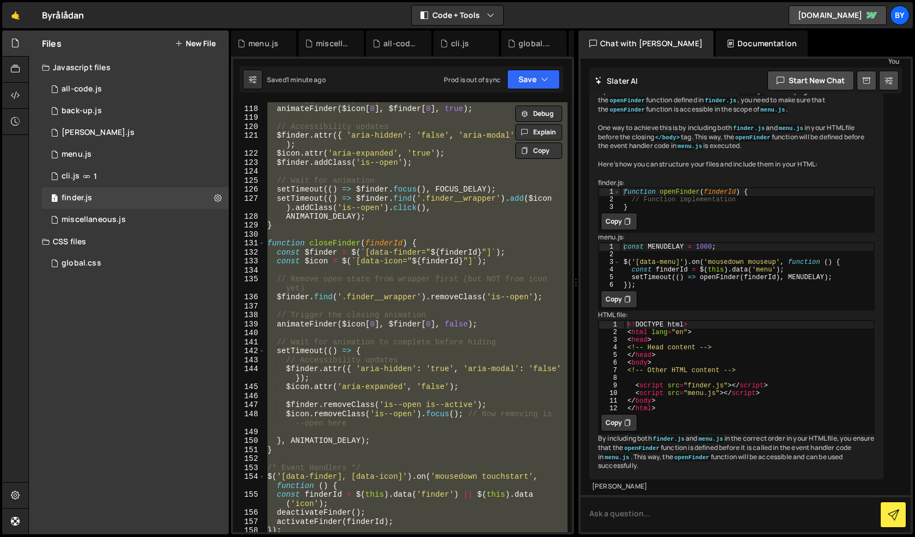
paste textarea
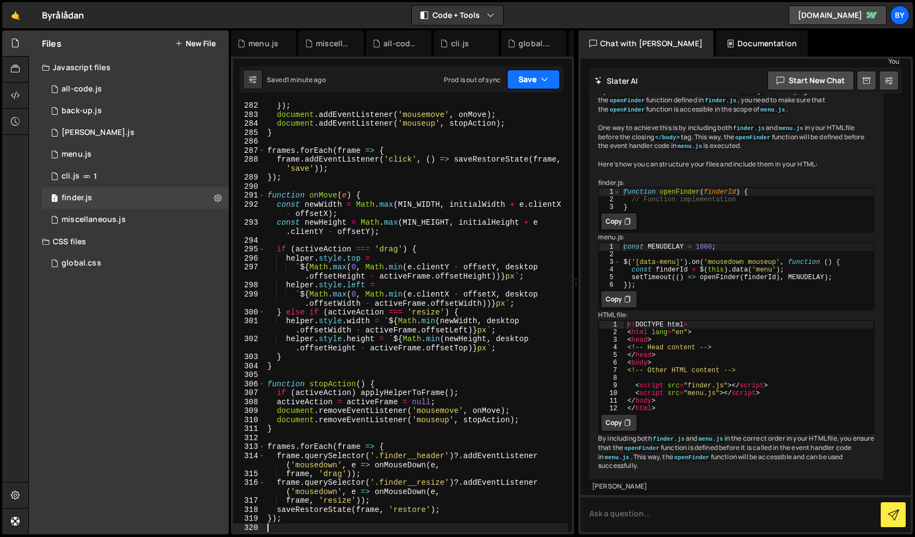
click at [537, 78] on button "Save" at bounding box center [533, 80] width 53 height 20
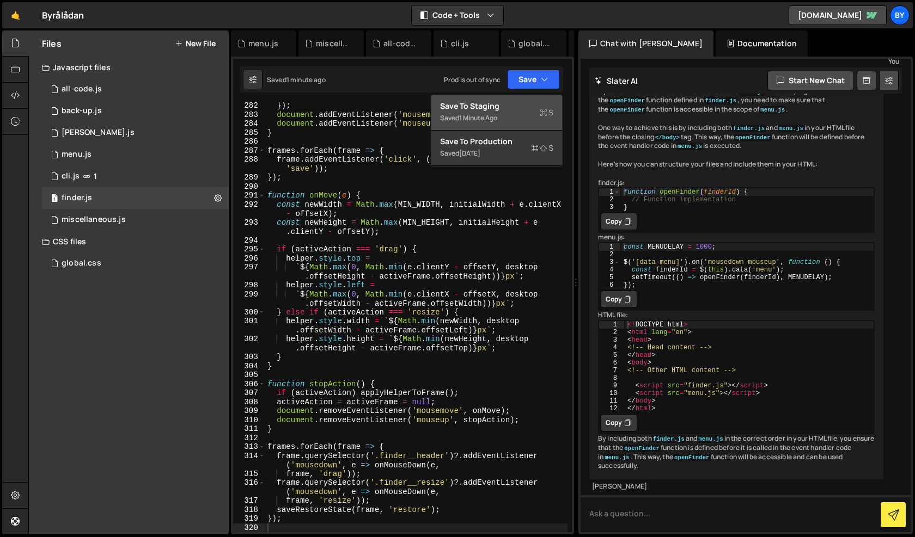
click at [525, 112] on div "Saved 1 minute ago" at bounding box center [496, 118] width 113 height 13
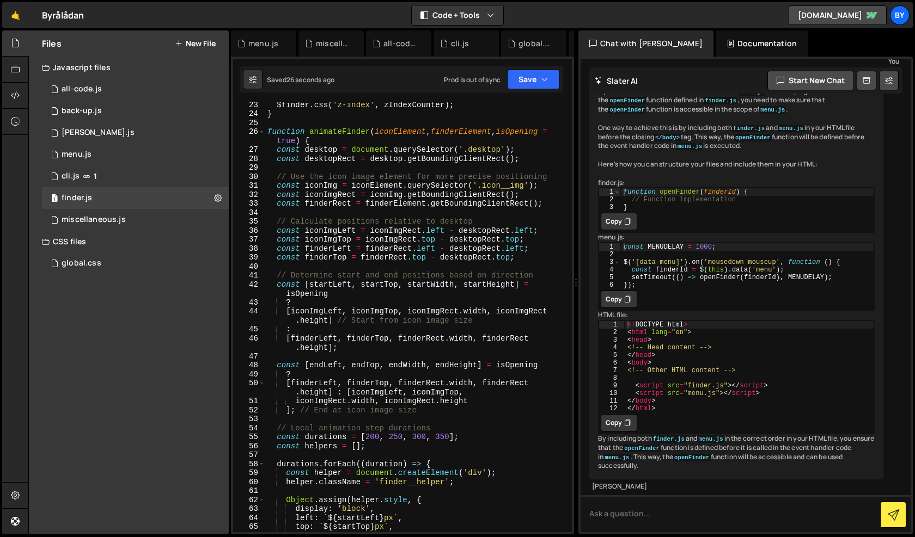
scroll to position [207, 0]
click at [344, 155] on div "$finder . css ( 'z-index' , zIndexCounter ) ; } function animateFinder ( iconEl…" at bounding box center [416, 326] width 302 height 448
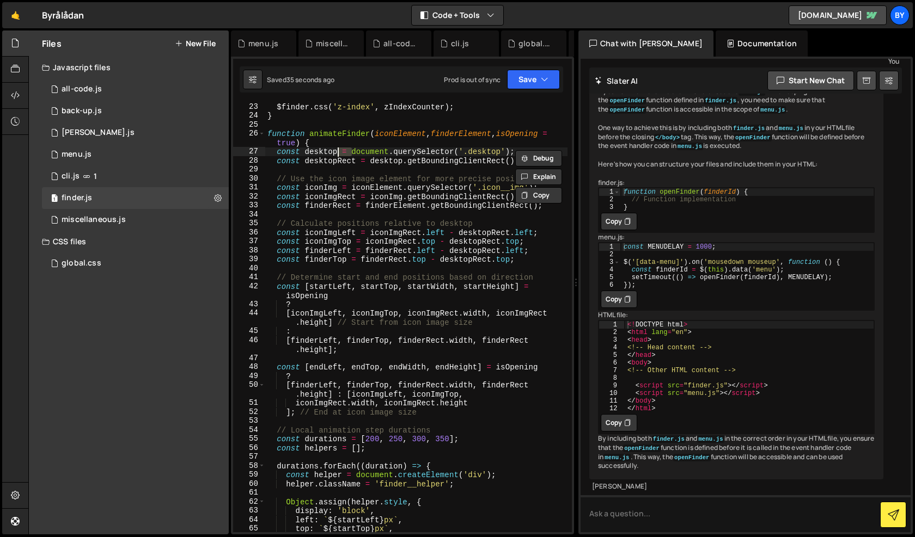
click at [339, 161] on div "$finder . css ( 'z-index' , zIndexCounter ) ; } function animateFinder ( iconEl…" at bounding box center [416, 326] width 302 height 448
type textarea "const desktopRect = desktop.getBoundingClientRect();"
click at [339, 161] on div "$finder . css ( 'z-index' , zIndexCounter ) ; } function animateFinder ( iconEl…" at bounding box center [416, 326] width 302 height 448
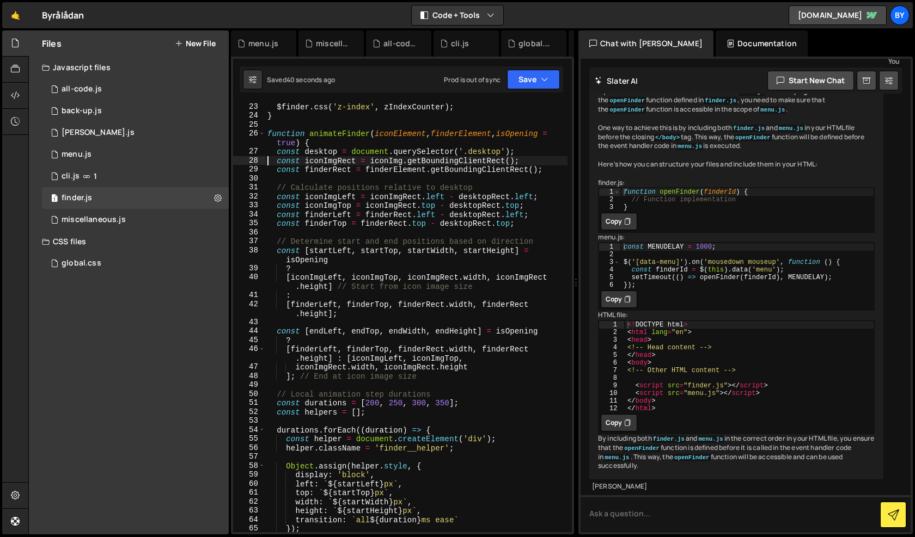
type textarea "const finderRect = finderElement.getBoundingClientRect();"
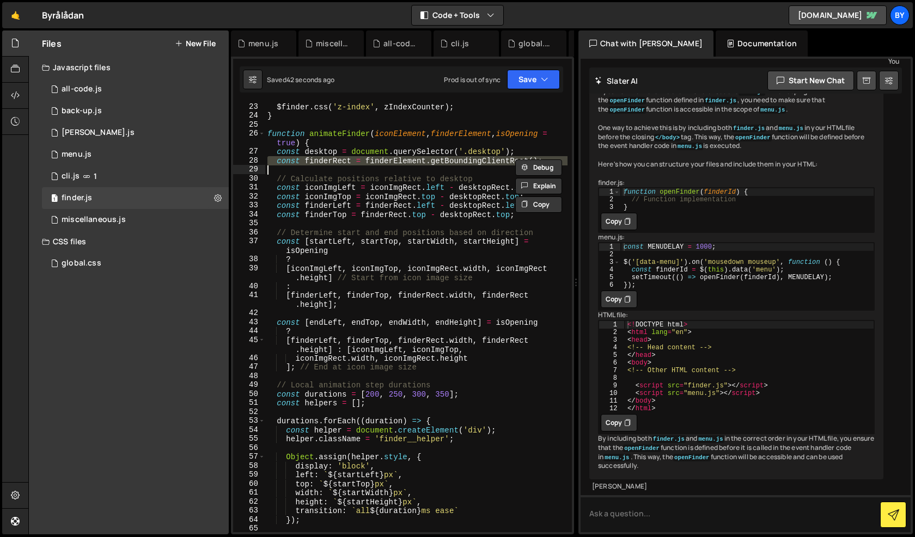
click at [339, 161] on div "$finder . css ( 'z-index' , zIndexCounter ) ; } function animateFinder ( iconEl…" at bounding box center [416, 326] width 302 height 448
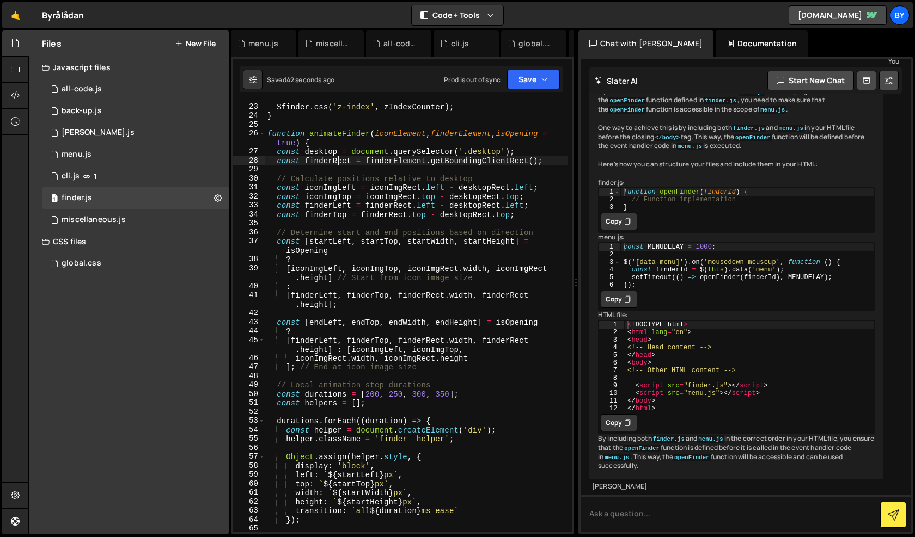
type textarea "});"
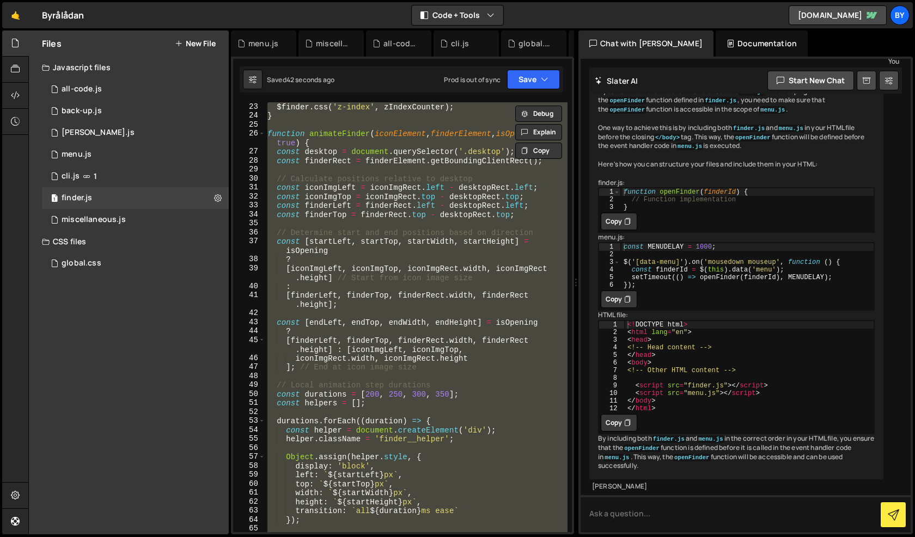
paste textarea
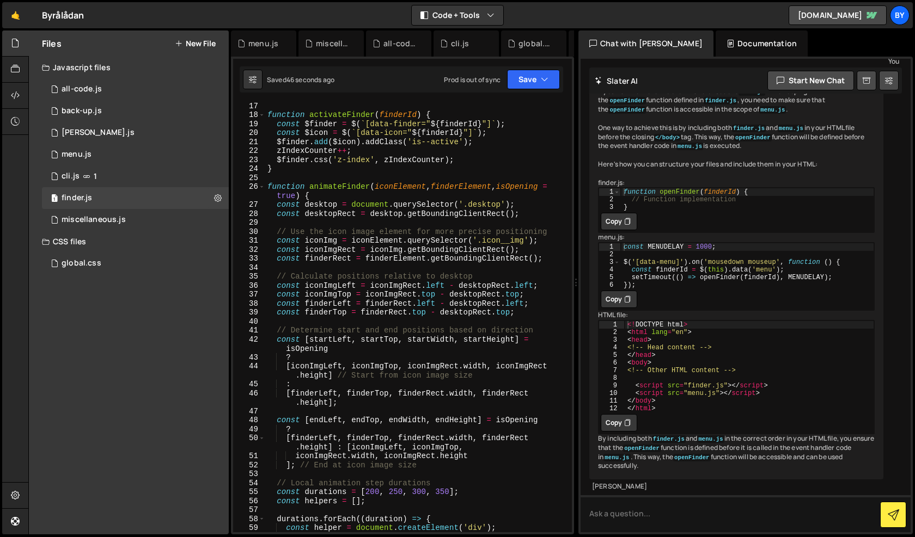
scroll to position [154, 0]
click at [327, 307] on div "function activateFinder ( finderId ) { const $finder = $ ( ` [data-finder=" ${ …" at bounding box center [416, 325] width 302 height 448
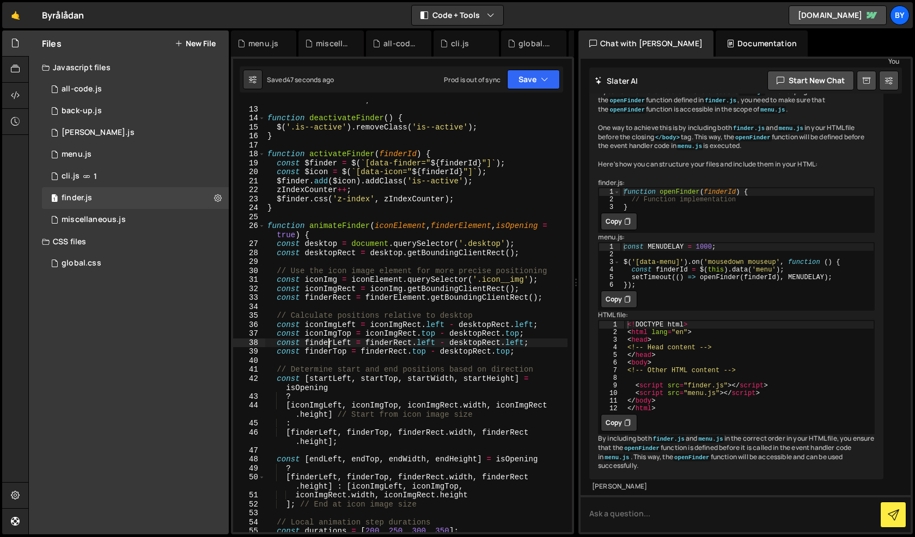
scroll to position [0, 0]
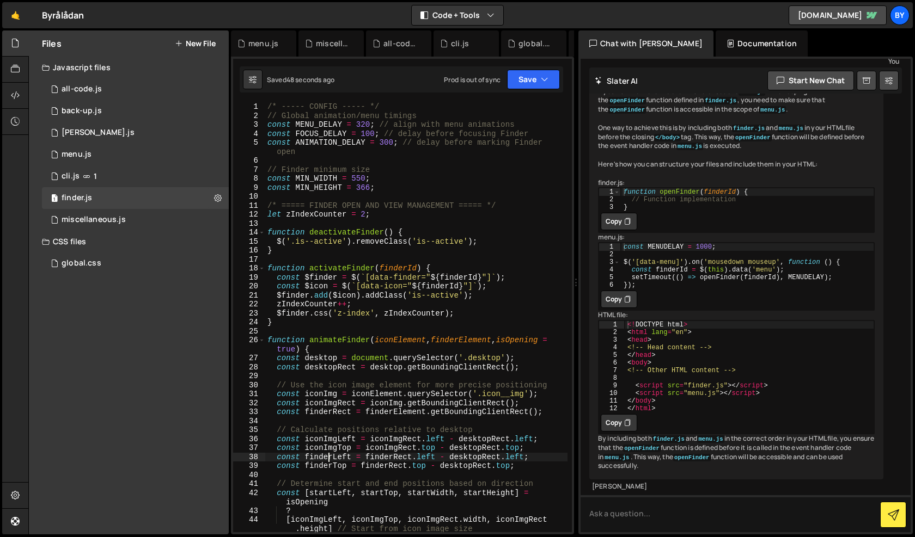
click at [318, 185] on div "/* ----- CONFIG ----- */ // Global animation/menu timings const MENU_DELAY = 32…" at bounding box center [416, 326] width 302 height 448
type textarea "const MIN_HEIGHT = 366;"
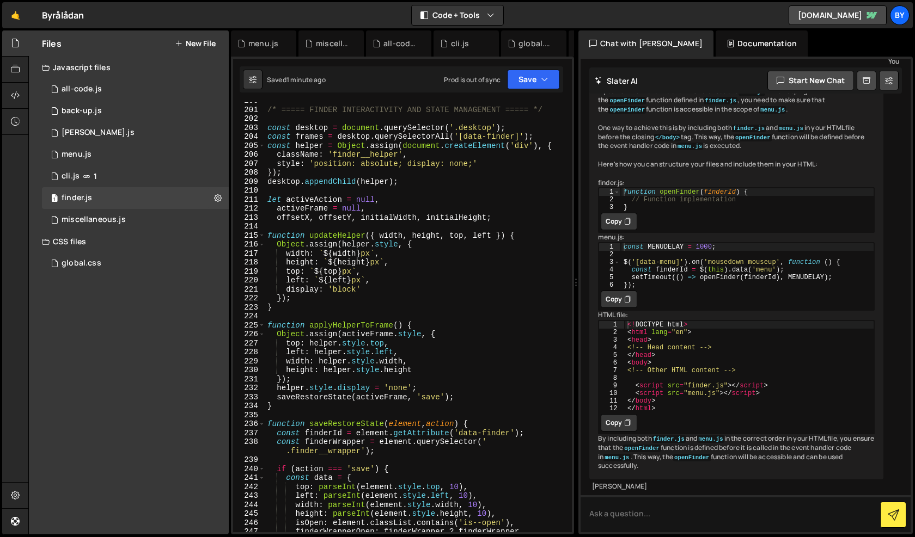
scroll to position [1987, 0]
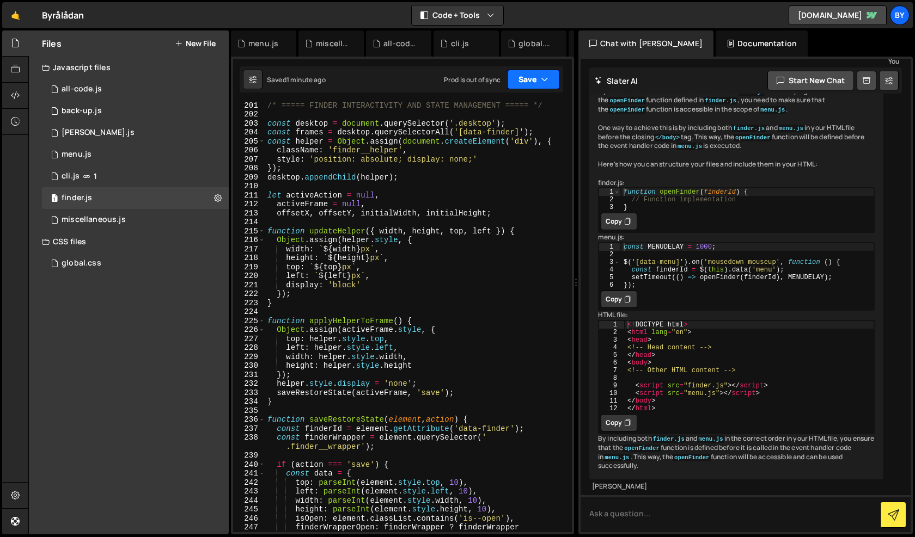
click at [515, 84] on button "Save" at bounding box center [533, 80] width 53 height 20
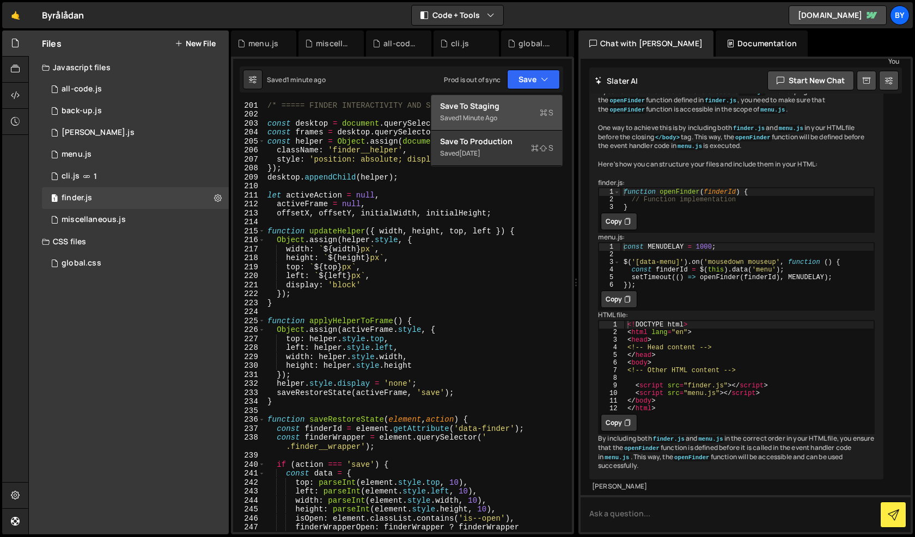
click at [502, 110] on div "Save to Staging S" at bounding box center [496, 106] width 113 height 11
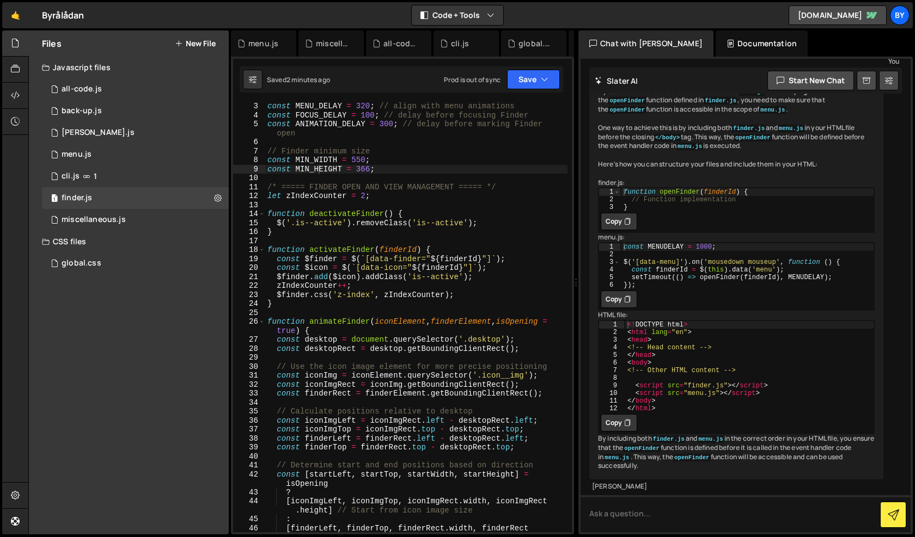
scroll to position [19, 0]
click at [161, 212] on div "0 miscellaneous.js 0" at bounding box center [135, 220] width 187 height 22
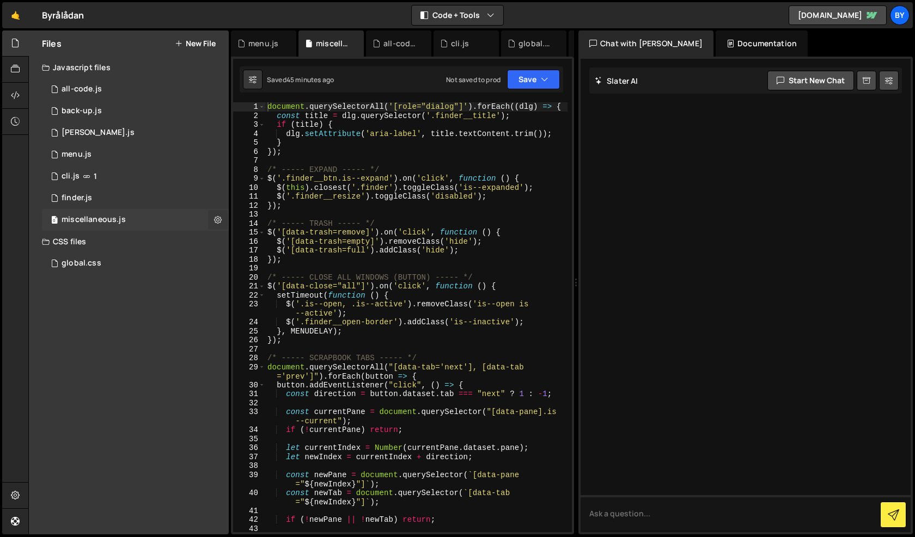
click at [212, 224] on button at bounding box center [218, 220] width 20 height 20
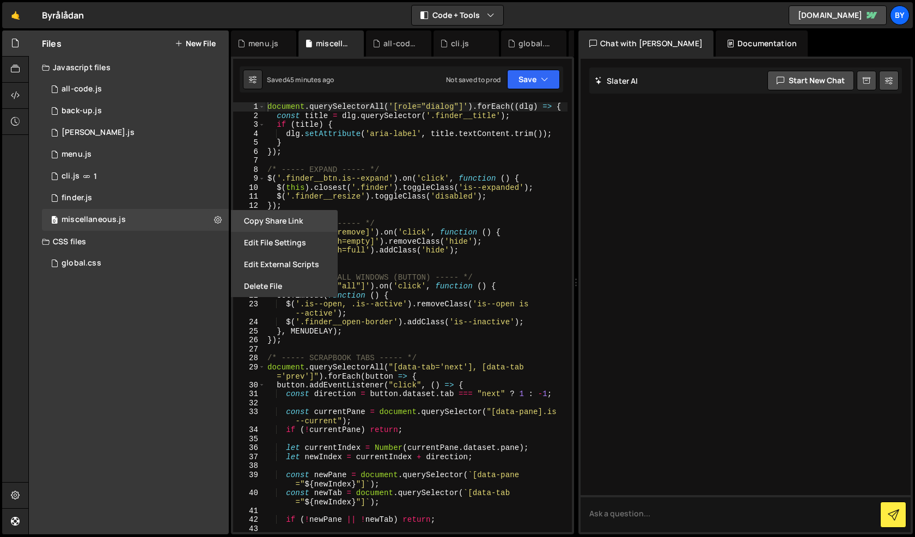
click at [253, 229] on button "Copy share link" at bounding box center [284, 221] width 107 height 22
click at [266, 242] on button "Edit File Settings" at bounding box center [284, 243] width 107 height 22
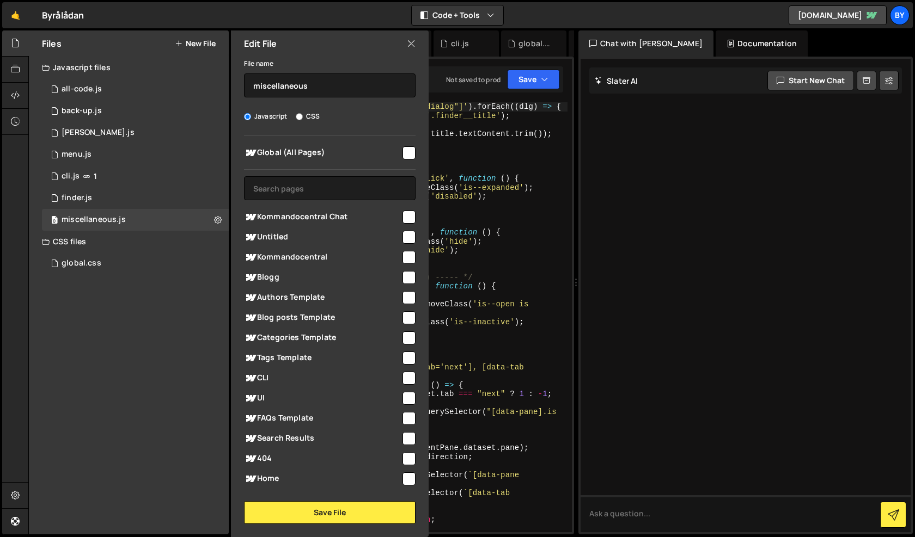
click at [406, 153] on input "checkbox" at bounding box center [408, 152] width 13 height 13
click at [328, 512] on button "Save File" at bounding box center [329, 512] width 171 height 23
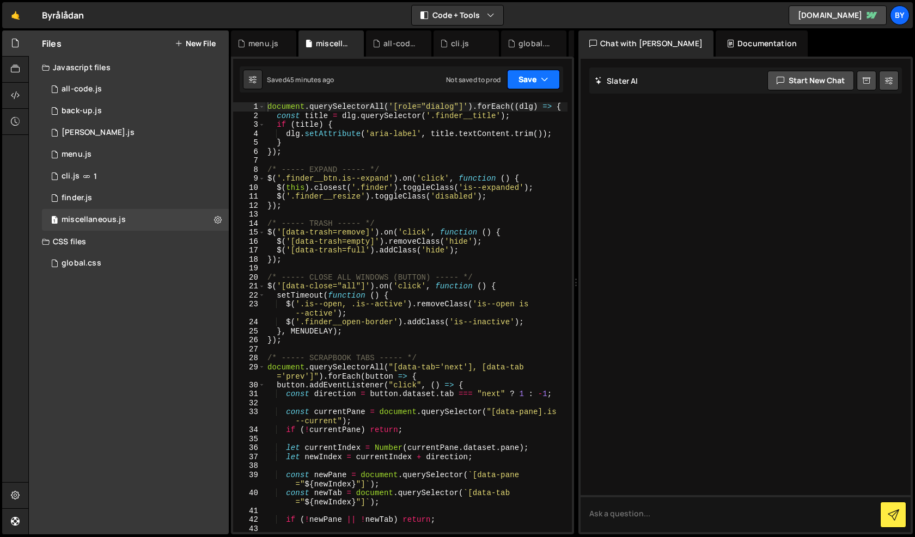
click at [523, 85] on button "Save" at bounding box center [533, 80] width 53 height 20
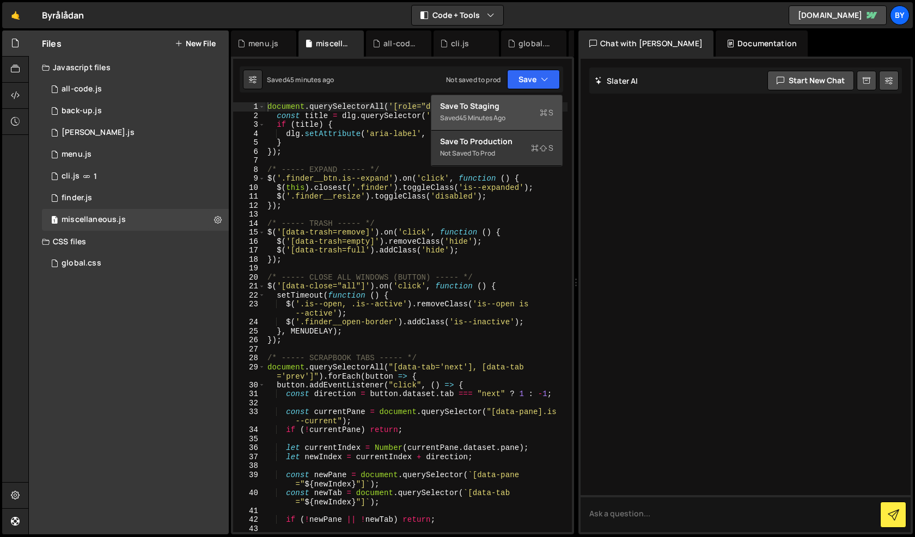
click at [502, 103] on div "Save to Staging S" at bounding box center [496, 106] width 113 height 11
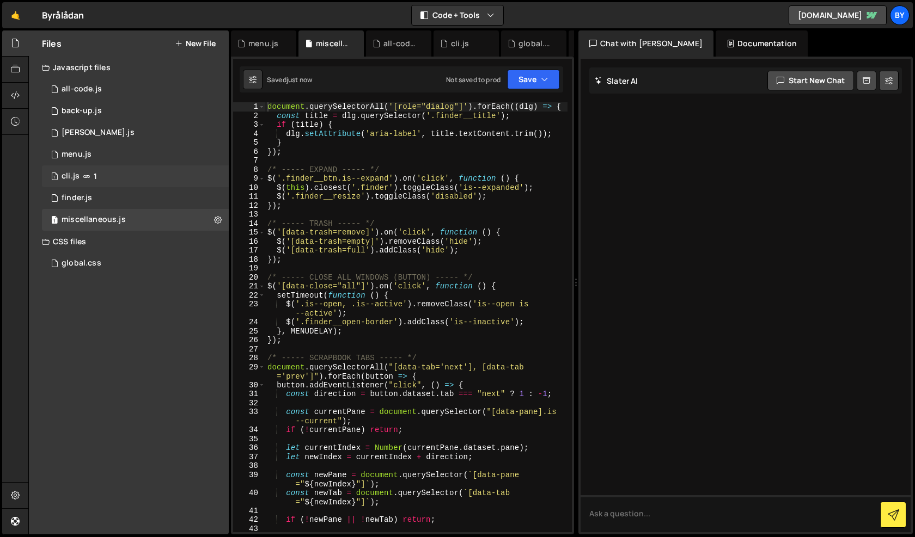
click at [114, 181] on div "1 cli.js 1" at bounding box center [135, 177] width 187 height 22
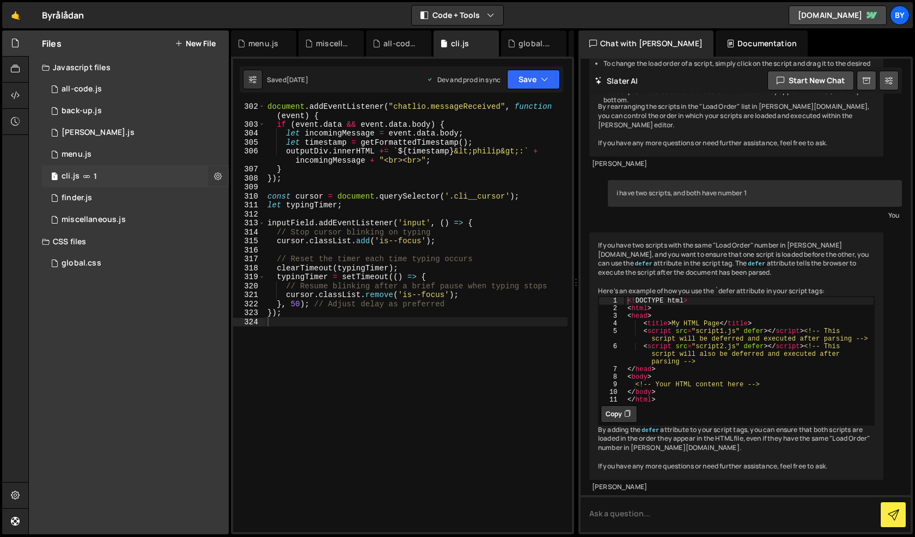
scroll to position [1084, 0]
click at [219, 179] on icon at bounding box center [218, 176] width 8 height 10
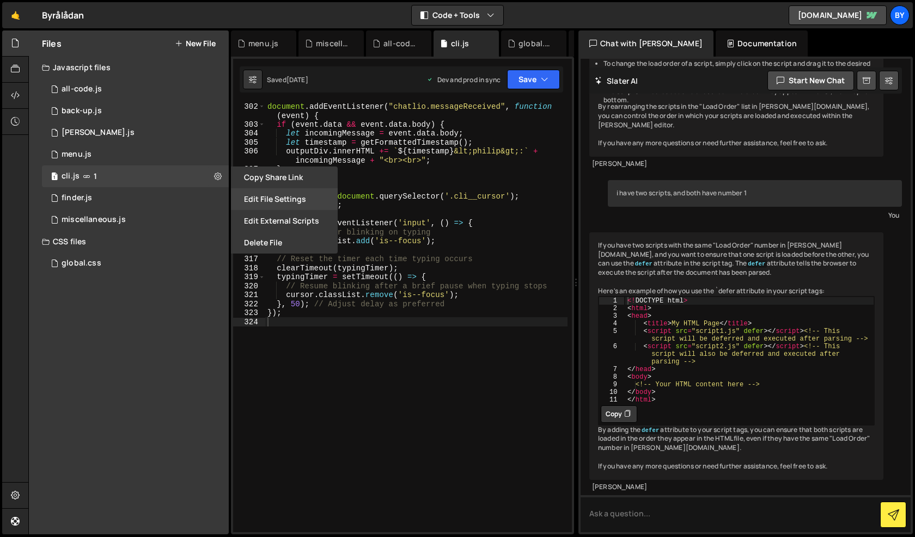
click at [265, 205] on button "Edit File Settings" at bounding box center [284, 199] width 107 height 22
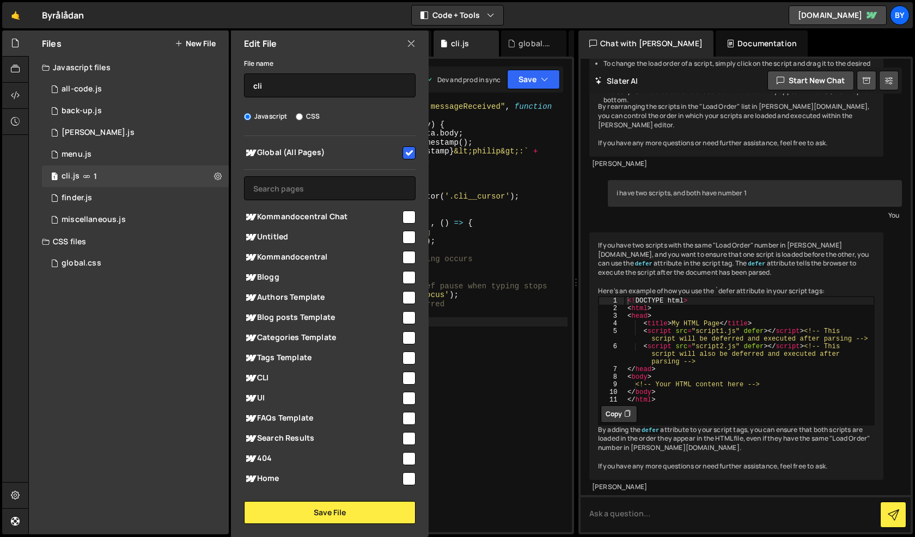
click at [415, 46] on icon at bounding box center [411, 44] width 9 height 12
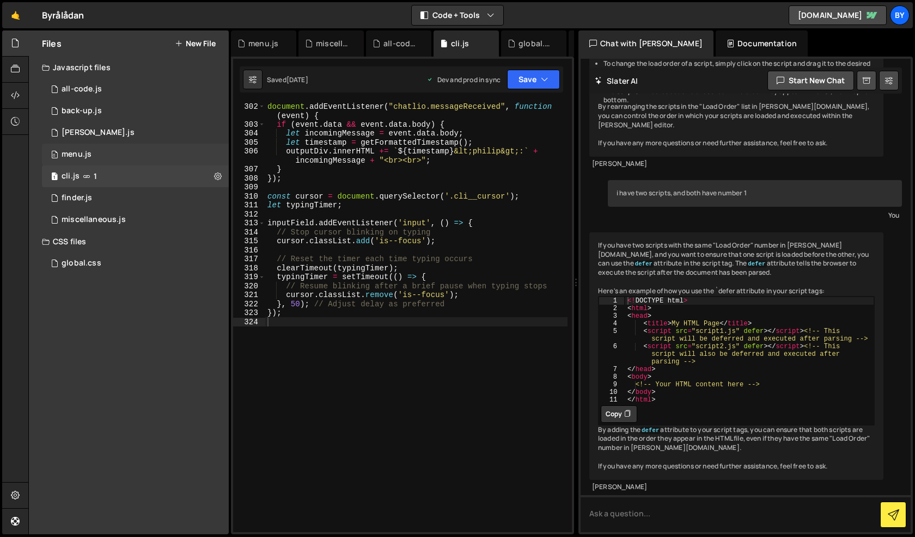
click at [170, 157] on div "0 menu.js 0" at bounding box center [135, 155] width 187 height 22
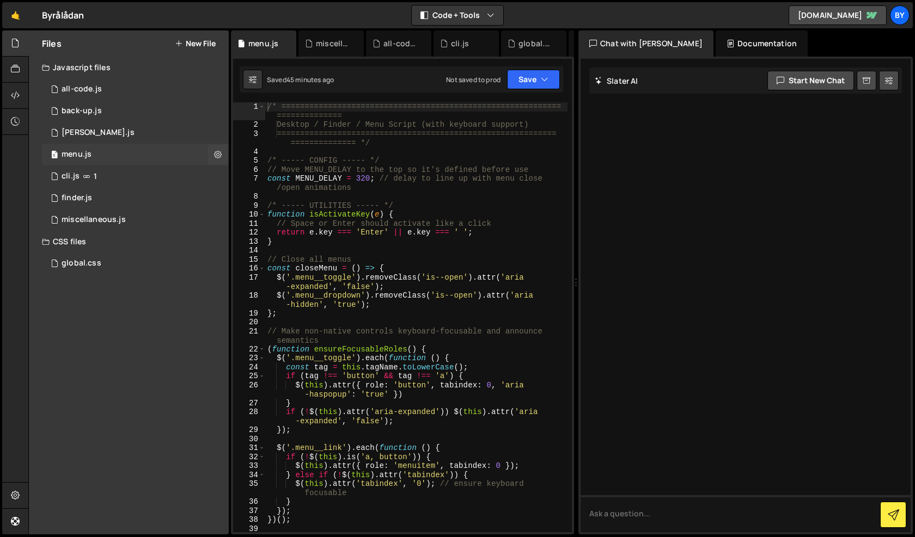
scroll to position [0, 0]
click at [221, 158] on icon at bounding box center [218, 154] width 8 height 10
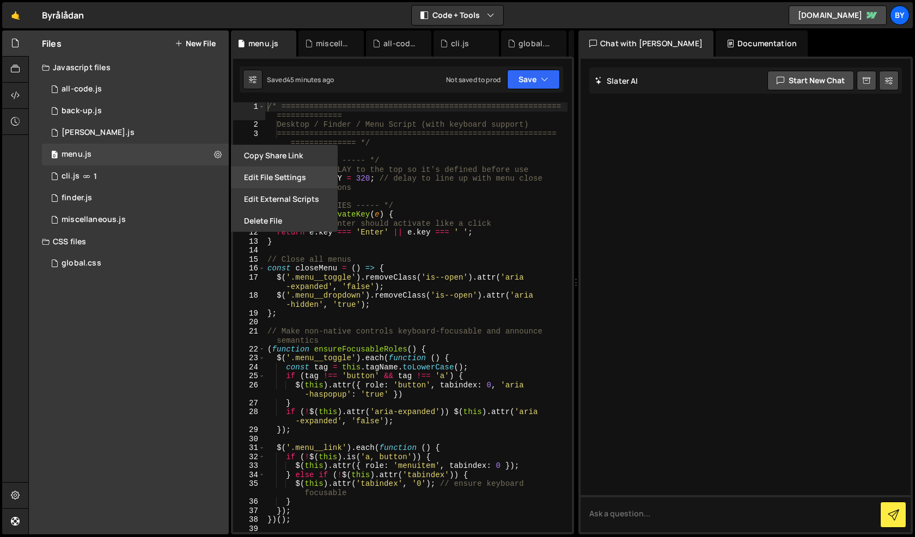
click at [258, 175] on button "Edit File Settings" at bounding box center [284, 178] width 107 height 22
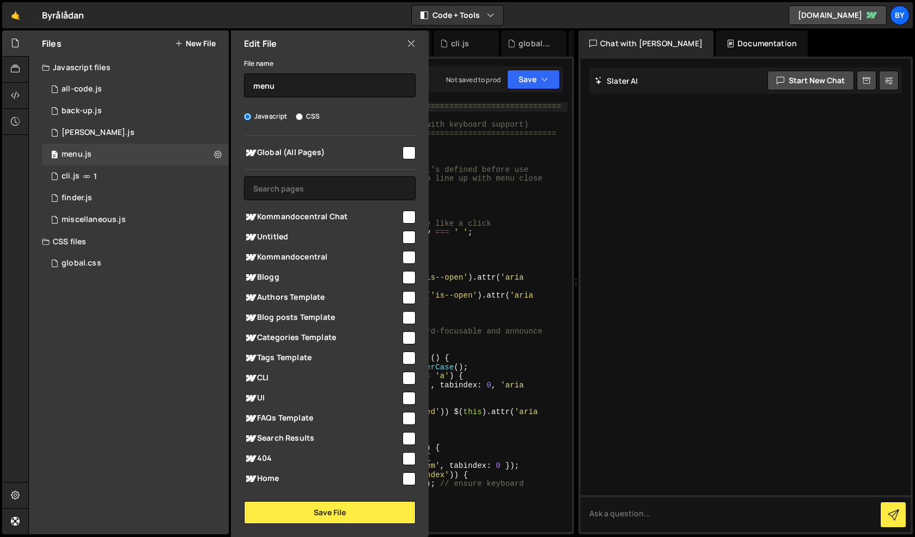
click at [412, 149] on div "Global (All Pages) Kommandocentral Chat" at bounding box center [330, 312] width 198 height 352
click at [402, 150] on input "checkbox" at bounding box center [408, 152] width 13 height 13
checkbox input "true"
click at [310, 512] on button "Save File" at bounding box center [329, 512] width 171 height 23
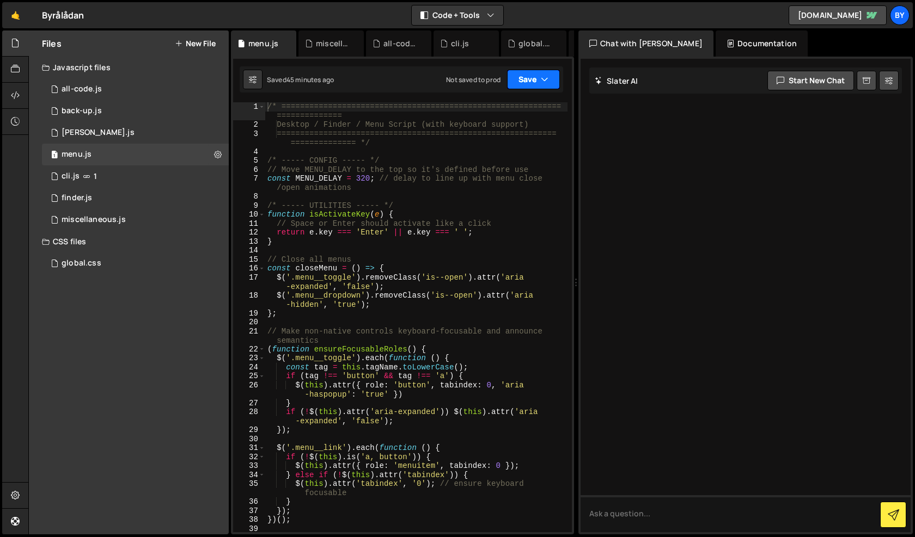
click at [548, 77] on icon "button" at bounding box center [545, 79] width 8 height 11
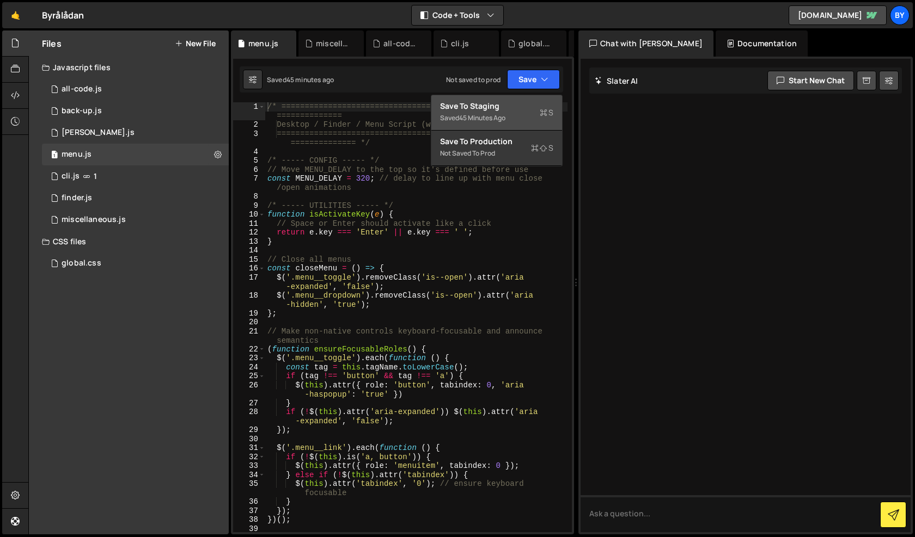
click at [500, 127] on button "Save to Staging S Saved 45 minutes ago" at bounding box center [496, 112] width 131 height 35
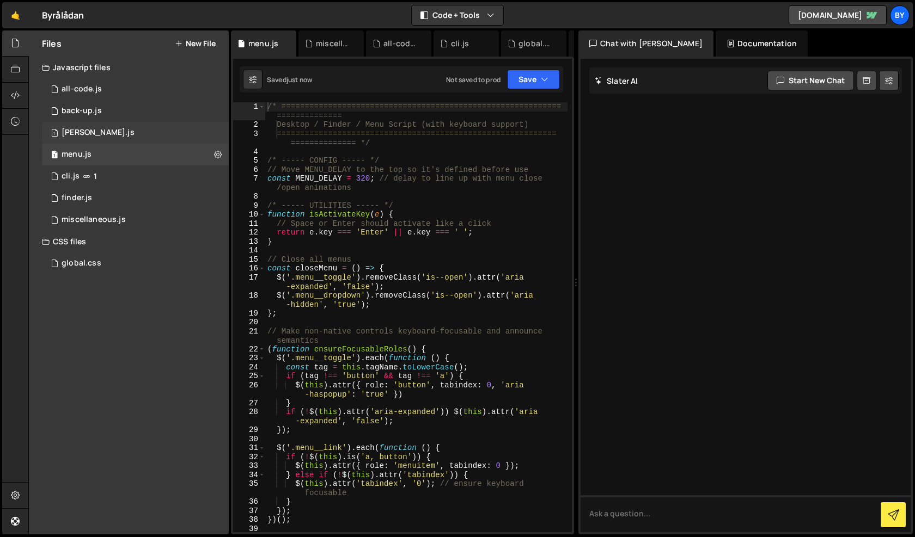
click at [110, 133] on div "1 claude.js 0" at bounding box center [135, 133] width 187 height 22
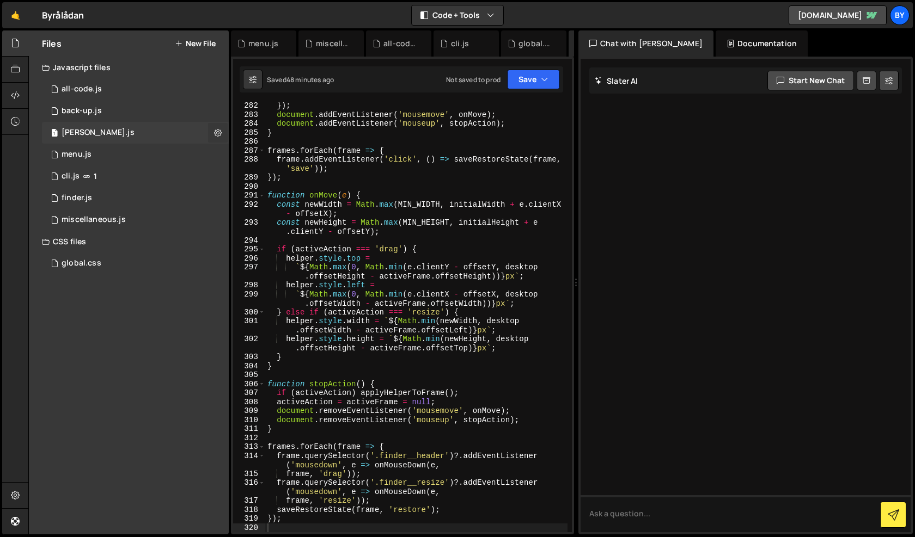
click at [216, 131] on icon at bounding box center [218, 132] width 8 height 10
type input "claude"
radio input "true"
checkbox input "true"
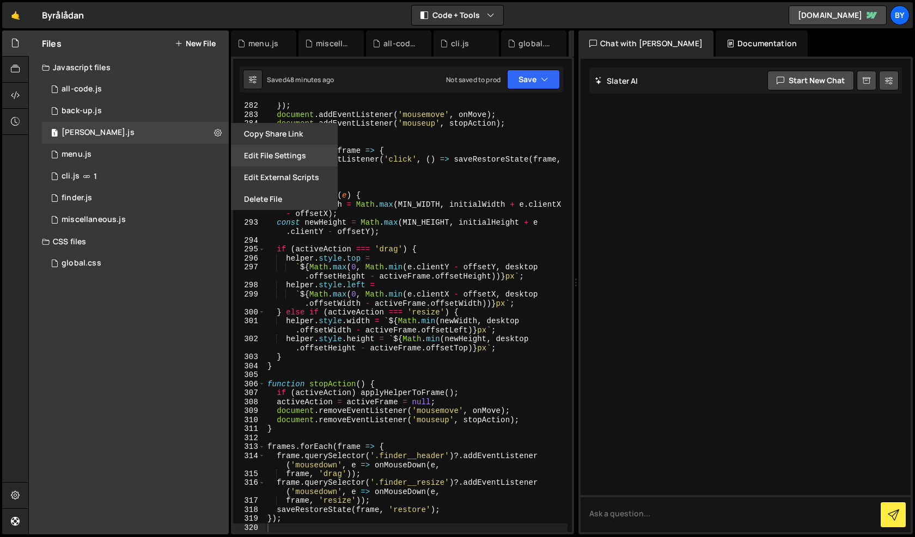
click at [288, 156] on button "Edit File Settings" at bounding box center [284, 156] width 107 height 22
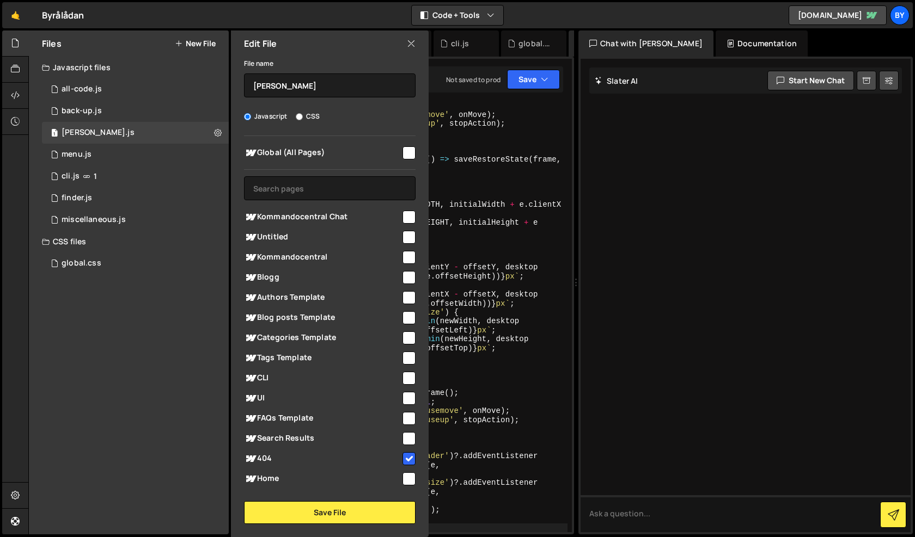
click at [414, 44] on icon at bounding box center [411, 44] width 9 height 12
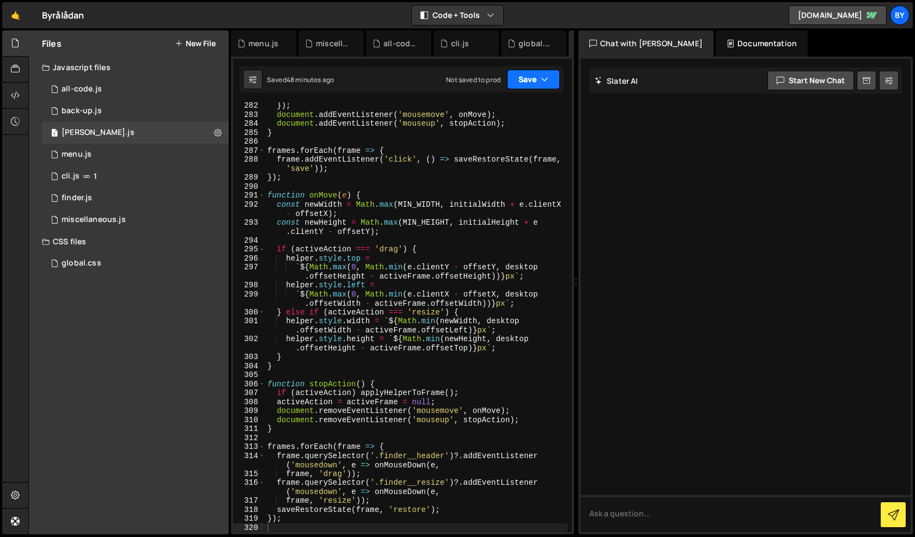
click at [538, 89] on button "Save" at bounding box center [533, 80] width 53 height 20
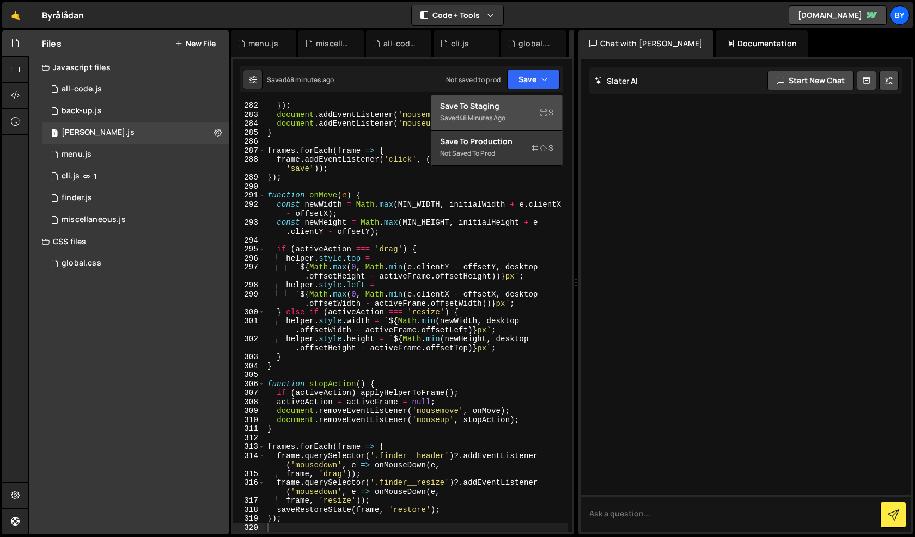
click at [524, 121] on div "Saved 48 minutes ago" at bounding box center [496, 118] width 113 height 13
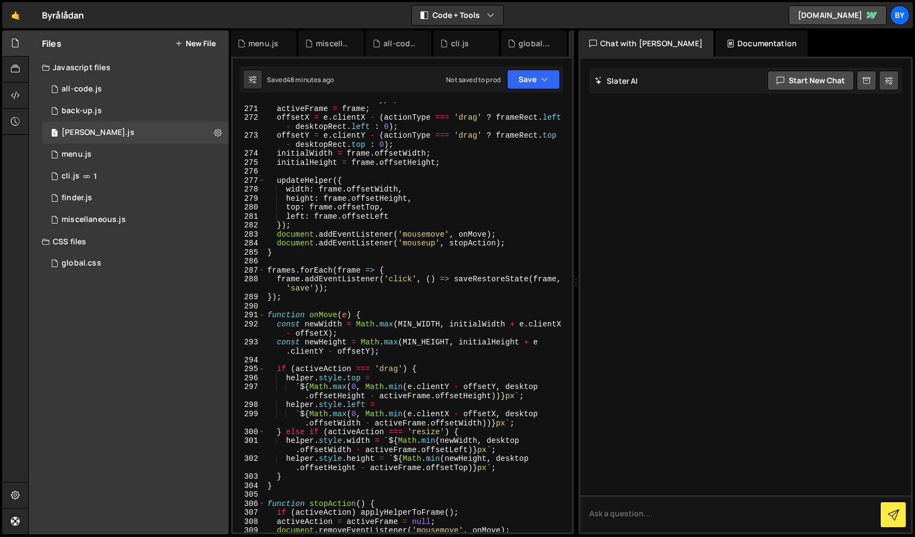
scroll to position [2662, 0]
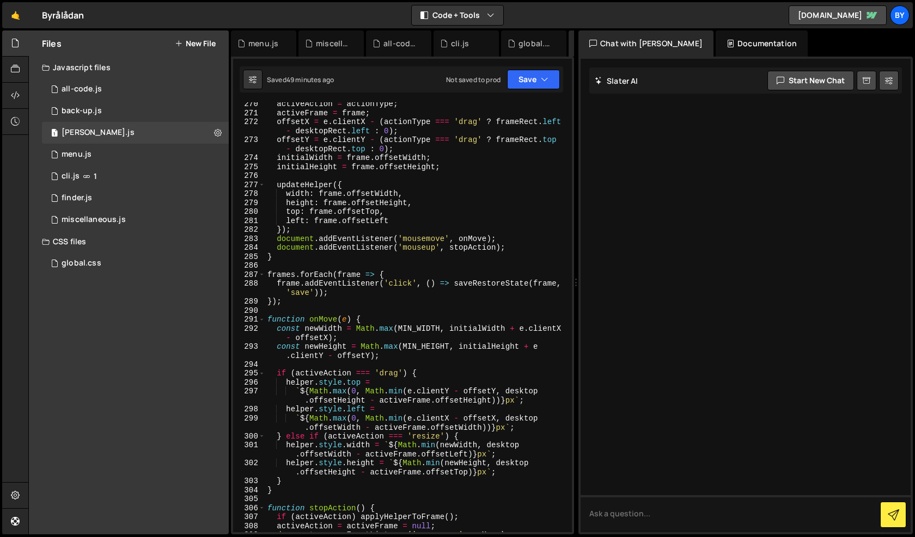
click at [357, 296] on div "activeAction = actionType ; activeFrame = frame ; offsetX = e . clientX - ( act…" at bounding box center [416, 324] width 302 height 448
type textarea "frame.addEventListener('click', () => saveRestoreState(frame, 'save'));"
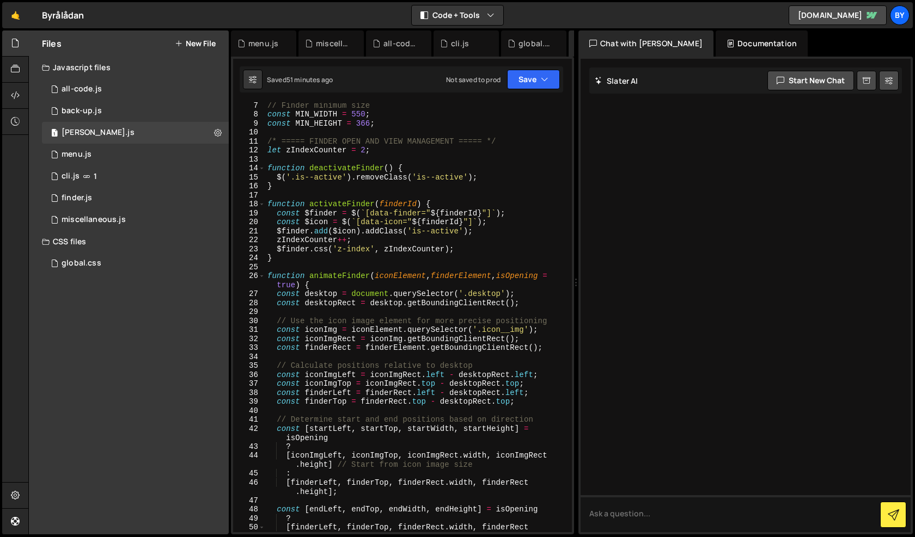
scroll to position [0, 0]
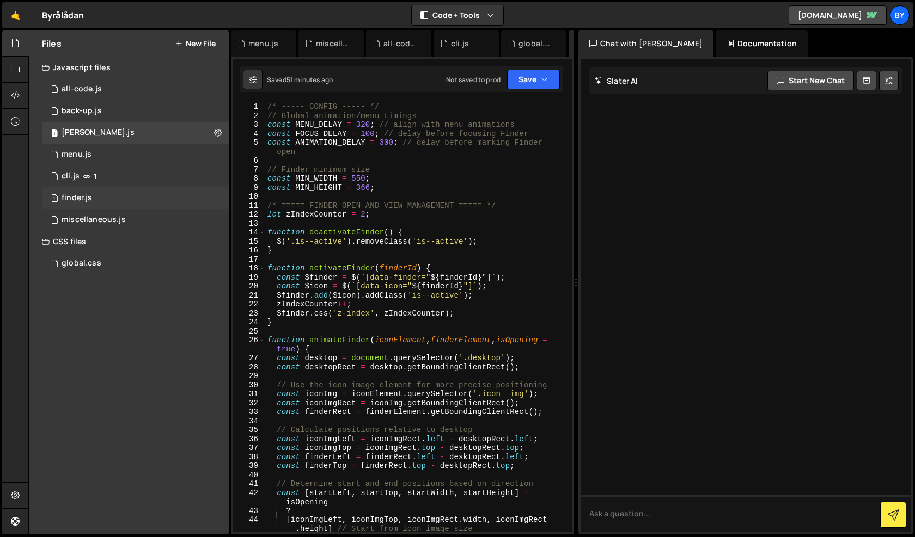
click at [157, 193] on div "1 finder.js 0" at bounding box center [135, 198] width 187 height 22
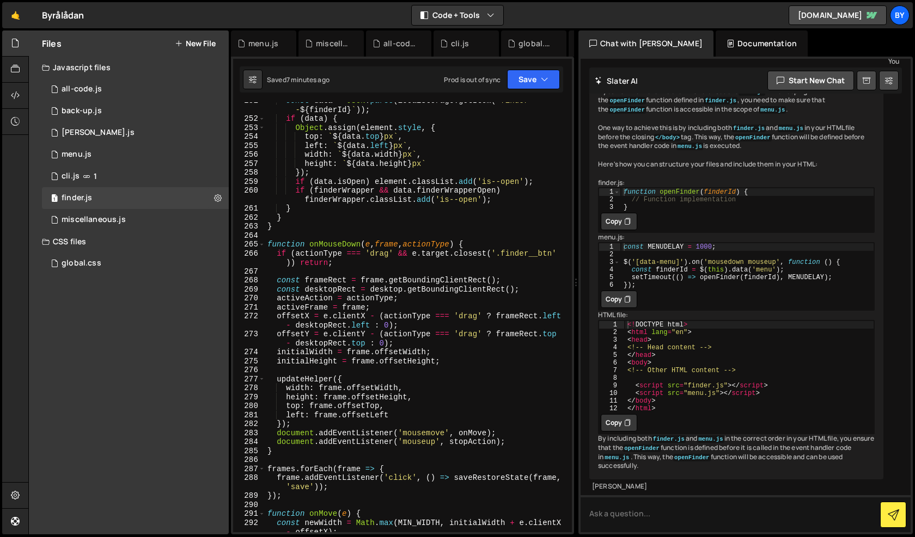
scroll to position [2467, 0]
click at [141, 220] on div "1 miscellaneous.js 0" at bounding box center [135, 220] width 187 height 22
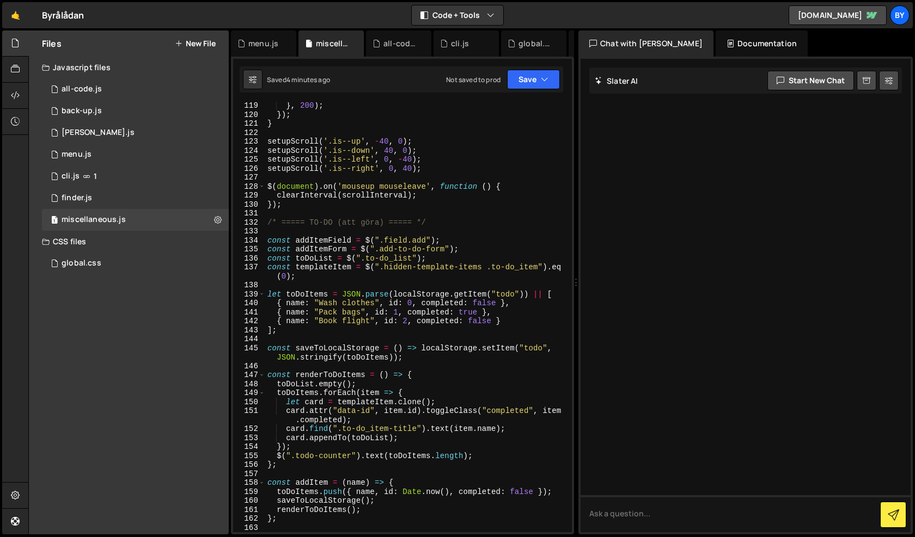
scroll to position [1141, 0]
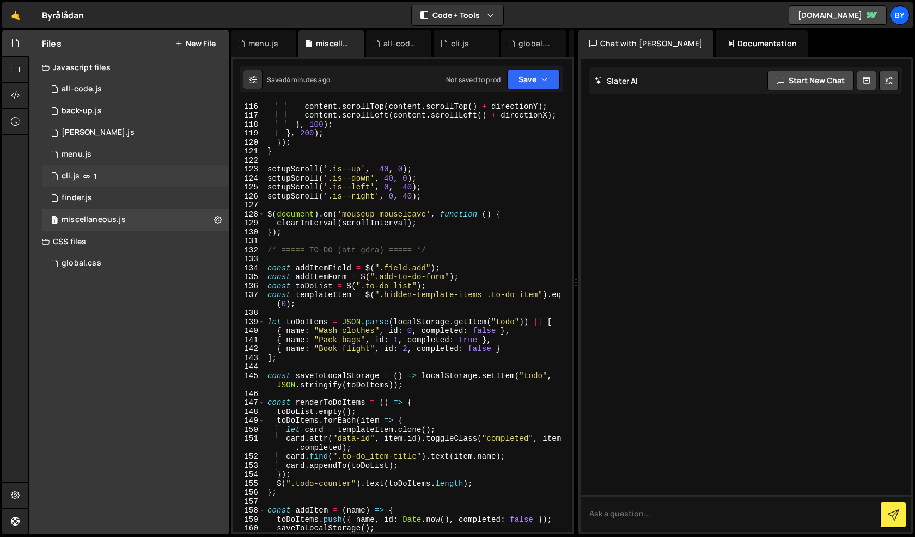
click at [144, 186] on div "1 cli.js 1" at bounding box center [135, 177] width 187 height 22
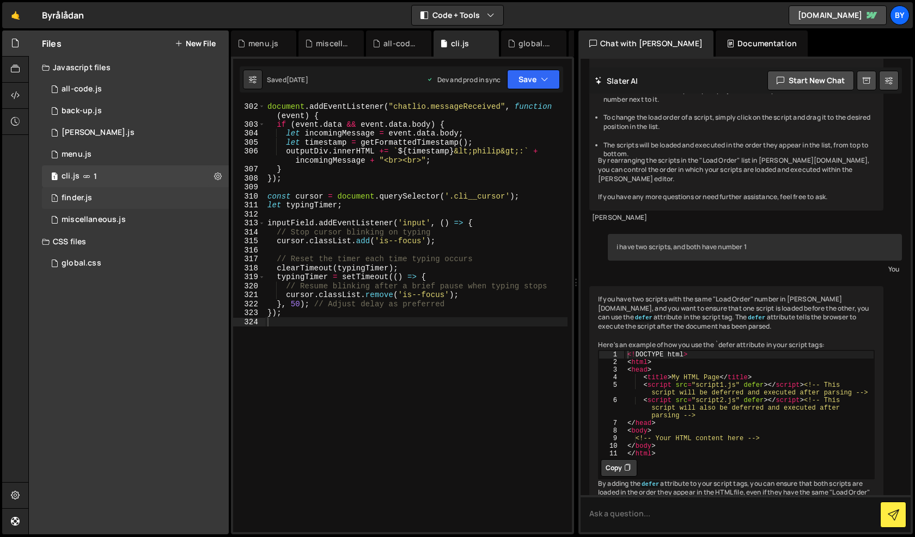
click at [140, 193] on div "1 finder.js 0" at bounding box center [135, 198] width 187 height 22
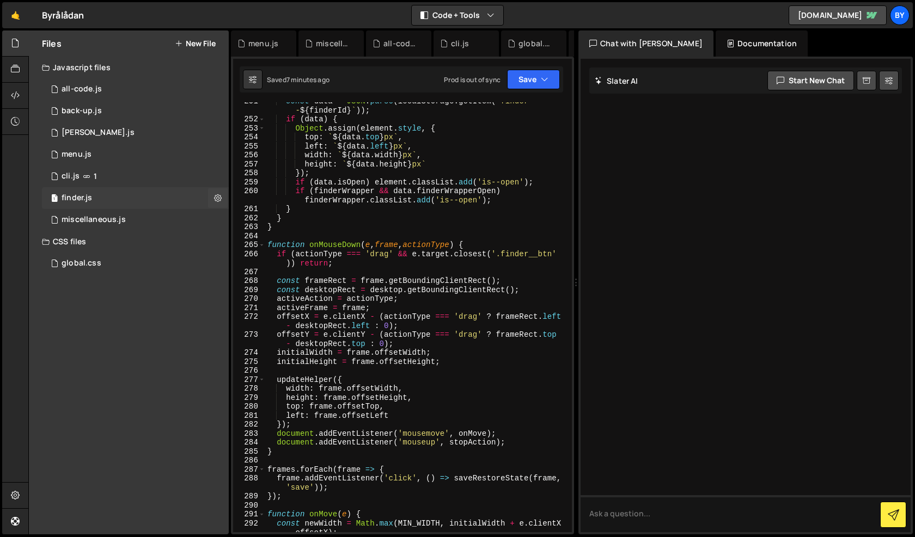
scroll to position [0, 0]
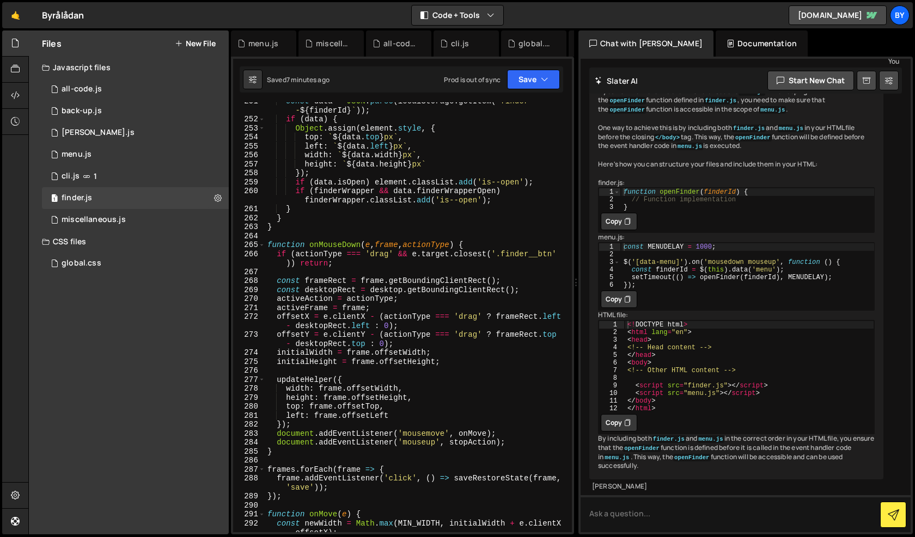
click at [351, 250] on div "const data = JSON . parse ( localStorage . getItem ( ` finder - ${ finderId } `…" at bounding box center [416, 330] width 302 height 466
type textarea "if (actionType === 'drag' && e.target.closest('.finder__btn')) return;"
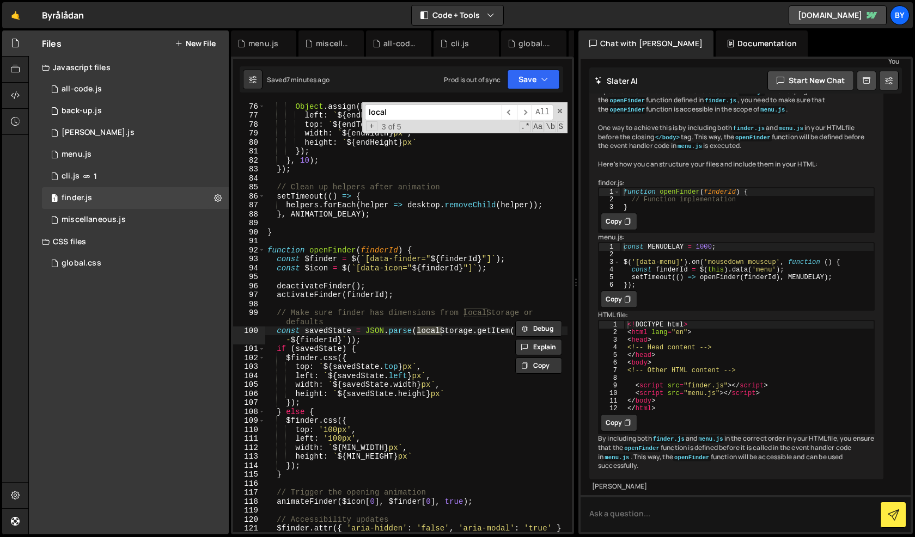
scroll to position [2228, 0]
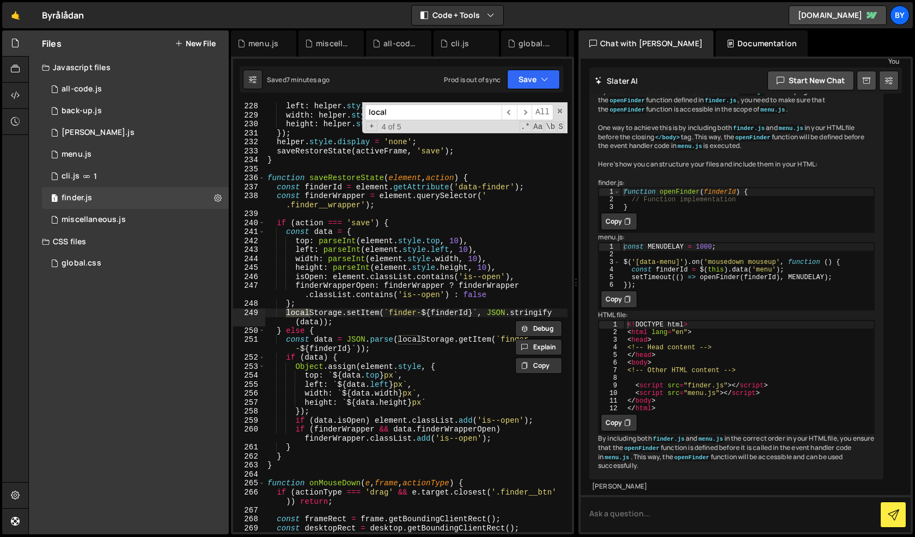
type input "local"
click at [357, 244] on div "left : helper . style . left , width : helper . style . width , height : helper…" at bounding box center [416, 326] width 302 height 448
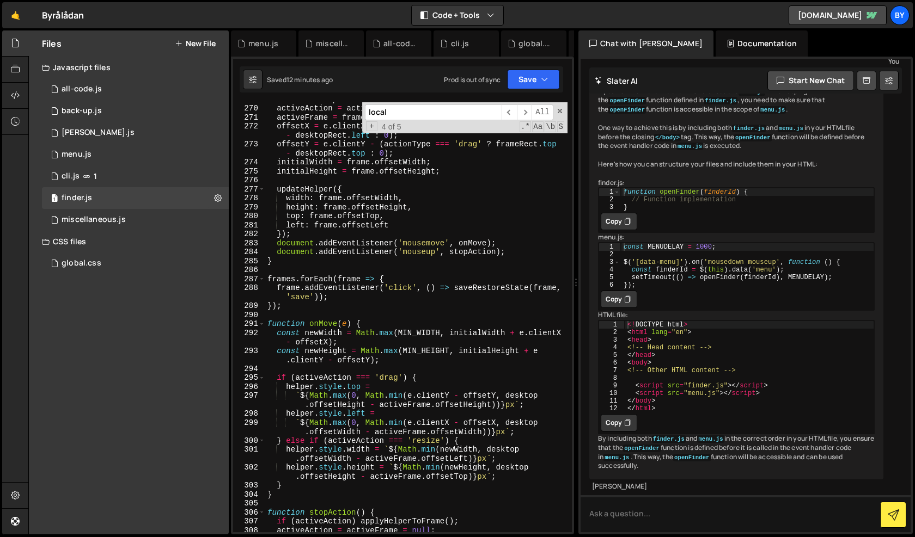
scroll to position [2710, 0]
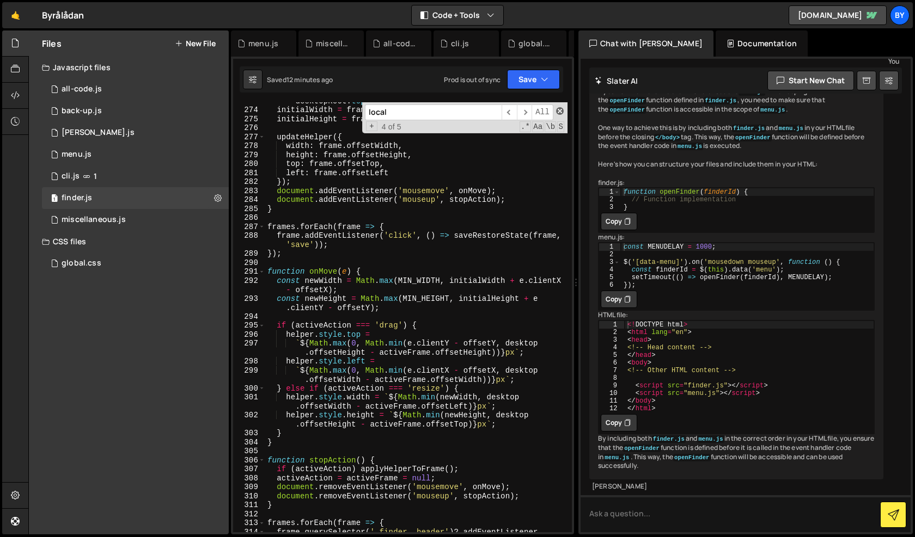
click at [561, 110] on span at bounding box center [560, 111] width 8 height 8
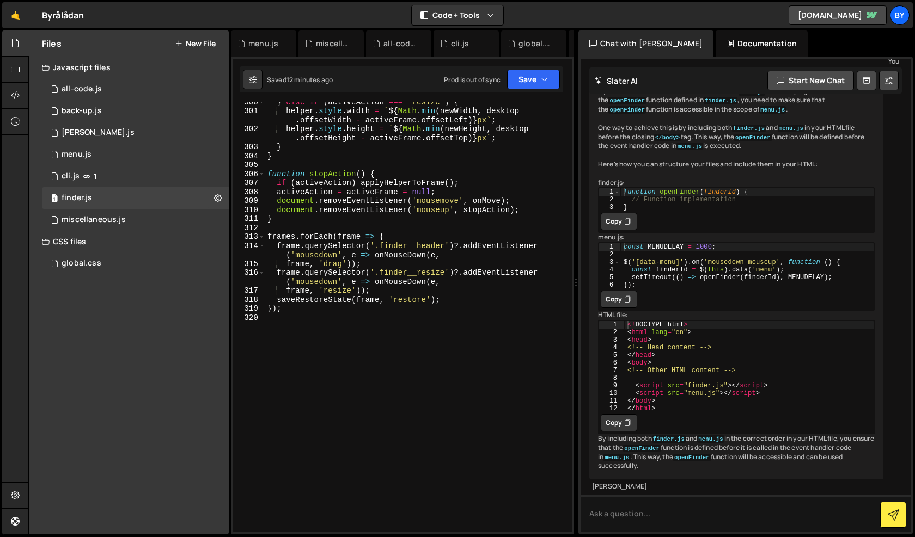
scroll to position [2604, 0]
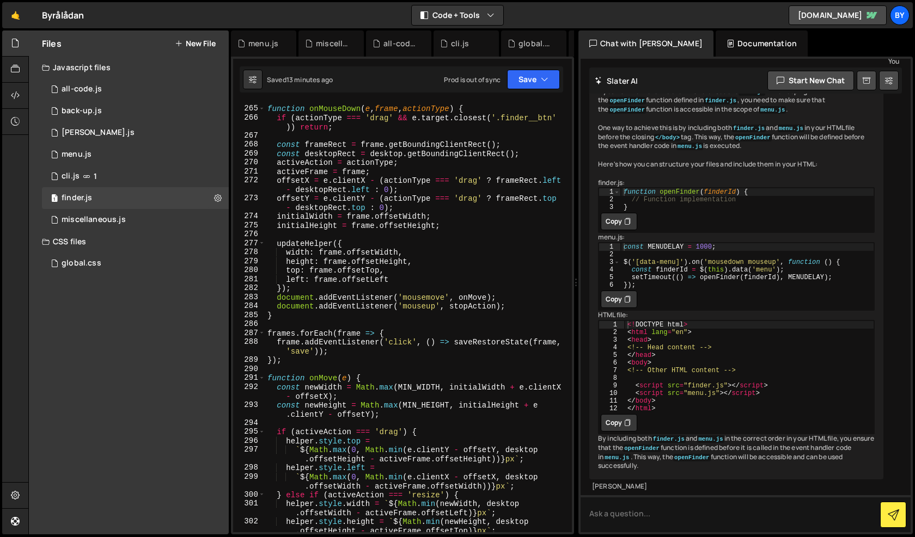
click at [396, 303] on div "function onMouseDown ( e , frame , actionType ) { if ( actionType === 'drag' &&…" at bounding box center [416, 323] width 302 height 457
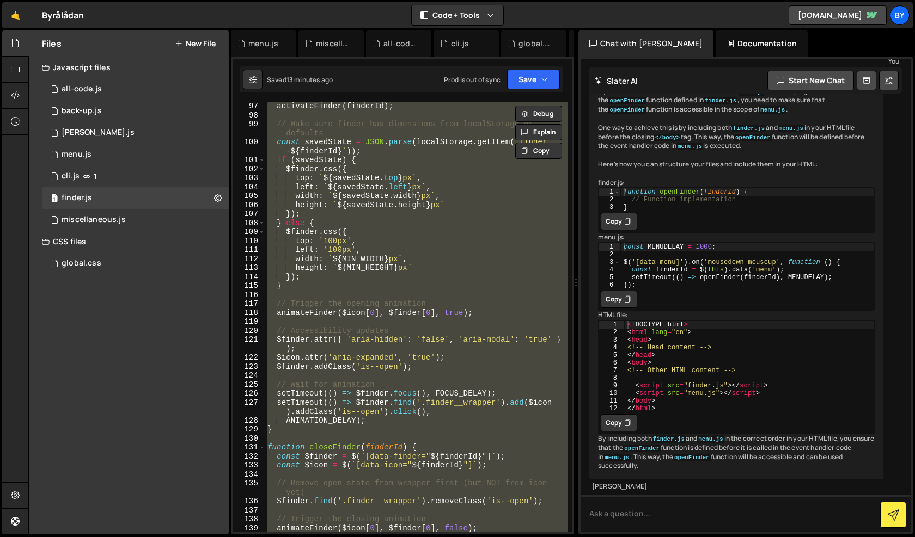
scroll to position [516, 0]
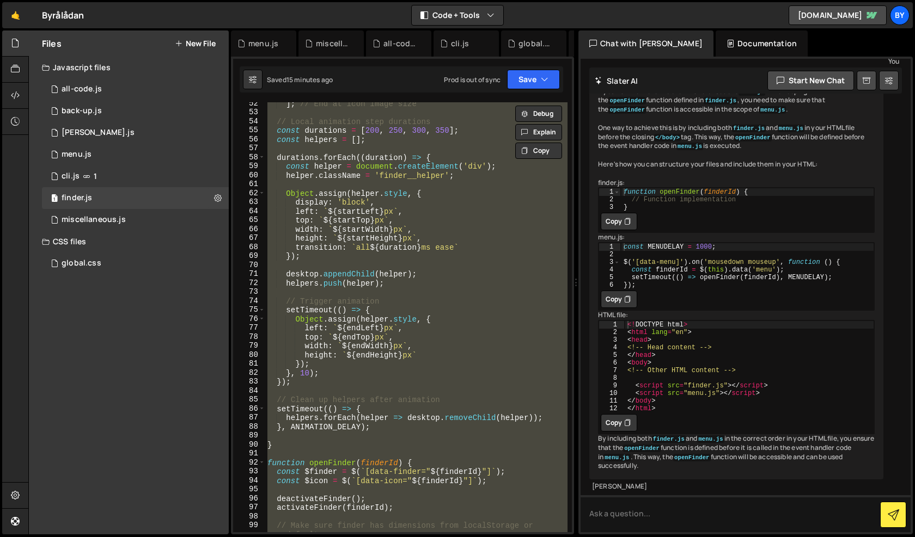
click at [369, 258] on div "] ; // End at icon image size // Local animation step durations const durations…" at bounding box center [416, 317] width 302 height 430
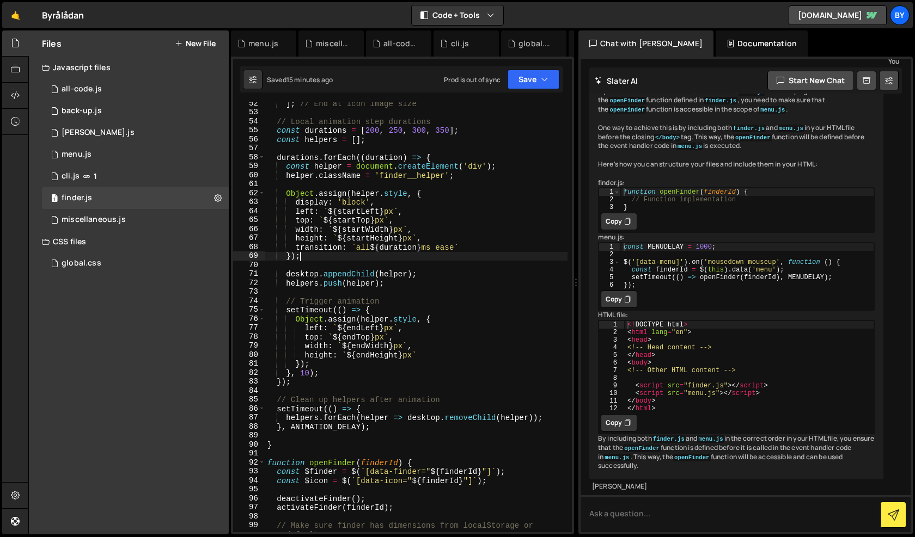
type textarea "});"
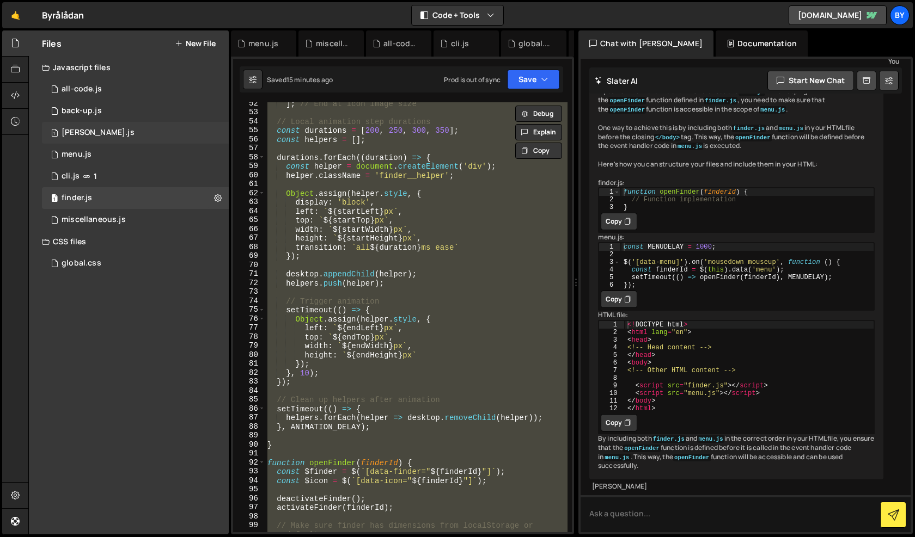
click at [144, 136] on div "1 claude.js 0" at bounding box center [135, 133] width 187 height 22
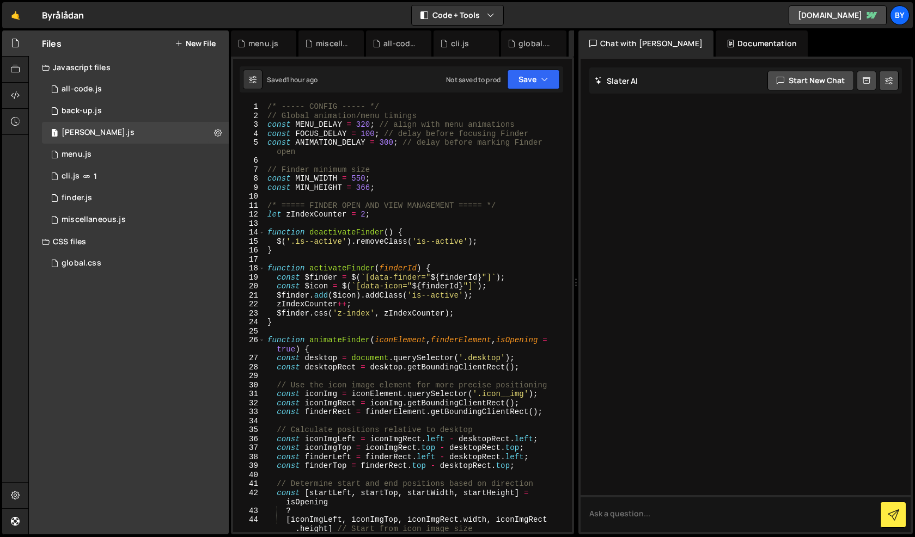
scroll to position [0, 0]
click at [353, 205] on div "/* ----- CONFIG ----- */ // Global animation/menu timings const MENU_DELAY = 32…" at bounding box center [416, 326] width 302 height 448
type textarea "});"
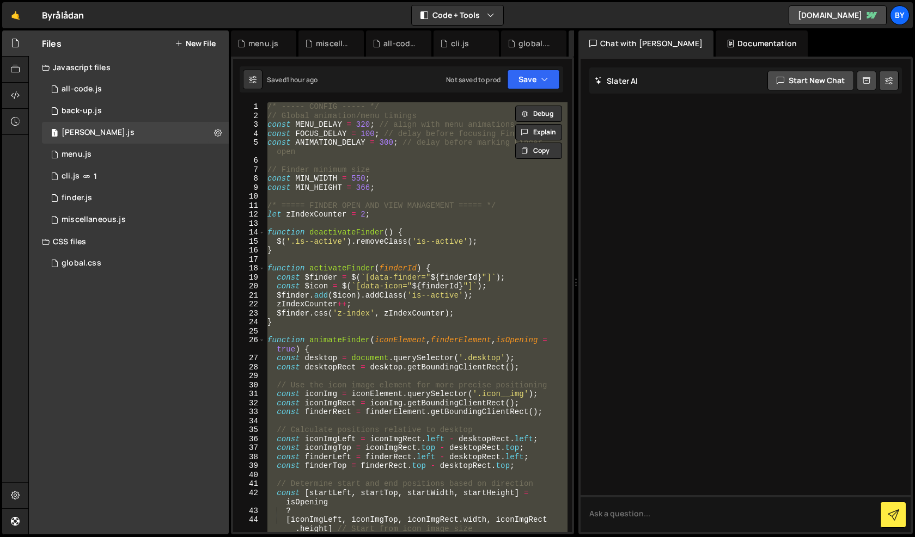
paste textarea
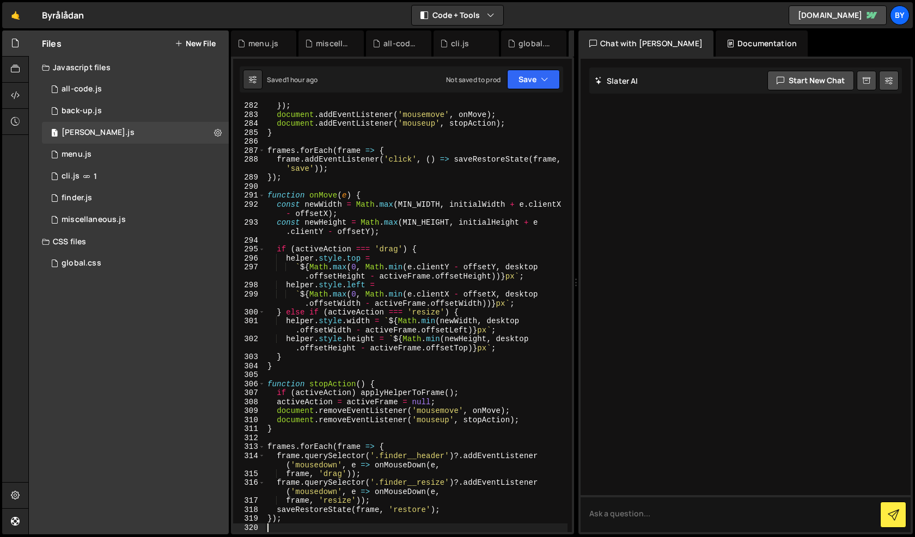
scroll to position [2786, 0]
click at [519, 82] on button "Save" at bounding box center [533, 80] width 53 height 20
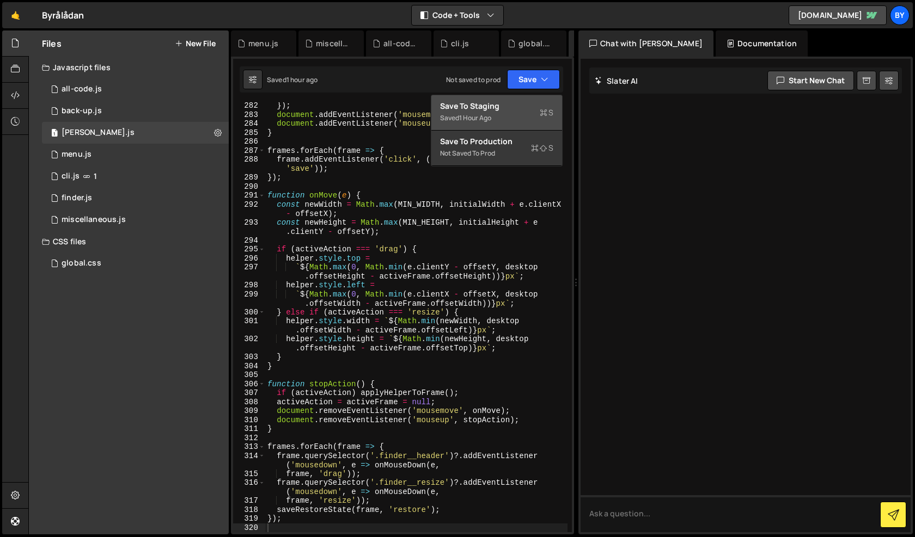
click at [519, 100] on button "Save to Staging S Saved 1 hour ago" at bounding box center [496, 112] width 131 height 35
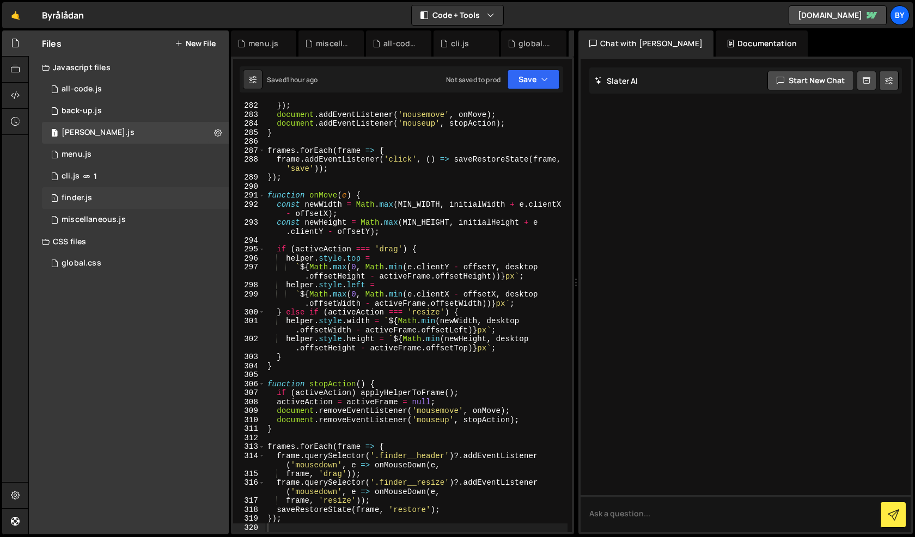
click at [119, 188] on div "1 finder.js 0" at bounding box center [135, 198] width 187 height 22
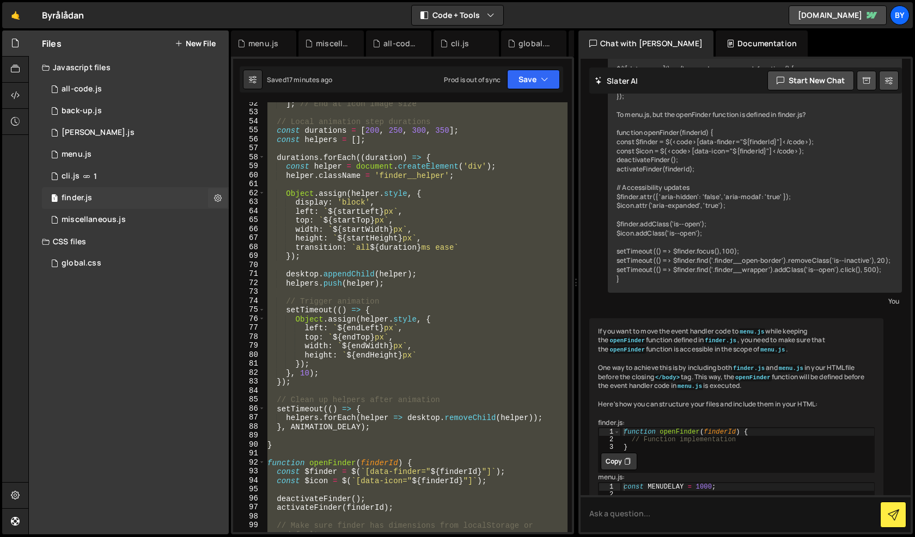
scroll to position [968, 0]
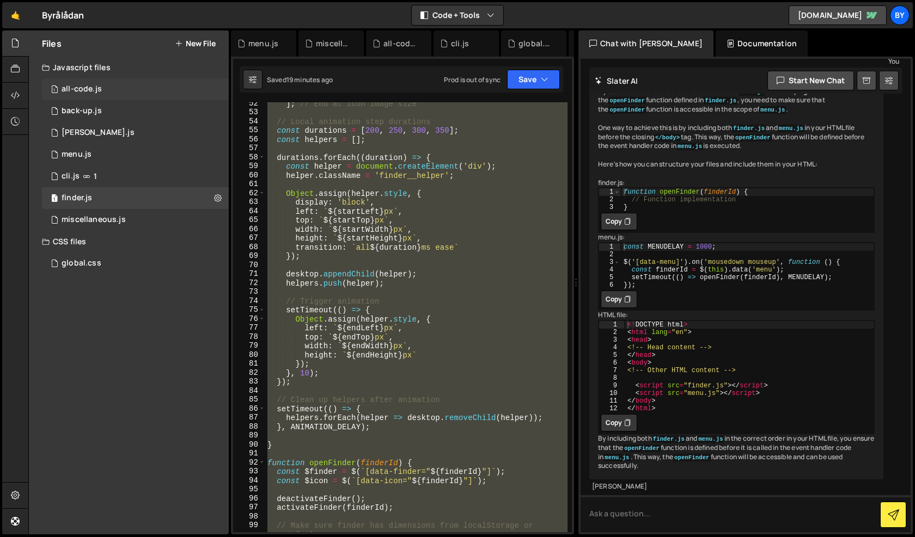
click at [129, 94] on div "1 all-code.js 0" at bounding box center [135, 89] width 187 height 22
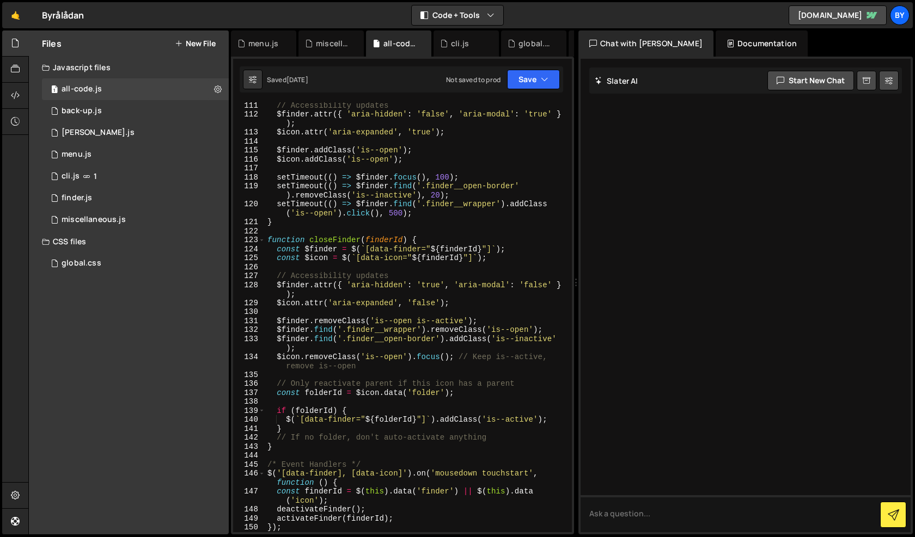
scroll to position [1124, 0]
click at [297, 200] on div "// Accessibility updates $finder . attr ({ 'aria-hidden' : 'false' , 'aria-moda…" at bounding box center [416, 325] width 302 height 448
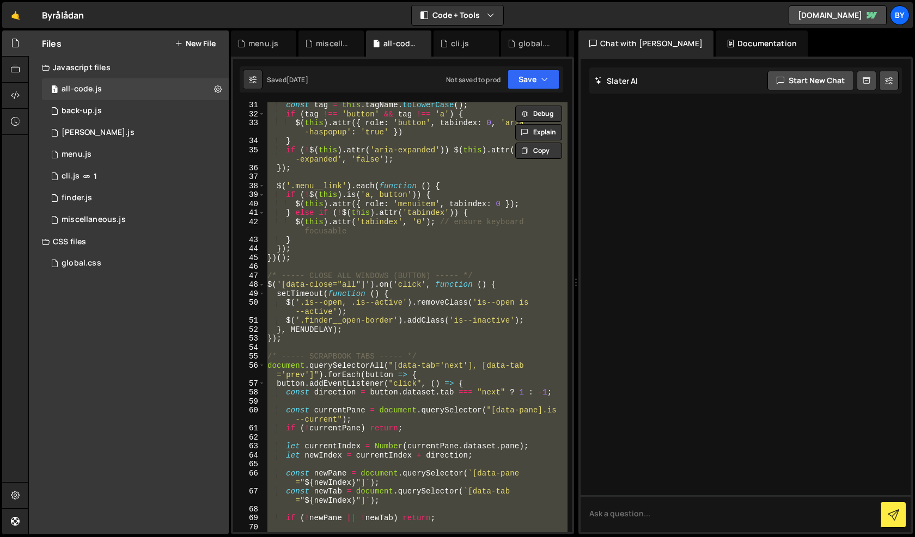
scroll to position [325, 0]
click at [406, 329] on div "const tag = this . tagName . toLowerCase ( ) ; if ( tag !== 'button' && tag !==…" at bounding box center [416, 329] width 302 height 457
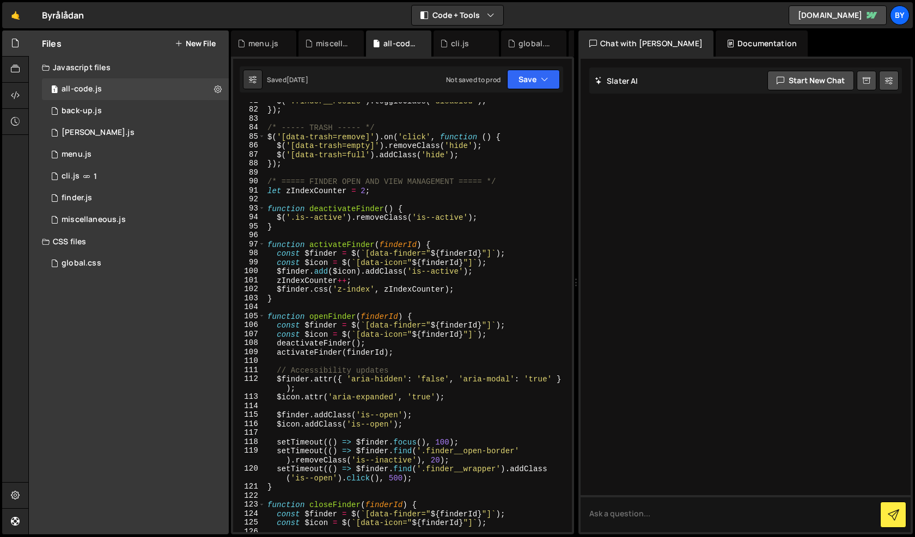
scroll to position [859, 0]
click at [266, 183] on div "$ ( '.finder__resize' ) . toggleClass ( 'disabled' ) ; }) ; /* ----- TRASH ----…" at bounding box center [416, 320] width 302 height 448
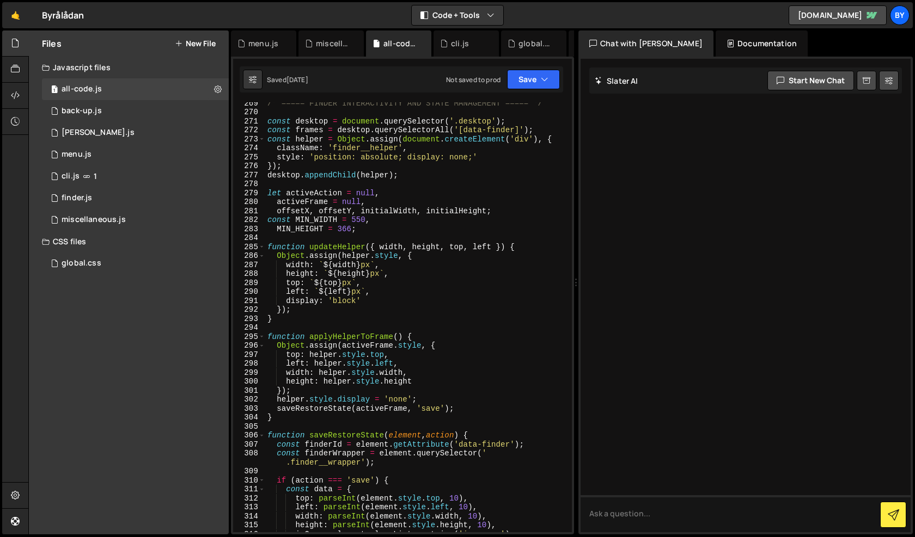
scroll to position [2491, 0]
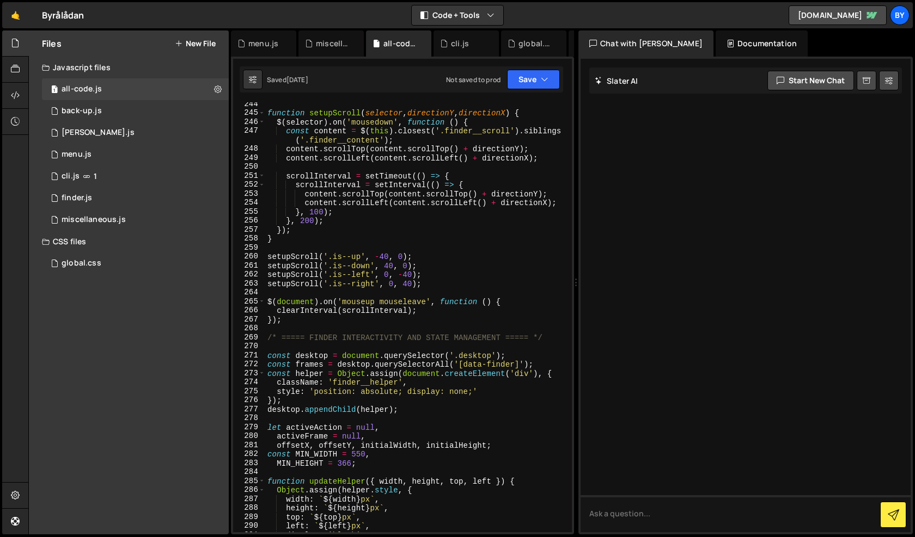
click at [433, 383] on div "function setupScroll ( selector , directionY , directionX ) { $ ( selector ) . …" at bounding box center [416, 324] width 302 height 448
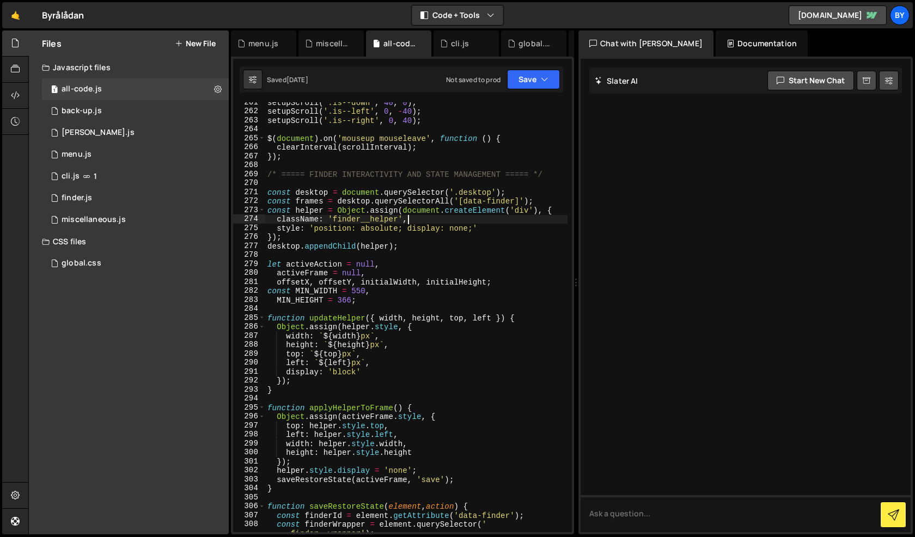
scroll to position [2676, 0]
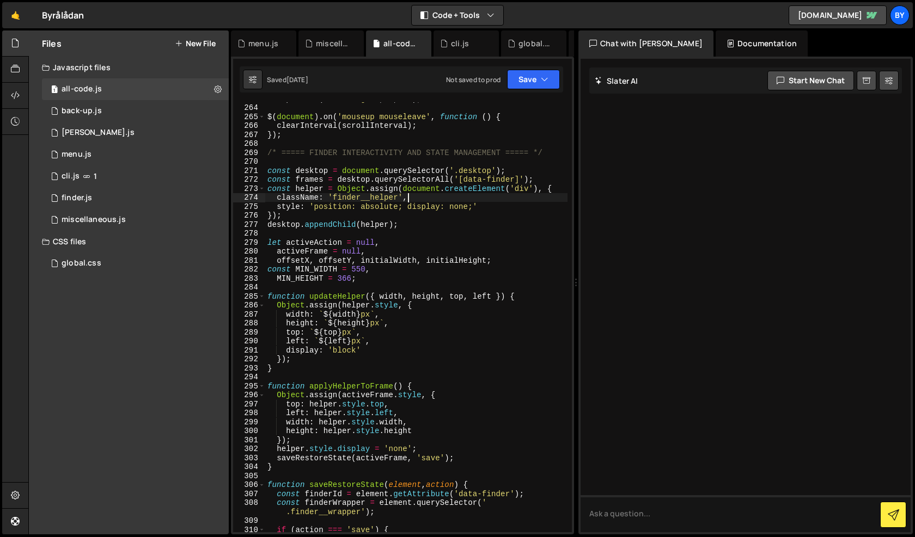
click at [267, 153] on div "setupScroll ( '.is--right' , 0 , 40 ) ; $ ( document ) . on ( 'mouseup mouselea…" at bounding box center [416, 318] width 302 height 448
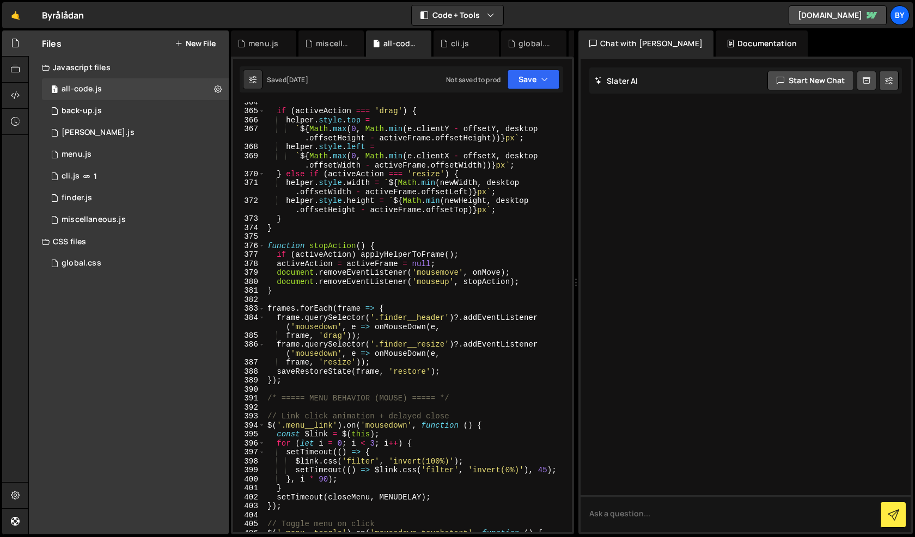
scroll to position [3693, 0]
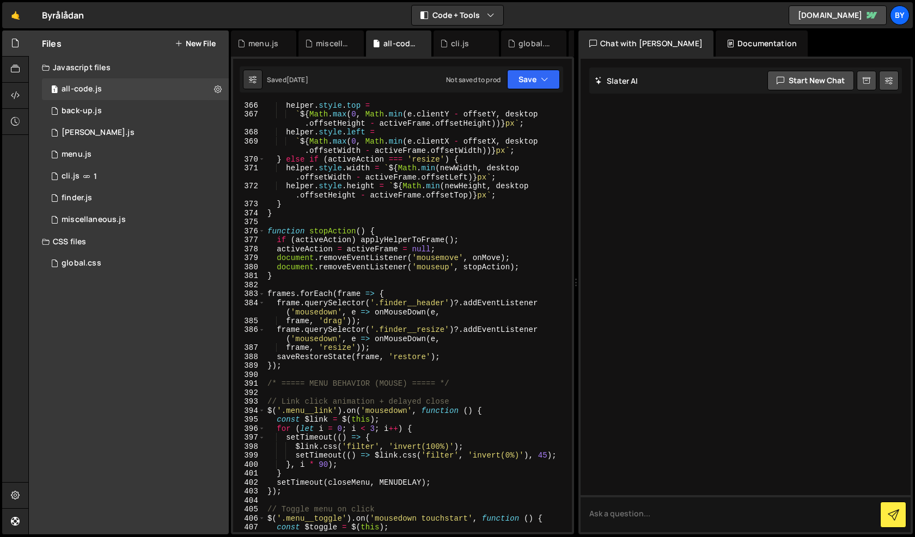
click at [345, 375] on div "helper . style . top = ` ${ Math . max ( 0 , Math . min ( e . clientY - offsetY…" at bounding box center [416, 325] width 302 height 448
type textarea "});"
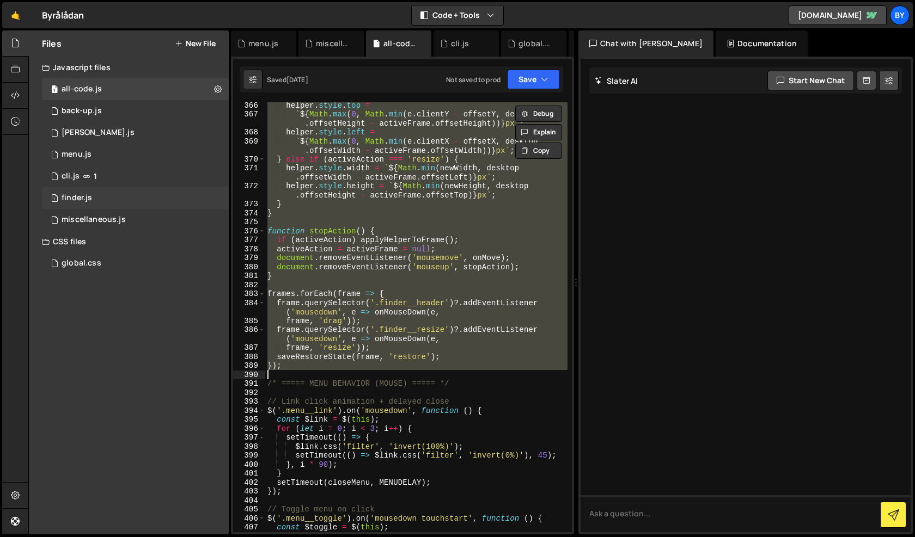
click at [183, 198] on div "1 finder.js 0" at bounding box center [135, 198] width 187 height 22
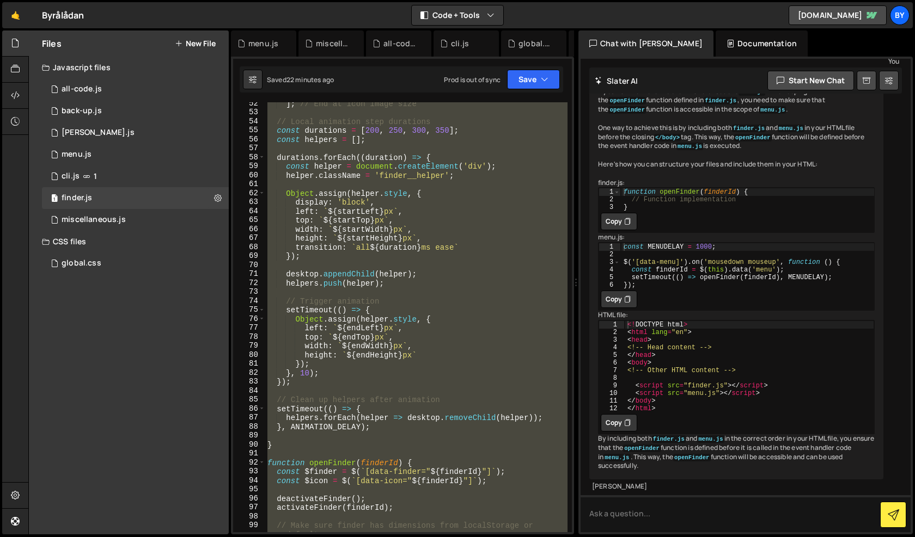
scroll to position [968, 0]
click at [399, 253] on div "] ; // End at icon image size // Local animation step durations const durations…" at bounding box center [416, 317] width 302 height 430
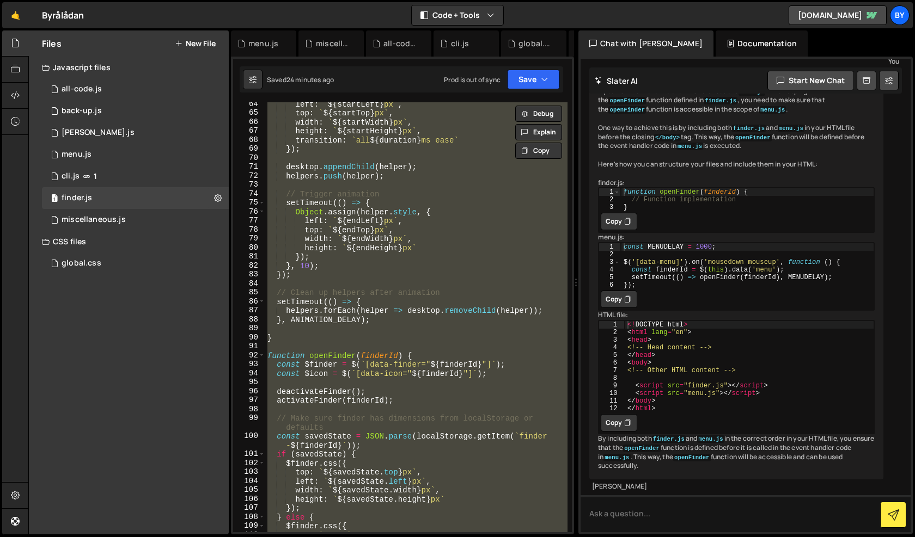
scroll to position [622, 0]
click at [470, 315] on div "left : ` ${ startLeft } px ` , top : ` ${ startTop } px ` , width : ` ${ startW…" at bounding box center [416, 324] width 302 height 448
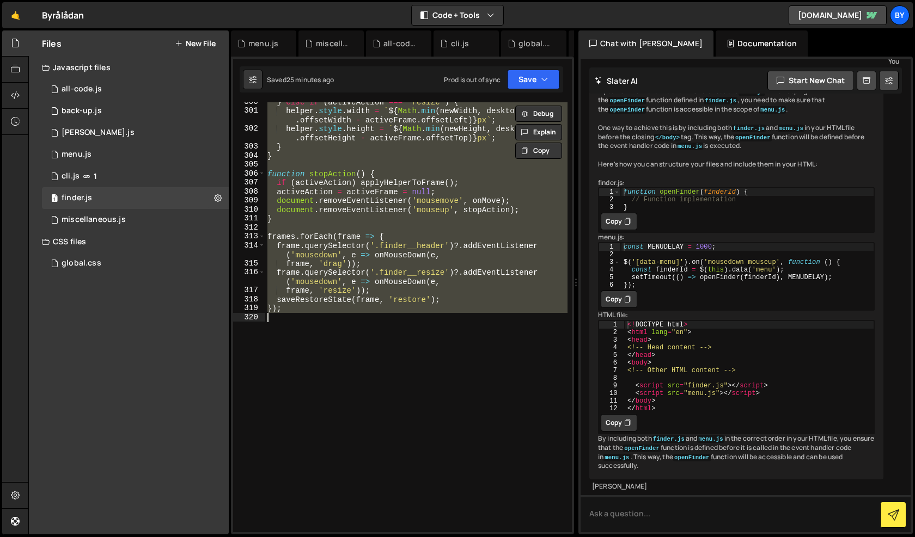
paste textarea
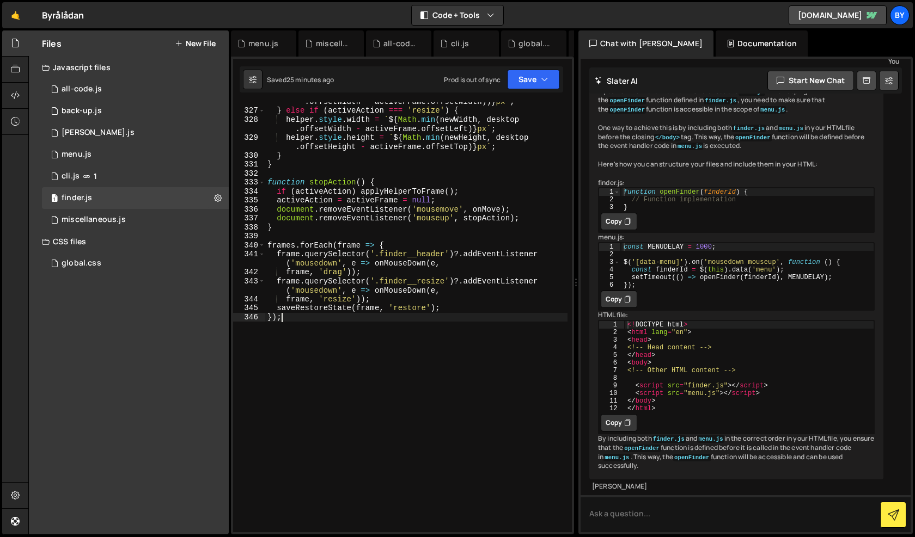
scroll to position [3229, 0]
click at [538, 76] on button "Save" at bounding box center [533, 80] width 53 height 20
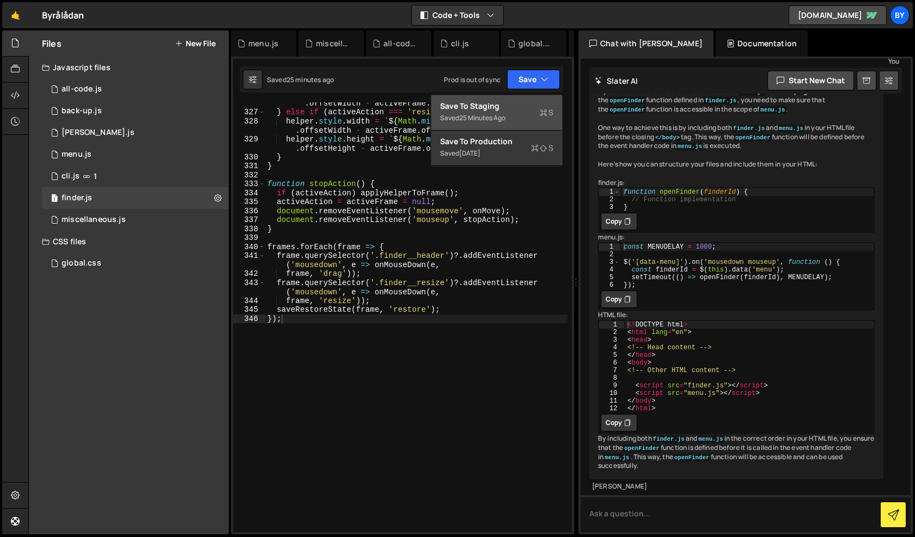
click at [530, 103] on div "Save to Staging S" at bounding box center [496, 106] width 113 height 11
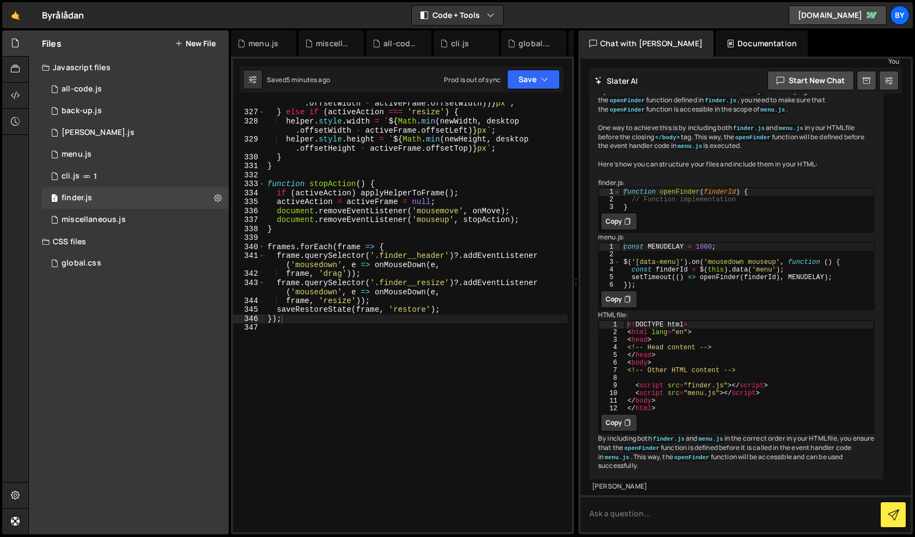
click at [350, 253] on div "` ${ Math . max ( 0 , Math . min ( e . clientX - offsetX , desktop . offsetWidt…" at bounding box center [416, 318] width 302 height 457
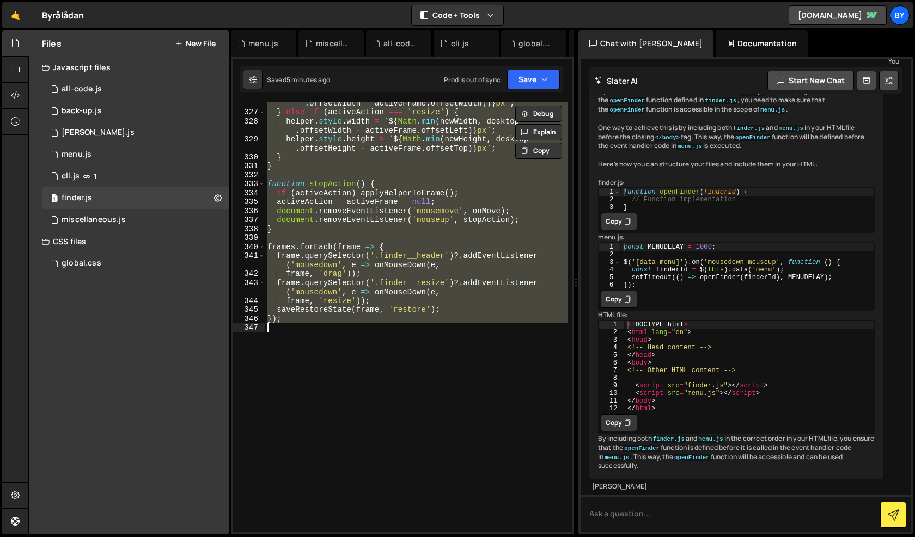
paste textarea
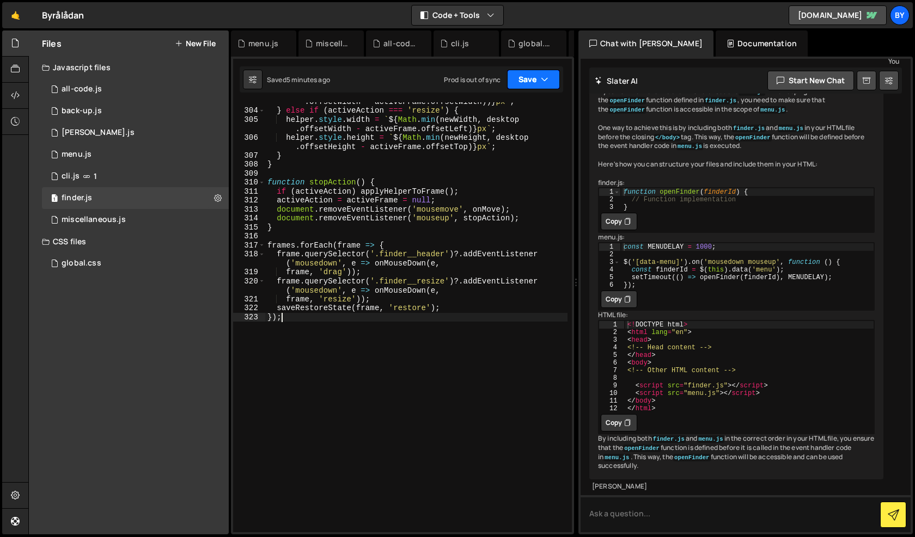
click at [530, 77] on button "Save" at bounding box center [533, 80] width 53 height 20
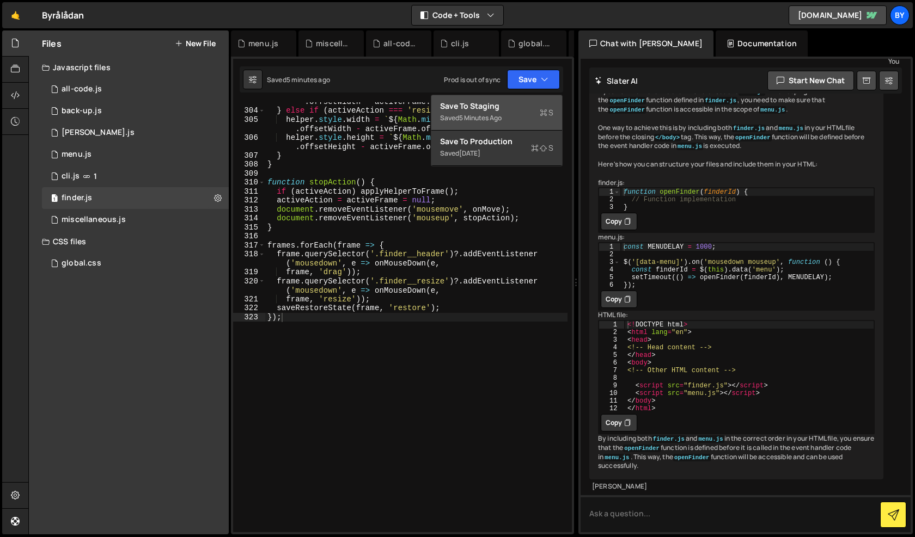
click at [521, 108] on div "Save to Staging S" at bounding box center [496, 106] width 113 height 11
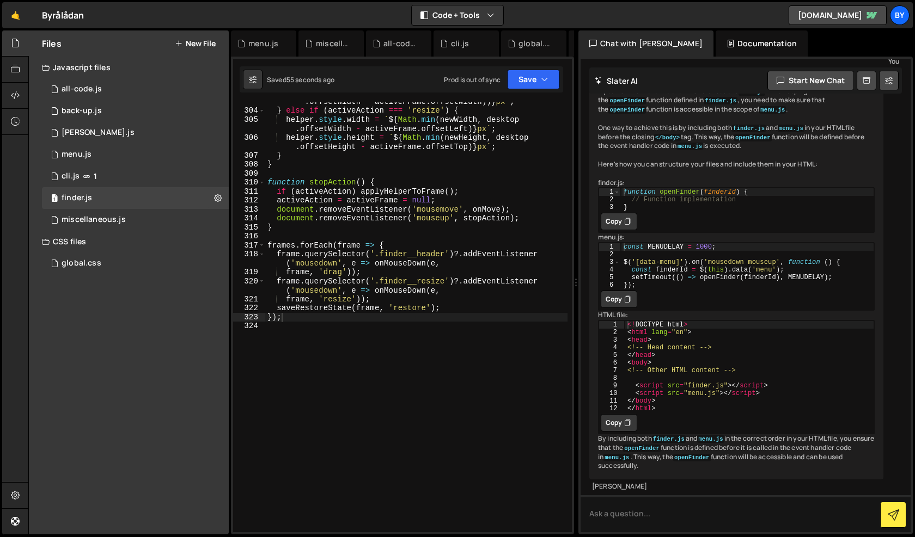
click at [326, 210] on div "` ${ Math . max ( 0 , Math . min ( e . clientX - offsetX , desktop . offsetWidt…" at bounding box center [416, 316] width 302 height 457
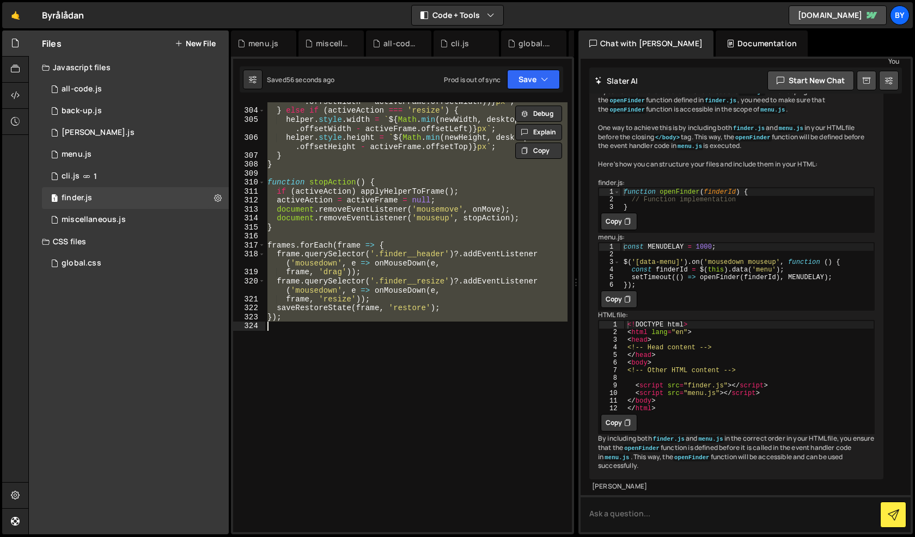
paste textarea
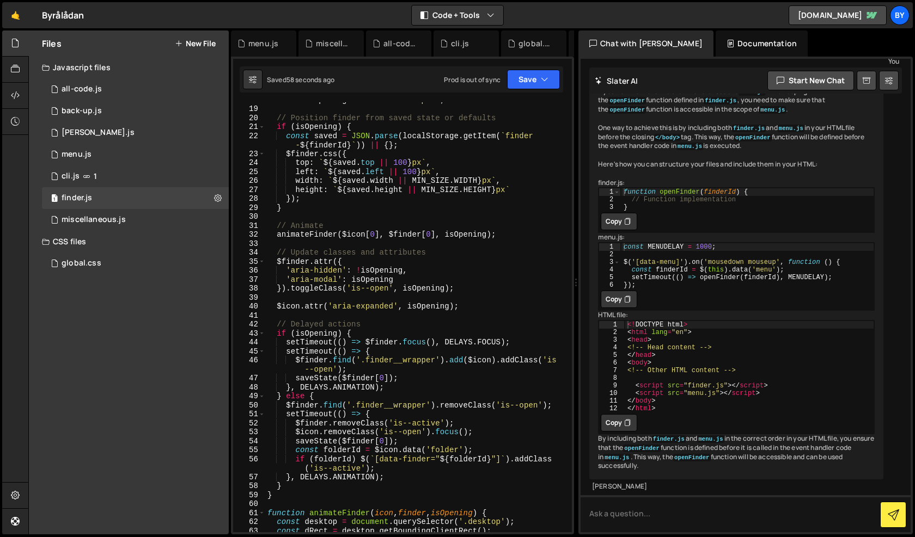
scroll to position [0, 0]
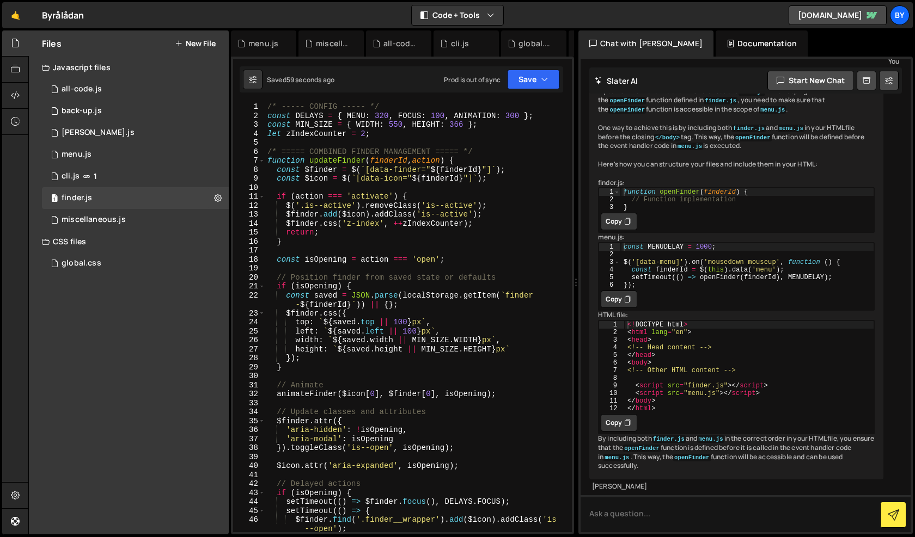
click at [545, 69] on div "Saved 59 seconds ago Prod is out of sync Upgrade to Edit Save Save to Staging S…" at bounding box center [401, 79] width 323 height 26
click at [541, 85] on button "Save" at bounding box center [533, 80] width 53 height 20
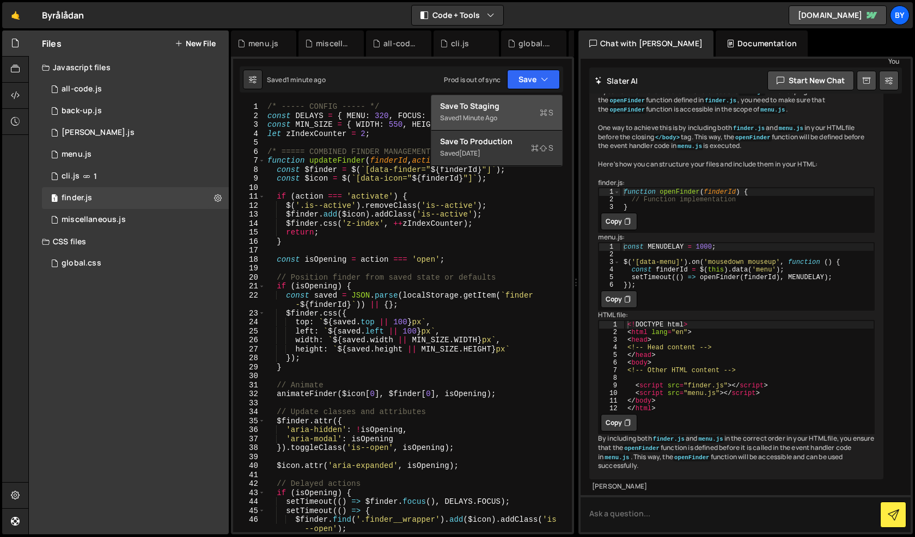
click at [530, 112] on div "Saved 1 minute ago" at bounding box center [496, 118] width 113 height 13
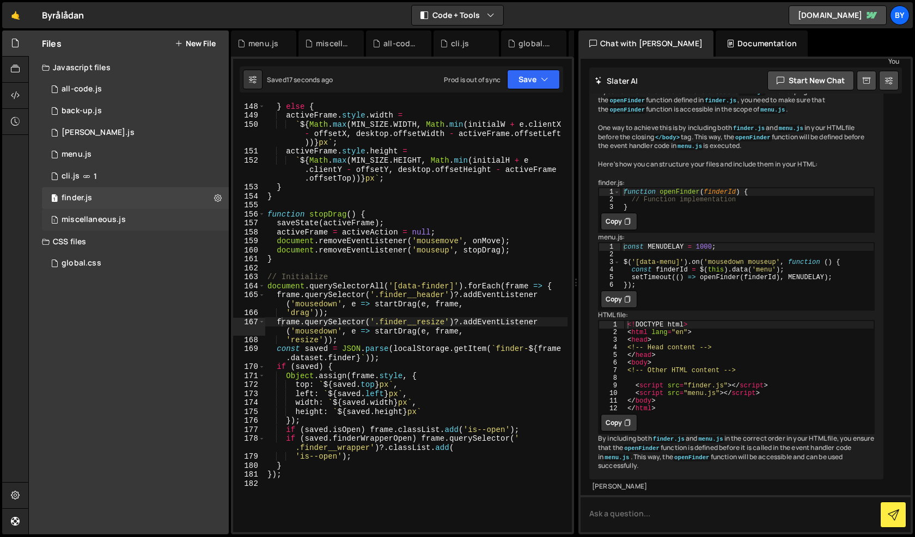
click at [119, 213] on div "1 miscellaneous.js 0" at bounding box center [135, 220] width 187 height 22
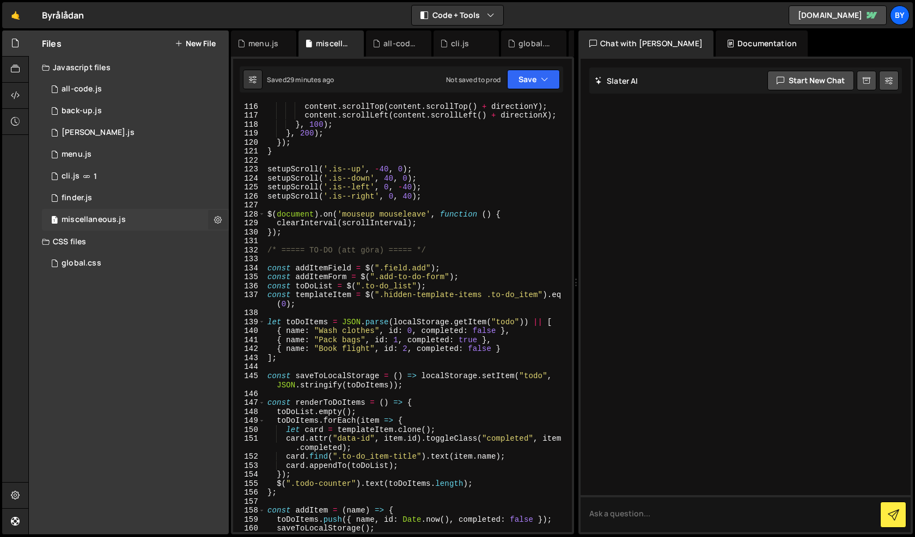
click at [217, 218] on icon at bounding box center [218, 220] width 8 height 10
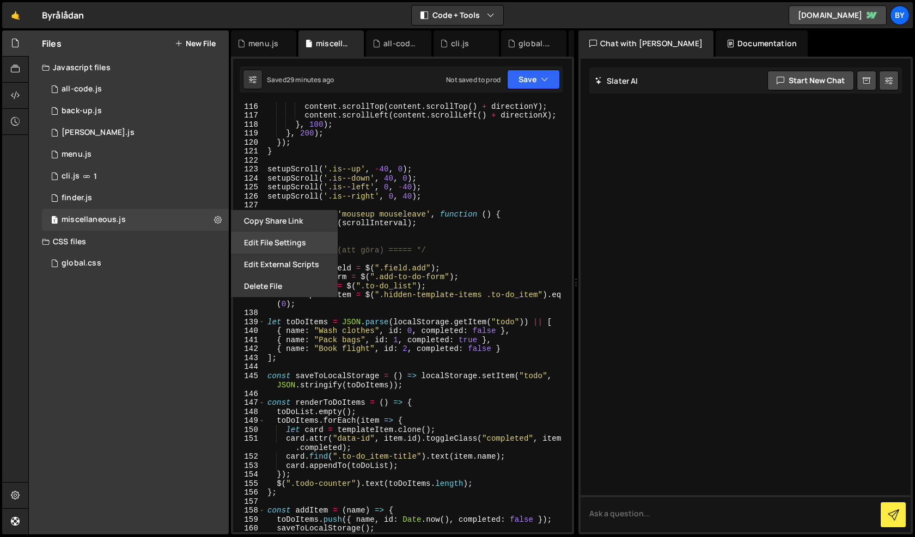
click at [275, 241] on button "Edit File Settings" at bounding box center [284, 243] width 107 height 22
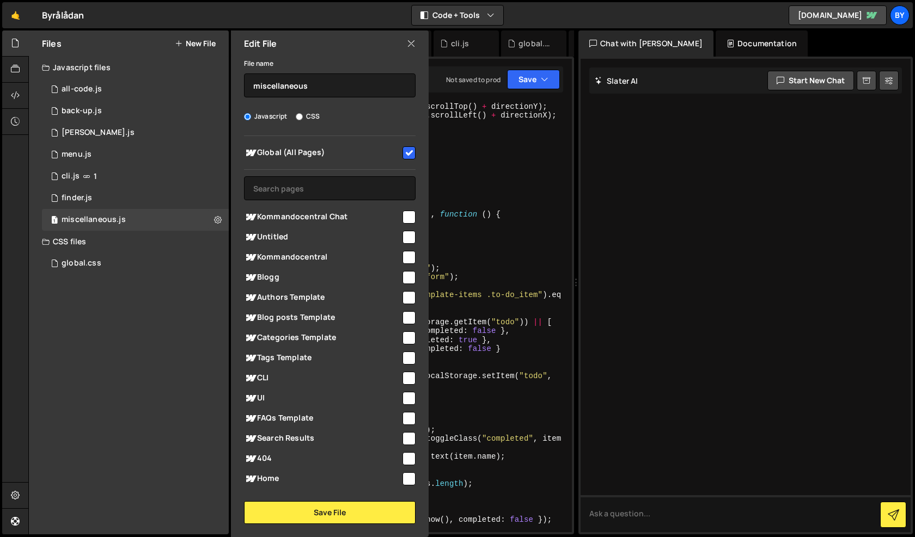
click at [412, 40] on icon at bounding box center [411, 44] width 9 height 12
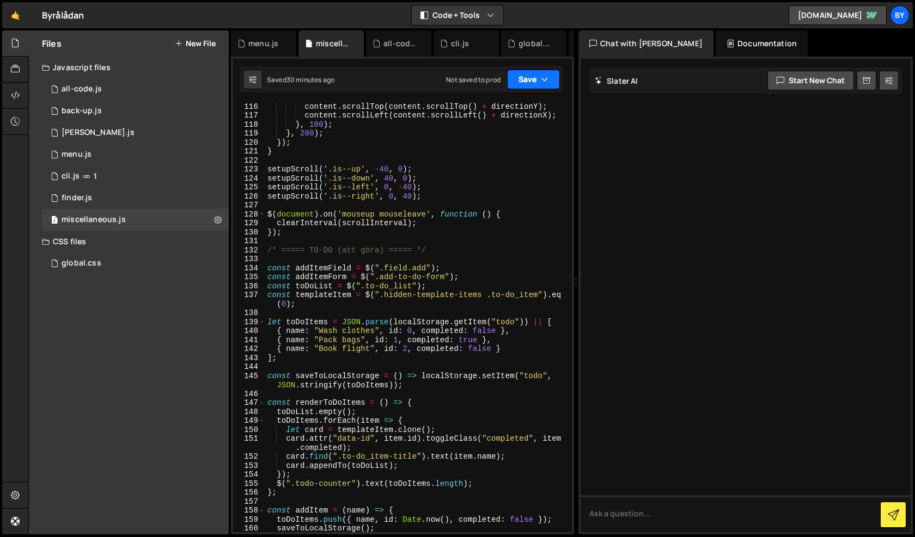
click at [536, 74] on button "Save" at bounding box center [533, 80] width 53 height 20
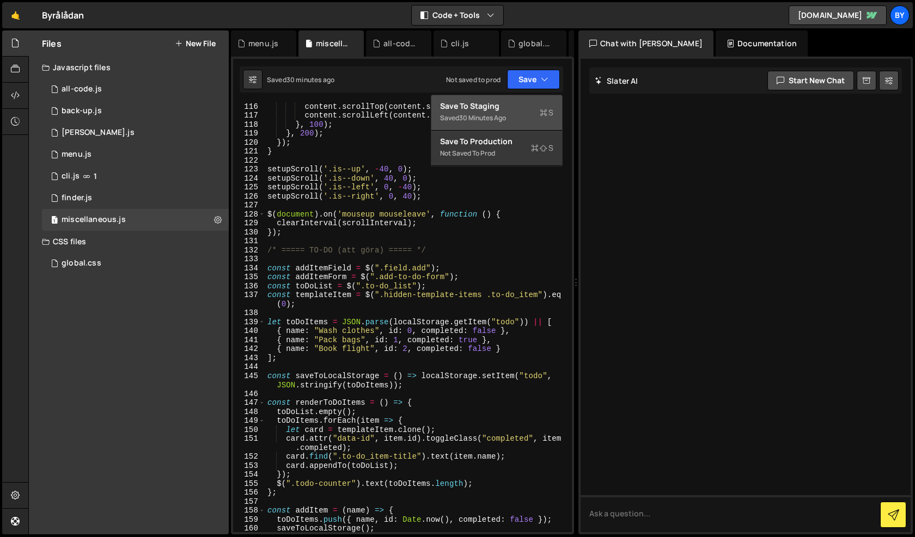
click at [523, 105] on div "Save to Staging S" at bounding box center [496, 106] width 113 height 11
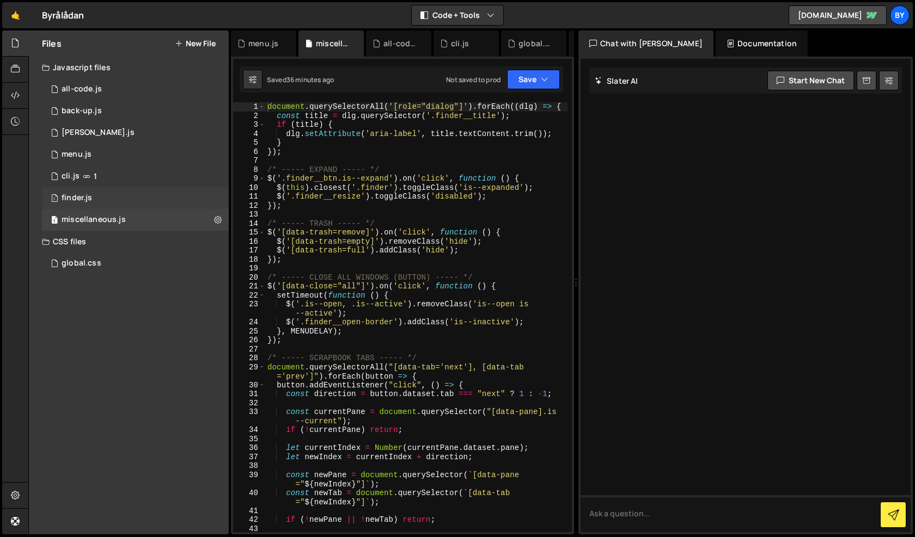
click at [143, 193] on div "1 finder.js 0" at bounding box center [135, 198] width 187 height 22
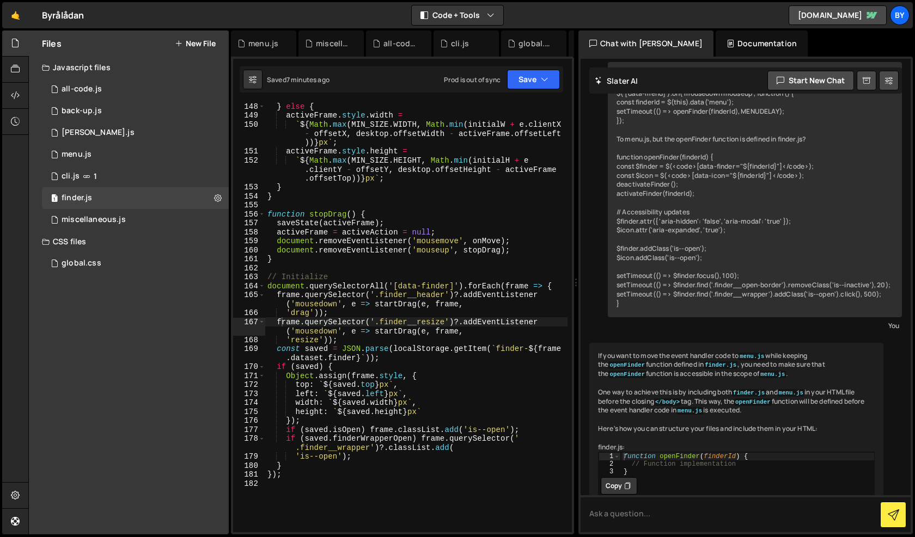
click at [363, 260] on div "} else { activeFrame . style . width = ` ${ Math . max ( MIN_SIZE . WIDTH , Mat…" at bounding box center [416, 326] width 302 height 448
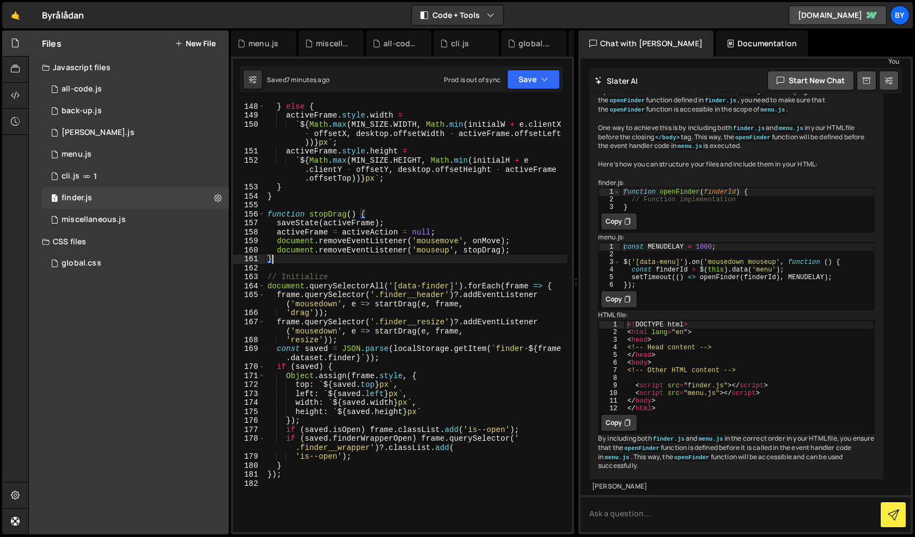
scroll to position [968, 0]
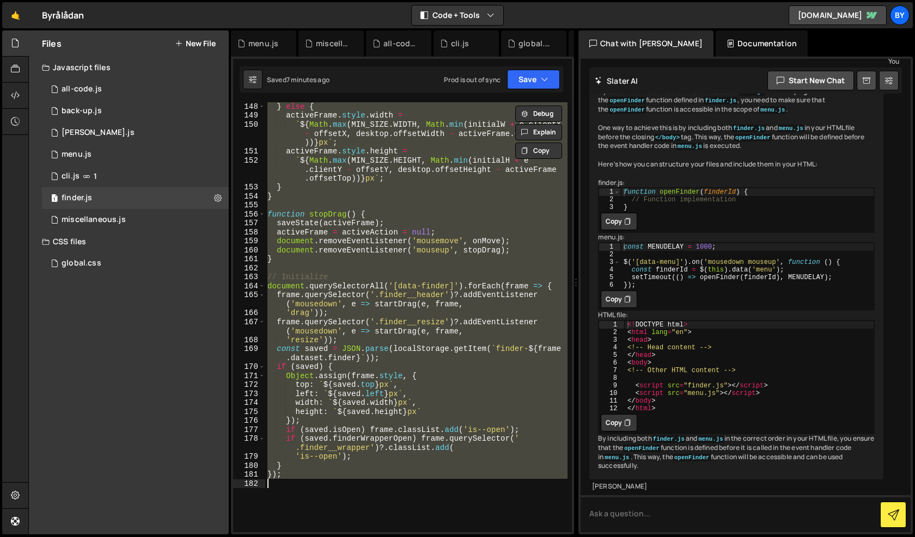
paste textarea
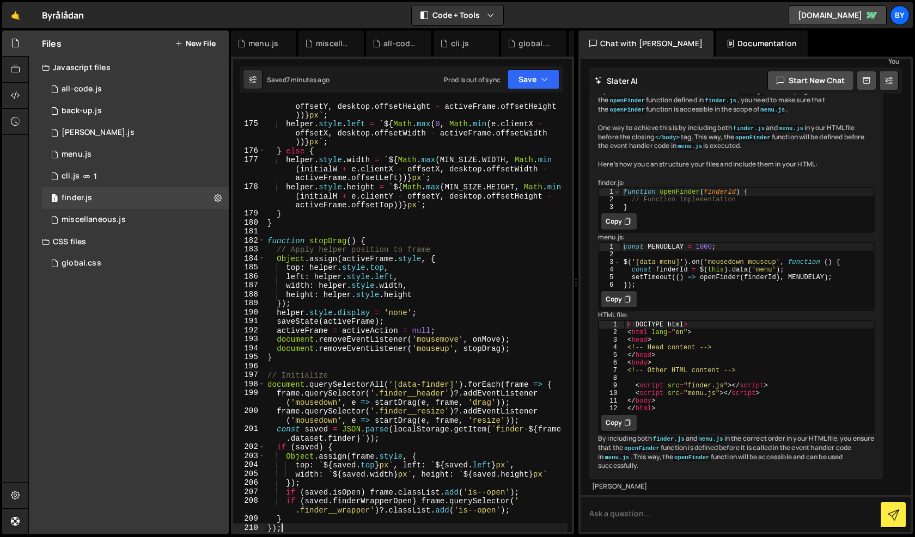
scroll to position [1798, 0]
click at [526, 86] on button "Save" at bounding box center [533, 80] width 53 height 20
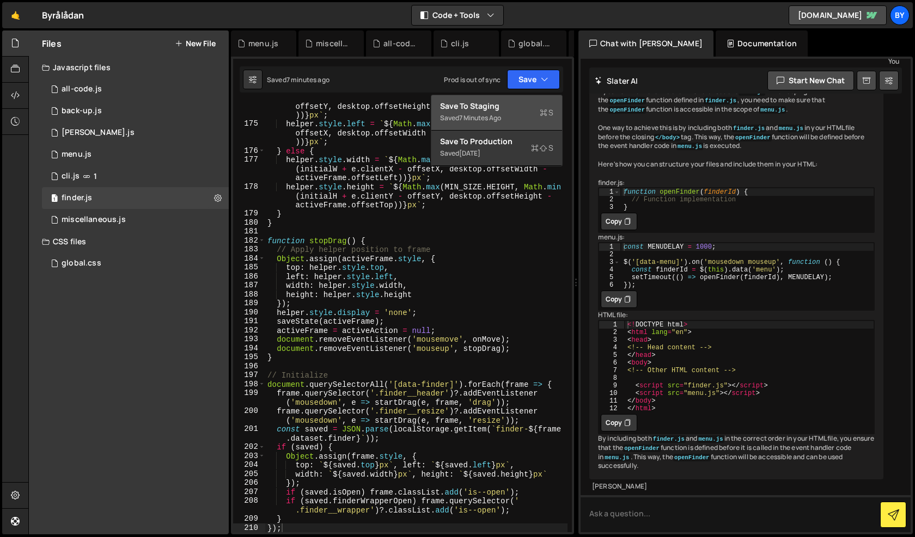
click at [510, 117] on div "Saved 7 minutes ago" at bounding box center [496, 118] width 113 height 13
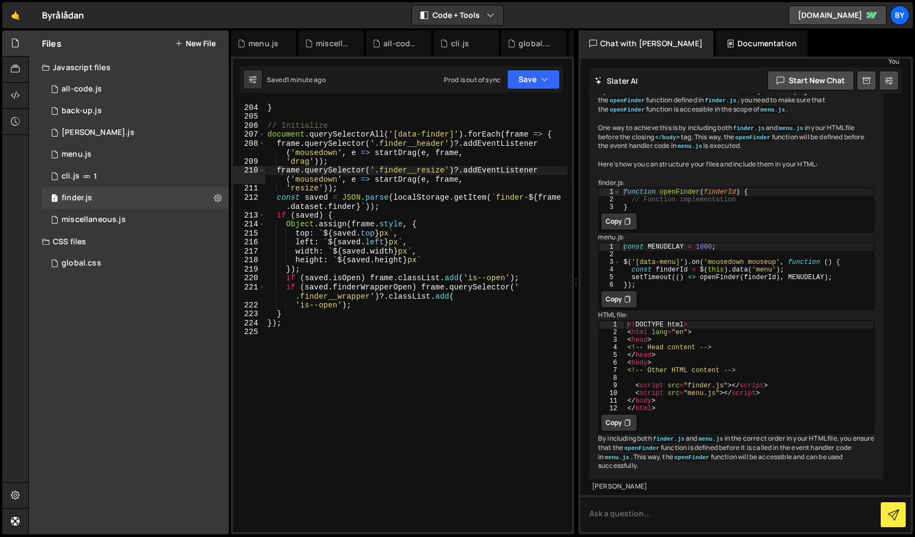
scroll to position [2033, 0]
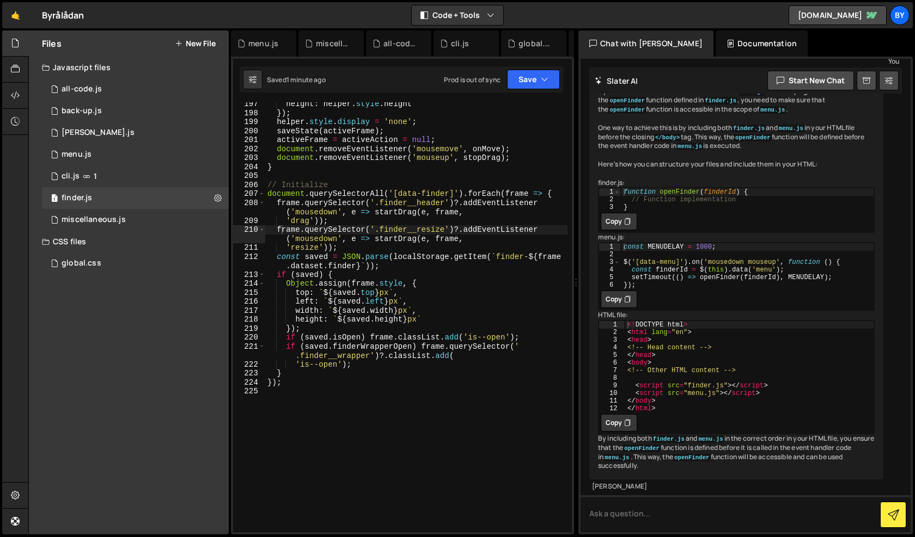
click at [385, 348] on div "height : helper . style . height }) ; helper . style . display = 'none' ; saveS…" at bounding box center [416, 324] width 302 height 448
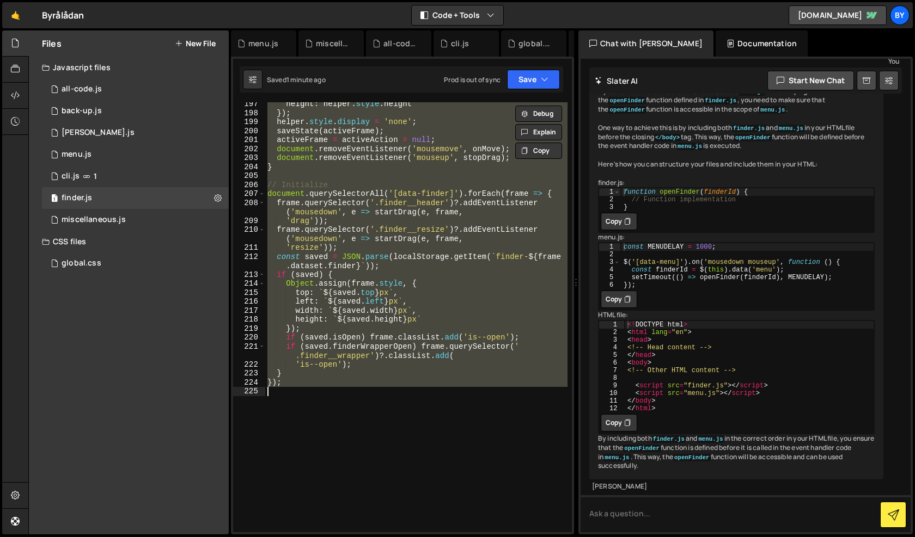
paste textarea
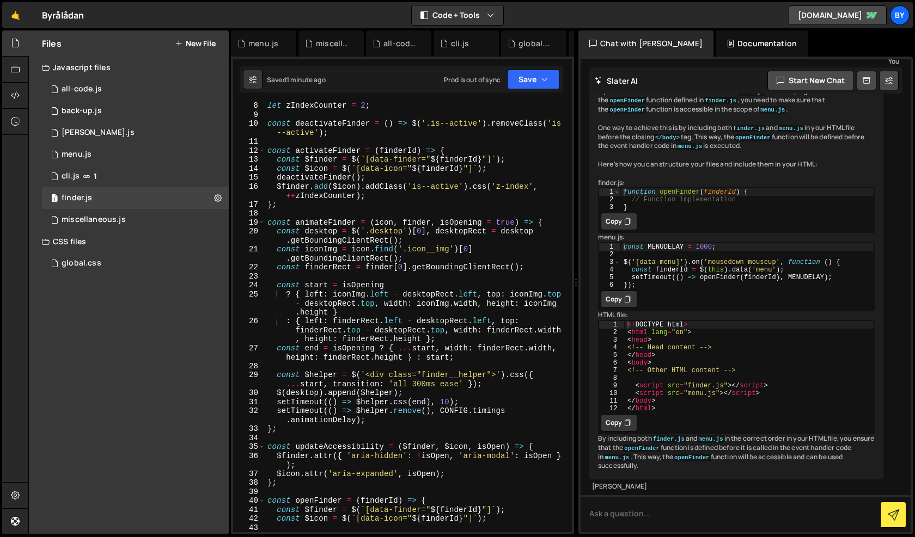
scroll to position [0, 0]
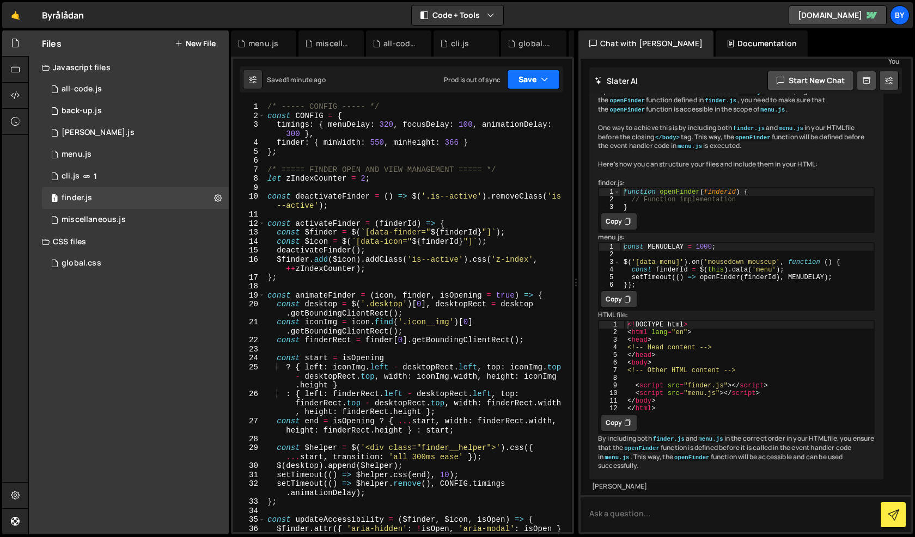
click at [541, 76] on icon "button" at bounding box center [545, 79] width 8 height 11
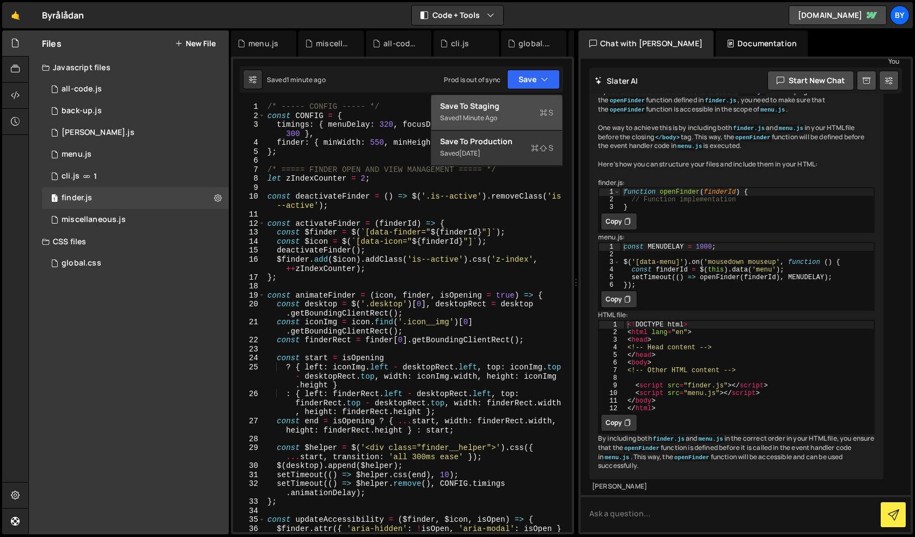
click at [519, 114] on div "Saved 1 minute ago" at bounding box center [496, 118] width 113 height 13
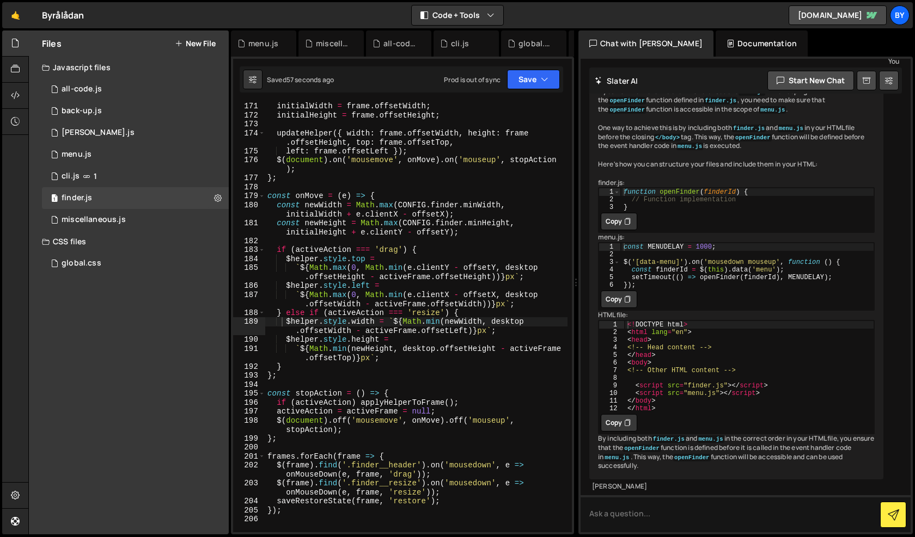
click at [401, 268] on div "initialWidth = frame . offsetWidth ; initialHeight = frame . offsetHeight ; upd…" at bounding box center [416, 326] width 302 height 448
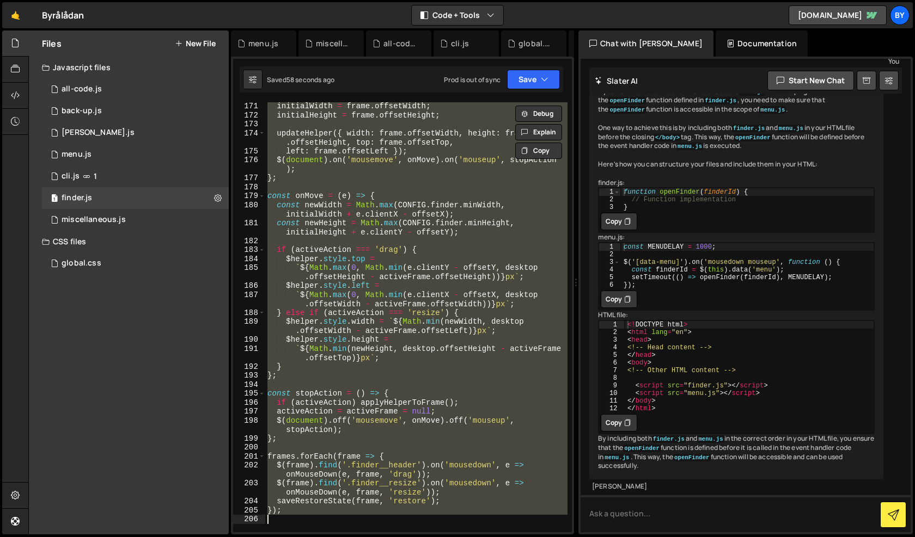
paste textarea
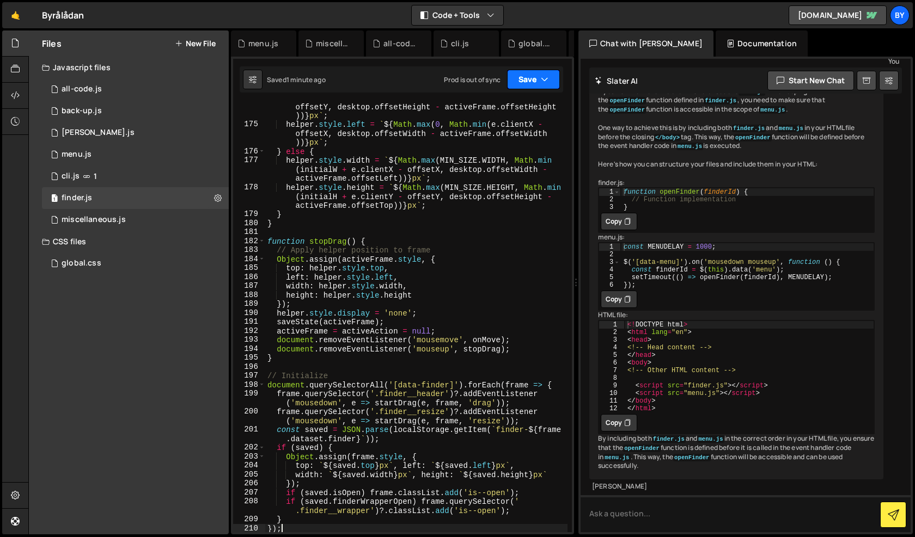
click at [545, 79] on icon "button" at bounding box center [545, 79] width 8 height 11
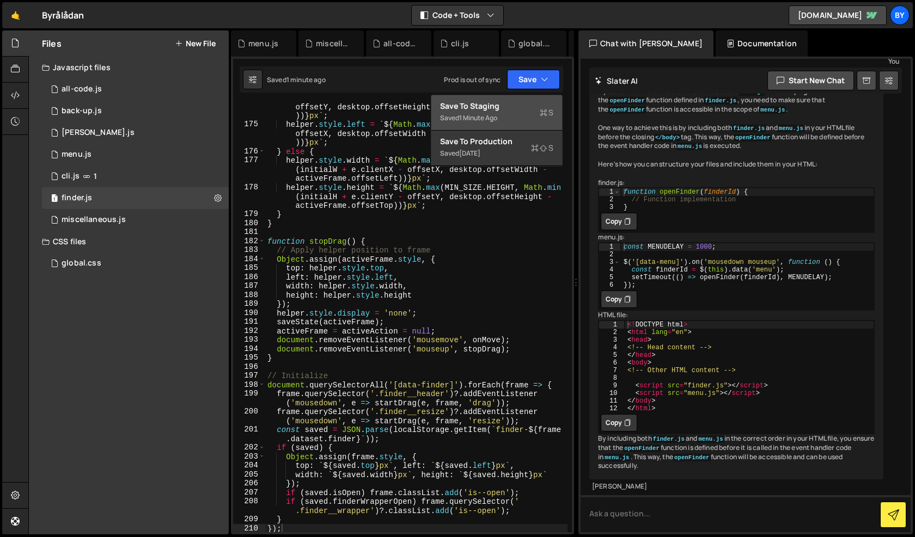
click at [525, 109] on div "Save to Staging S" at bounding box center [496, 106] width 113 height 11
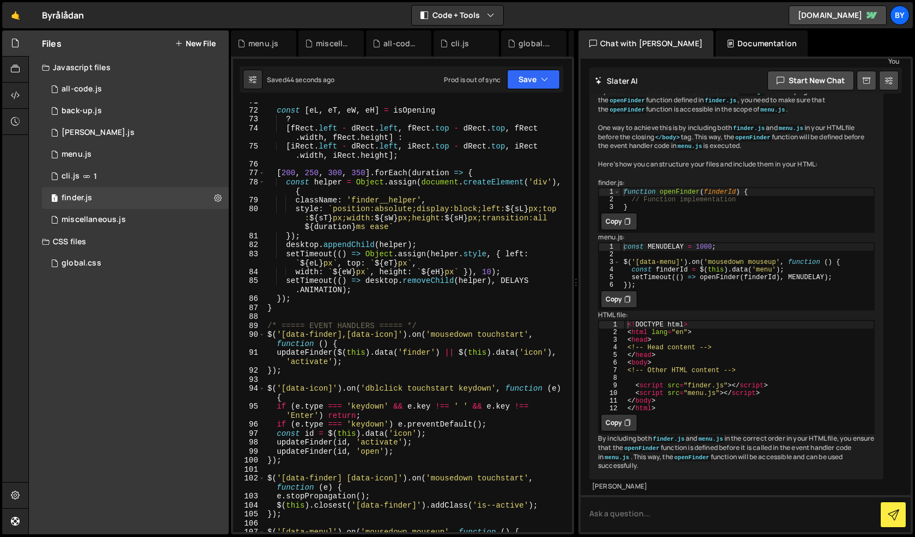
scroll to position [688, 0]
click at [477, 332] on div "const [ eL , eT , eW , eH ] = isOpening ? [ fRect . left - dRect . left , fRect…" at bounding box center [416, 321] width 302 height 448
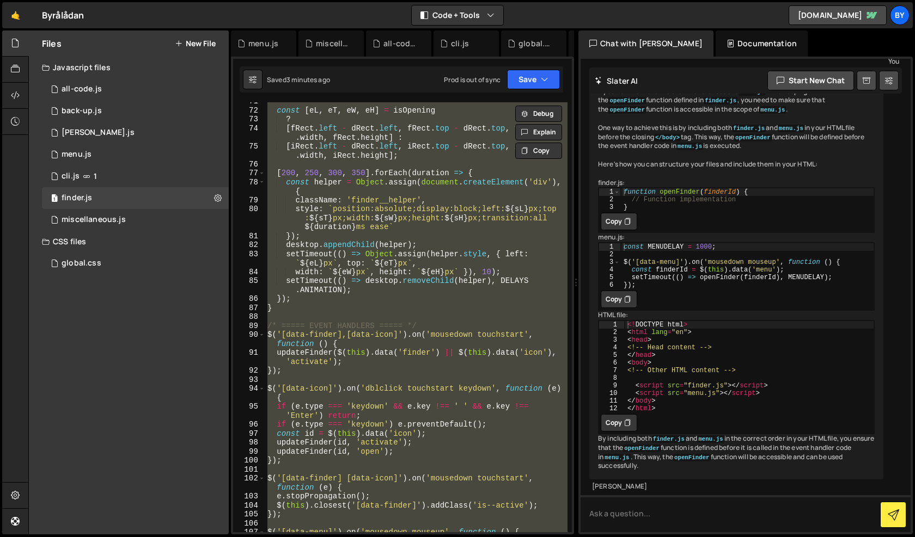
click at [425, 241] on div "const [ eL , eT , eW , eH ] = isOpening ? [ fRect . left - dRect . left , fRect…" at bounding box center [416, 321] width 302 height 448
type textarea "desktop.appendChild(helper);"
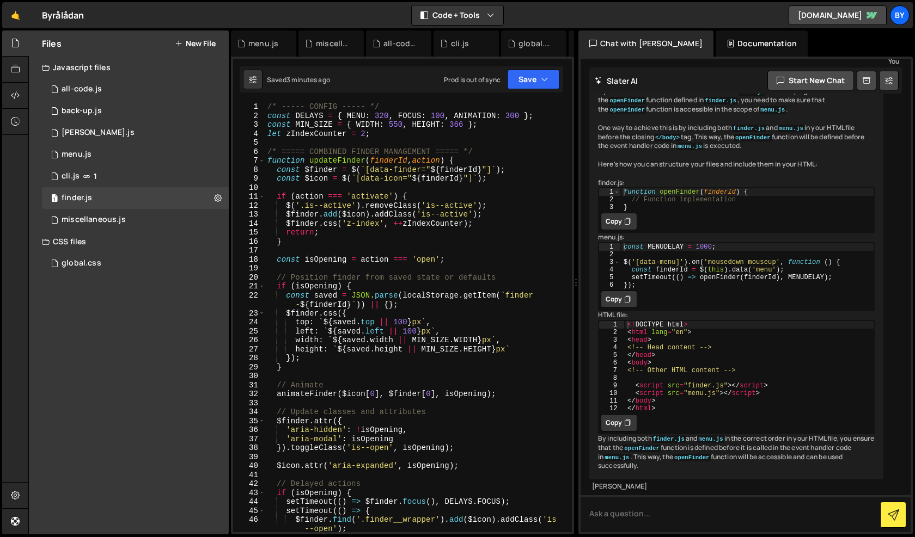
scroll to position [0, 0]
click at [79, 87] on div "all-code.js" at bounding box center [82, 89] width 40 height 10
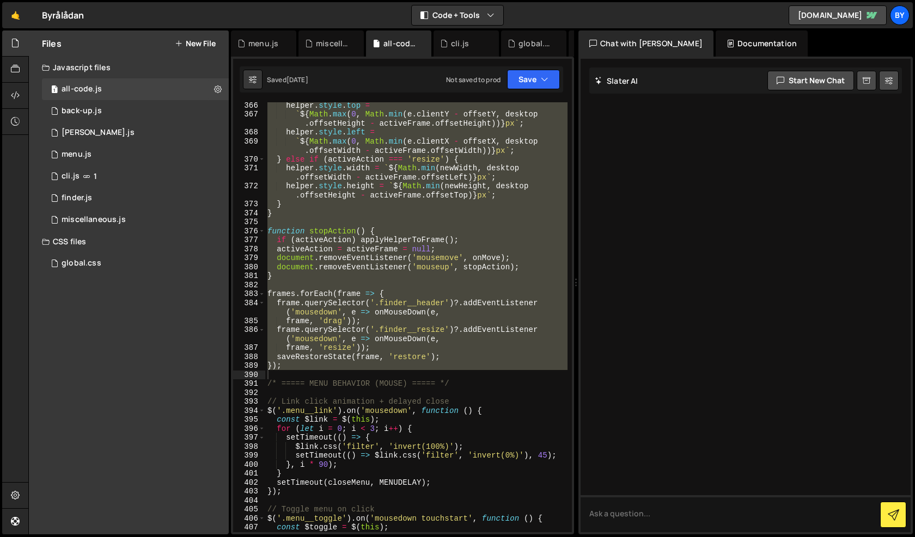
click at [435, 250] on div "helper . style . top = ` ${ Math . max ( 0 , Math . min ( e . clientY - offsetY…" at bounding box center [416, 325] width 302 height 448
type textarea "renderToDoItems();"
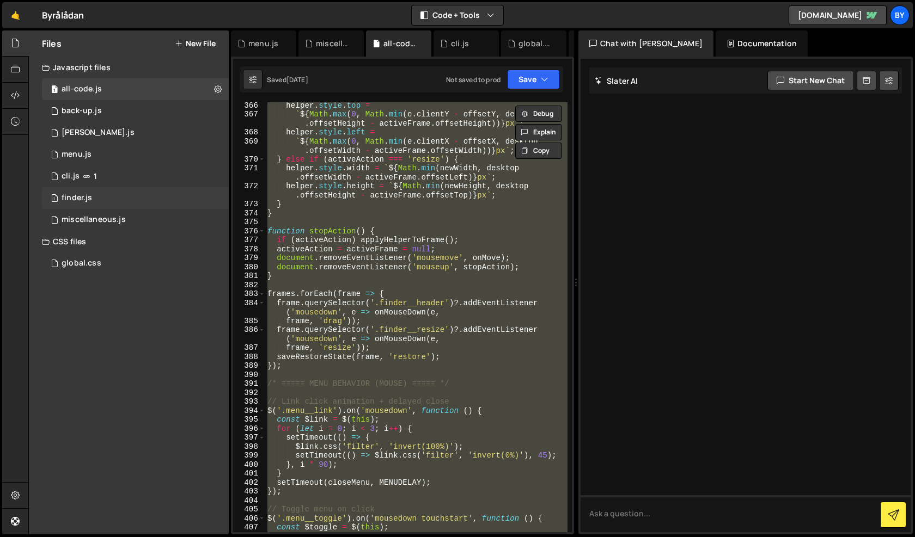
click at [148, 191] on div "1 finder.js 0" at bounding box center [135, 198] width 187 height 22
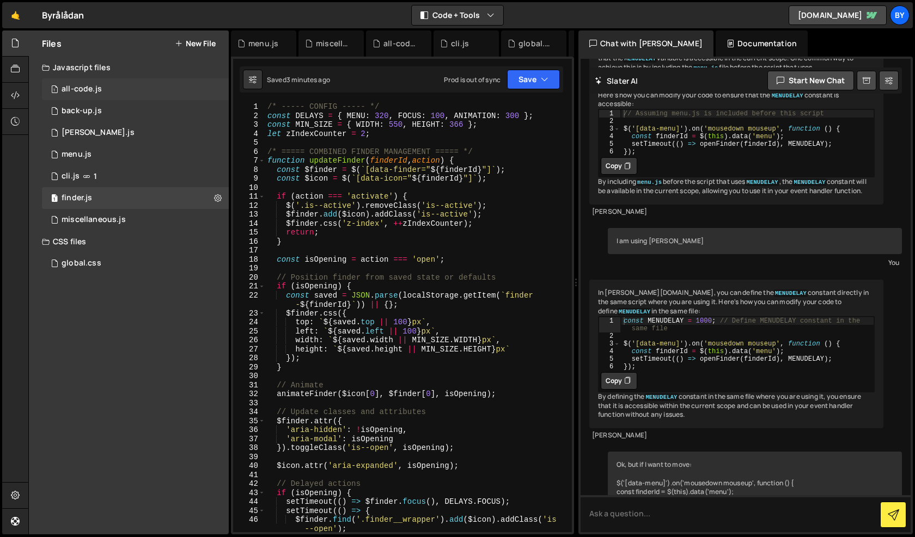
scroll to position [968, 0]
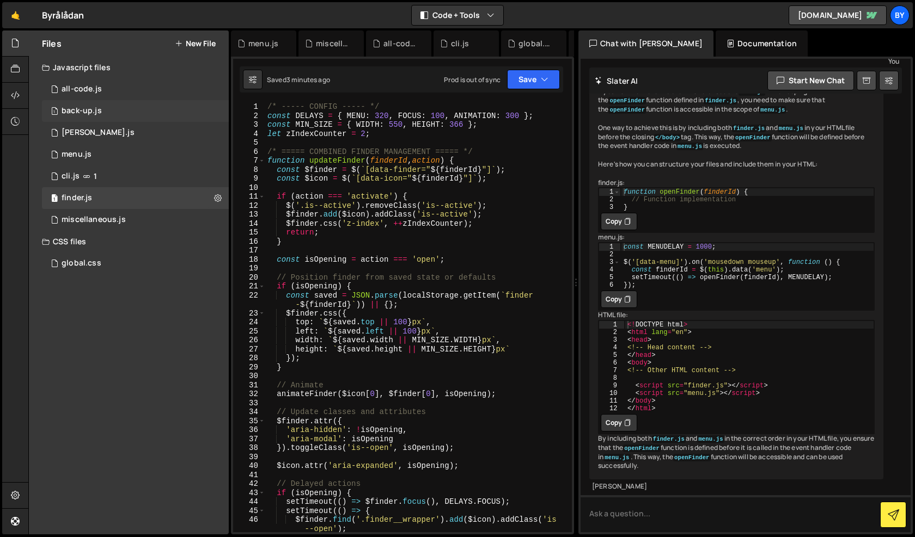
click at [143, 113] on div "1 back-up.js 0" at bounding box center [135, 111] width 187 height 22
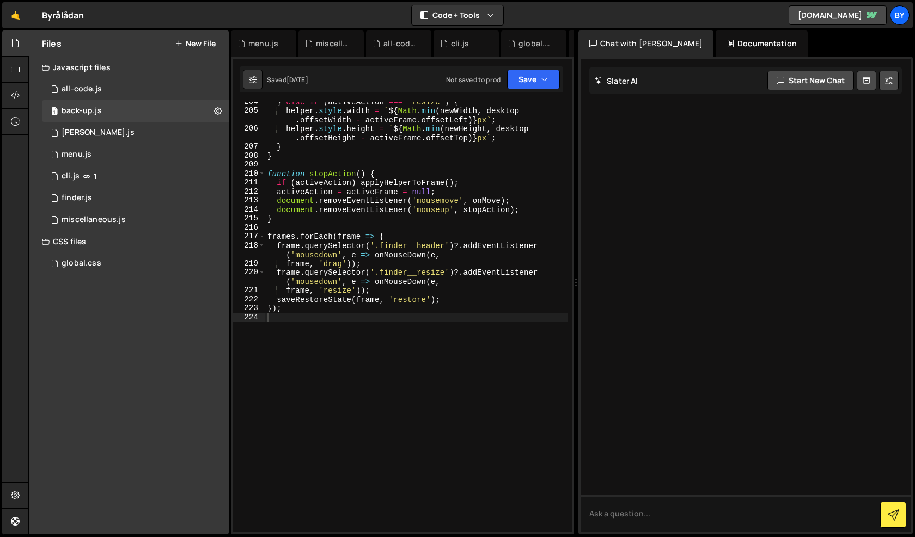
scroll to position [2080, 0]
type textarea "frame, 'resize'));"
click at [353, 288] on div "} else if ( activeAction === 'resize' ) { helper . style . width = ` ${ Math . …" at bounding box center [416, 321] width 302 height 448
click at [109, 131] on div "1 claude.js 0" at bounding box center [135, 133] width 187 height 22
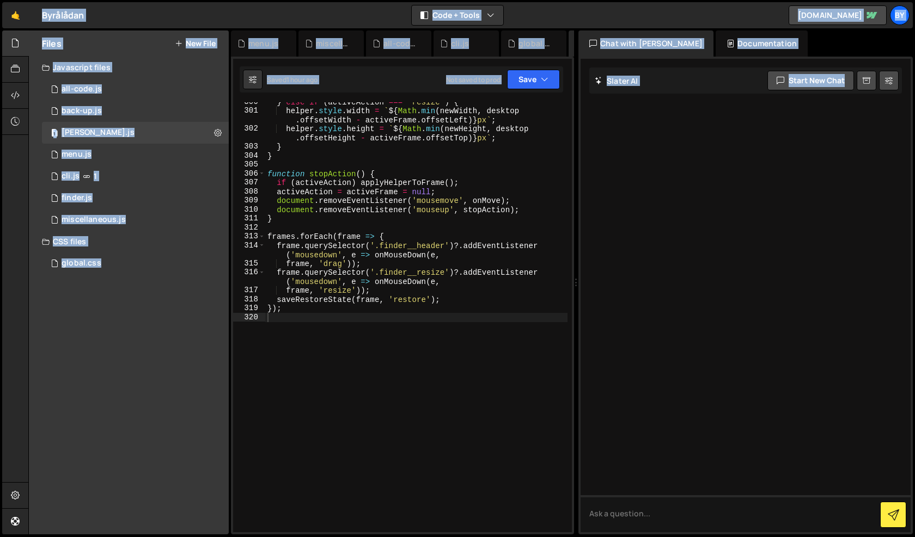
click at [390, 252] on div "} else if ( activeAction === 'resize' ) { helper . style . width = ` ${ Math . …" at bounding box center [416, 321] width 302 height 448
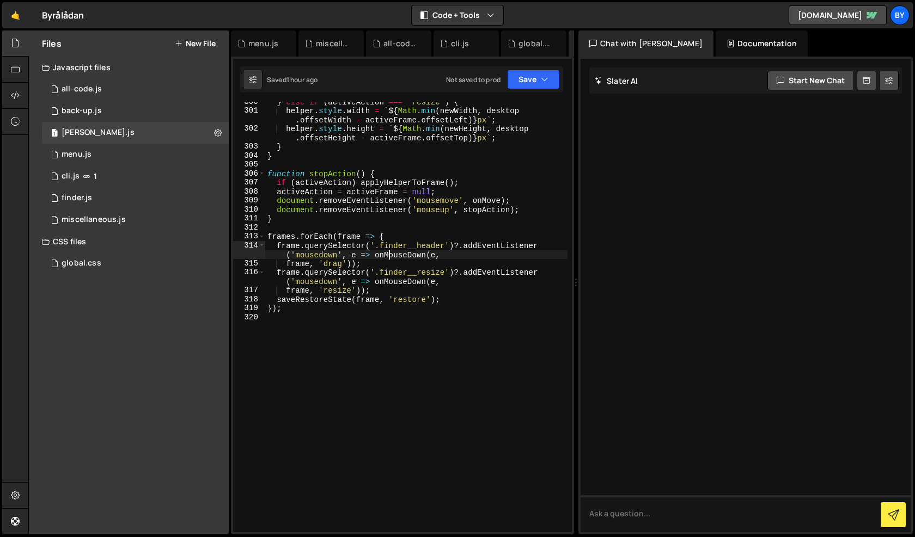
type textarea "});"
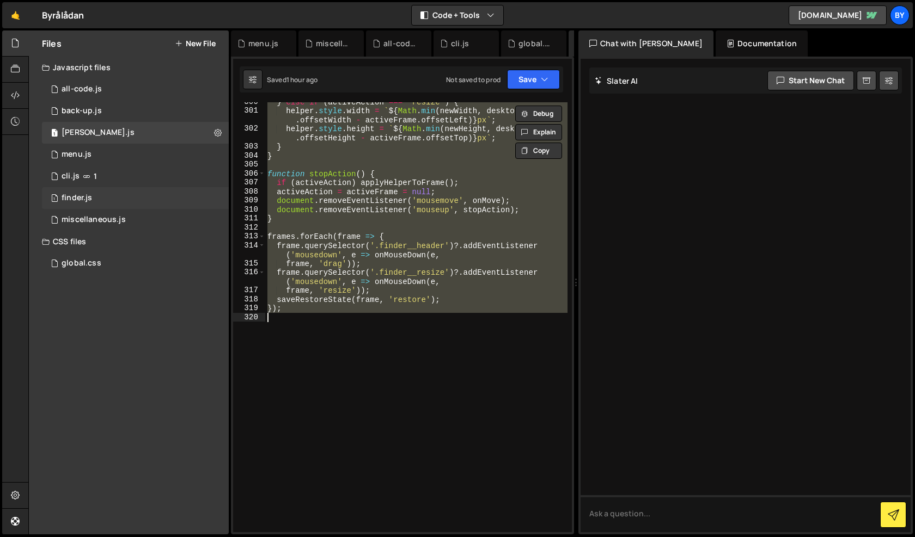
click at [133, 188] on div "1 finder.js 0" at bounding box center [135, 198] width 187 height 22
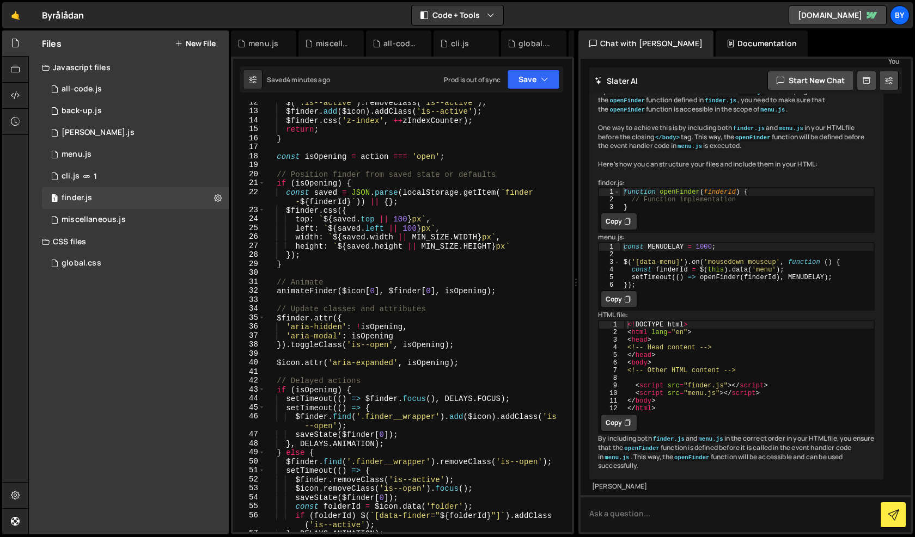
scroll to position [132, 0]
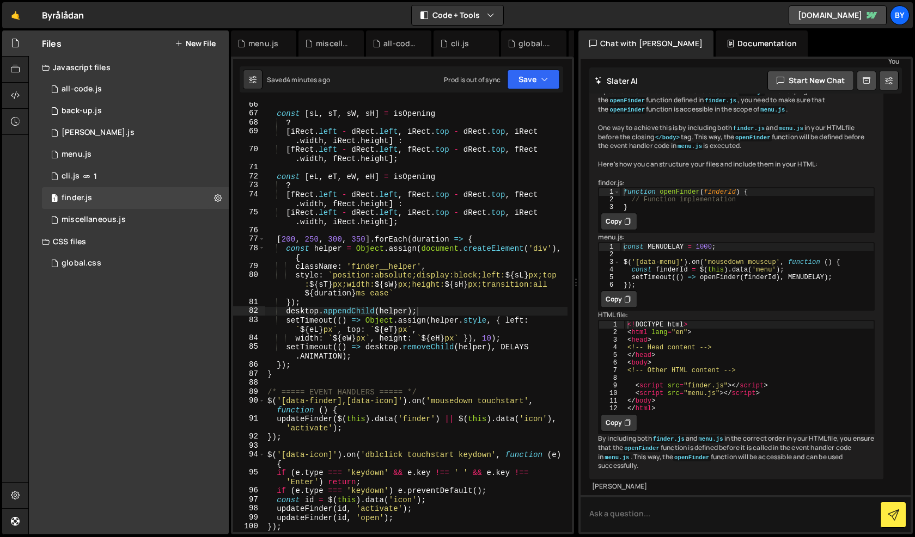
click at [436, 320] on div "const [ sL , sT , sW , sH ] = isOpening ? [ iRect . left - dRect . left , iRect…" at bounding box center [416, 324] width 302 height 448
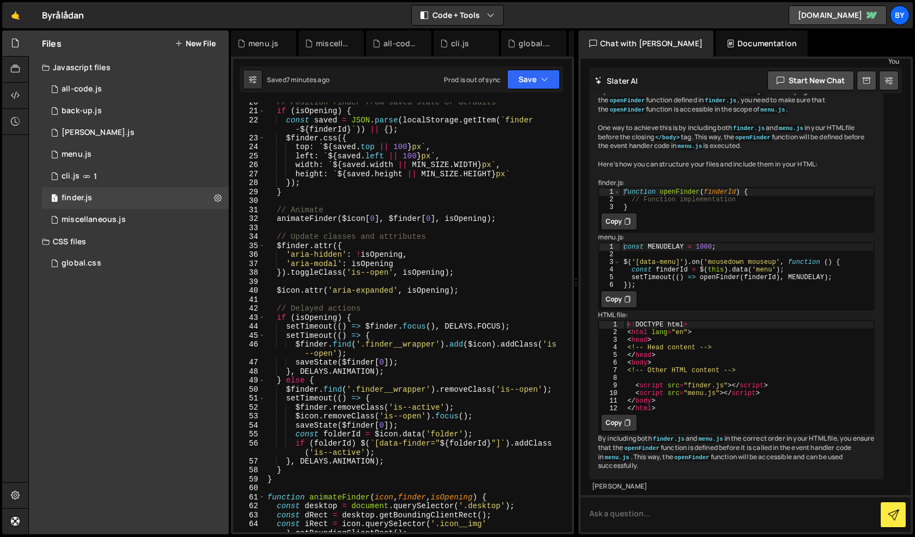
scroll to position [0, 0]
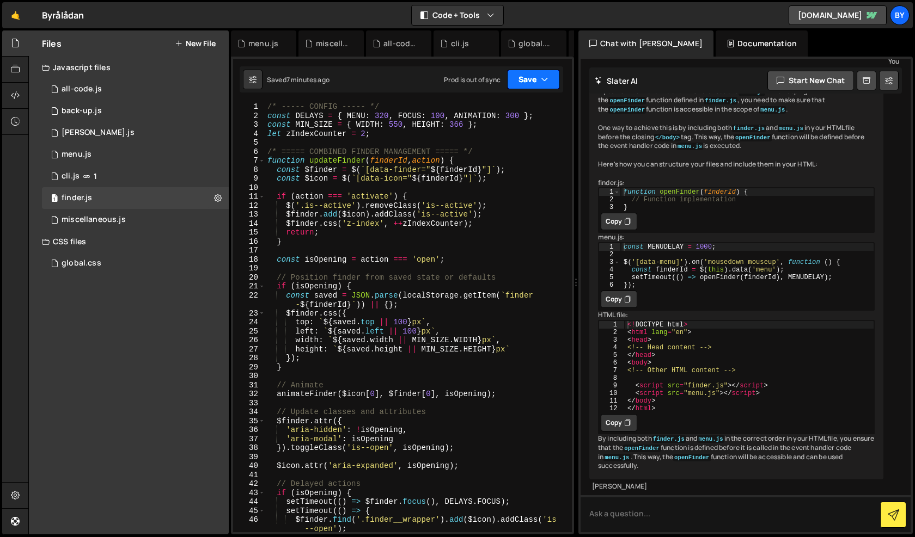
click at [537, 78] on button "Save" at bounding box center [533, 80] width 53 height 20
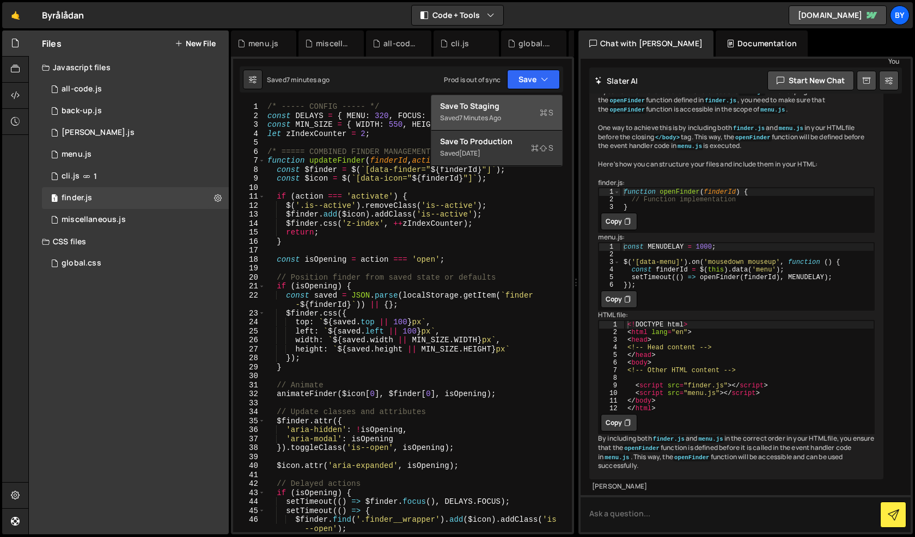
click at [518, 97] on button "Save to Staging S Saved 7 minutes ago" at bounding box center [496, 112] width 131 height 35
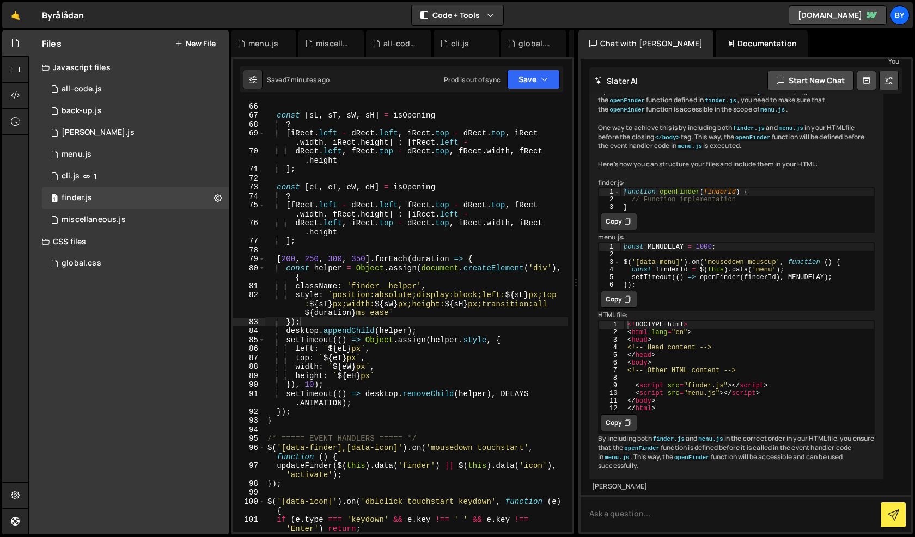
scroll to position [620, 0]
click at [315, 261] on div "const [ sL , sT , sW , sH ] = isOpening ? [ iRect . left - dRect . left , iRect…" at bounding box center [416, 326] width 302 height 448
type textarea "});"
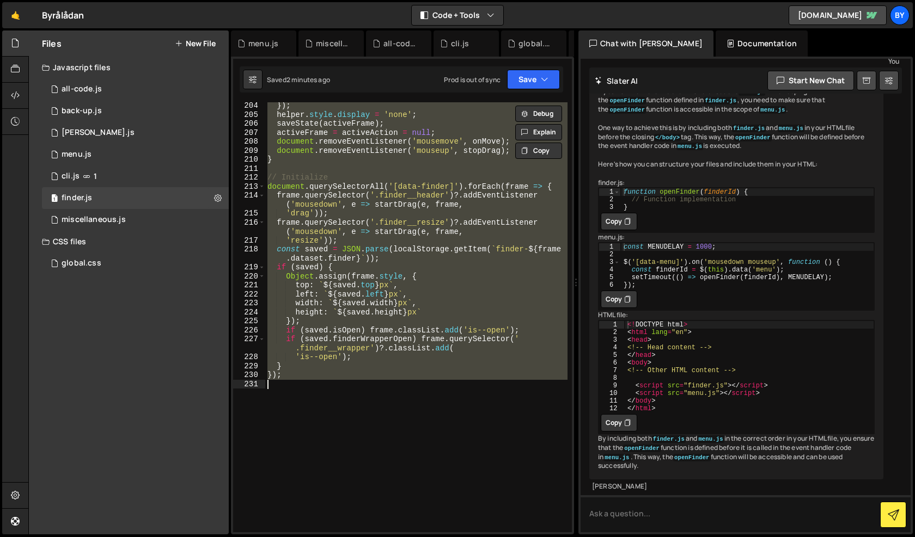
scroll to position [2152, 0]
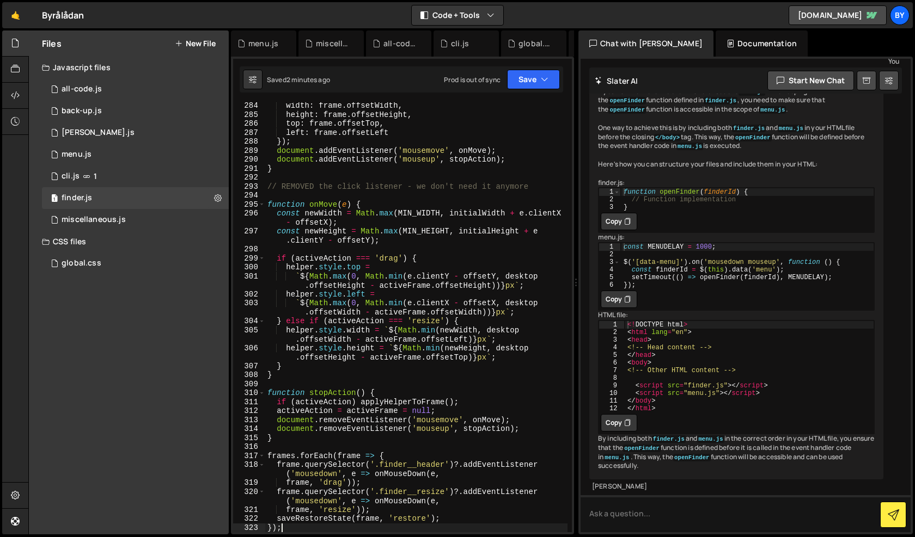
scroll to position [3015, 0]
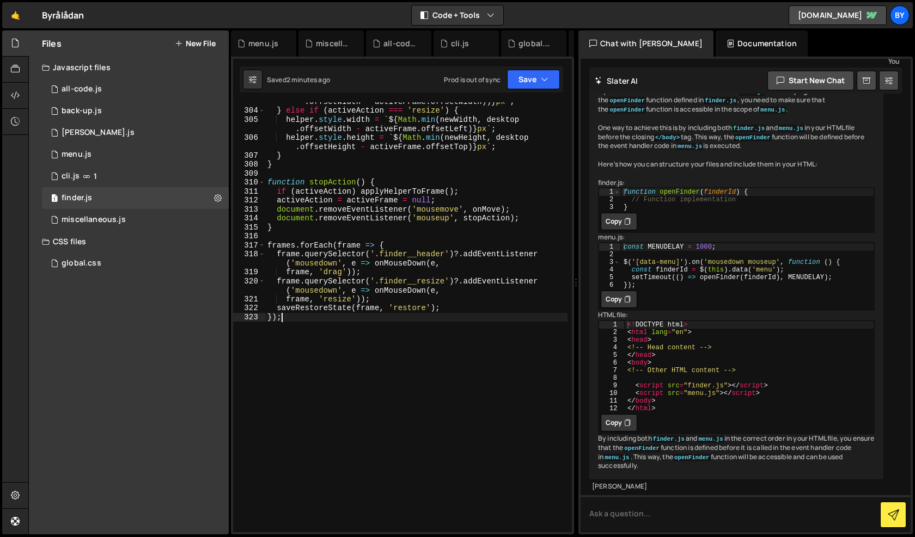
click at [522, 91] on div "Saved 2 minutes ago Prod is out of sync Upgrade to Edit Save Save to Staging S …" at bounding box center [401, 79] width 323 height 26
click at [523, 79] on button "Save" at bounding box center [533, 80] width 53 height 20
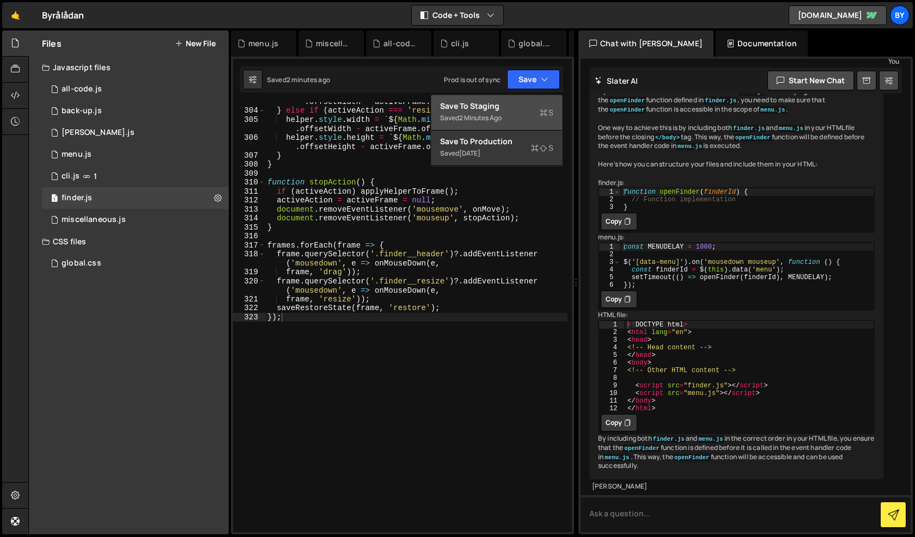
click at [506, 118] on div "Saved 2 minutes ago" at bounding box center [496, 118] width 113 height 13
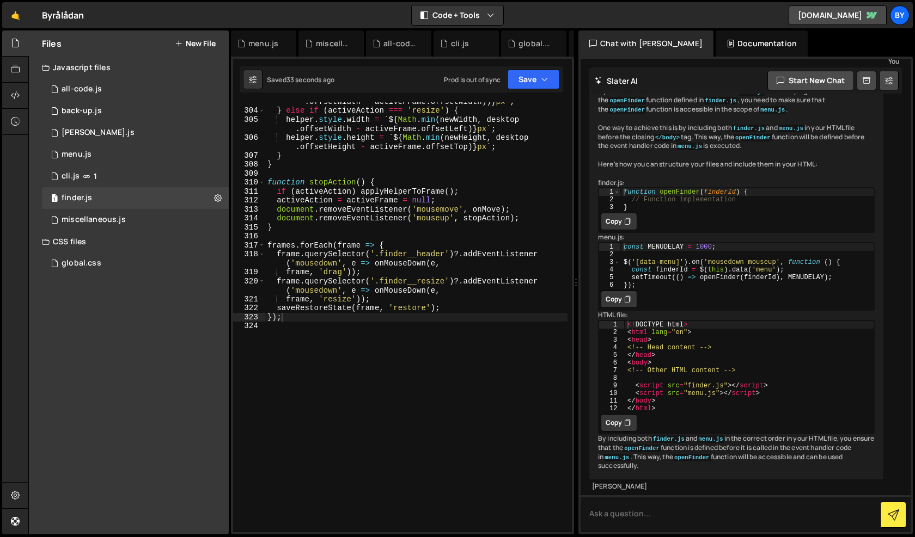
click at [394, 253] on div "` ${ Math . max ( 0 , Math . min ( e . clientX - offsetX , desktop . offsetWidt…" at bounding box center [416, 316] width 302 height 457
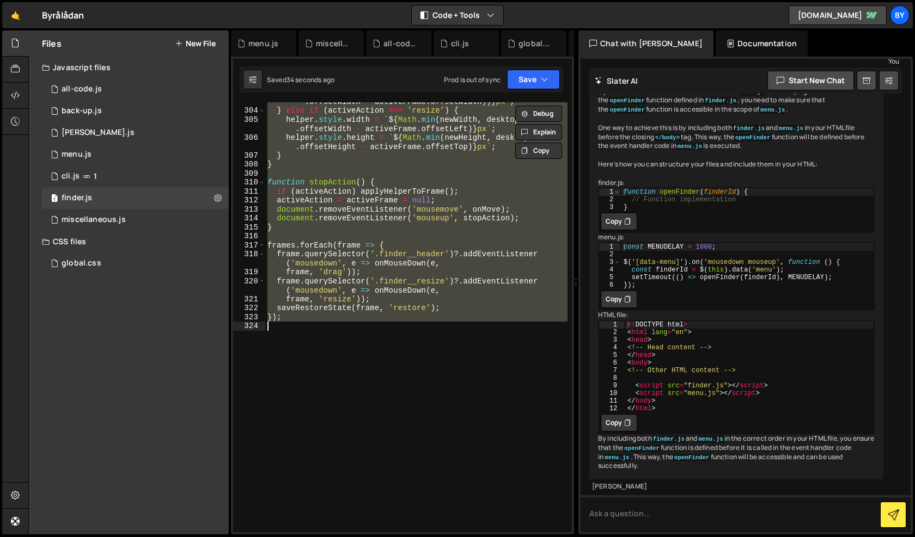
paste textarea
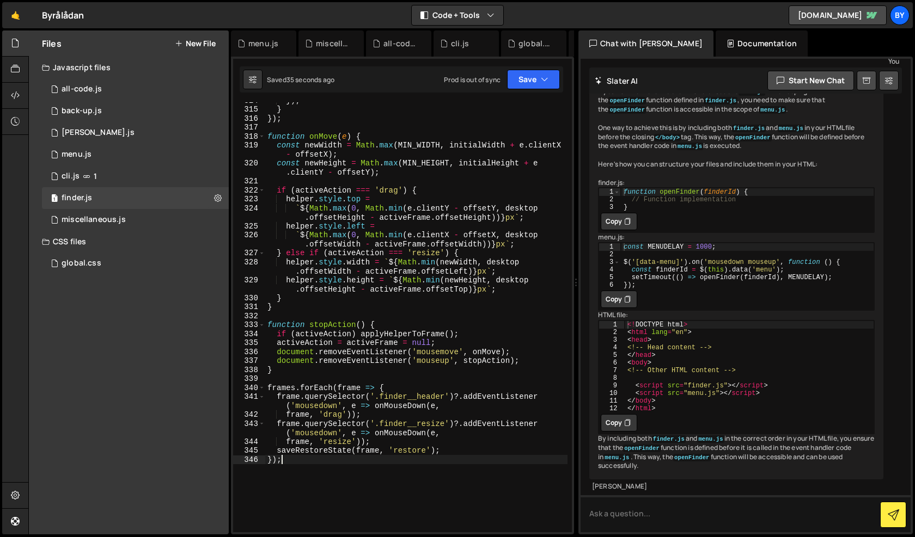
scroll to position [3077, 0]
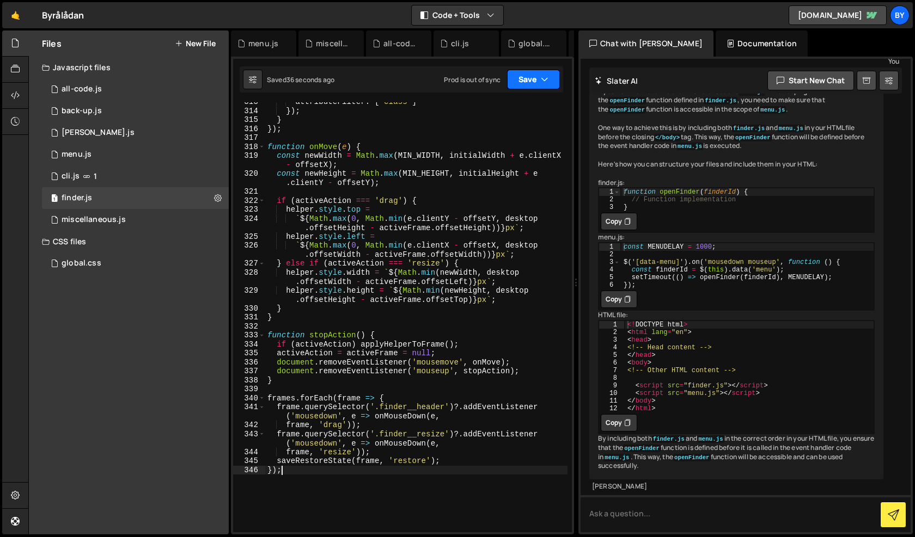
click at [510, 75] on button "Save" at bounding box center [533, 80] width 53 height 20
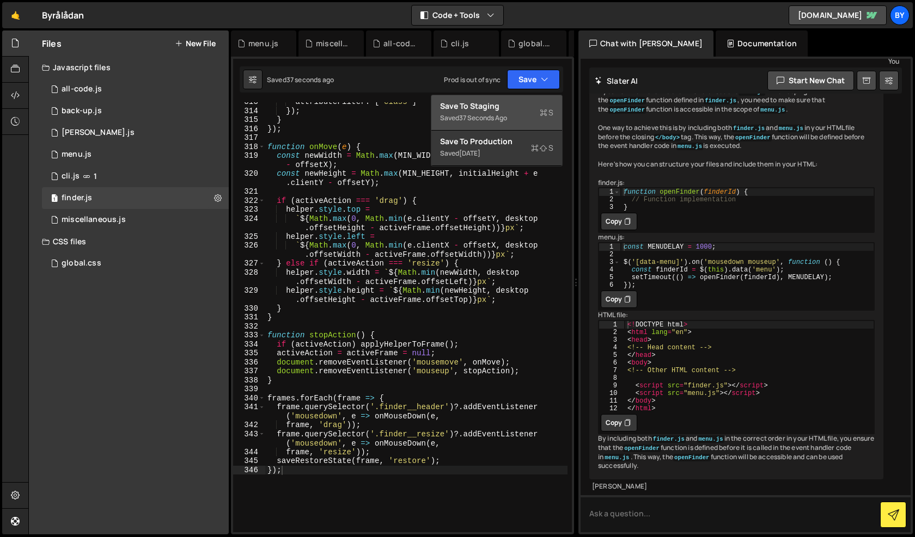
click at [514, 103] on div "Save to Staging S" at bounding box center [496, 106] width 113 height 11
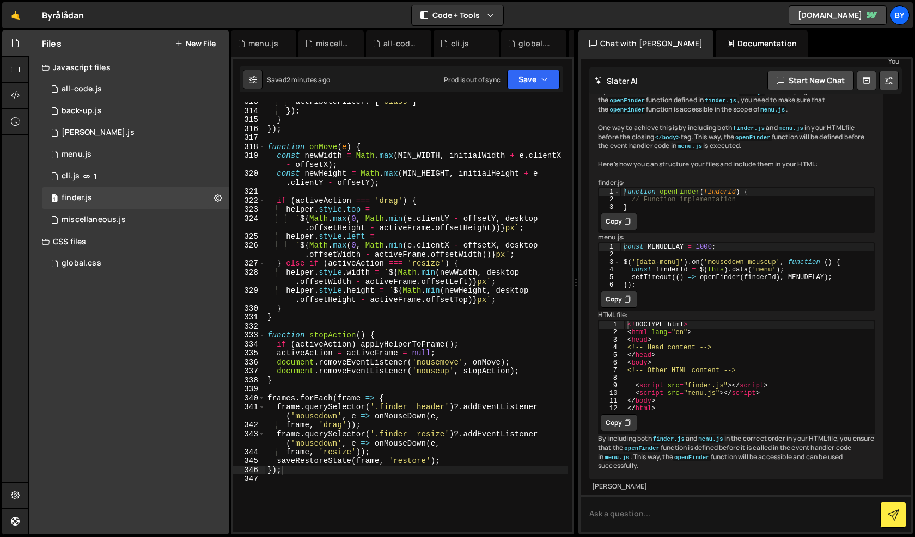
click at [320, 262] on div "attributeFilter : [ 'class' ] }) ; } }) ; function onMove ( e ) { const newWidt…" at bounding box center [416, 321] width 302 height 448
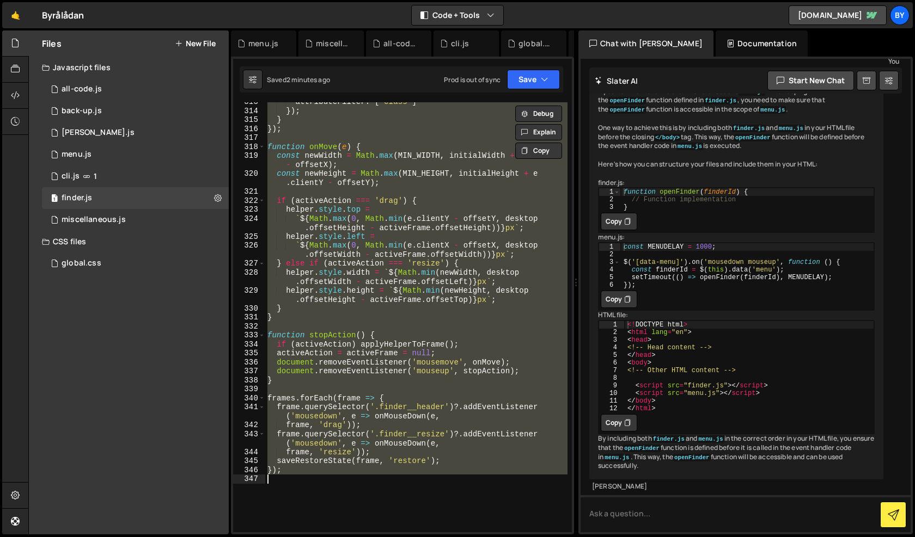
paste textarea
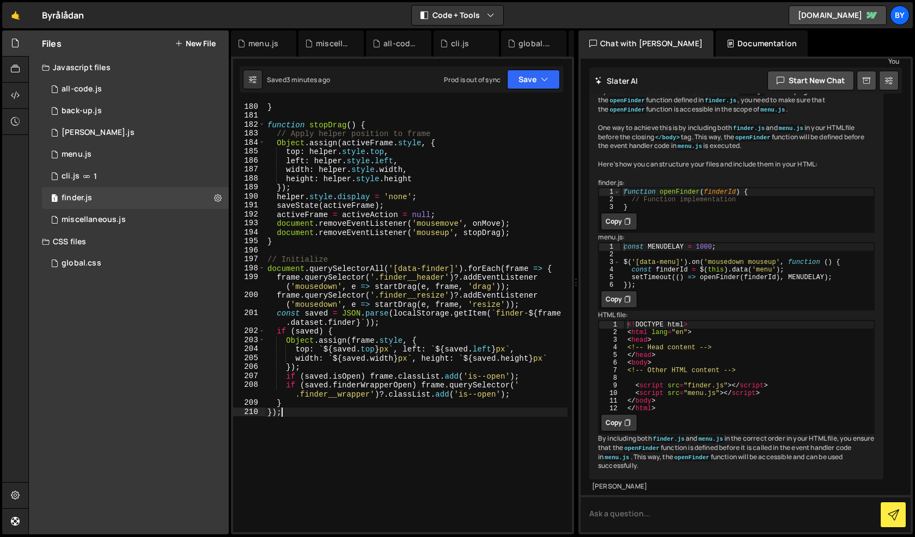
scroll to position [1907, 0]
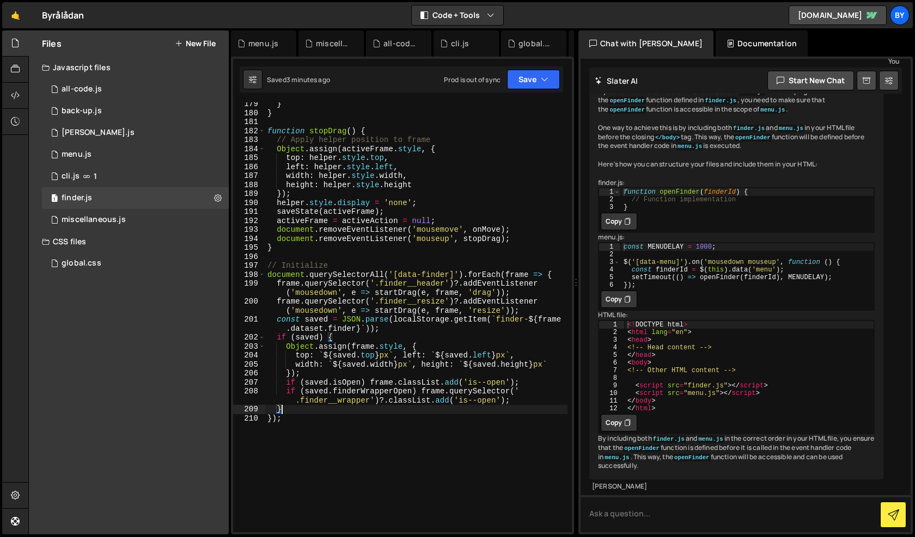
click at [305, 407] on div "} } function stopDrag ( ) { // Apply helper position to frame Object . assign (…" at bounding box center [416, 324] width 302 height 448
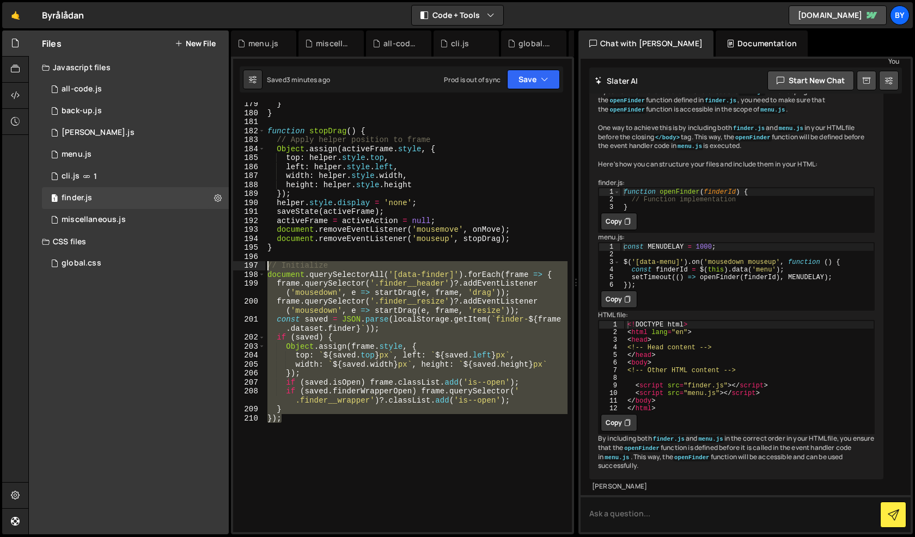
drag, startPoint x: 316, startPoint y: 420, endPoint x: 266, endPoint y: 267, distance: 160.6
click at [266, 267] on div "} } function stopDrag ( ) { // Apply helper position to frame Object . assign (…" at bounding box center [416, 324] width 302 height 448
paste textarea "});"
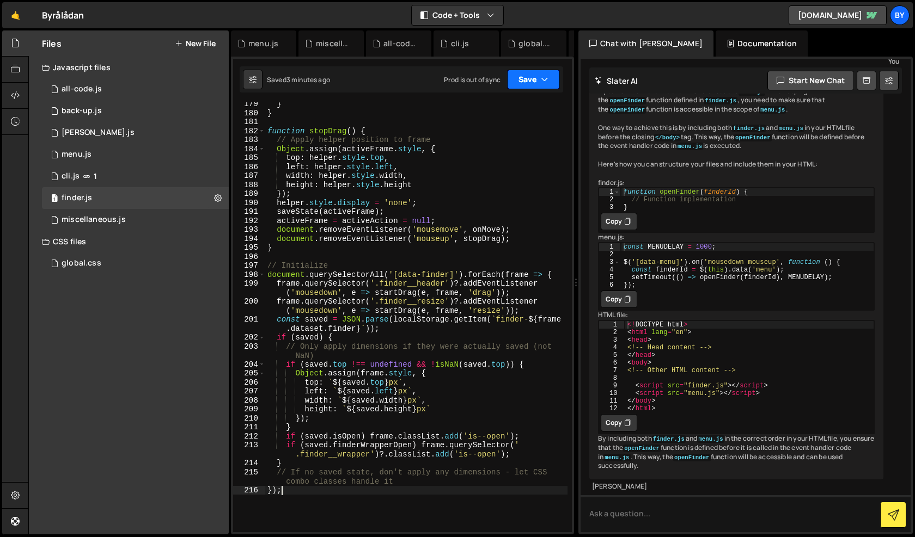
click at [529, 84] on button "Save" at bounding box center [533, 80] width 53 height 20
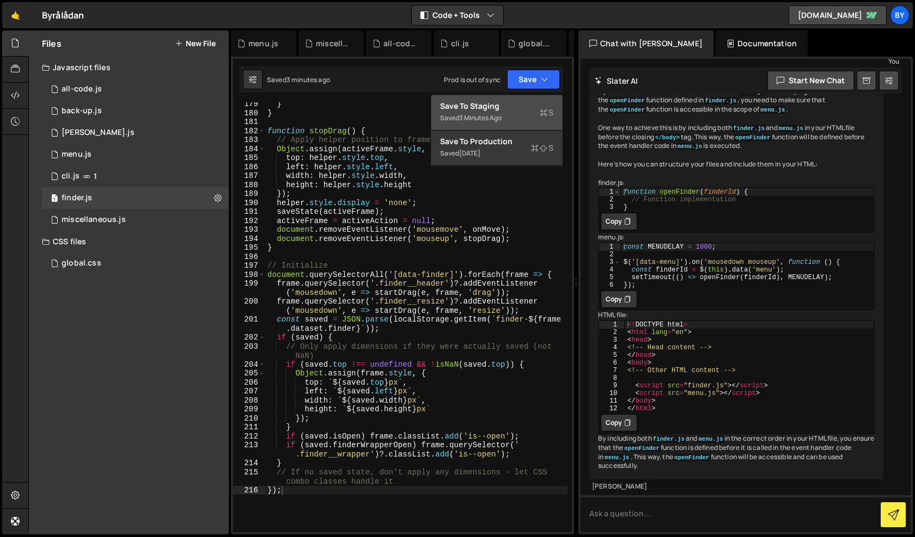
click at [516, 120] on div "Saved 3 minutes ago" at bounding box center [496, 118] width 113 height 13
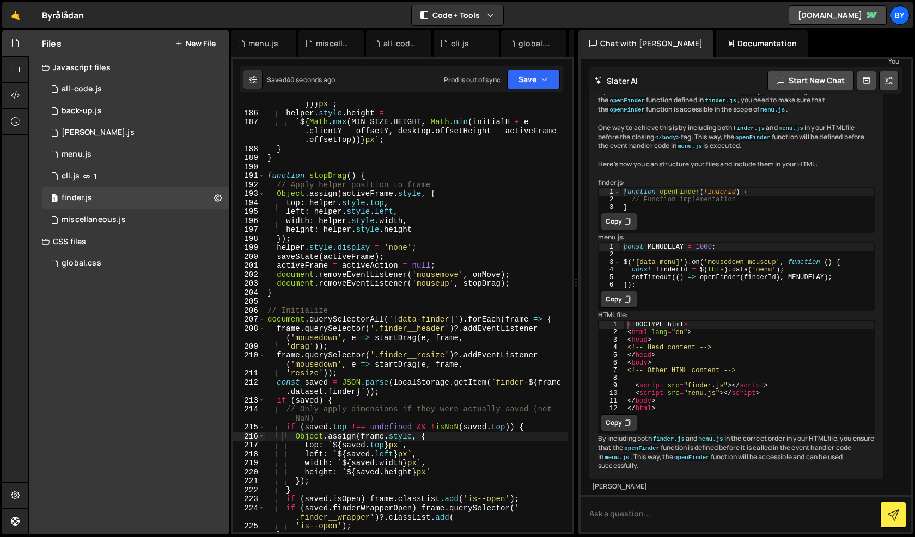
click at [363, 240] on div "` ${ Math . max ( MIN_SIZE . WIDTH , Math . min ( initialW + e . clientX - offs…" at bounding box center [416, 315] width 302 height 466
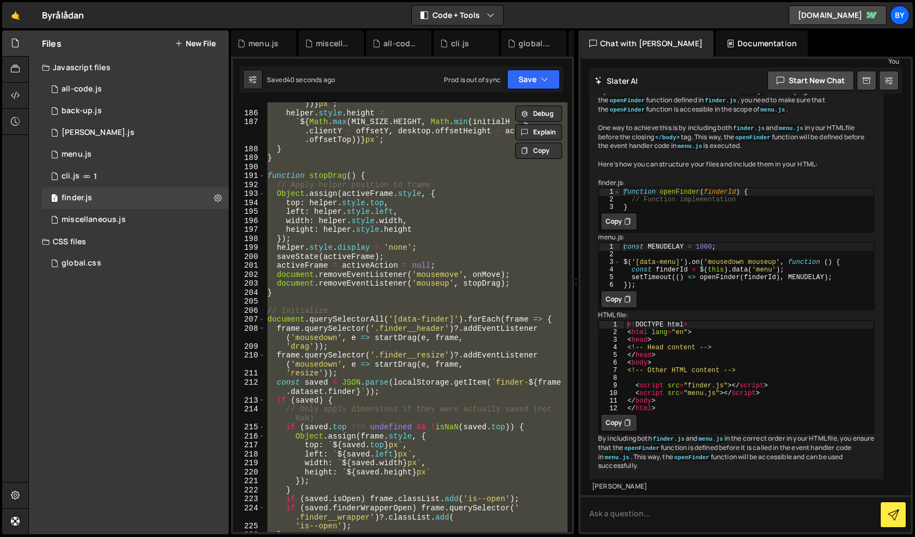
paste textarea
type textarea "});"
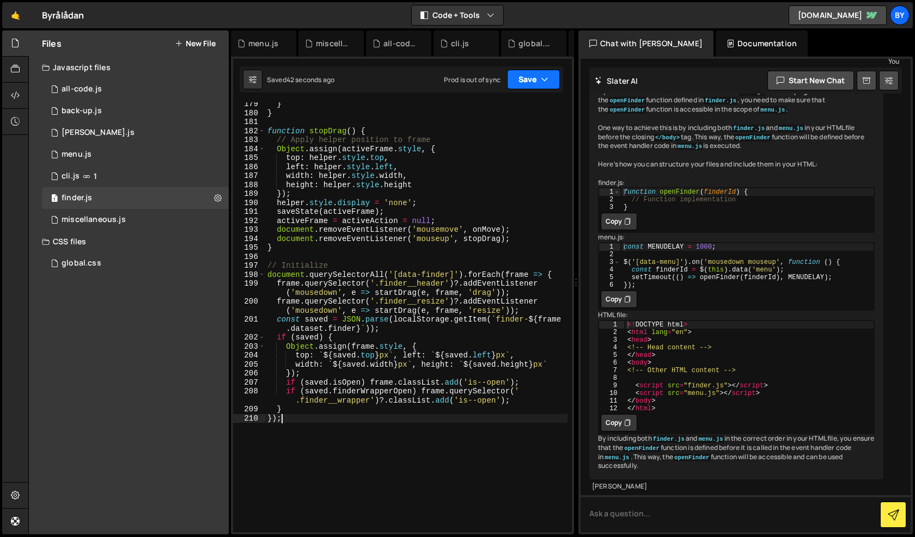
click at [528, 85] on button "Save" at bounding box center [533, 80] width 53 height 20
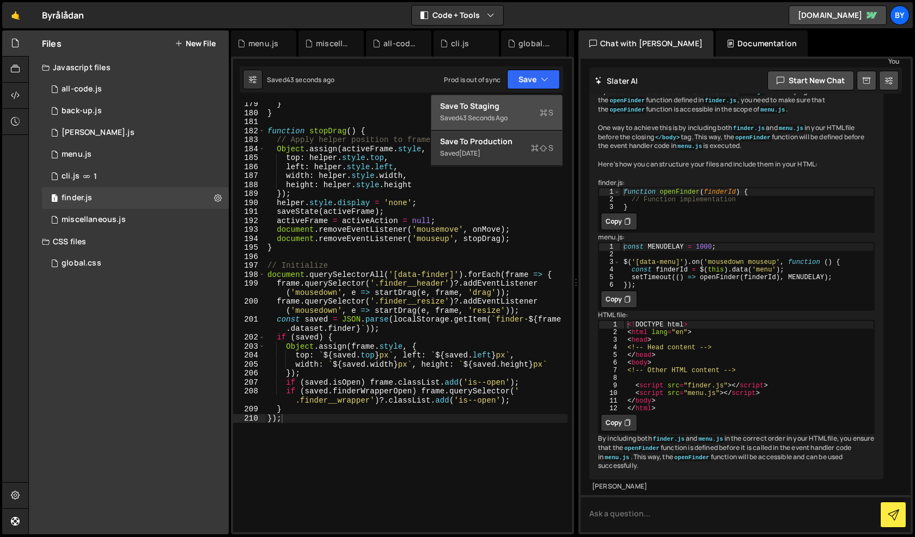
click at [522, 114] on div "Saved 43 seconds ago" at bounding box center [496, 118] width 113 height 13
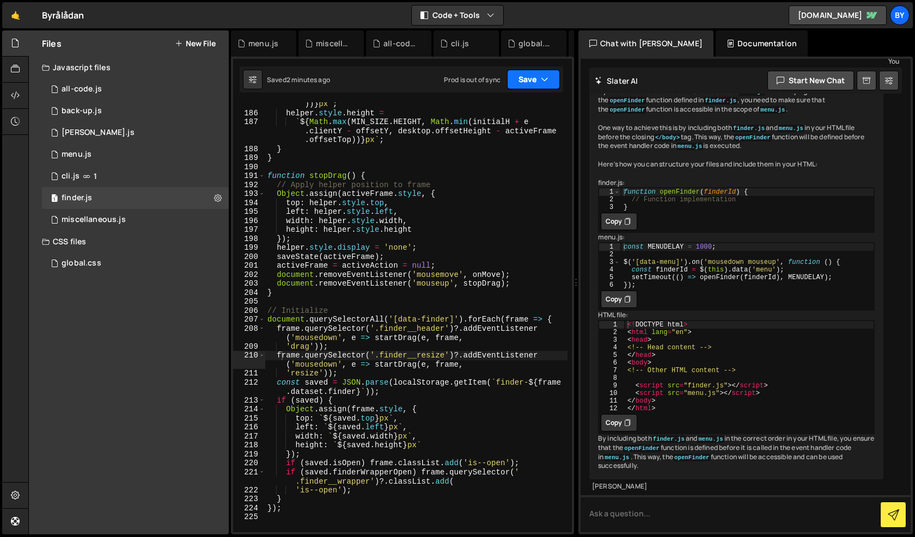
click at [536, 73] on button "Save" at bounding box center [533, 80] width 53 height 20
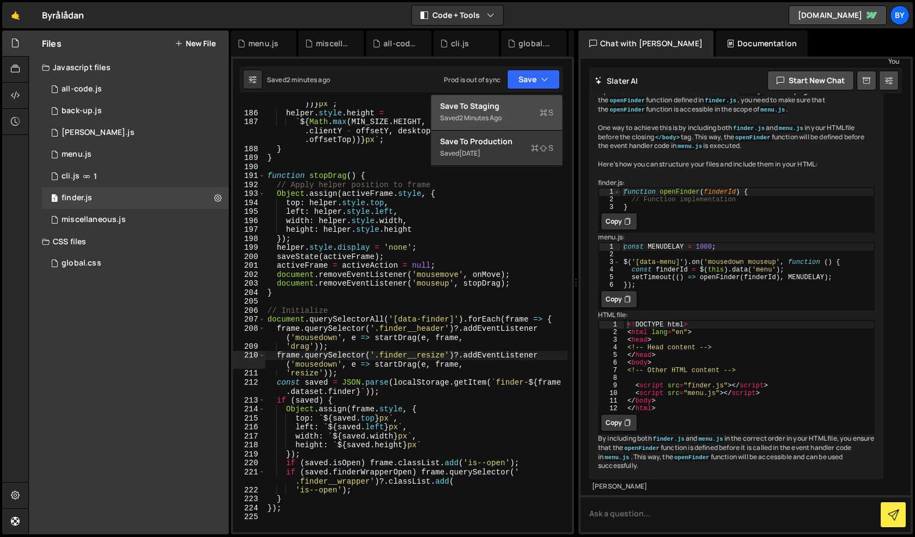
click at [523, 124] on div "Saved 2 minutes ago" at bounding box center [496, 118] width 113 height 13
